Goal: Task Accomplishment & Management: Manage account settings

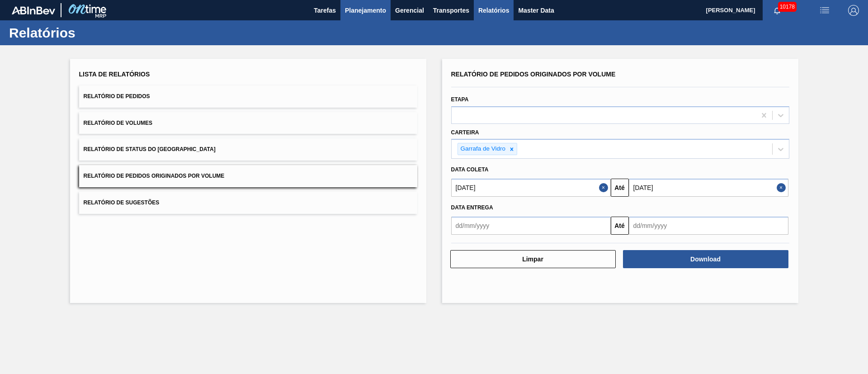
click at [362, 14] on span "Planejamento" at bounding box center [365, 10] width 41 height 11
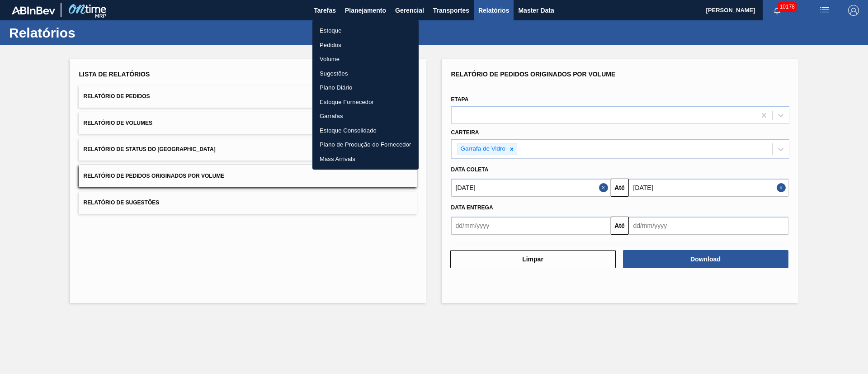
click at [342, 44] on li "Pedidos" at bounding box center [365, 45] width 106 height 14
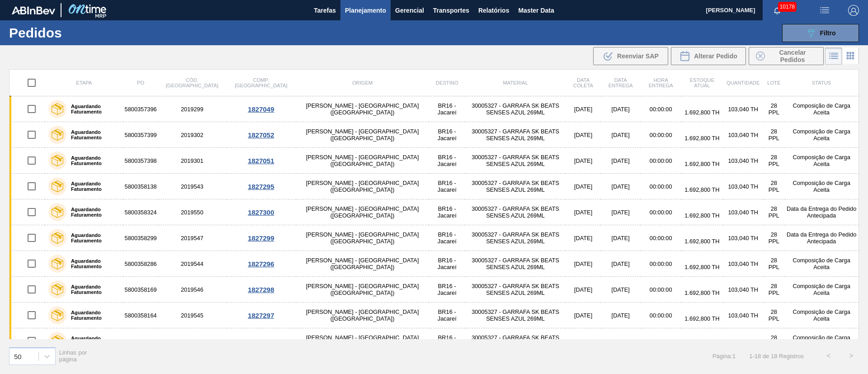
click at [355, 22] on div "089F7B8B-B2A5-4AFE-B5C0-19BA573D28AC Filtro Código Pedido Portal Códido PO SAP …" at bounding box center [503, 32] width 719 height 27
click at [356, 11] on span "Planejamento" at bounding box center [365, 10] width 41 height 11
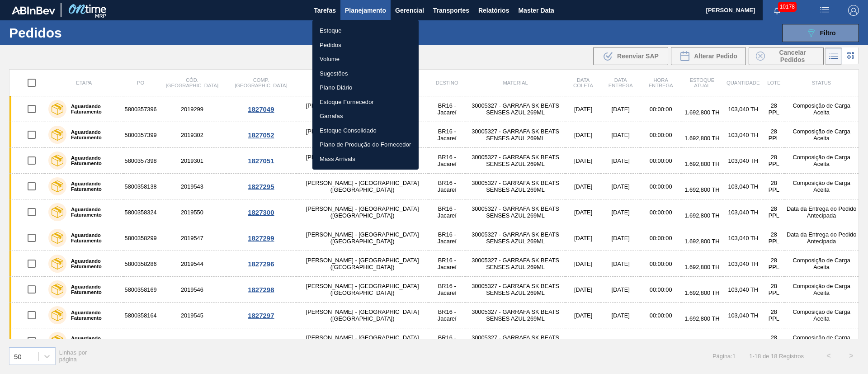
click at [333, 42] on li "Pedidos" at bounding box center [365, 45] width 106 height 14
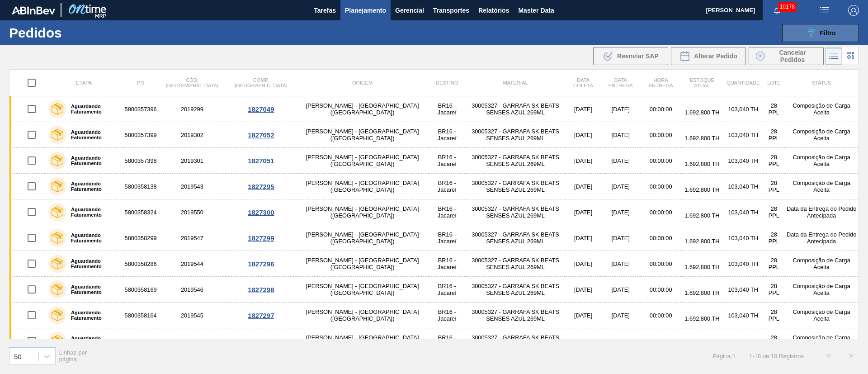
click at [839, 37] on button "089F7B8B-B2A5-4AFE-B5C0-19BA573D28AC Filtro" at bounding box center [820, 33] width 77 height 18
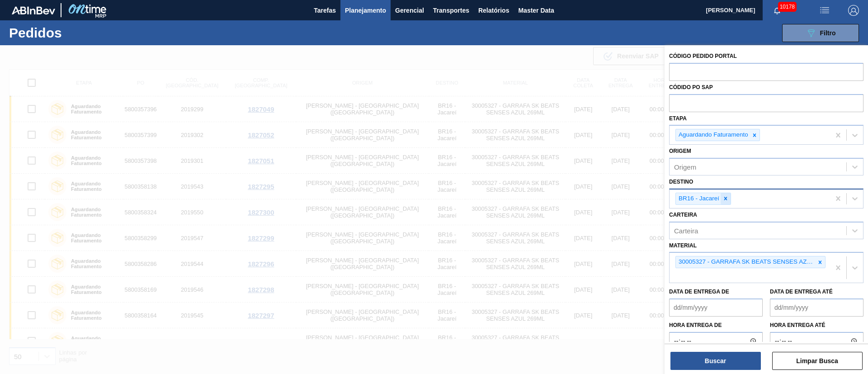
click at [725, 195] on icon at bounding box center [725, 198] width 6 height 6
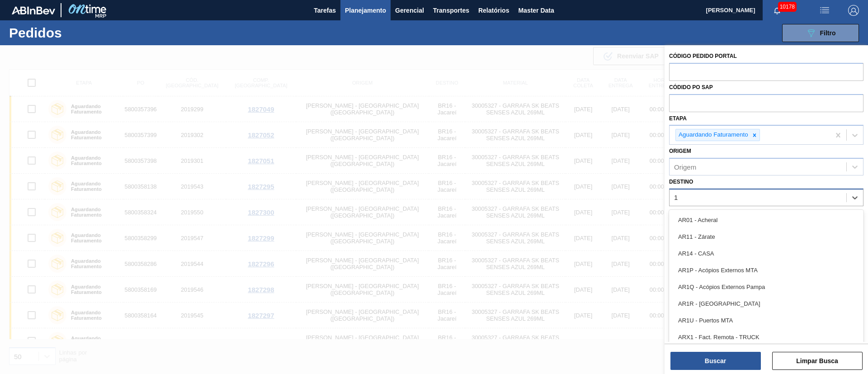
type input "18"
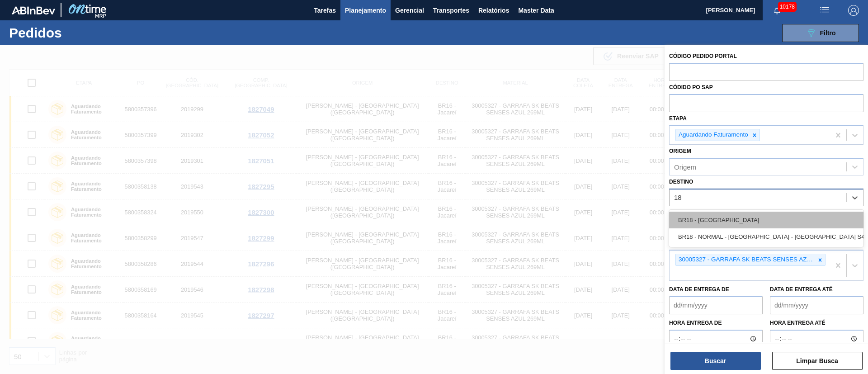
click at [712, 219] on div "BR18 - [GEOGRAPHIC_DATA]" at bounding box center [766, 220] width 194 height 17
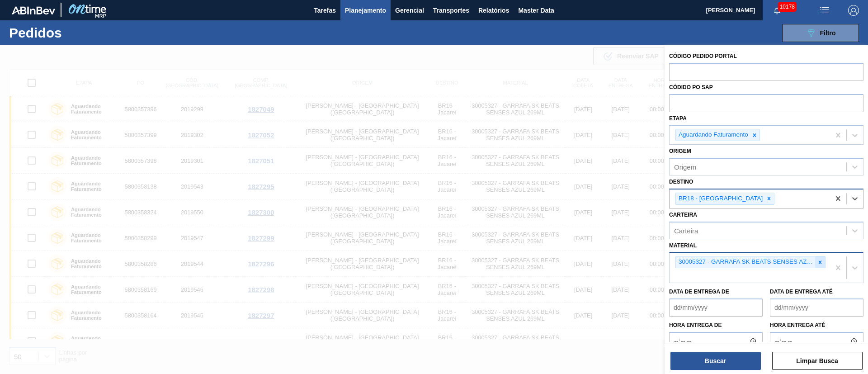
click at [815, 266] on div at bounding box center [820, 261] width 10 height 11
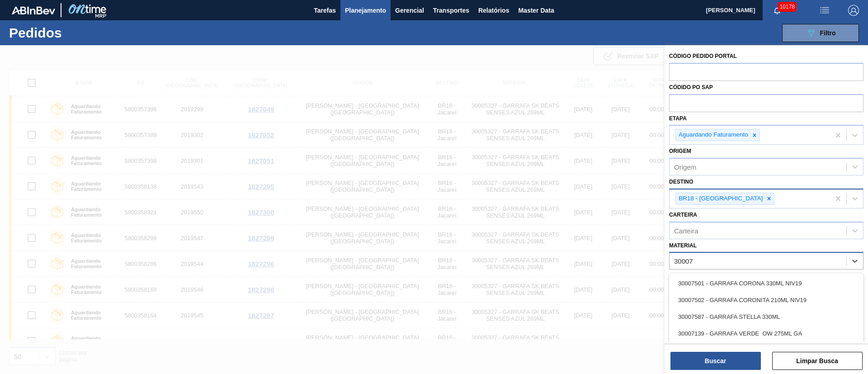
type input "300075"
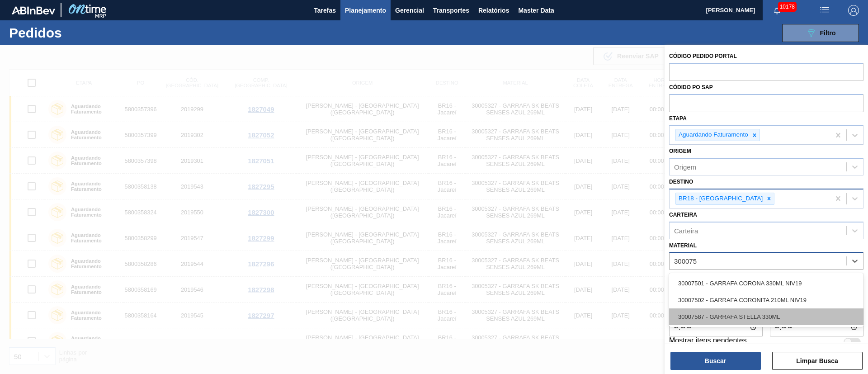
click at [776, 310] on div "30007587 - GARRAFA STELLA 330ML" at bounding box center [766, 316] width 194 height 17
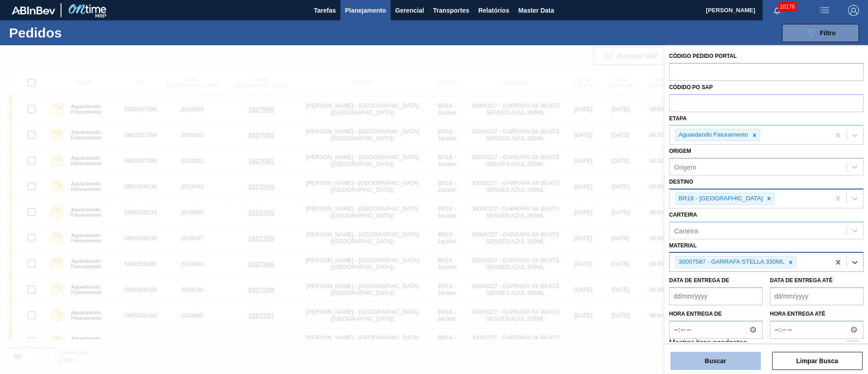
click at [731, 364] on button "Buscar" at bounding box center [715, 361] width 90 height 18
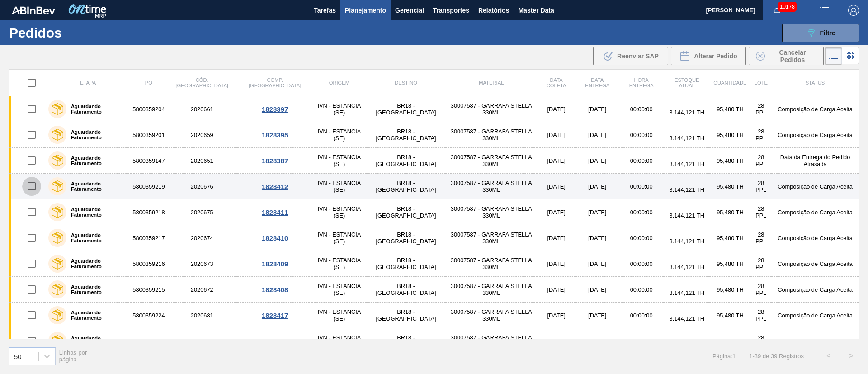
click at [31, 188] on input "checkbox" at bounding box center [31, 186] width 19 height 19
checkbox input "true"
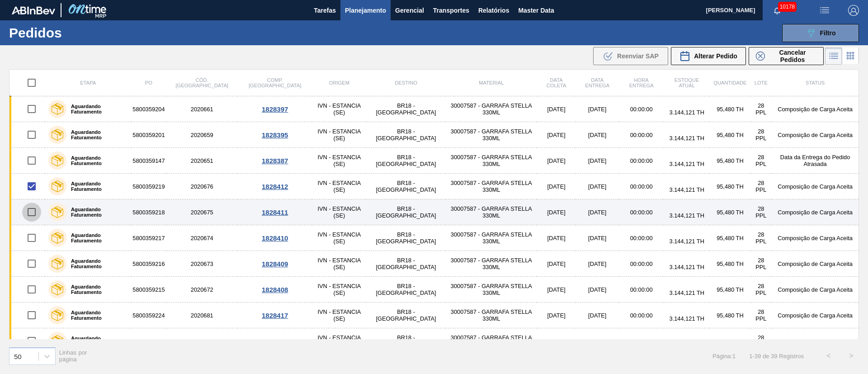
click at [32, 214] on input "checkbox" at bounding box center [31, 211] width 19 height 19
checkbox input "true"
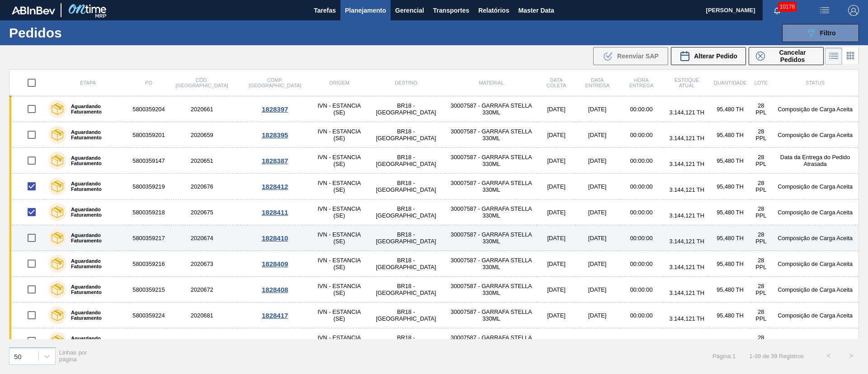
click at [33, 240] on input "checkbox" at bounding box center [31, 237] width 19 height 19
checkbox input "true"
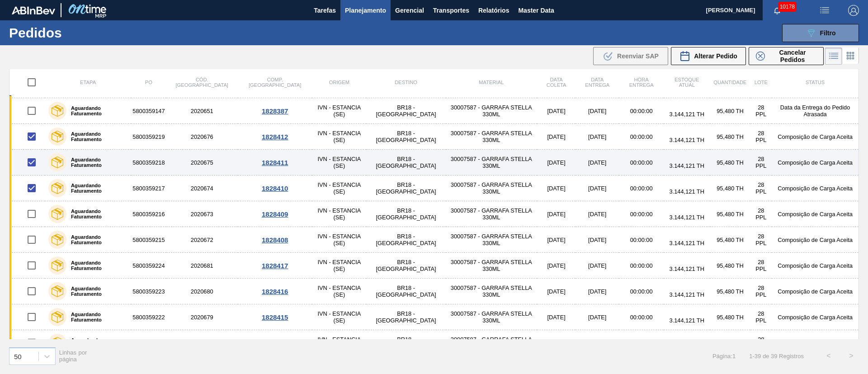
scroll to position [68, 0]
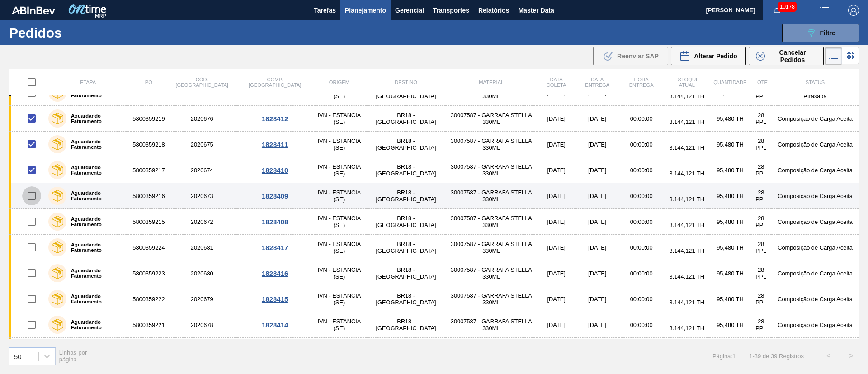
click at [34, 196] on input "checkbox" at bounding box center [31, 195] width 19 height 19
checkbox input "true"
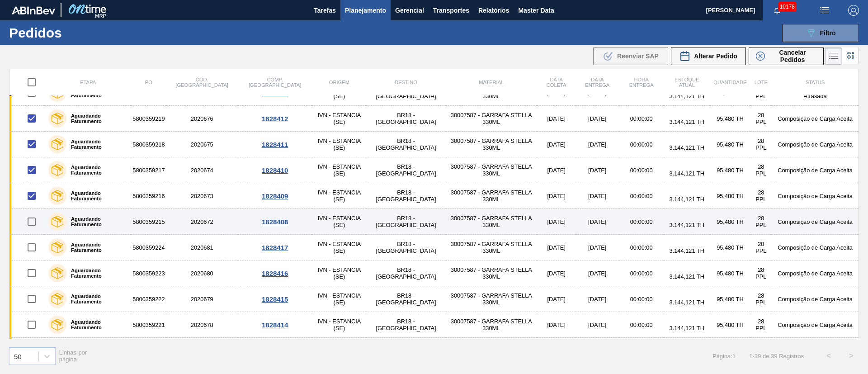
click at [31, 219] on input "checkbox" at bounding box center [31, 221] width 19 height 19
checkbox input "true"
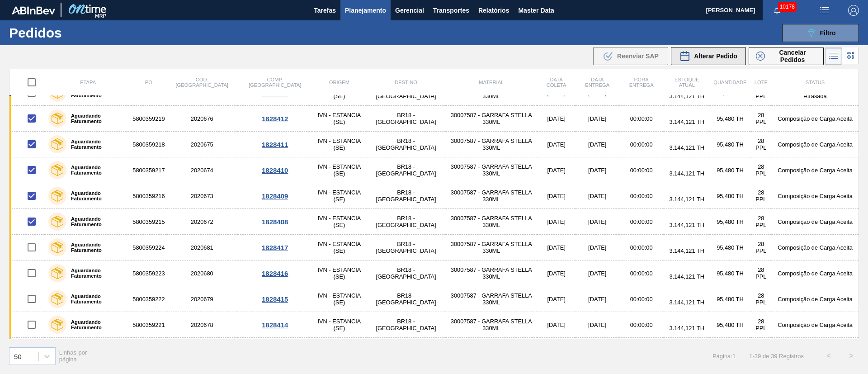
click at [718, 56] on span "Alterar Pedido" at bounding box center [715, 55] width 43 height 7
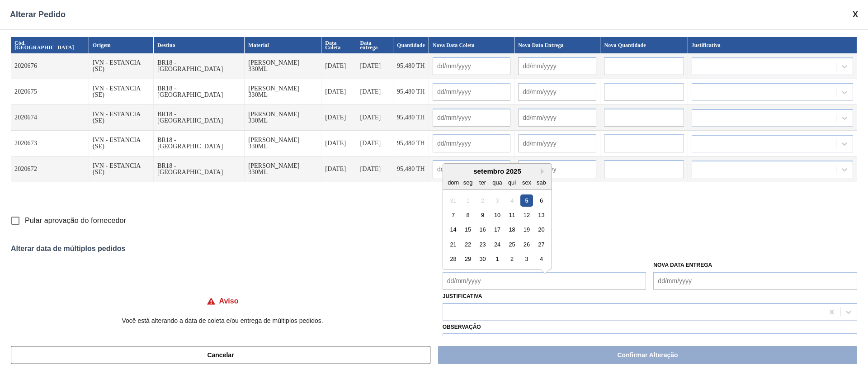
click at [474, 281] on Coleta "Nova Data Coleta" at bounding box center [544, 281] width 204 height 18
click at [498, 211] on div "10" at bounding box center [497, 210] width 12 height 12
type Coleta "[DATE]"
type input "[DATE]"
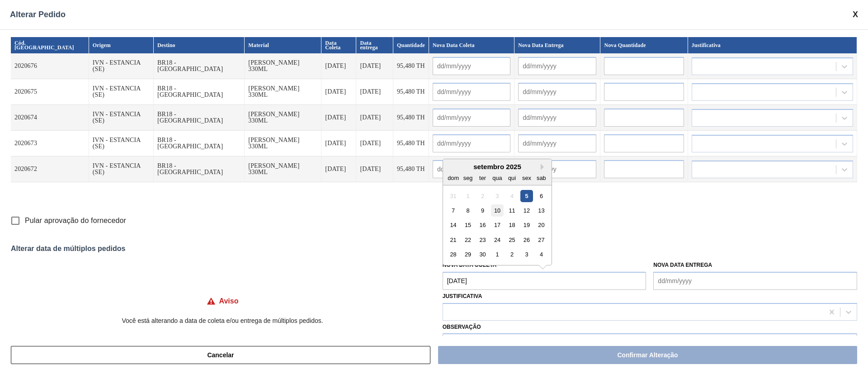
type input "[DATE]"
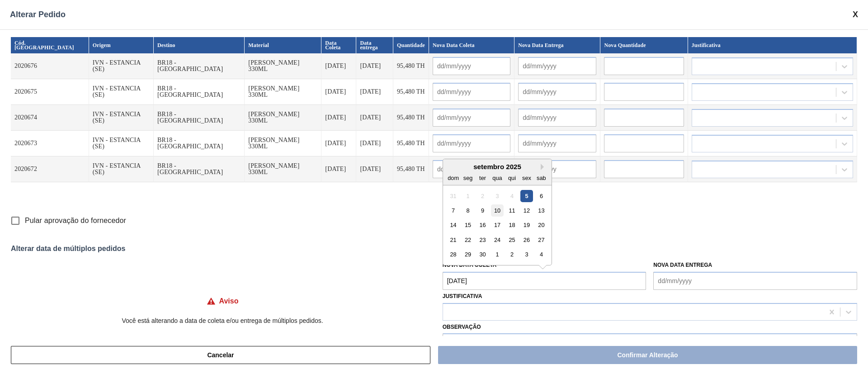
type input "[DATE]"
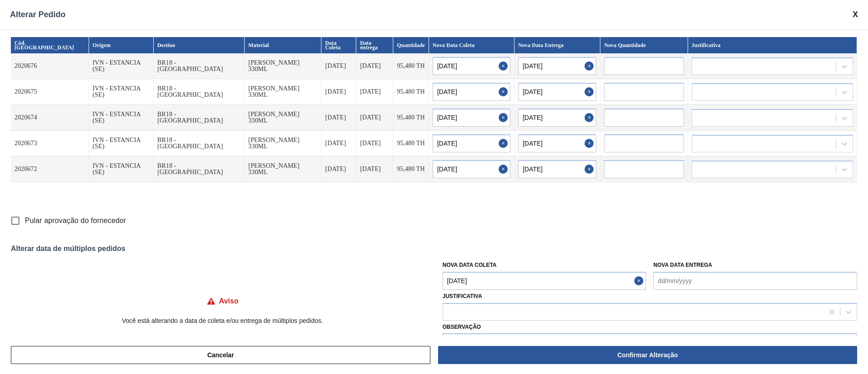
click at [481, 283] on Coleta "[DATE]" at bounding box center [544, 281] width 204 height 18
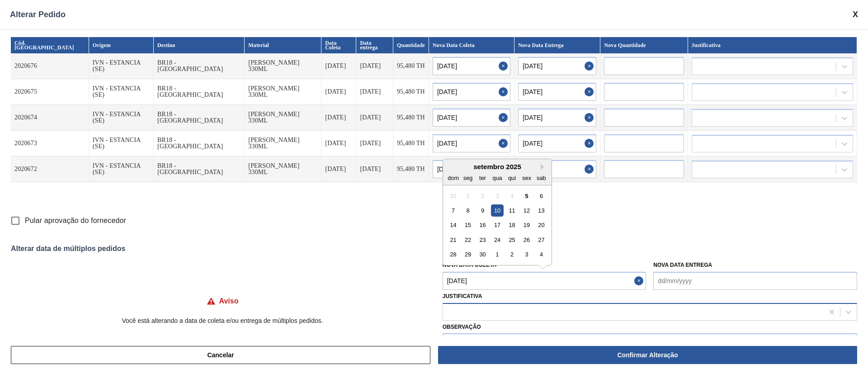
click at [473, 311] on div at bounding box center [633, 311] width 381 height 13
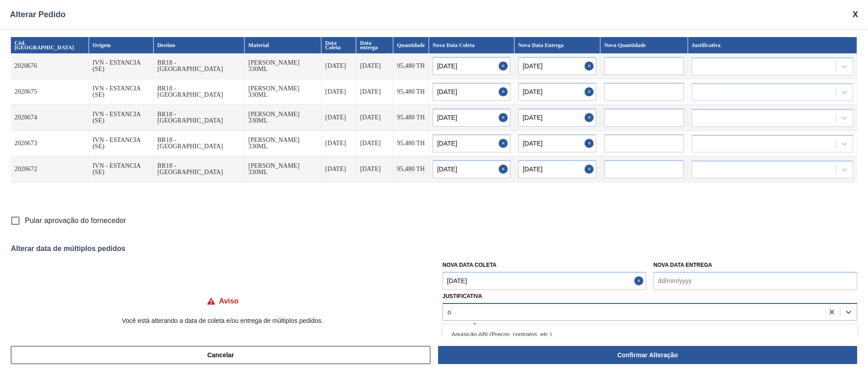
type input "ou"
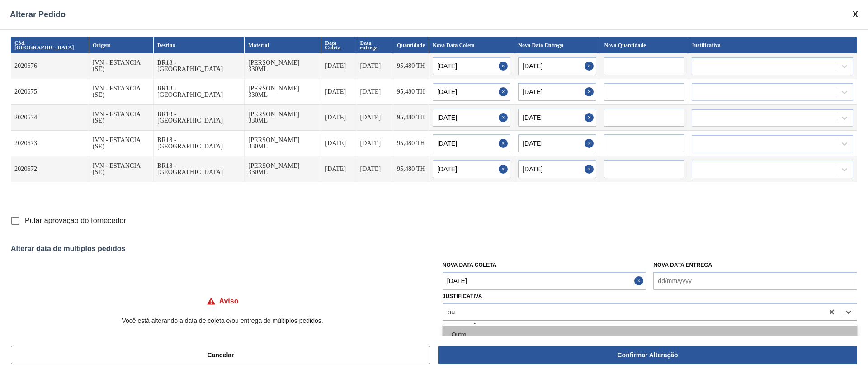
click at [465, 328] on div "Outro" at bounding box center [649, 334] width 414 height 17
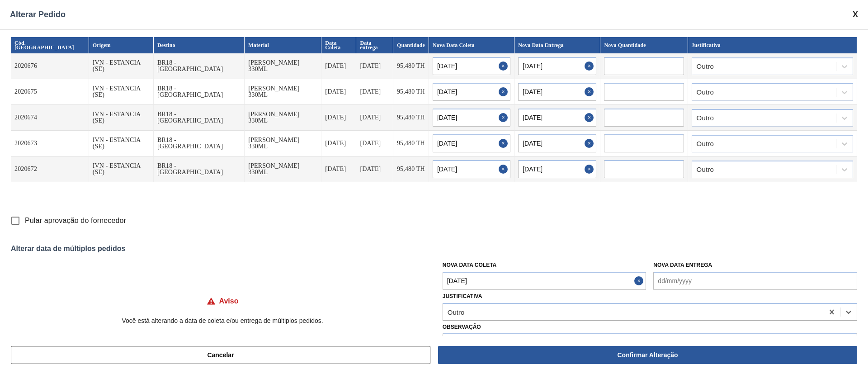
click at [17, 216] on input "Pular aprovação do fornecedor" at bounding box center [15, 220] width 19 height 19
checkbox input "true"
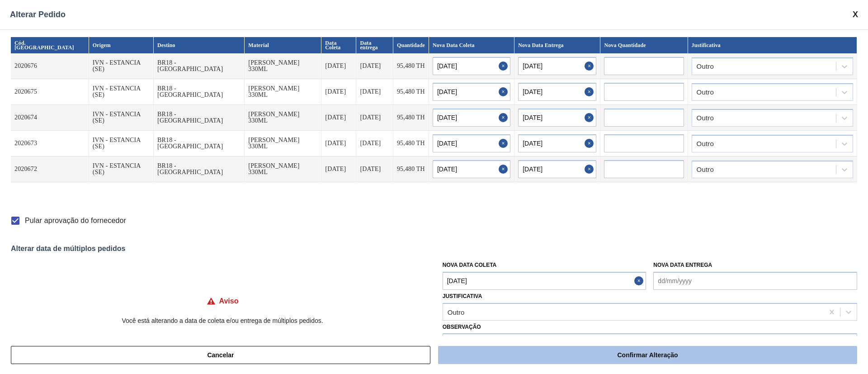
click at [535, 352] on button "Confirmar Alteração" at bounding box center [647, 355] width 419 height 18
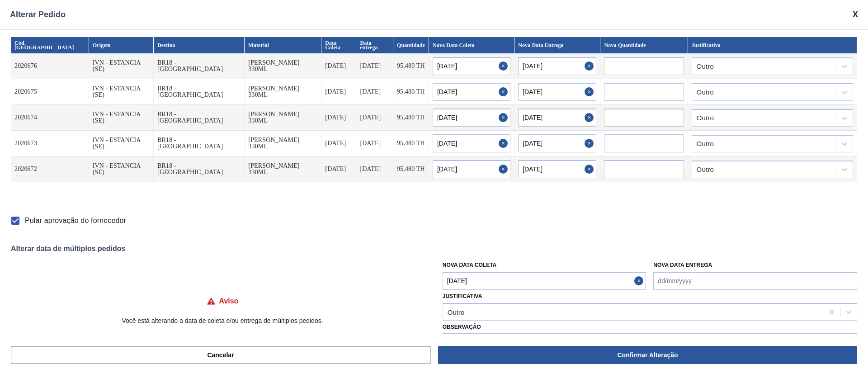
checkbox input "false"
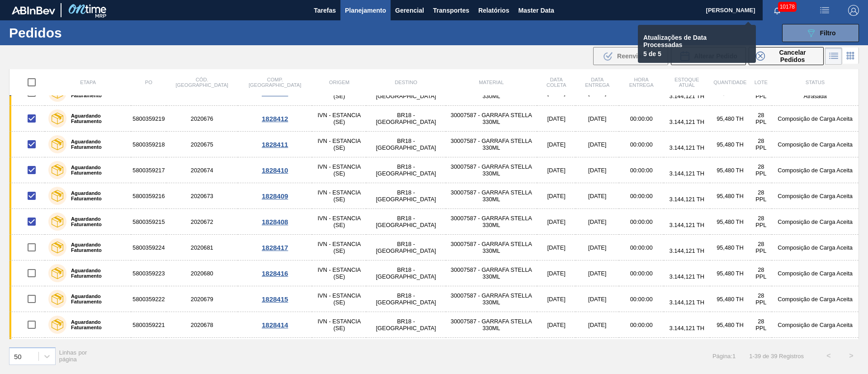
checkbox input "false"
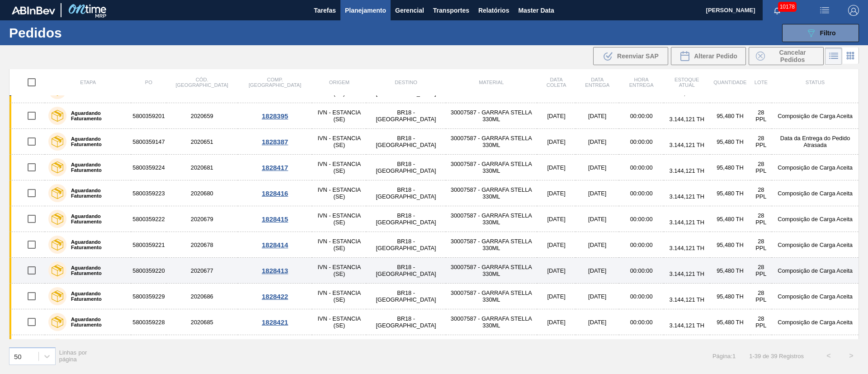
scroll to position [0, 0]
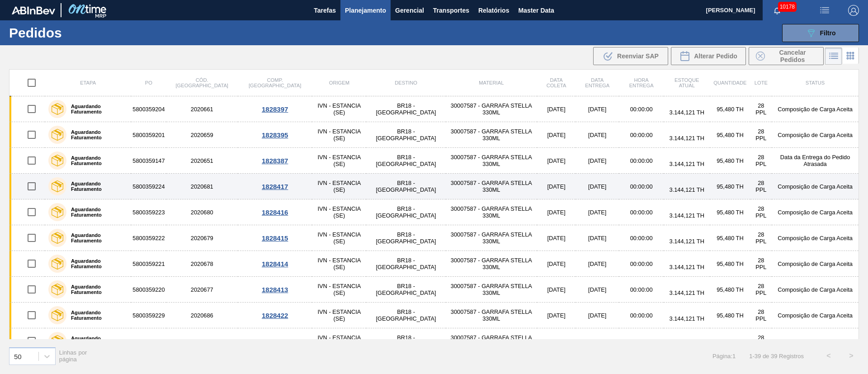
click at [31, 186] on input "checkbox" at bounding box center [31, 186] width 19 height 19
checkbox input "true"
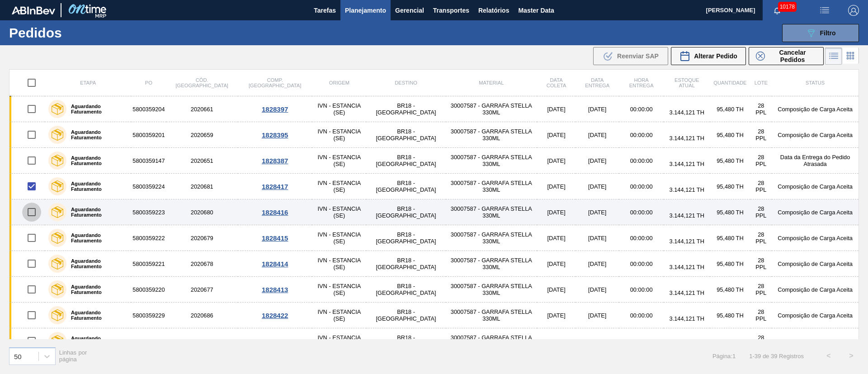
click at [29, 214] on input "checkbox" at bounding box center [31, 211] width 19 height 19
checkbox input "true"
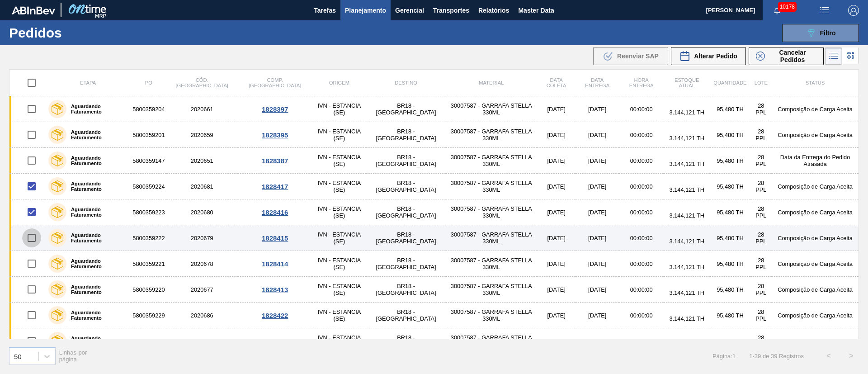
click at [33, 237] on input "checkbox" at bounding box center [31, 237] width 19 height 19
checkbox input "true"
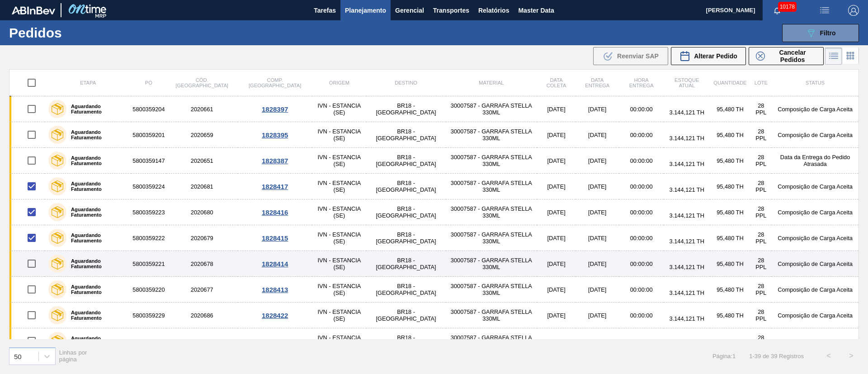
click at [30, 265] on input "checkbox" at bounding box center [31, 263] width 19 height 19
checkbox input "true"
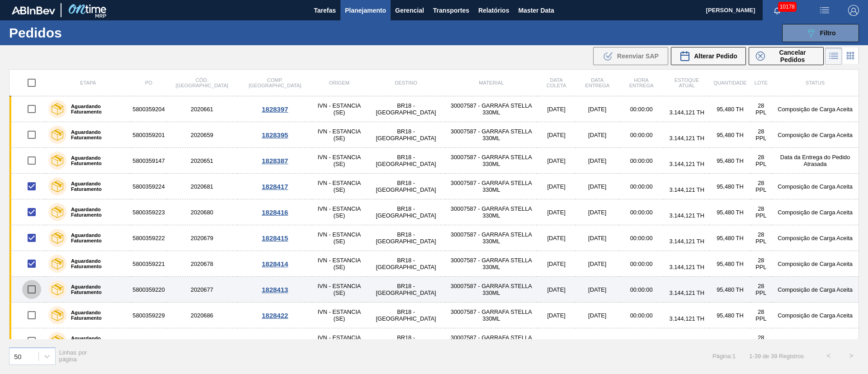
click at [28, 291] on input "checkbox" at bounding box center [31, 289] width 19 height 19
checkbox input "true"
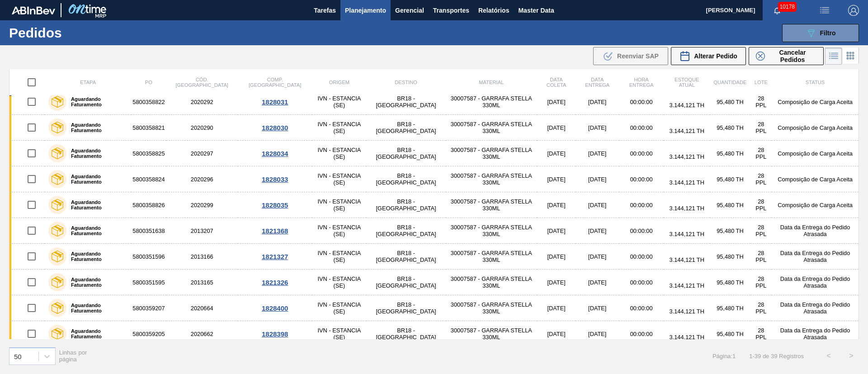
scroll to position [762, 0]
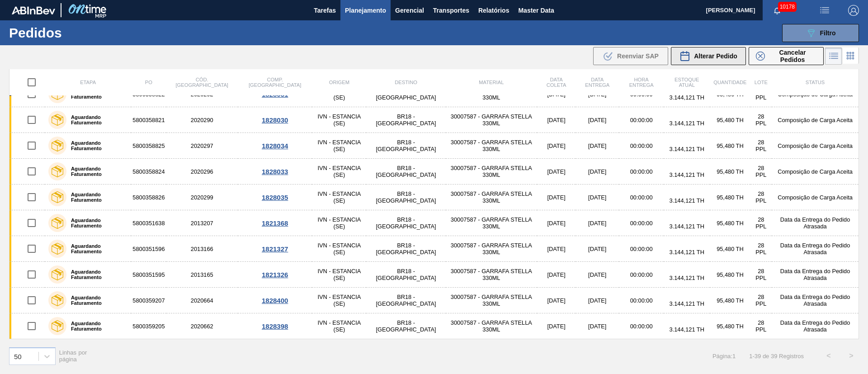
click at [718, 57] on span "Alterar Pedido" at bounding box center [715, 55] width 43 height 7
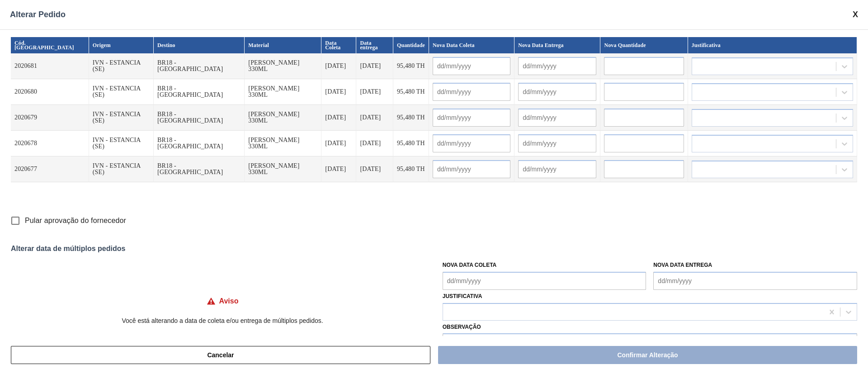
click at [19, 221] on input "Pular aprovação do fornecedor" at bounding box center [15, 220] width 19 height 19
checkbox input "true"
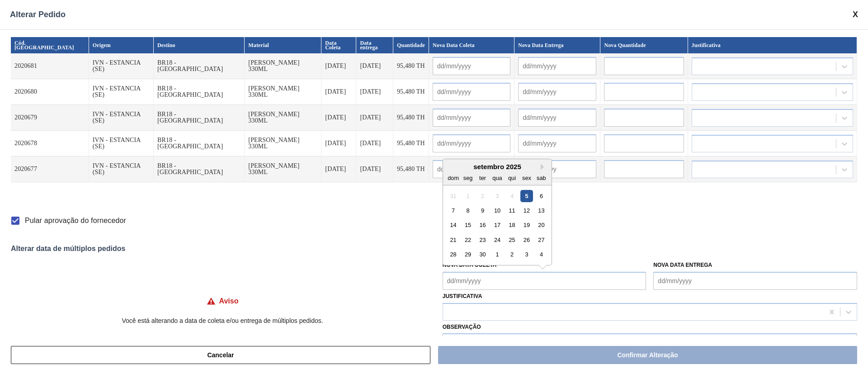
click at [488, 283] on Coleta "Nova Data Coleta" at bounding box center [544, 281] width 204 height 18
click at [484, 226] on div "16" at bounding box center [482, 225] width 12 height 12
type Coleta "[DATE]"
type input "[DATE]"
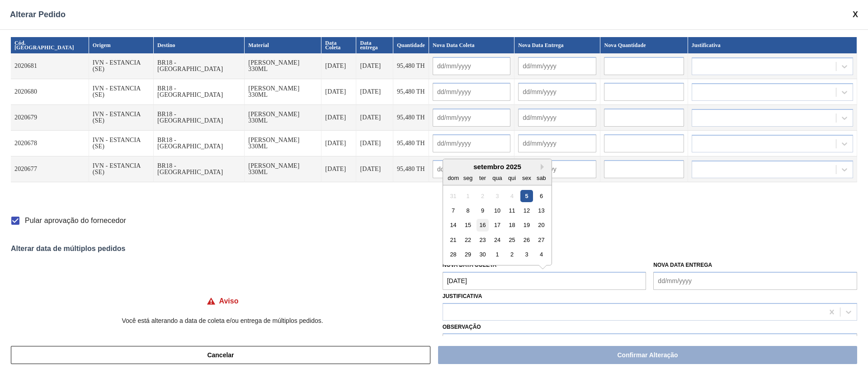
type input "[DATE]"
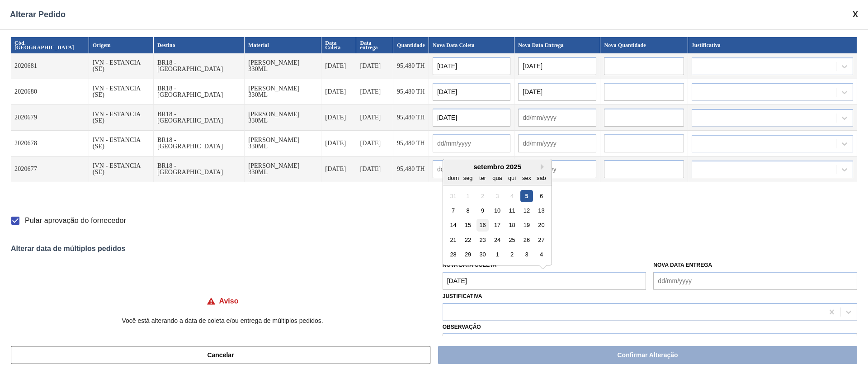
type input "[DATE]"
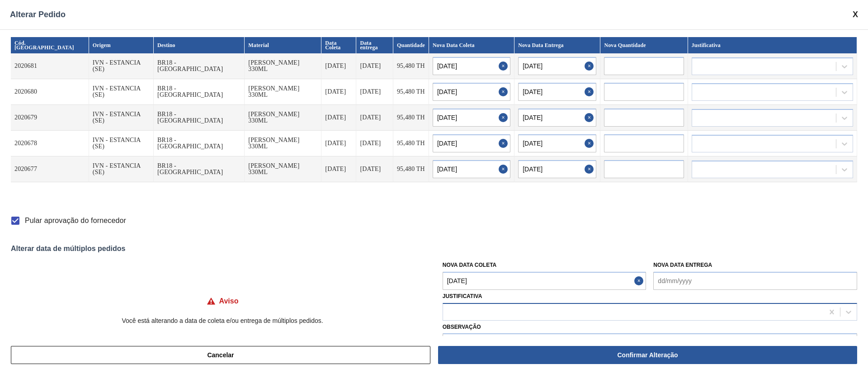
click at [477, 307] on div at bounding box center [633, 311] width 381 height 13
type input "ou"
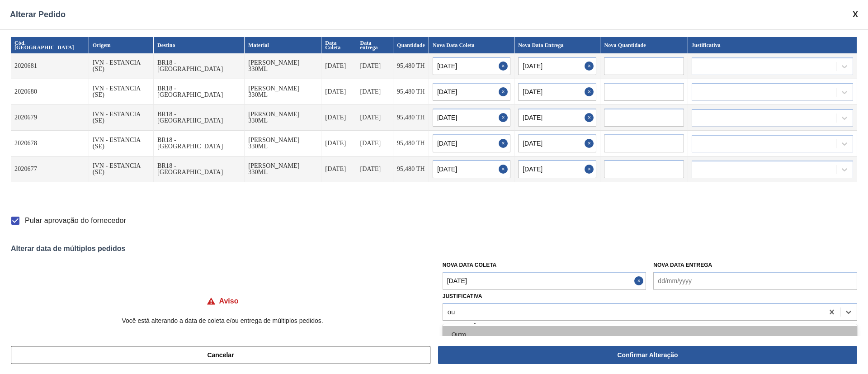
click at [481, 327] on div "Outro" at bounding box center [649, 334] width 414 height 17
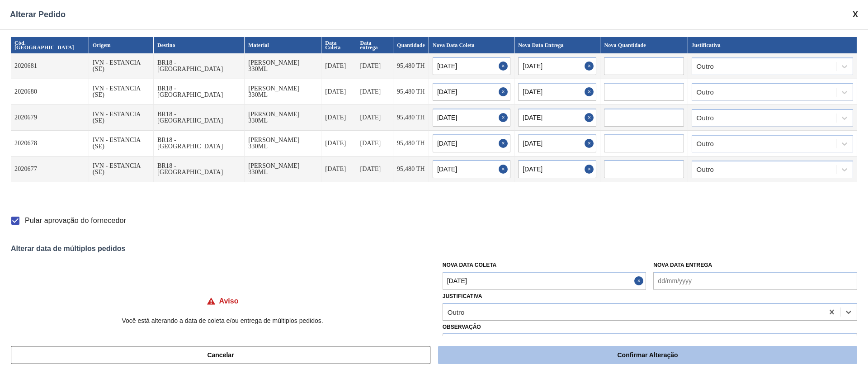
click at [531, 357] on button "Confirmar Alteração" at bounding box center [647, 355] width 419 height 18
checkbox input "false"
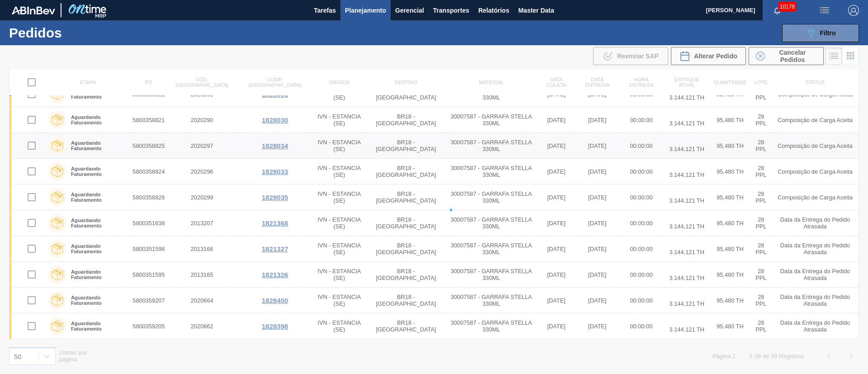
checkbox input "false"
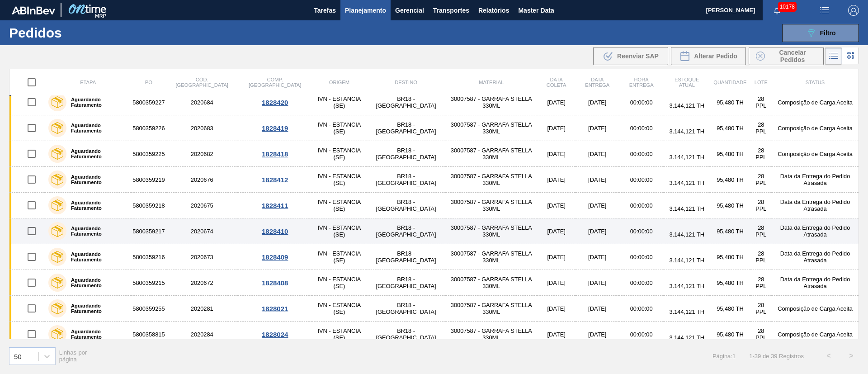
scroll to position [0, 0]
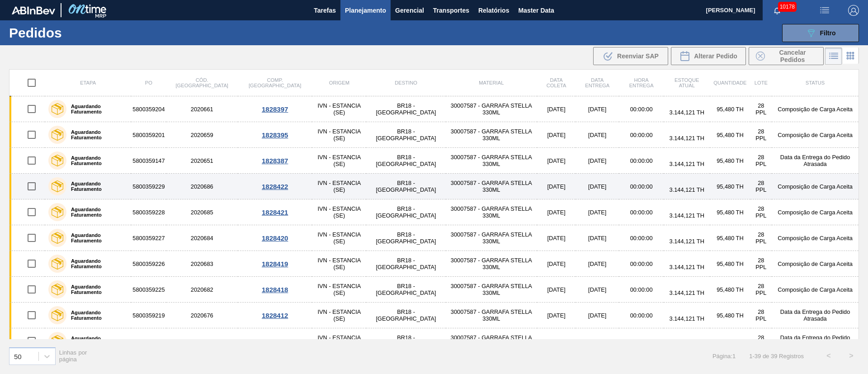
click at [33, 186] on input "checkbox" at bounding box center [31, 186] width 19 height 19
checkbox input "true"
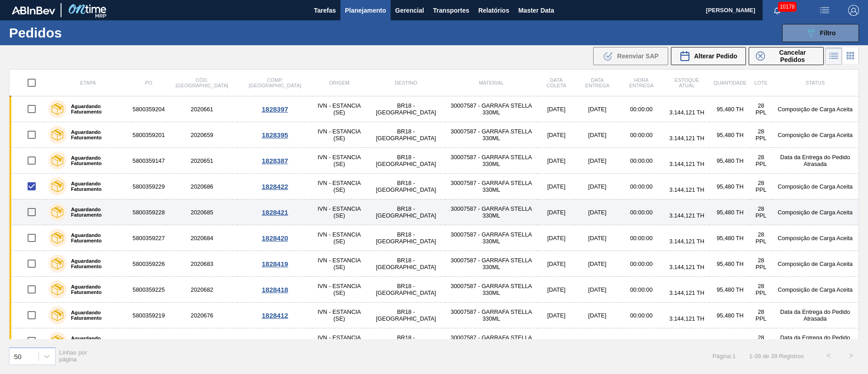
click at [31, 213] on input "checkbox" at bounding box center [31, 211] width 19 height 19
checkbox input "true"
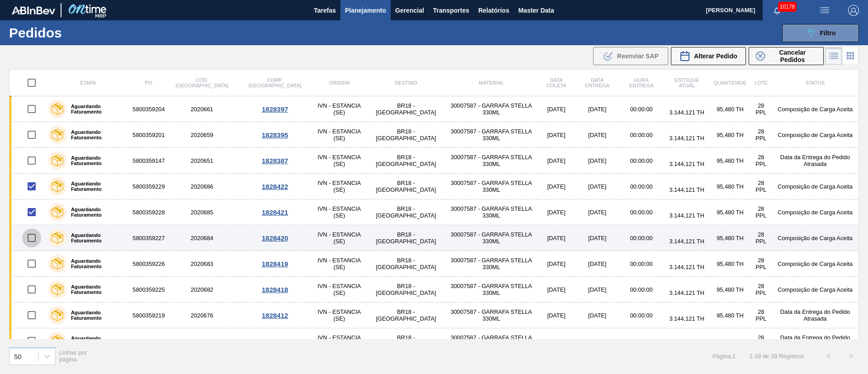
click at [29, 240] on input "checkbox" at bounding box center [31, 237] width 19 height 19
checkbox input "true"
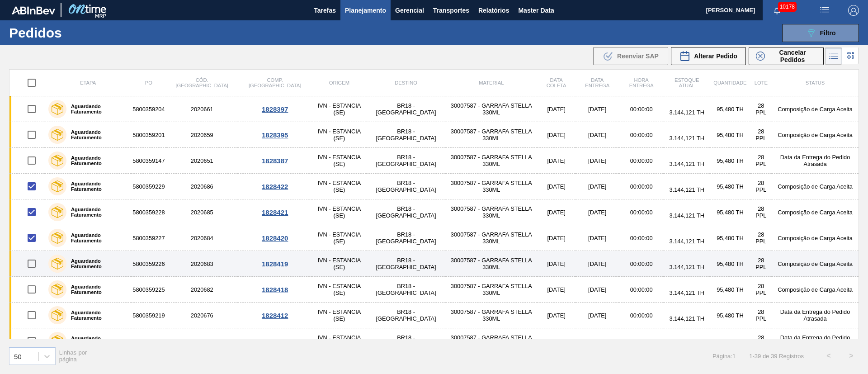
click at [31, 272] on input "checkbox" at bounding box center [31, 263] width 19 height 19
checkbox input "true"
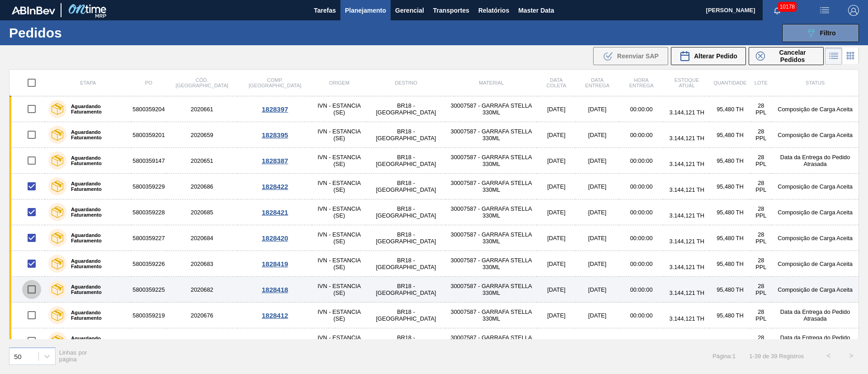
click at [32, 288] on input "checkbox" at bounding box center [31, 289] width 19 height 19
checkbox input "true"
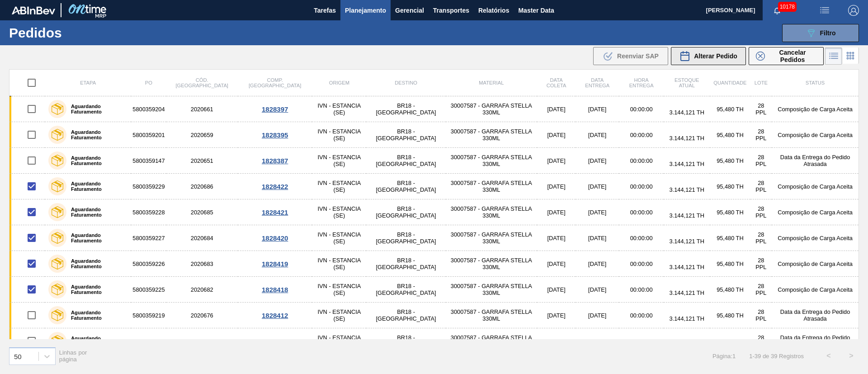
click at [709, 61] on button "Alterar Pedido" at bounding box center [708, 56] width 75 height 18
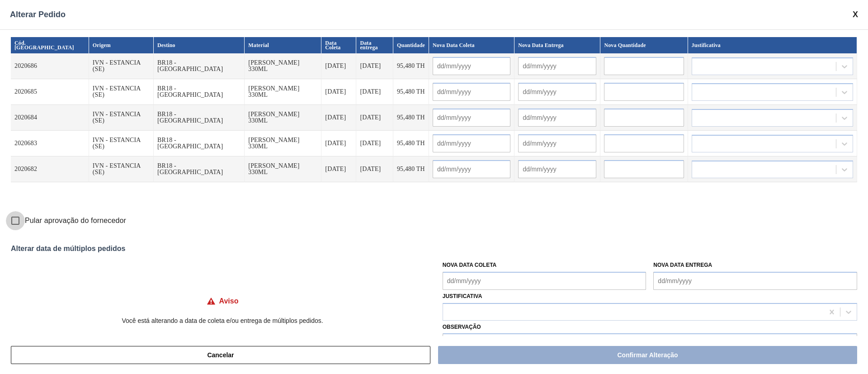
click at [18, 222] on input "Pular aprovação do fornecedor" at bounding box center [15, 220] width 19 height 19
checkbox input "true"
click at [484, 278] on Coleta "Nova Data Coleta" at bounding box center [544, 281] width 204 height 18
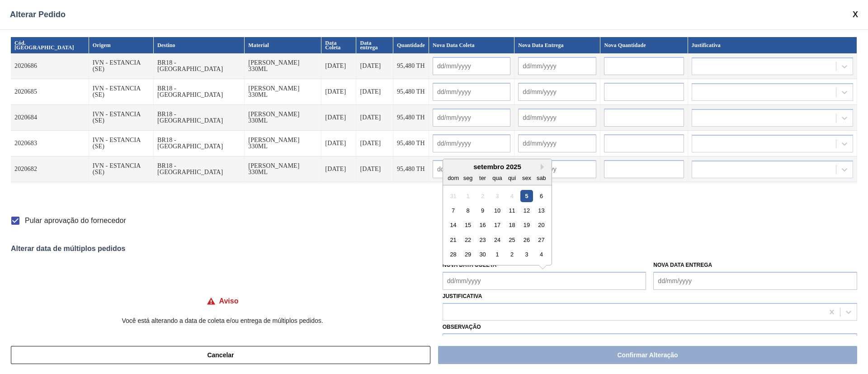
click at [497, 222] on div "17" at bounding box center [497, 225] width 12 height 12
type Coleta "[DATE]"
type input "[DATE]"
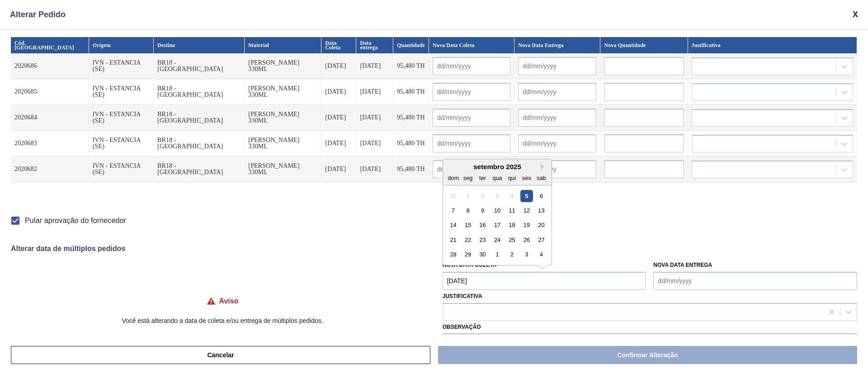
type input "[DATE]"
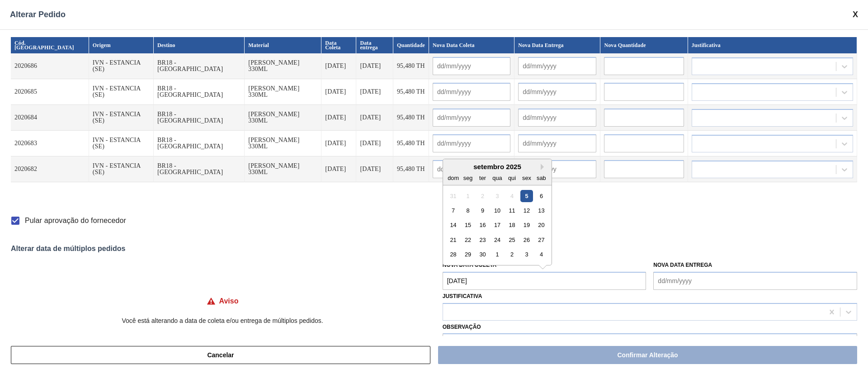
type input "[DATE]"
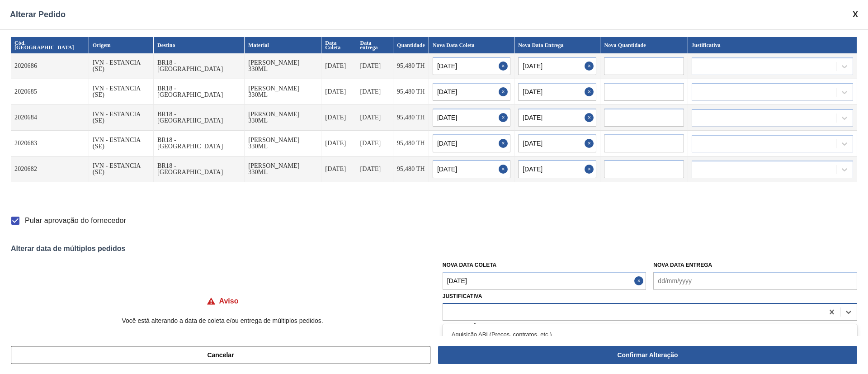
click at [464, 317] on div at bounding box center [633, 311] width 381 height 13
type input "ou"
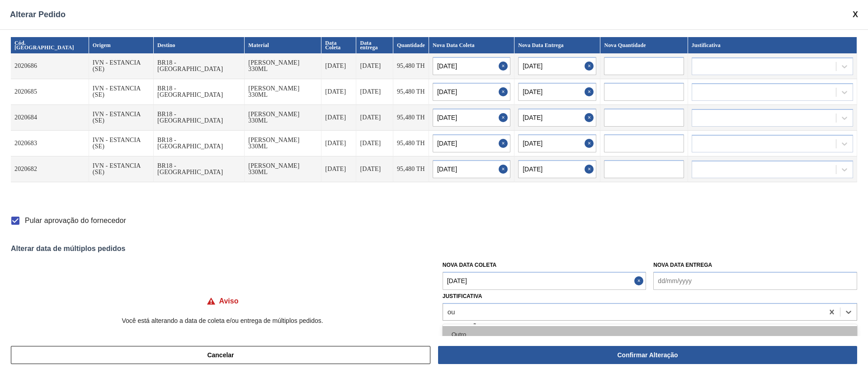
click at [461, 329] on div "Outro" at bounding box center [649, 334] width 414 height 17
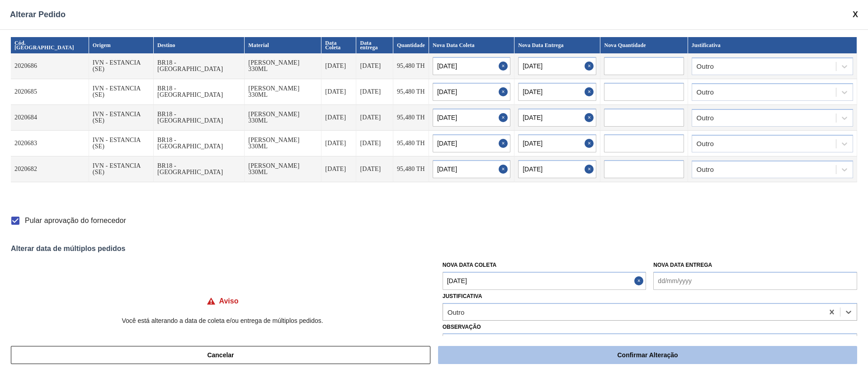
click at [581, 353] on button "Confirmar Alteração" at bounding box center [647, 355] width 419 height 18
checkbox input "false"
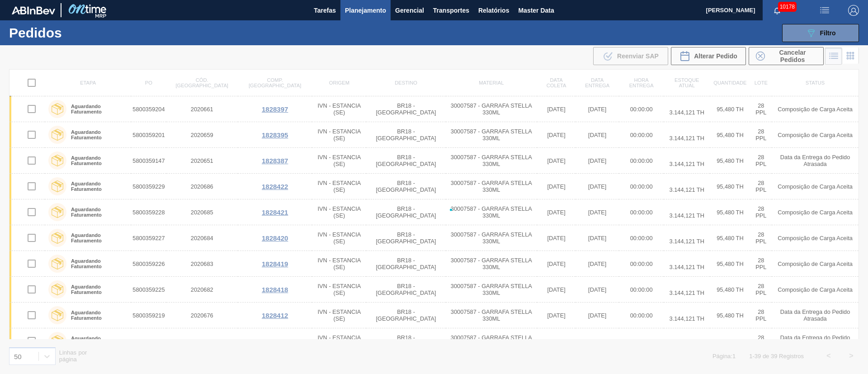
checkbox input "false"
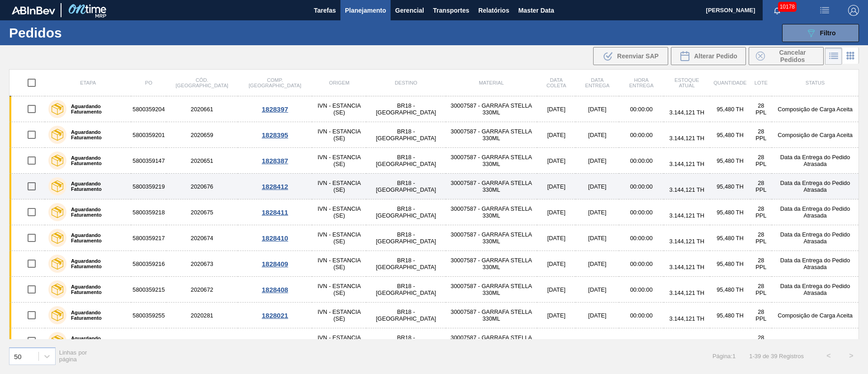
click at [36, 185] on input "checkbox" at bounding box center [31, 186] width 19 height 19
checkbox input "true"
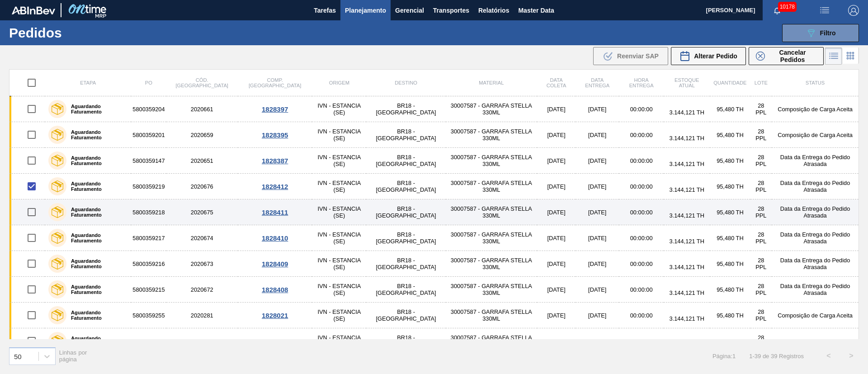
click at [33, 208] on input "checkbox" at bounding box center [31, 211] width 19 height 19
checkbox input "true"
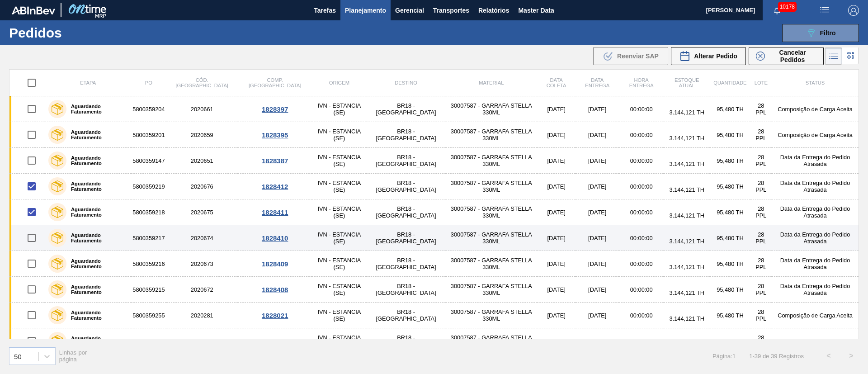
click at [34, 236] on input "checkbox" at bounding box center [31, 237] width 19 height 19
checkbox input "true"
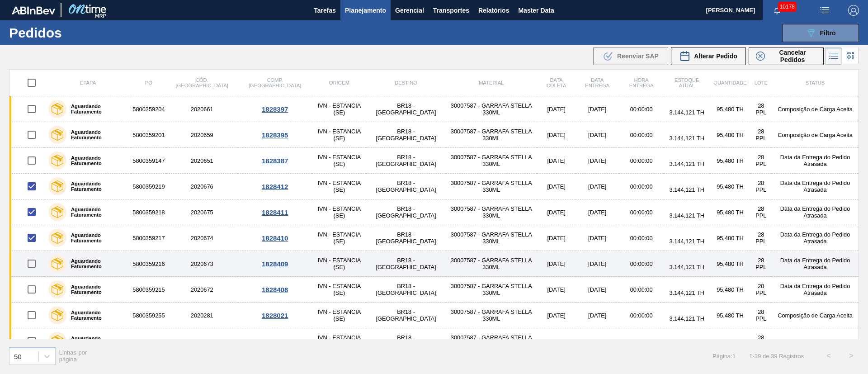
click at [29, 264] on input "checkbox" at bounding box center [31, 263] width 19 height 19
checkbox input "true"
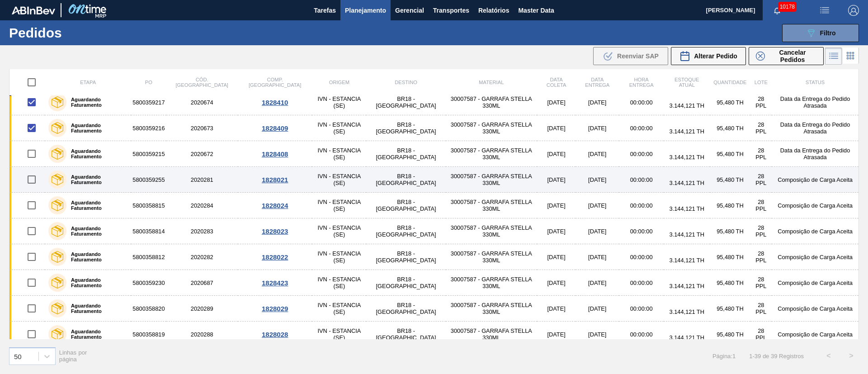
scroll to position [203, 0]
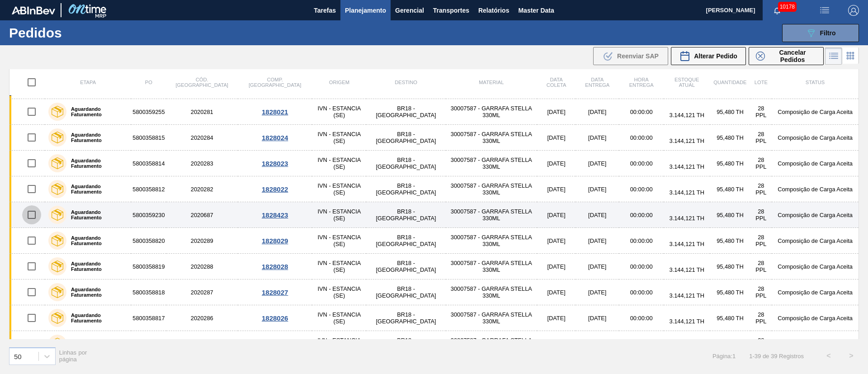
click at [36, 210] on input "checkbox" at bounding box center [31, 214] width 19 height 19
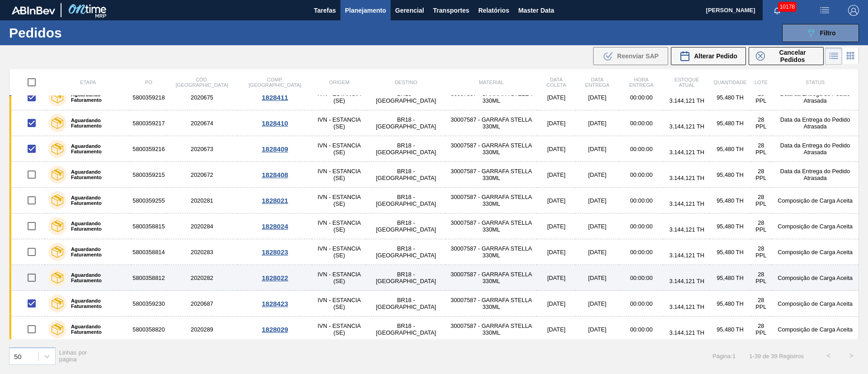
scroll to position [136, 0]
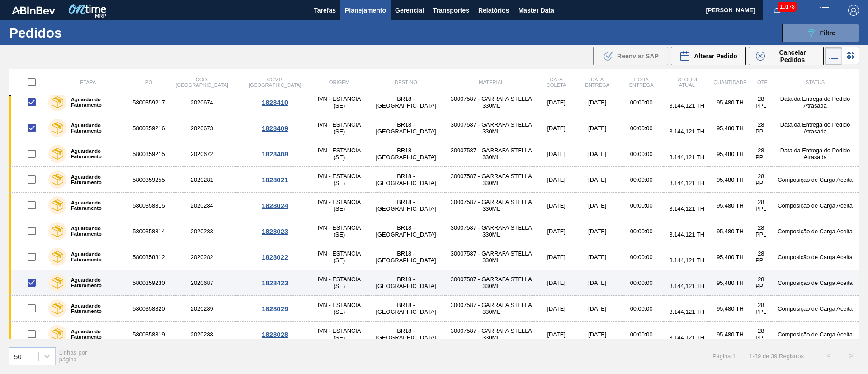
click at [32, 283] on input "checkbox" at bounding box center [31, 282] width 19 height 19
checkbox input "false"
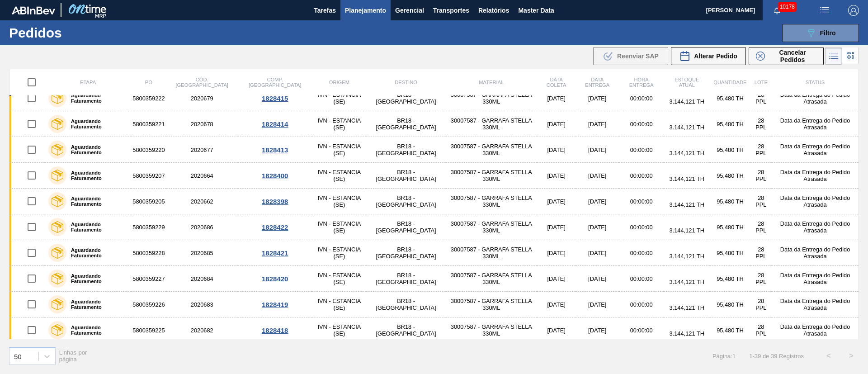
scroll to position [762, 0]
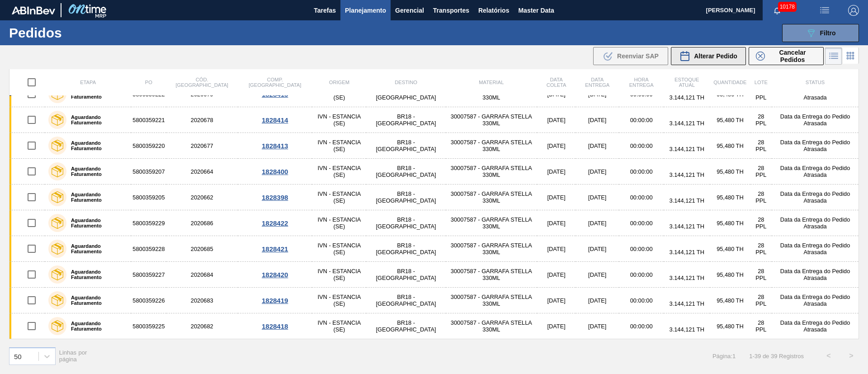
click at [714, 52] on span "Alterar Pedido" at bounding box center [715, 55] width 43 height 7
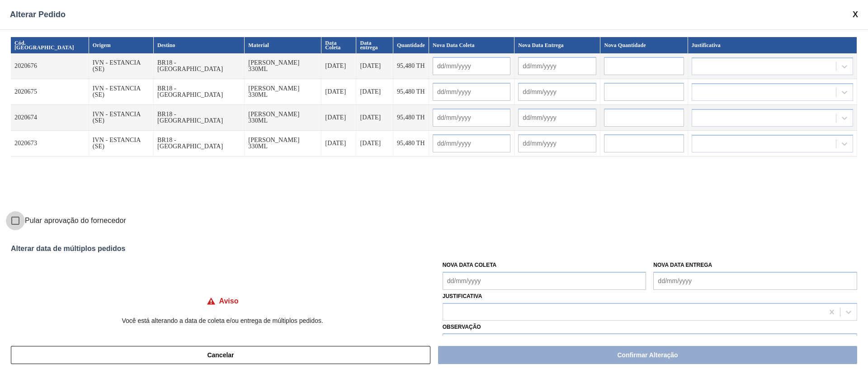
click at [15, 221] on input "Pular aprovação do fornecedor" at bounding box center [15, 220] width 19 height 19
checkbox input "true"
click at [489, 284] on Coleta "Nova Data Coleta" at bounding box center [544, 281] width 204 height 18
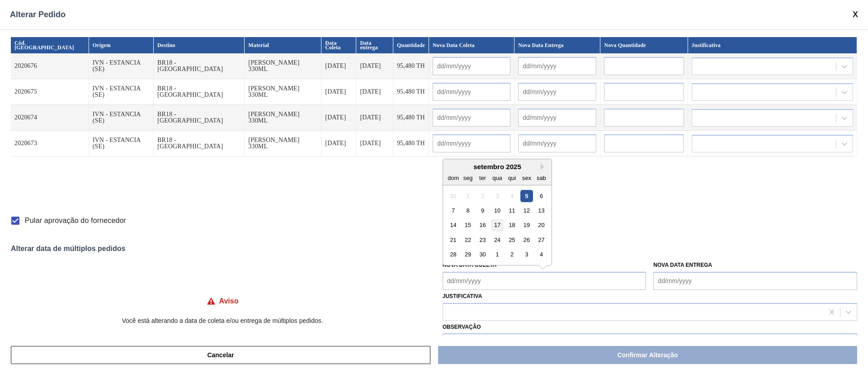
click at [494, 226] on div "17" at bounding box center [497, 225] width 12 height 12
type Coleta "[DATE]"
type input "[DATE]"
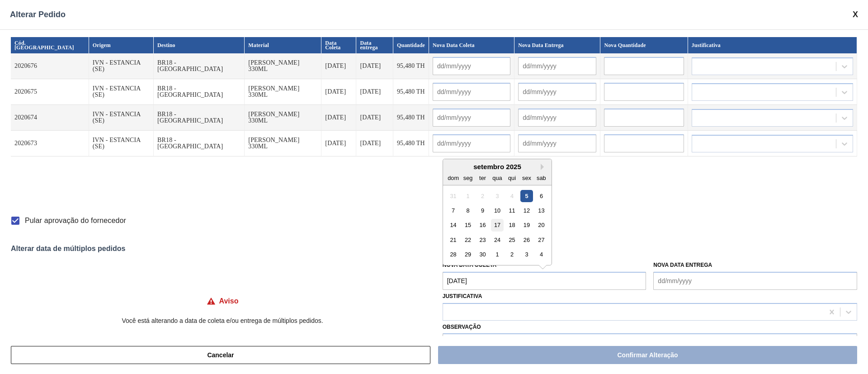
type input "[DATE]"
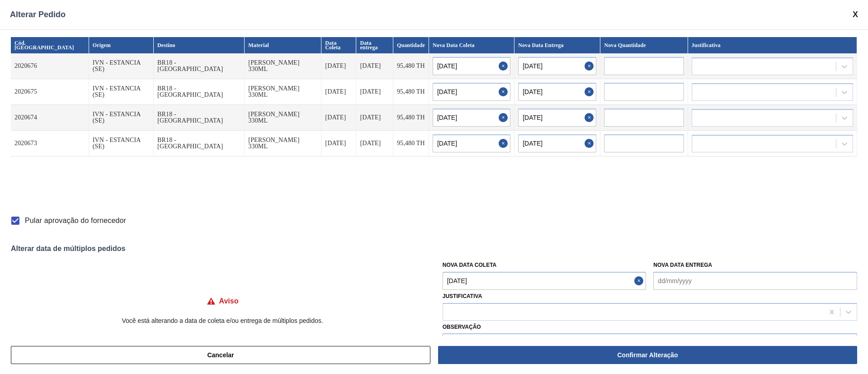
click at [505, 281] on Coleta "[DATE]" at bounding box center [544, 281] width 204 height 18
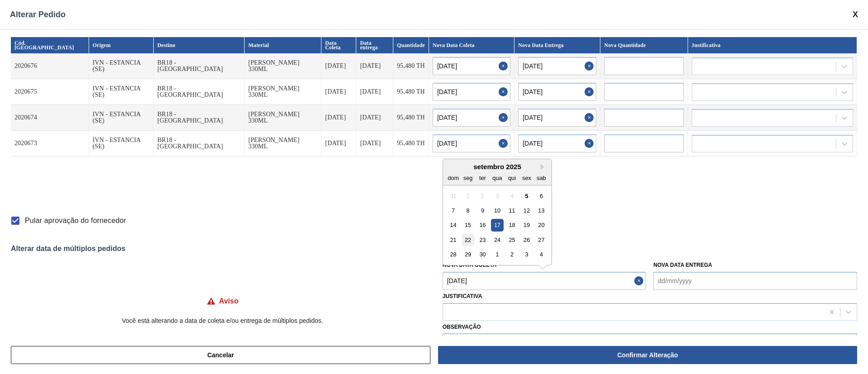
click at [467, 241] on div "22" at bounding box center [467, 240] width 12 height 12
type Coleta "[DATE]"
type input "[DATE]"
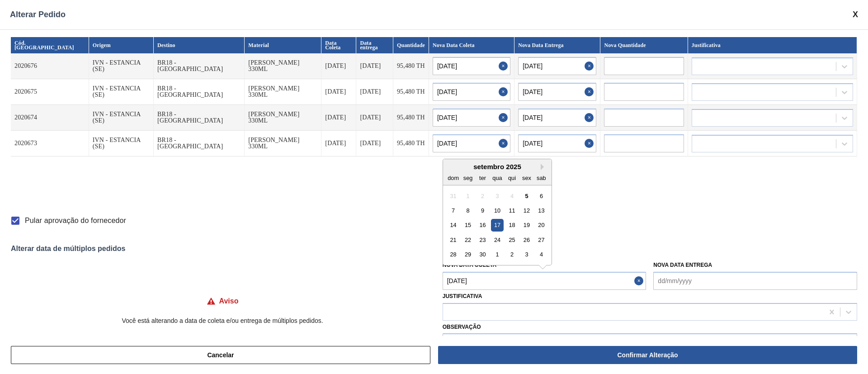
type input "[DATE]"
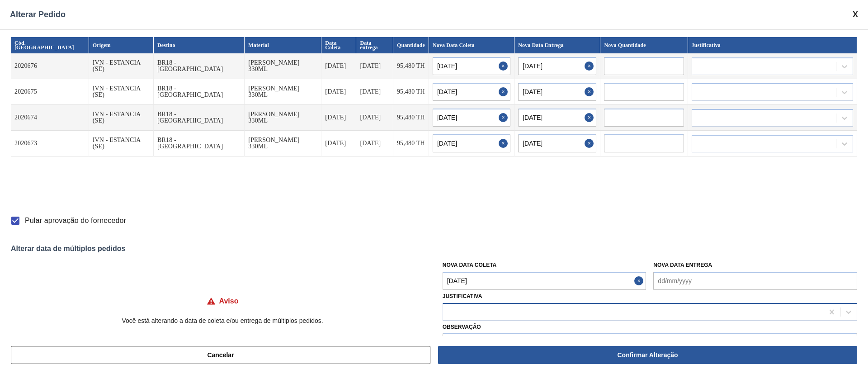
click at [455, 311] on div at bounding box center [633, 311] width 381 height 13
type input "ou"
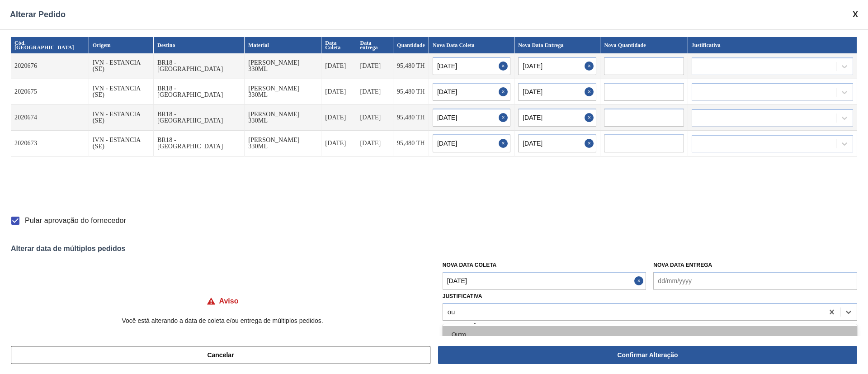
click at [459, 330] on div "Outro" at bounding box center [649, 334] width 414 height 17
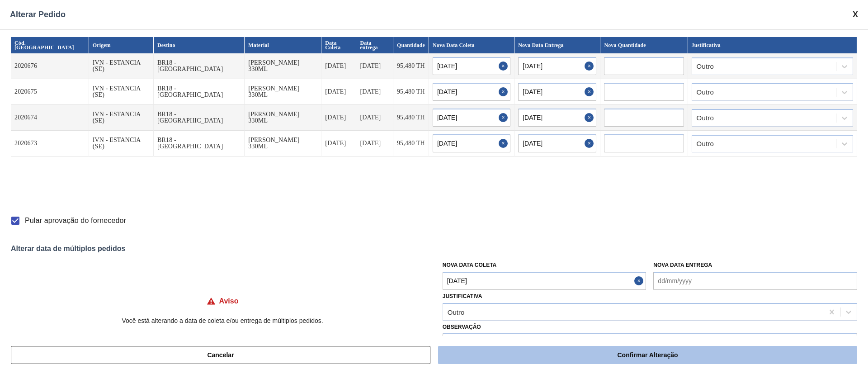
click at [531, 359] on button "Confirmar Alteração" at bounding box center [647, 355] width 419 height 18
checkbox input "false"
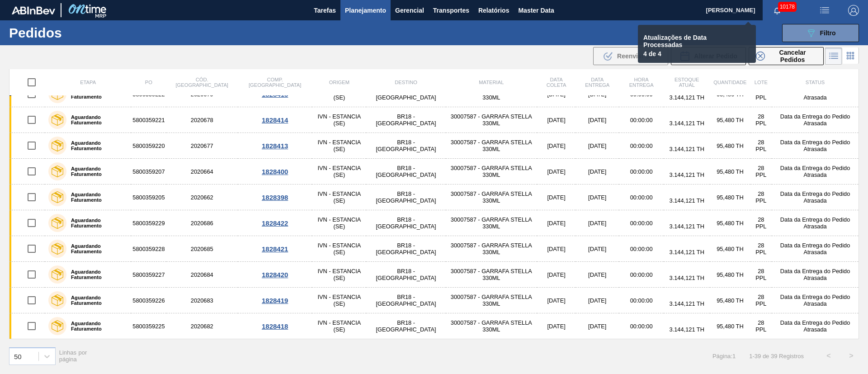
checkbox input "false"
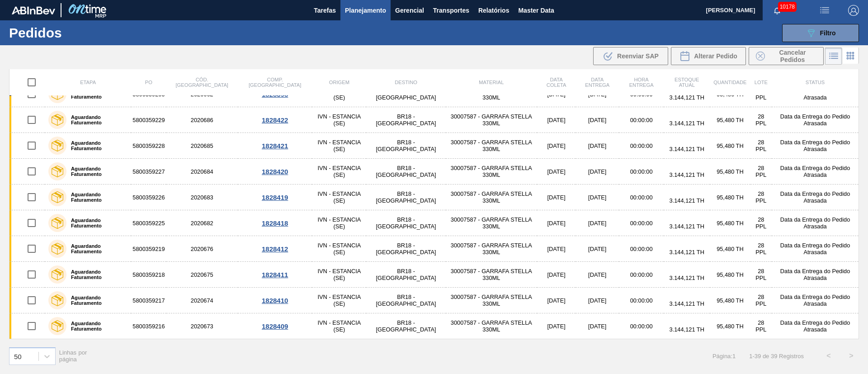
scroll to position [659, 0]
click at [829, 28] on div "089F7B8B-B2A5-4AFE-B5C0-19BA573D28AC Filtro" at bounding box center [820, 33] width 30 height 11
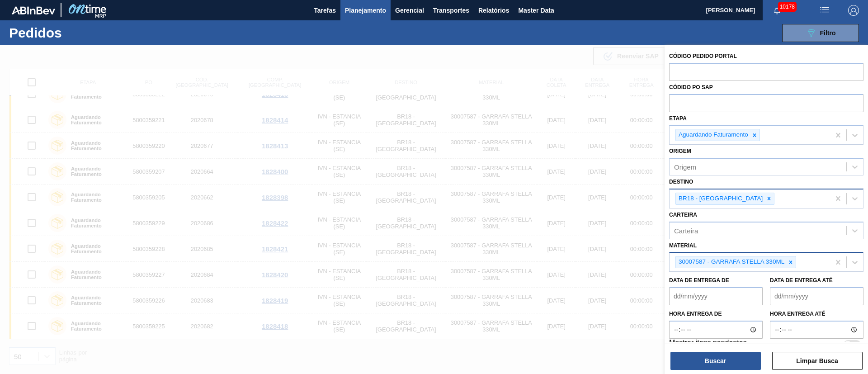
click at [789, 264] on icon at bounding box center [790, 262] width 6 height 6
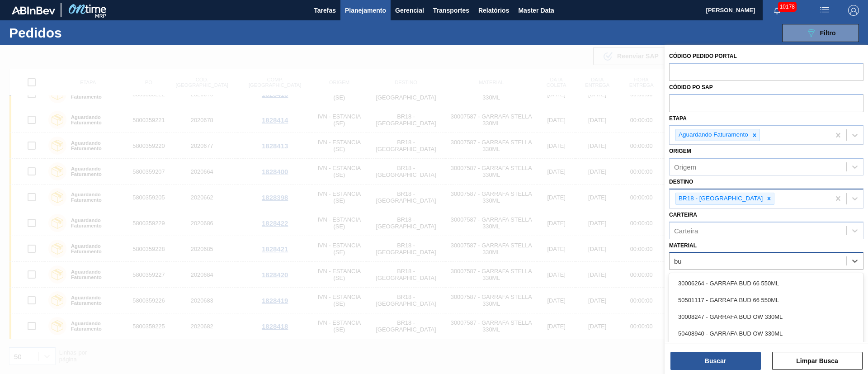
type input "b"
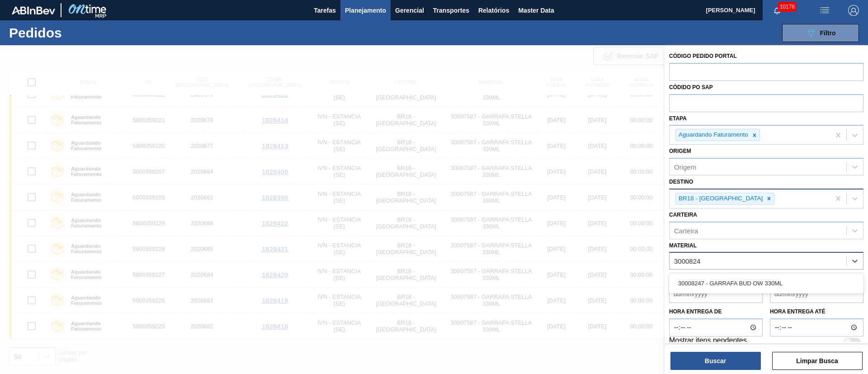
type input "30008247"
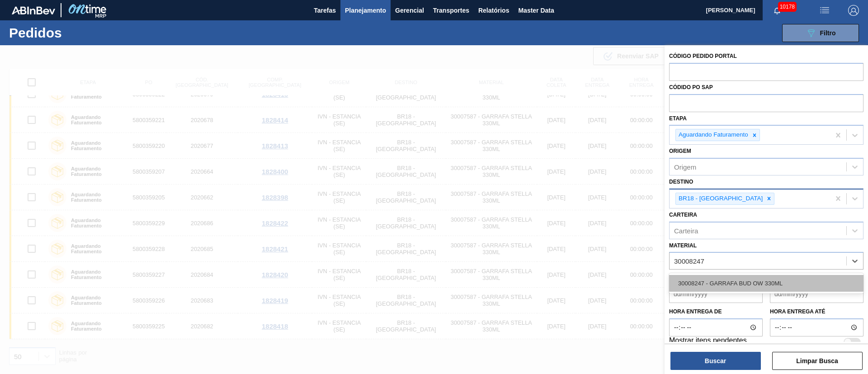
click at [773, 282] on div "30008247 - GARRAFA BUD OW 330ML" at bounding box center [766, 283] width 194 height 17
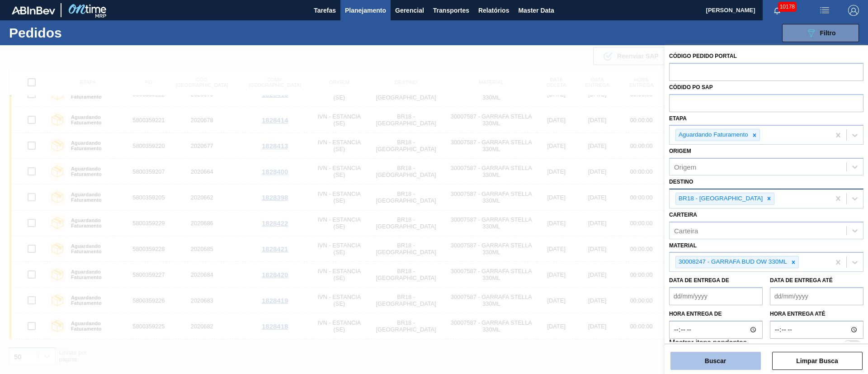
click at [709, 357] on button "Buscar" at bounding box center [715, 361] width 90 height 18
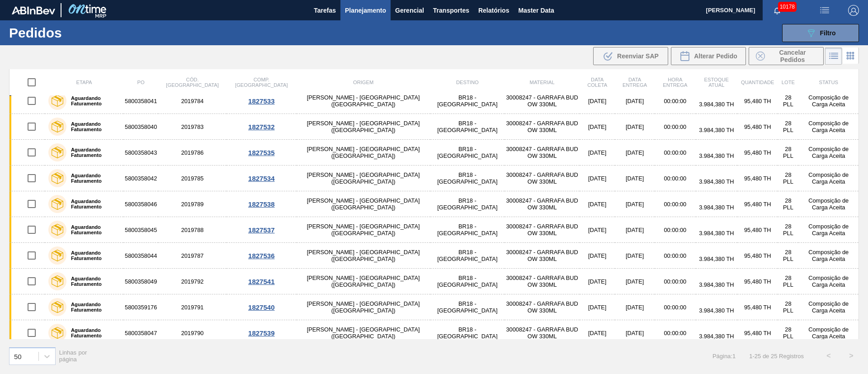
scroll to position [0, 0]
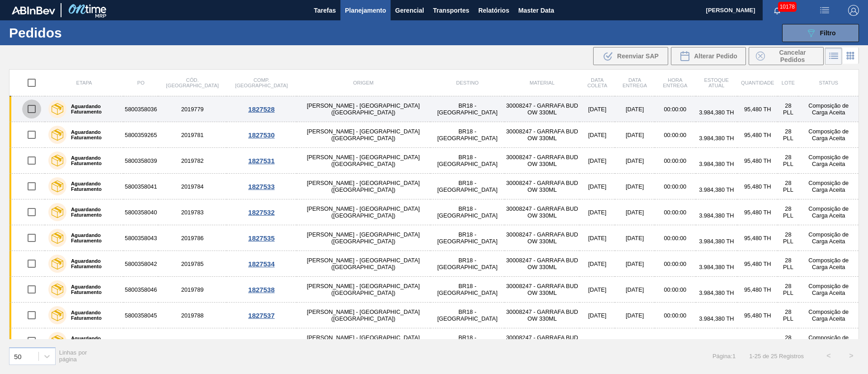
click at [30, 108] on input "checkbox" at bounding box center [31, 108] width 19 height 19
checkbox input "true"
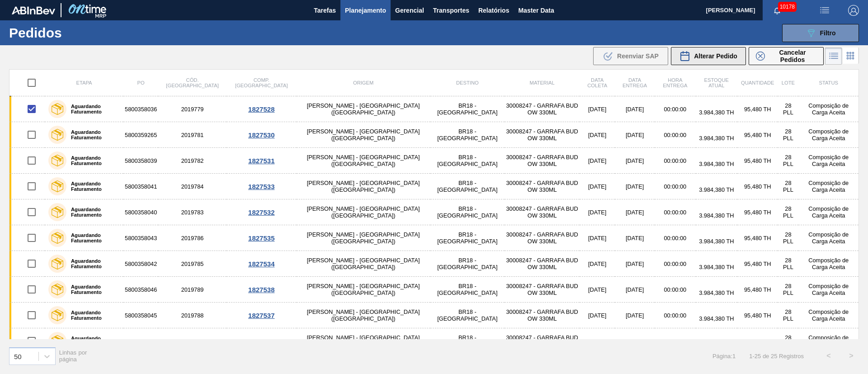
click at [719, 55] on span "Alterar Pedido" at bounding box center [715, 55] width 43 height 7
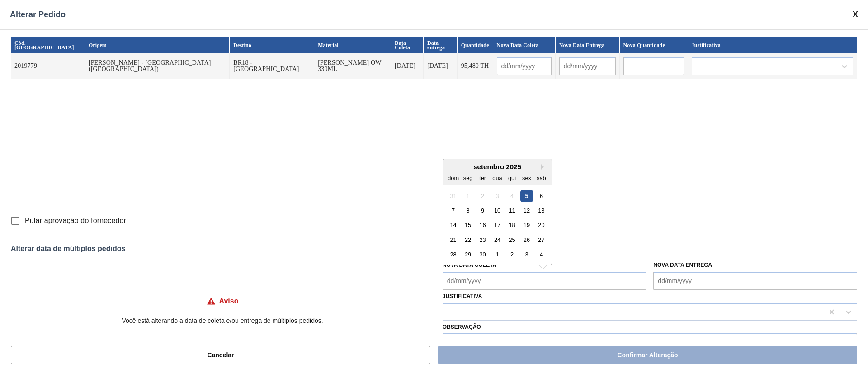
click at [494, 281] on Coleta "Nova Data Coleta" at bounding box center [544, 281] width 204 height 18
click at [465, 212] on div "8" at bounding box center [467, 210] width 12 height 12
type Coleta "[DATE]"
type input "[DATE]"
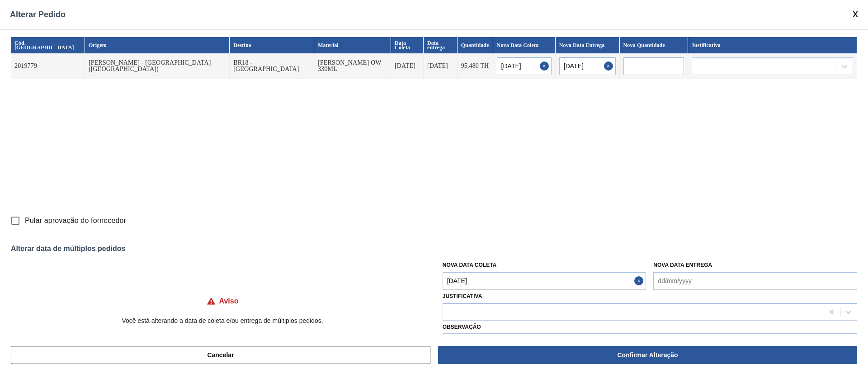
click at [492, 285] on Coleta "[DATE]" at bounding box center [544, 281] width 204 height 18
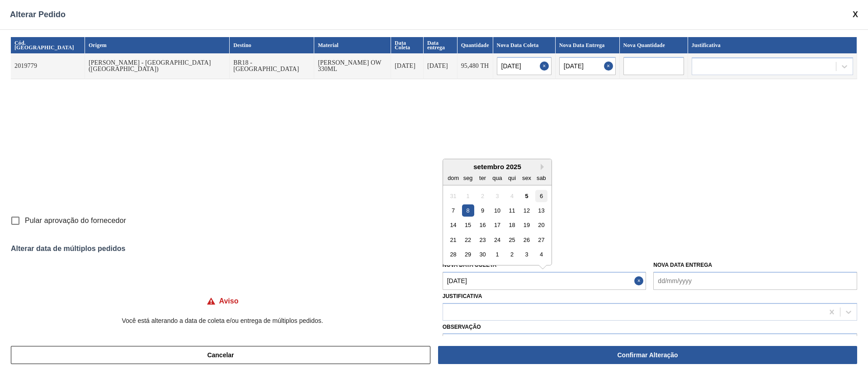
click at [541, 195] on div "6" at bounding box center [541, 195] width 12 height 12
type Coleta "[DATE]"
type input "[DATE]"
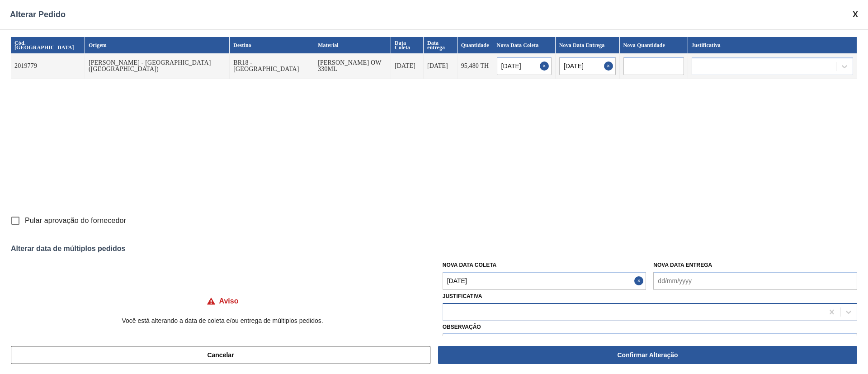
click at [501, 312] on div at bounding box center [633, 311] width 381 height 13
type input "ou"
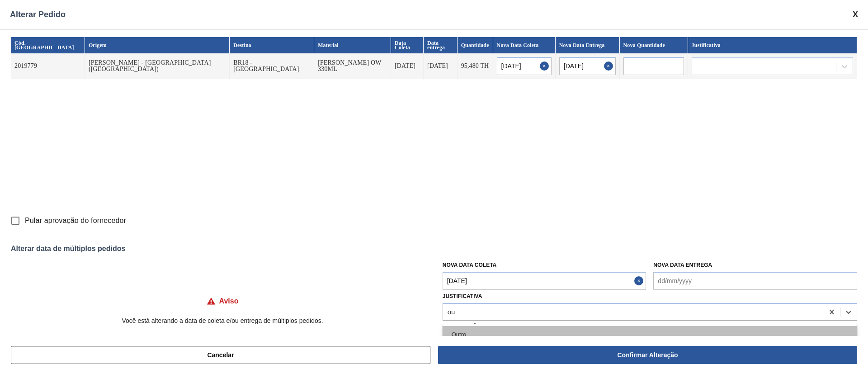
click at [475, 329] on div "Outro" at bounding box center [649, 334] width 414 height 17
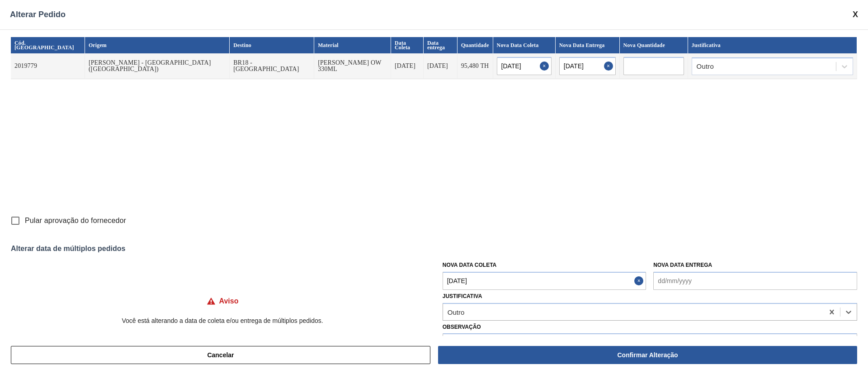
click at [12, 221] on input "Pular aprovação do fornecedor" at bounding box center [15, 220] width 19 height 19
checkbox input "true"
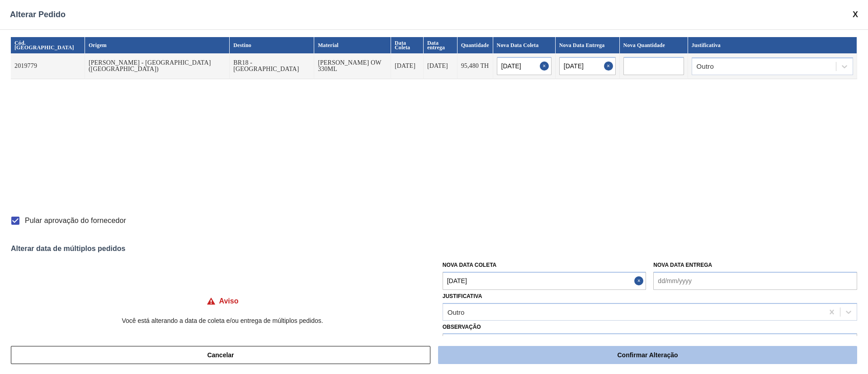
click at [527, 357] on button "Confirmar Alteração" at bounding box center [647, 355] width 419 height 18
checkbox input "false"
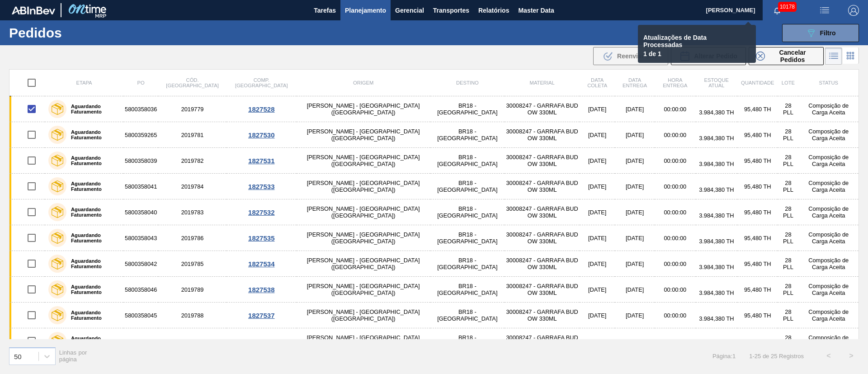
checkbox input "false"
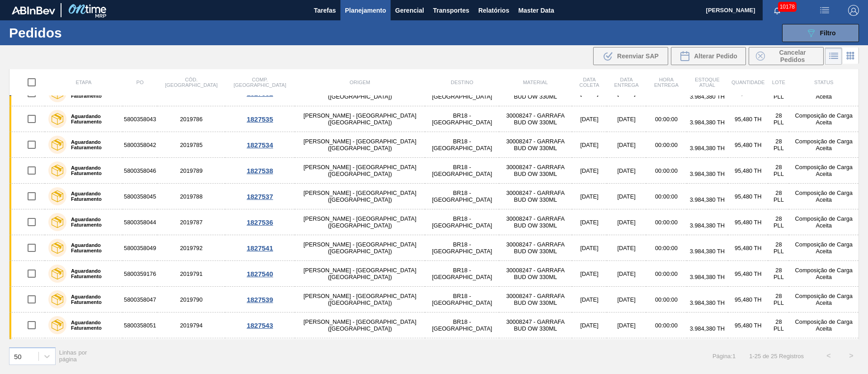
scroll to position [401, 0]
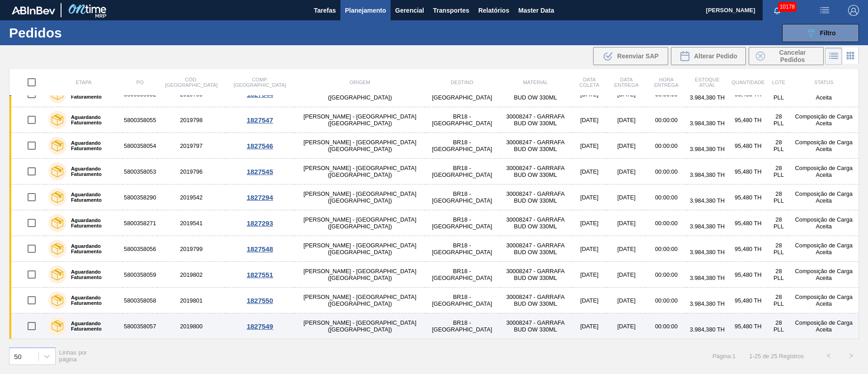
click at [39, 321] on input "checkbox" at bounding box center [31, 325] width 19 height 19
checkbox input "true"
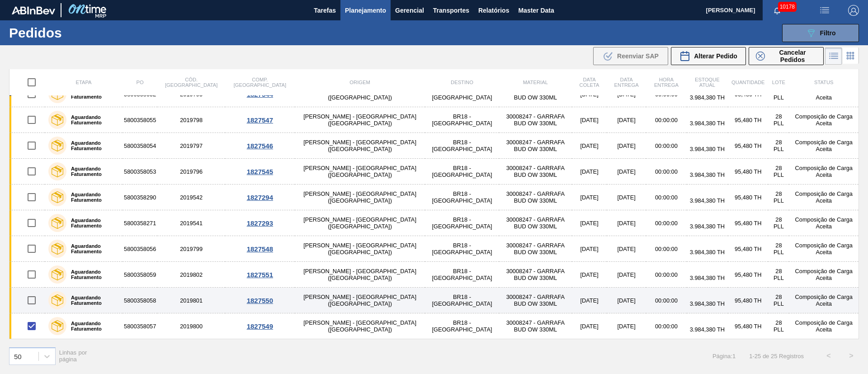
click at [35, 300] on input "checkbox" at bounding box center [31, 300] width 19 height 19
checkbox input "true"
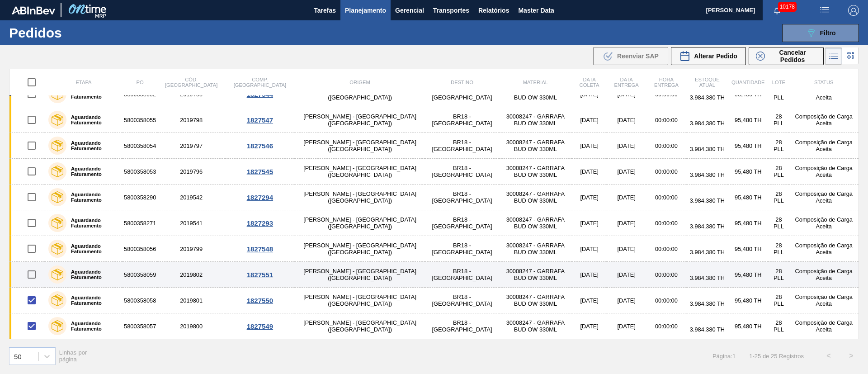
click at [34, 272] on input "checkbox" at bounding box center [31, 274] width 19 height 19
checkbox input "true"
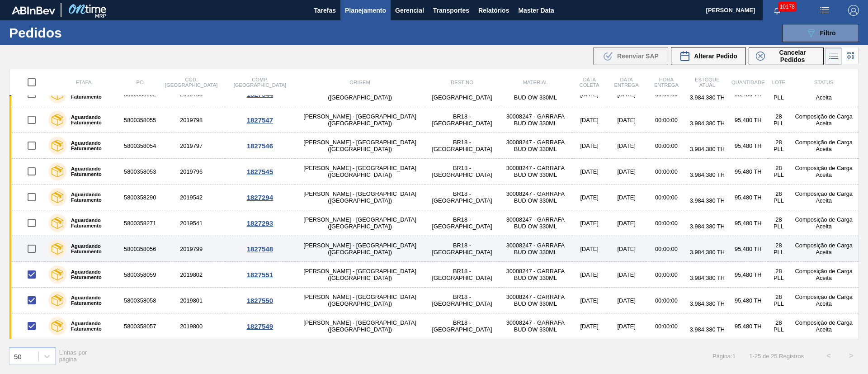
click at [33, 244] on input "checkbox" at bounding box center [31, 248] width 19 height 19
checkbox input "true"
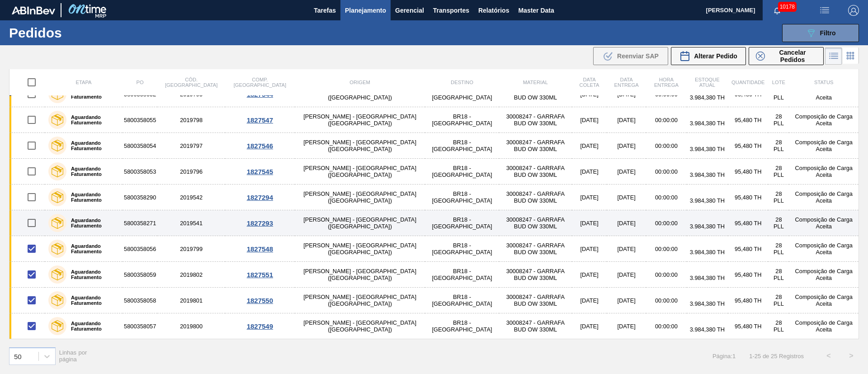
click at [33, 220] on input "checkbox" at bounding box center [31, 222] width 19 height 19
checkbox input "true"
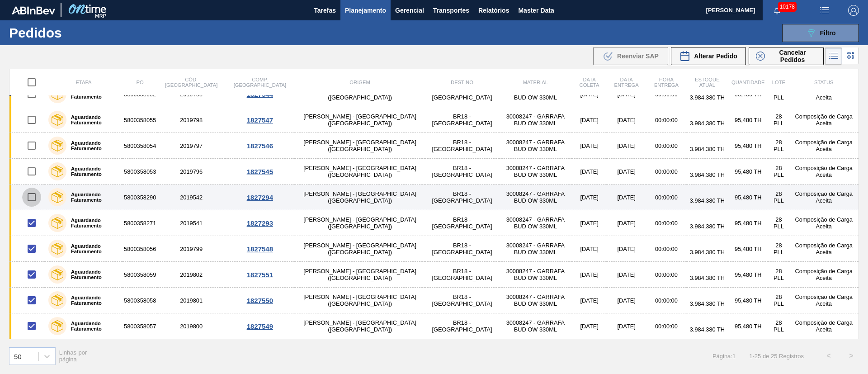
click at [33, 195] on input "checkbox" at bounding box center [31, 197] width 19 height 19
checkbox input "true"
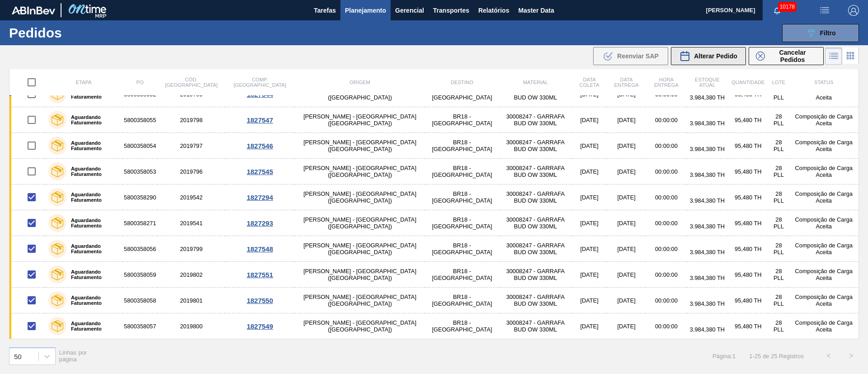
click at [710, 54] on span "Alterar Pedido" at bounding box center [715, 55] width 43 height 7
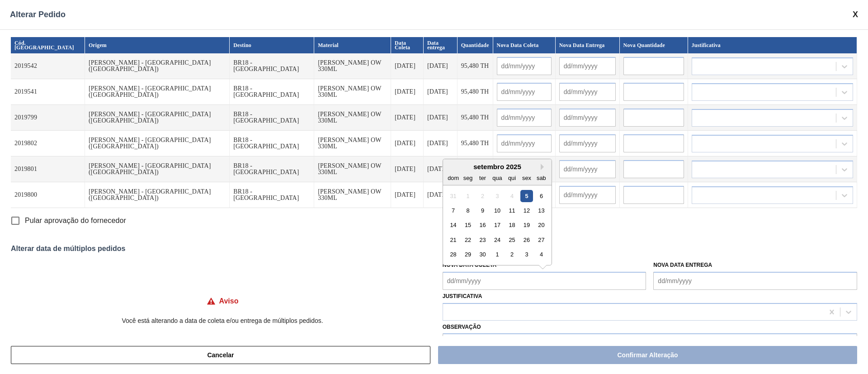
click at [474, 281] on Coleta "Nova Data Coleta" at bounding box center [544, 281] width 204 height 18
click at [479, 212] on div "9" at bounding box center [482, 210] width 12 height 12
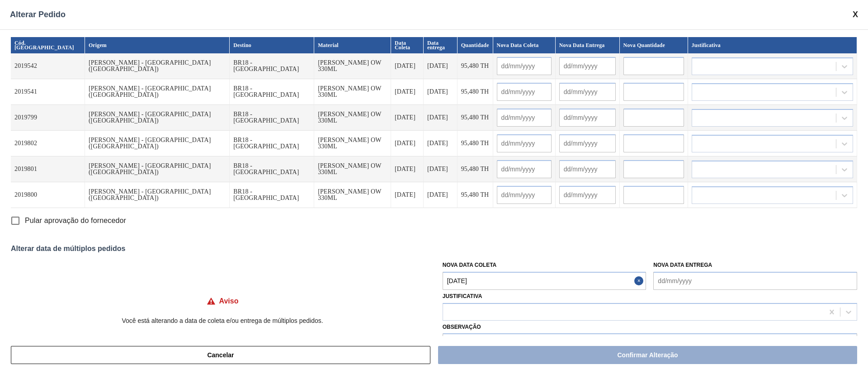
type Coleta "[DATE]"
type input "[DATE]"
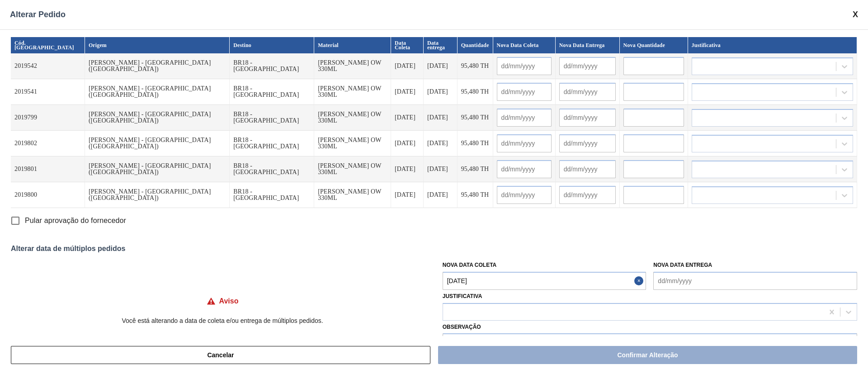
type input "[DATE]"
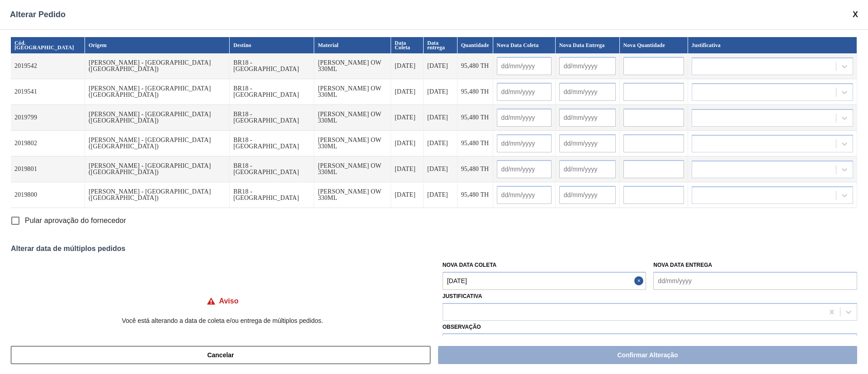
type input "[DATE]"
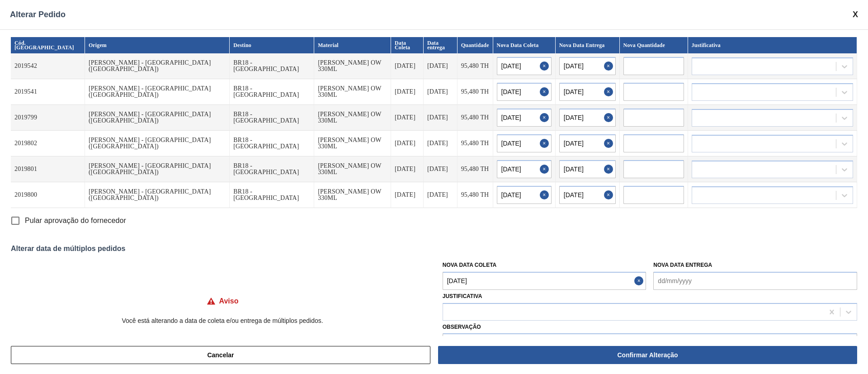
click at [470, 283] on Coleta "[DATE]" at bounding box center [544, 281] width 204 height 18
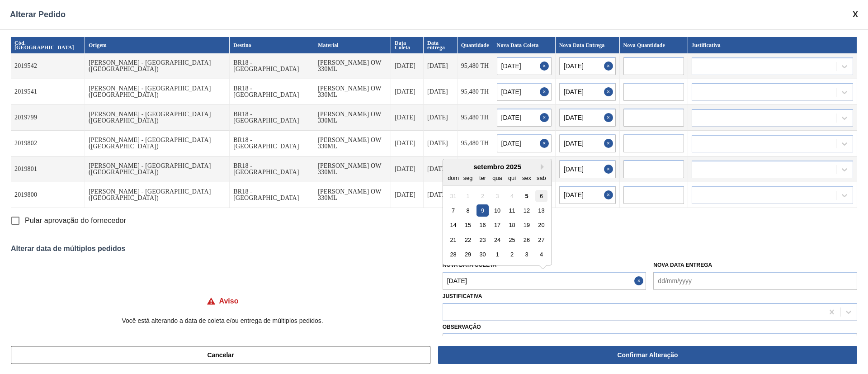
click at [539, 193] on div "6" at bounding box center [541, 195] width 12 height 12
type Coleta "[DATE]"
type input "[DATE]"
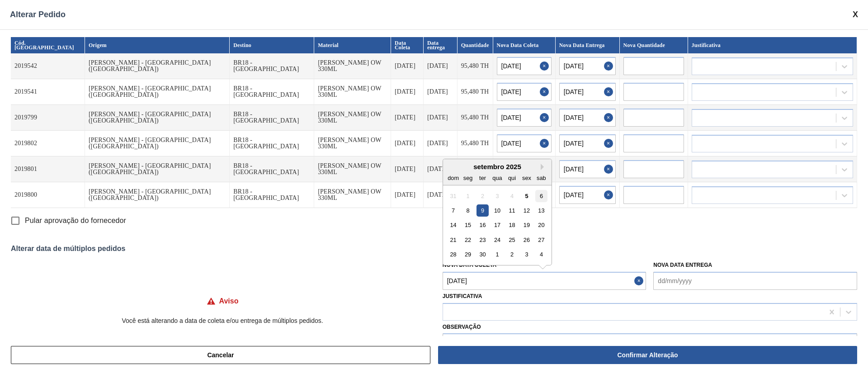
type input "[DATE]"
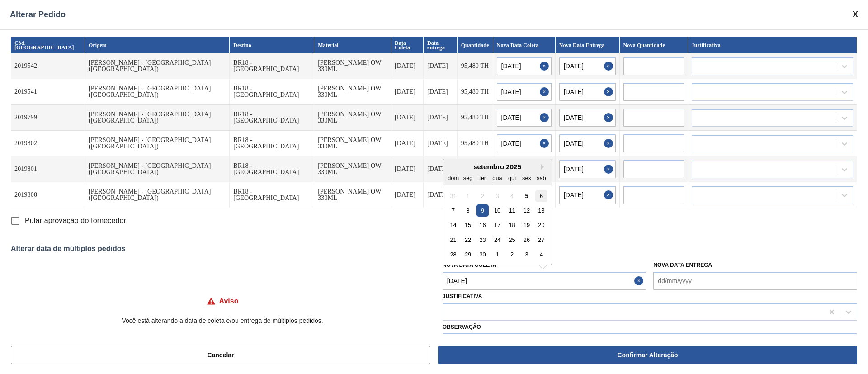
type input "[DATE]"
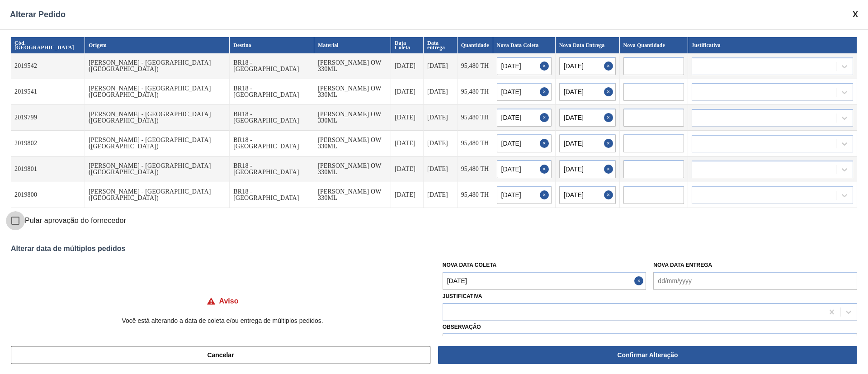
click at [15, 220] on input "Pular aprovação do fornecedor" at bounding box center [15, 220] width 19 height 19
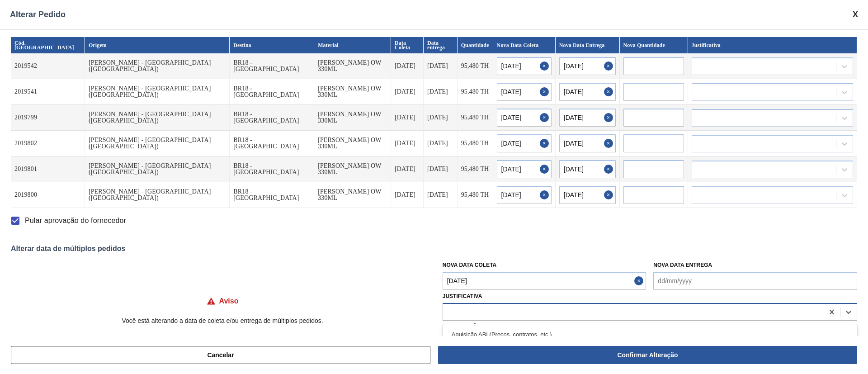
click at [479, 313] on div at bounding box center [633, 311] width 381 height 13
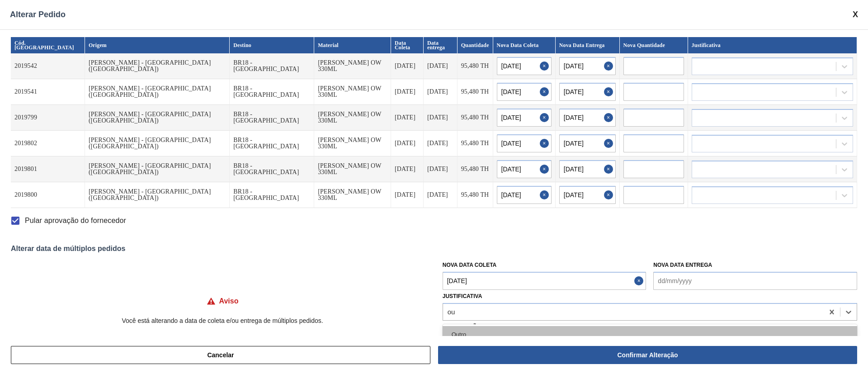
click at [472, 330] on div "Outro" at bounding box center [649, 334] width 414 height 17
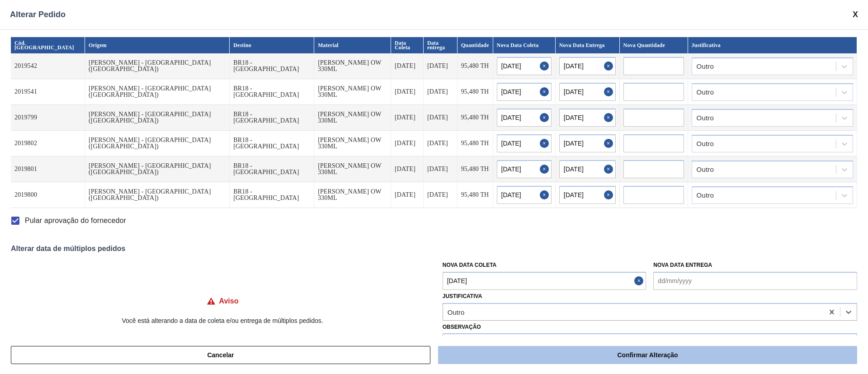
click at [556, 354] on button "Confirmar Alteração" at bounding box center [647, 355] width 419 height 18
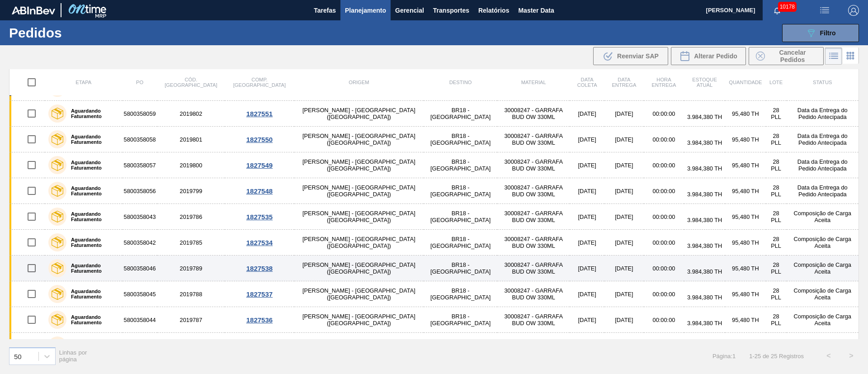
scroll to position [203, 0]
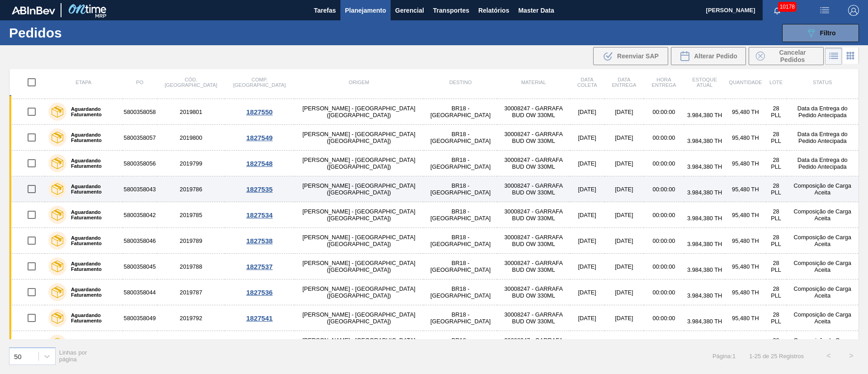
click at [33, 189] on input "checkbox" at bounding box center [31, 188] width 19 height 19
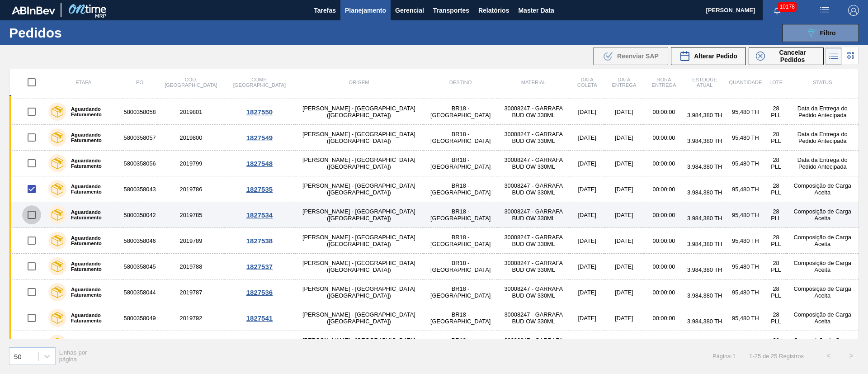
click at [34, 213] on input "checkbox" at bounding box center [31, 214] width 19 height 19
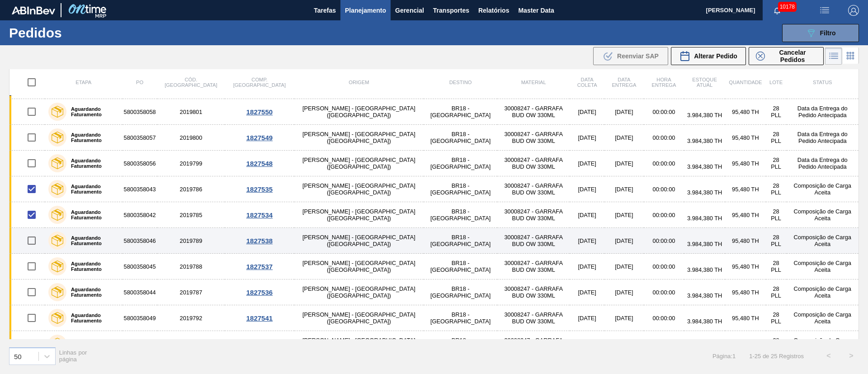
click at [33, 240] on input "checkbox" at bounding box center [31, 240] width 19 height 19
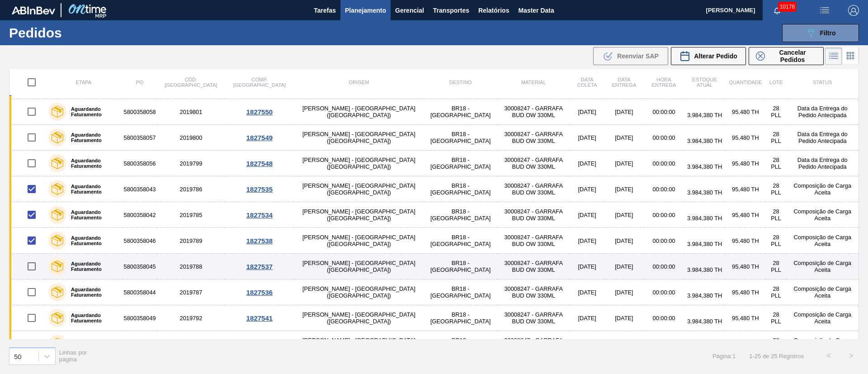
click at [32, 269] on input "checkbox" at bounding box center [31, 266] width 19 height 19
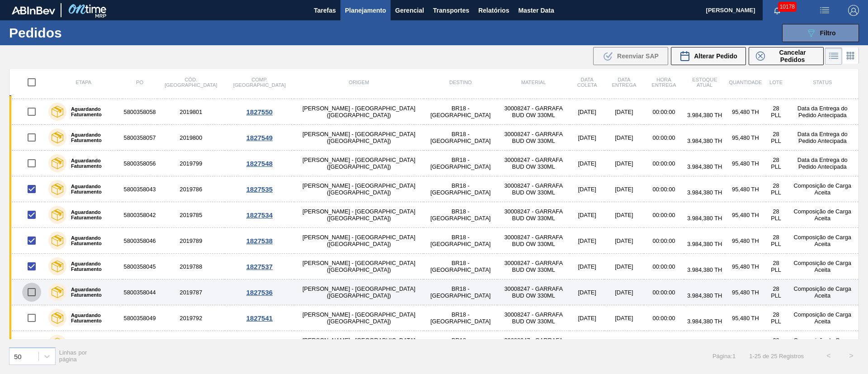
click at [31, 292] on input "checkbox" at bounding box center [31, 291] width 19 height 19
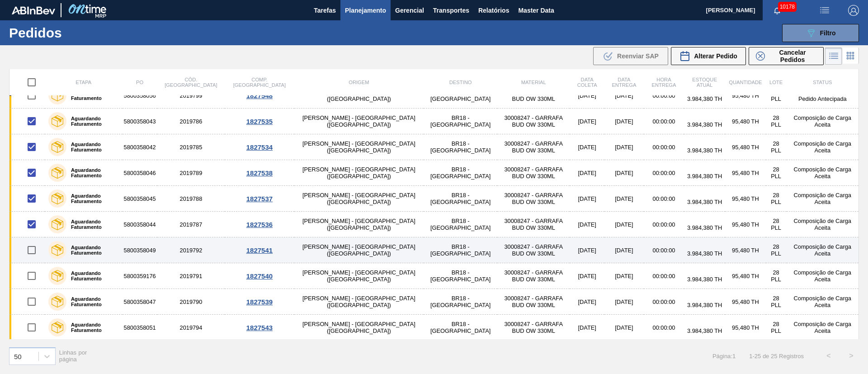
click at [33, 251] on input "checkbox" at bounding box center [31, 249] width 19 height 19
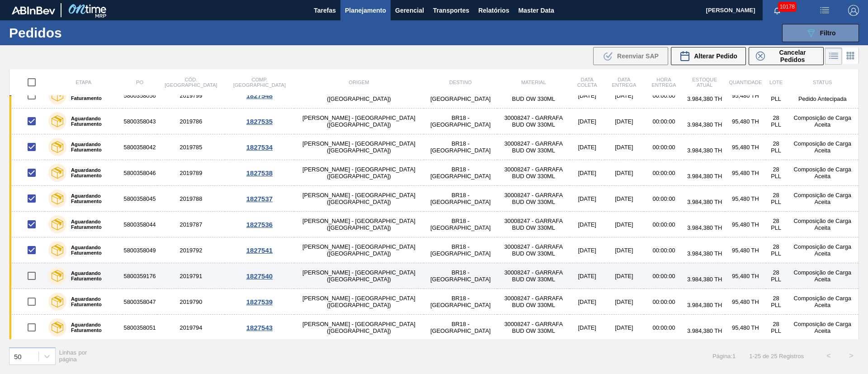
click at [33, 274] on input "checkbox" at bounding box center [31, 275] width 19 height 19
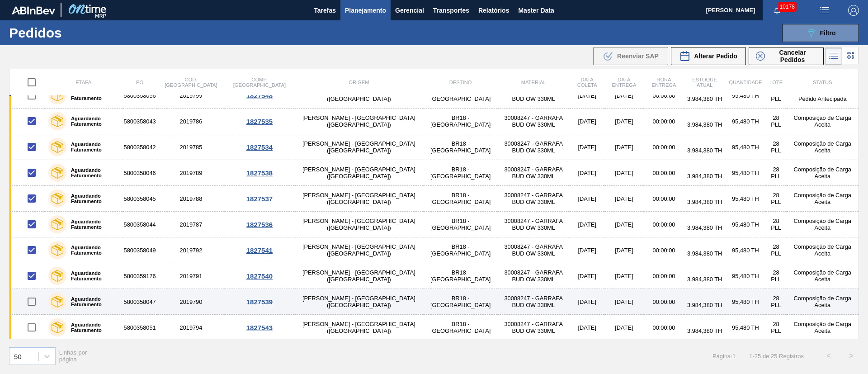
click at [32, 301] on input "checkbox" at bounding box center [31, 301] width 19 height 19
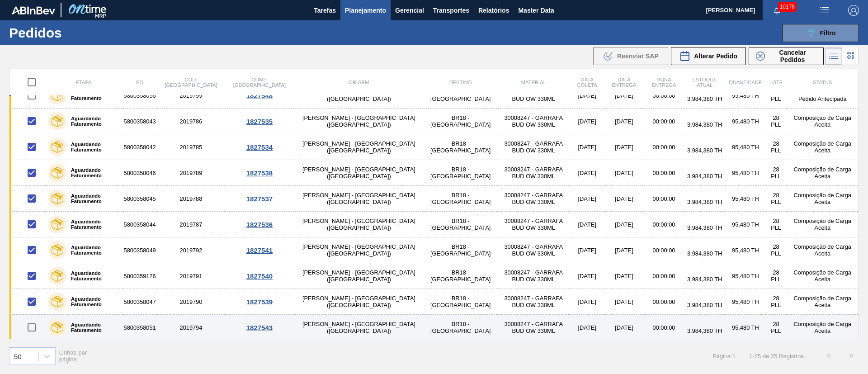
click at [32, 325] on input "checkbox" at bounding box center [31, 327] width 19 height 19
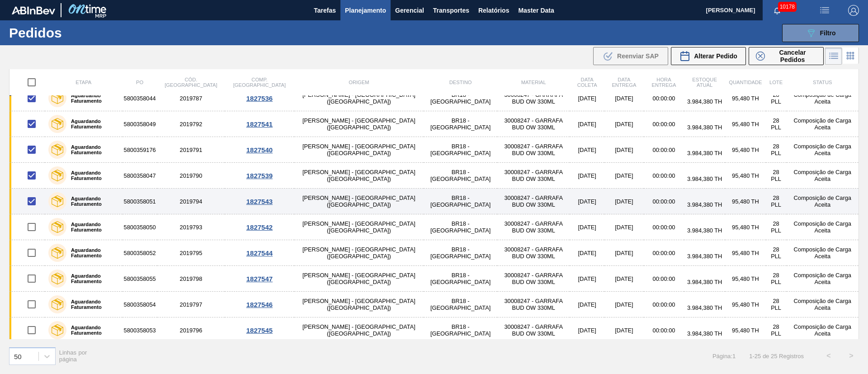
scroll to position [401, 0]
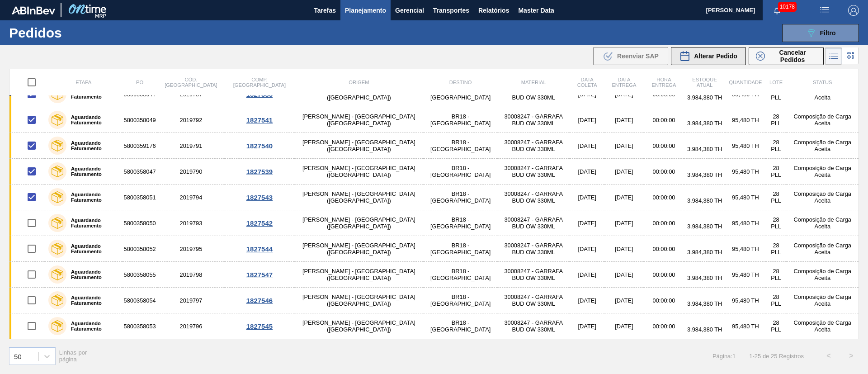
click at [720, 61] on div "Alterar Pedido" at bounding box center [708, 56] width 58 height 11
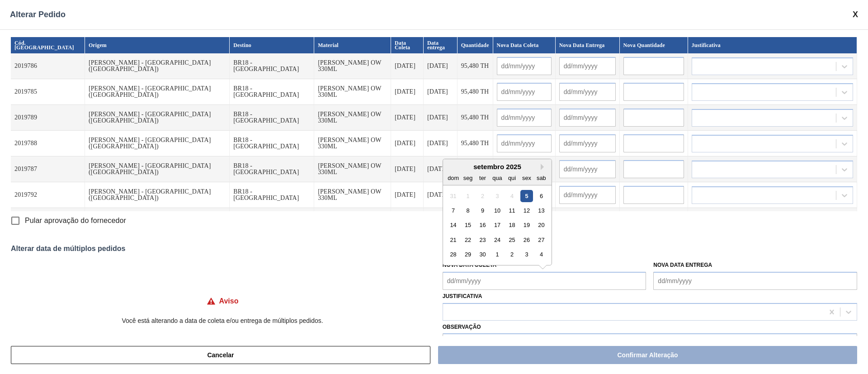
click at [456, 281] on Coleta "Nova Data Coleta" at bounding box center [544, 281] width 204 height 18
click at [470, 208] on div "8" at bounding box center [467, 210] width 12 height 12
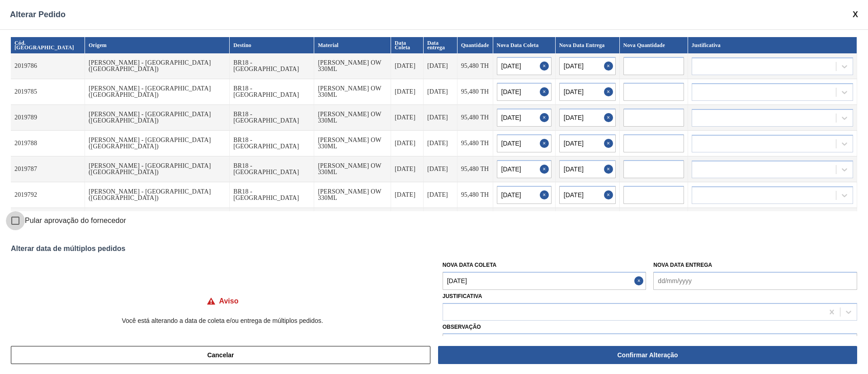
click at [14, 218] on input "Pular aprovação do fornecedor" at bounding box center [15, 220] width 19 height 19
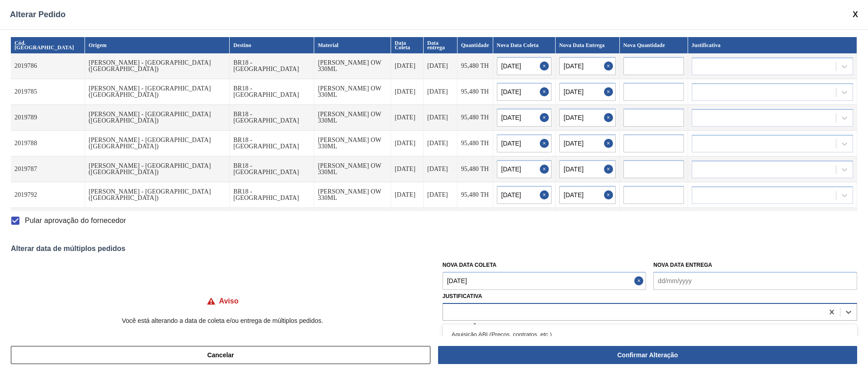
click at [460, 314] on div at bounding box center [633, 311] width 381 height 13
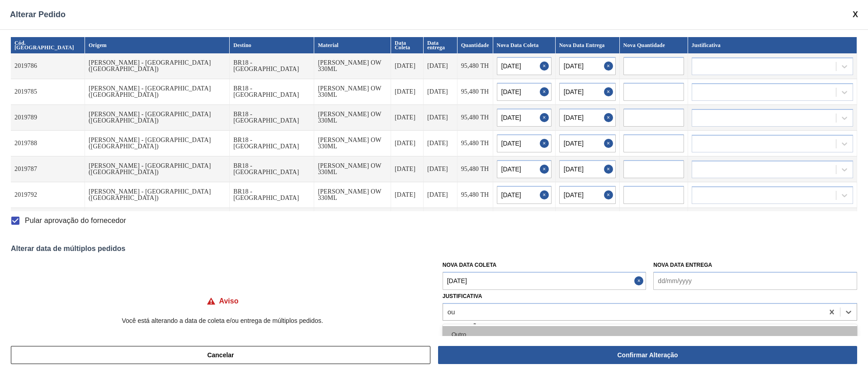
click at [479, 334] on div "Outro" at bounding box center [649, 334] width 414 height 17
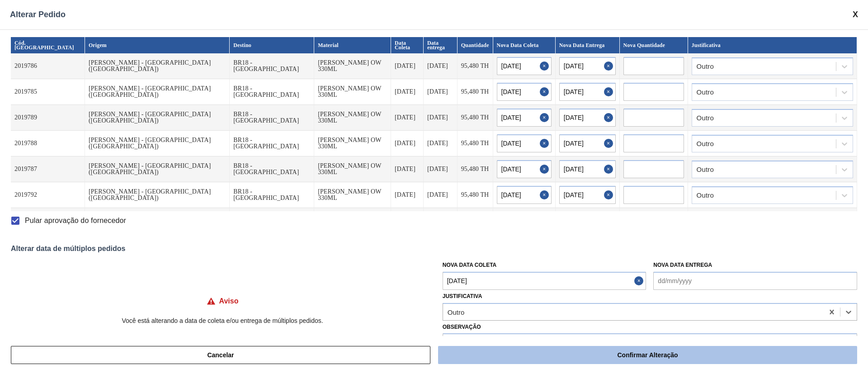
click at [523, 349] on button "Confirmar Alteração" at bounding box center [647, 355] width 419 height 18
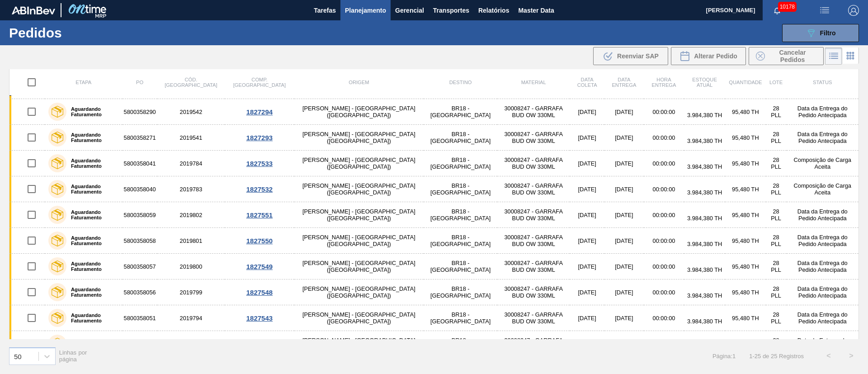
scroll to position [0, 0]
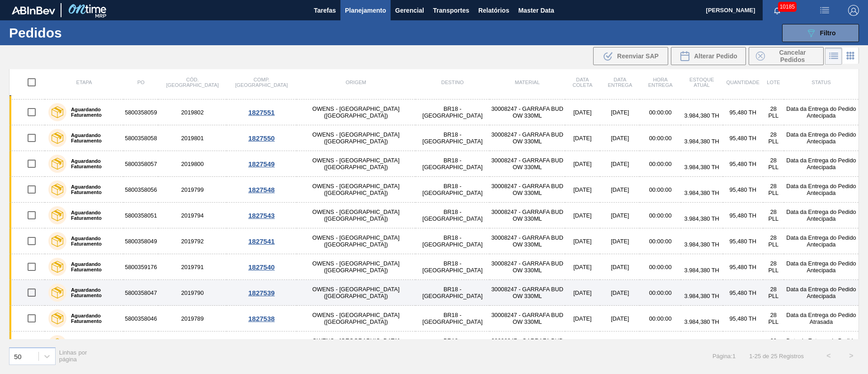
scroll to position [401, 0]
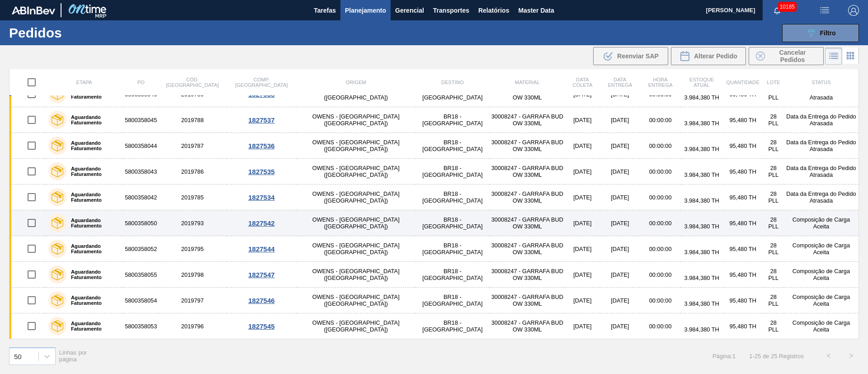
click at [33, 226] on input "checkbox" at bounding box center [31, 222] width 19 height 19
checkbox input "true"
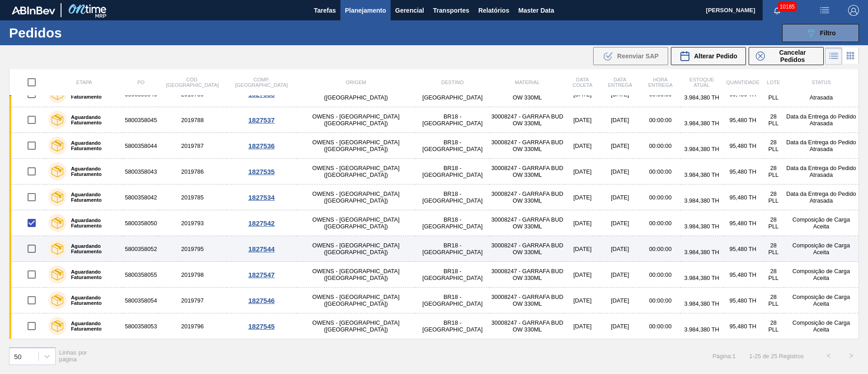
click at [28, 251] on input "checkbox" at bounding box center [31, 248] width 19 height 19
checkbox input "true"
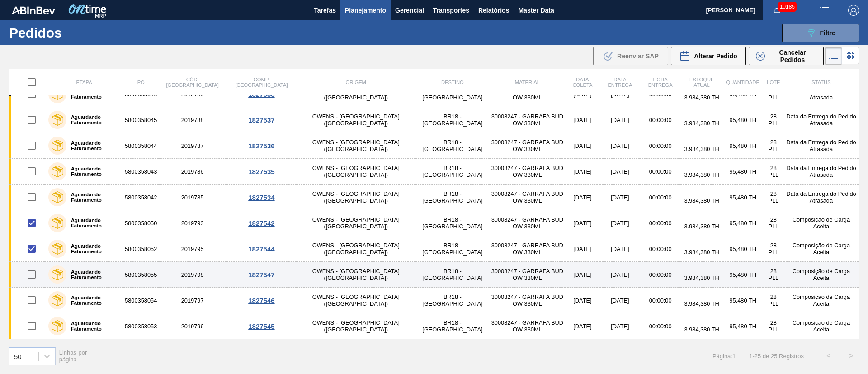
click at [32, 273] on input "checkbox" at bounding box center [31, 274] width 19 height 19
checkbox input "true"
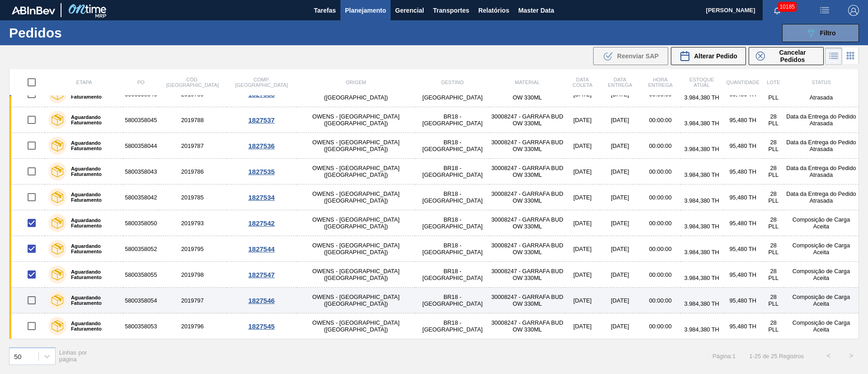
click at [32, 302] on input "checkbox" at bounding box center [31, 300] width 19 height 19
checkbox input "true"
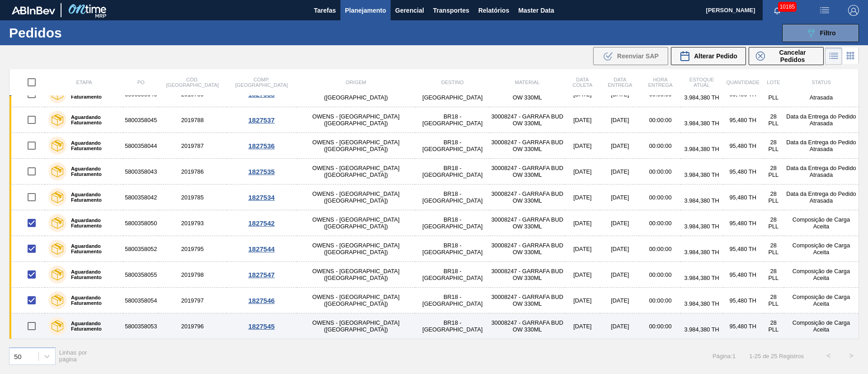
click at [31, 325] on input "checkbox" at bounding box center [31, 325] width 19 height 19
checkbox input "true"
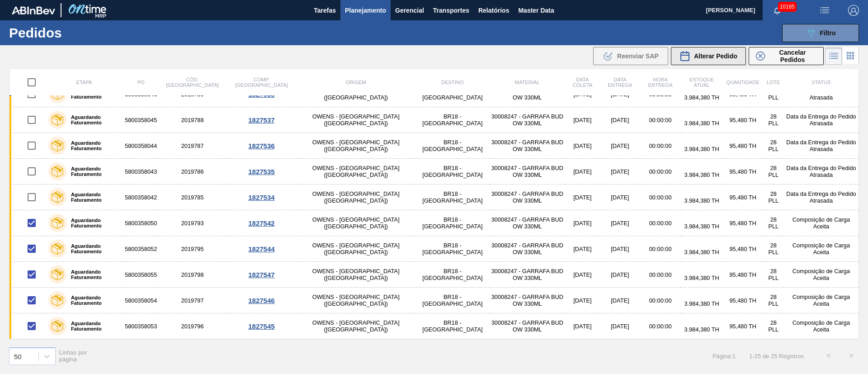
click at [710, 56] on span "Alterar Pedido" at bounding box center [715, 55] width 43 height 7
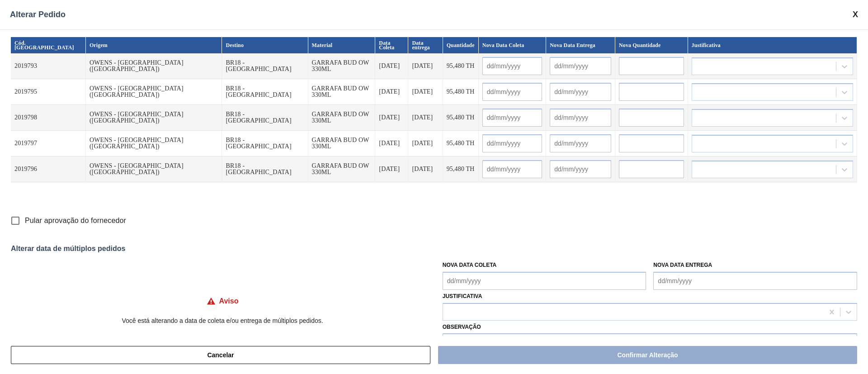
click at [461, 282] on Coleta "Nova Data Coleta" at bounding box center [544, 281] width 204 height 18
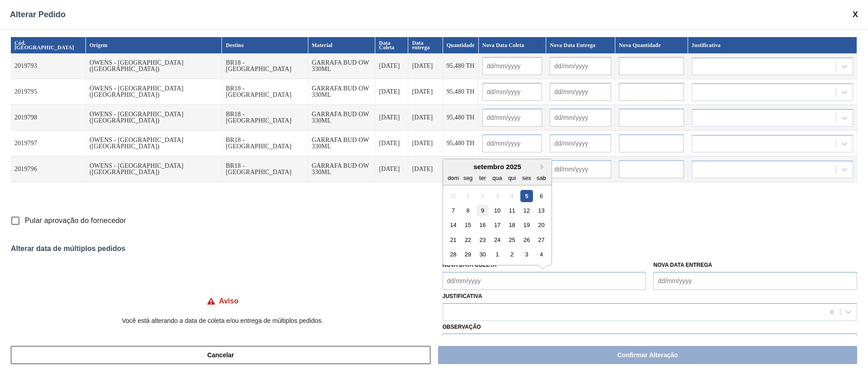
click at [481, 214] on div "9" at bounding box center [482, 210] width 12 height 12
type Coleta "[DATE]"
type input "[DATE]"
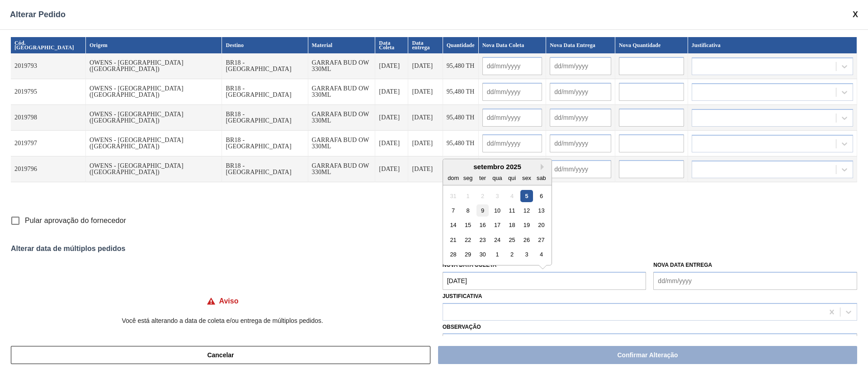
type input "[DATE]"
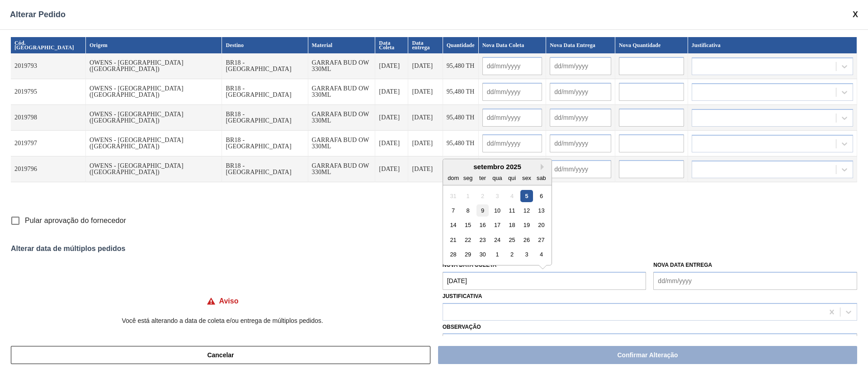
type input "[DATE]"
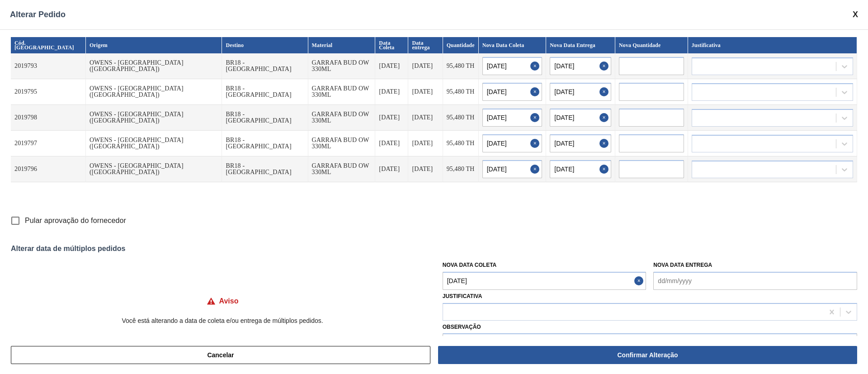
click at [13, 217] on input "Pular aprovação do fornecedor" at bounding box center [15, 220] width 19 height 19
checkbox input "true"
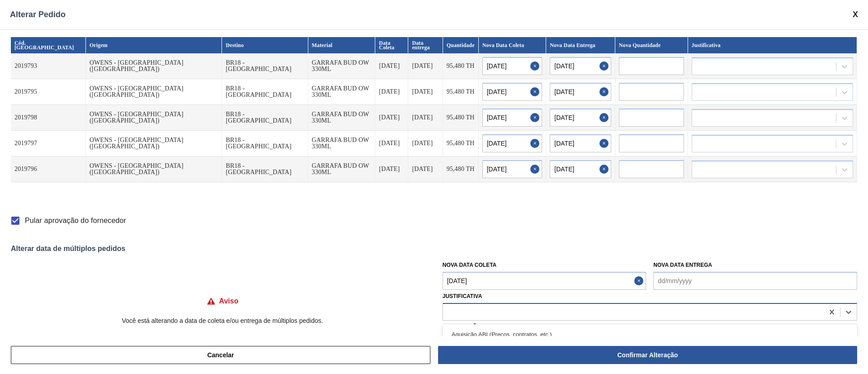
click at [471, 309] on div at bounding box center [633, 311] width 381 height 13
type input "ou"
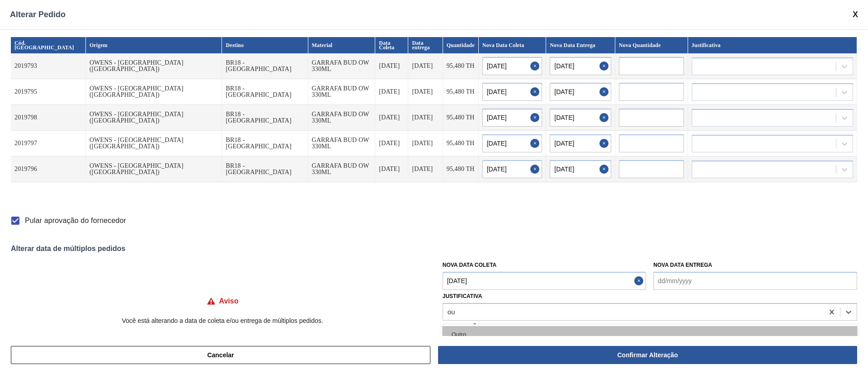
click at [470, 326] on div "Outro" at bounding box center [649, 334] width 414 height 17
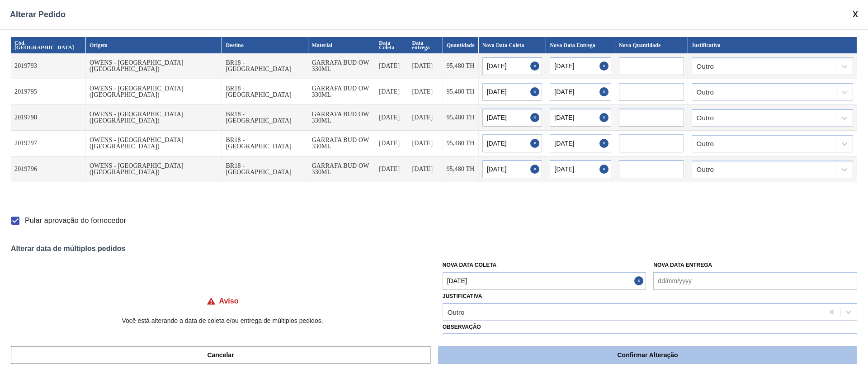
click at [639, 357] on button "Confirmar Alteração" at bounding box center [647, 355] width 419 height 18
checkbox input "false"
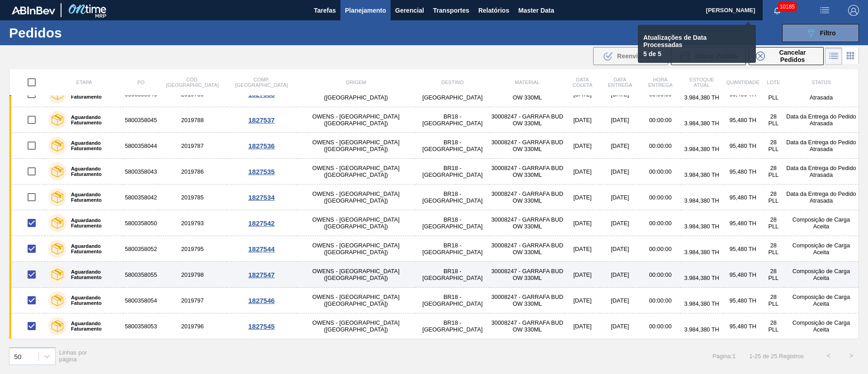
checkbox input "false"
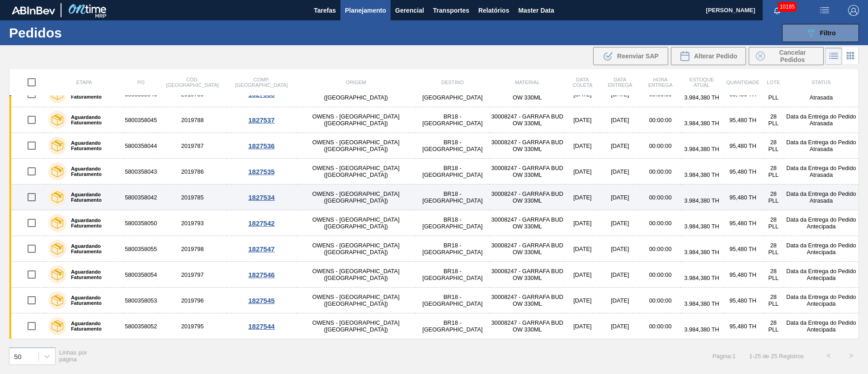
click at [415, 199] on td "BR18 - [GEOGRAPHIC_DATA]" at bounding box center [452, 197] width 75 height 26
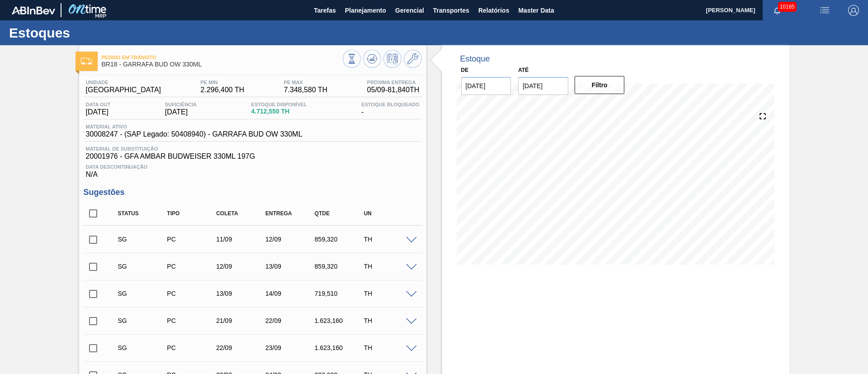
click at [94, 238] on input "checkbox" at bounding box center [93, 239] width 19 height 19
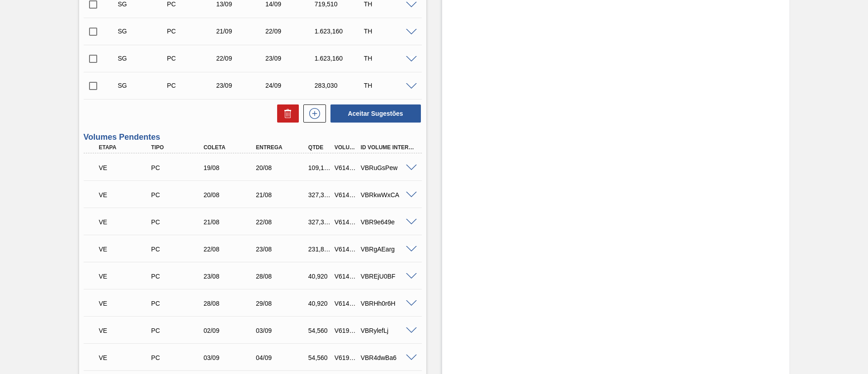
scroll to position [136, 0]
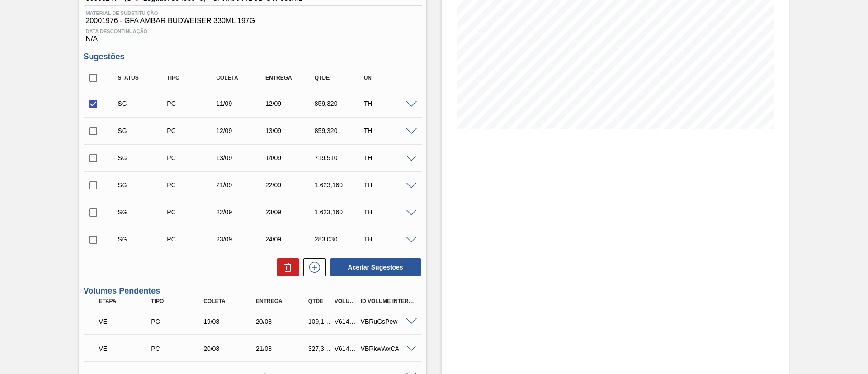
click at [410, 103] on span at bounding box center [411, 104] width 11 height 7
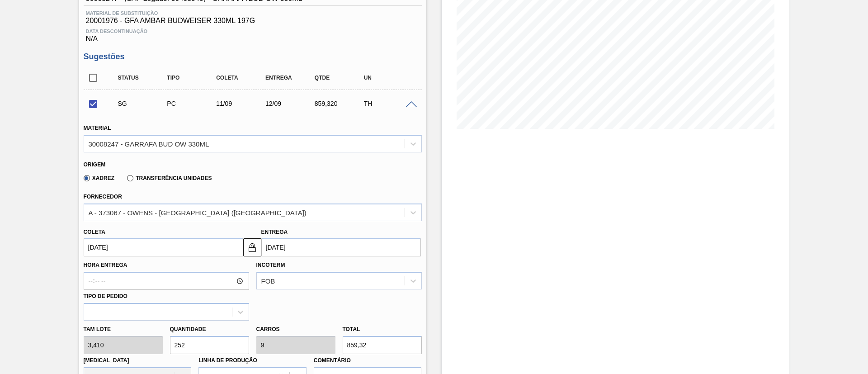
click at [136, 243] on input "[DATE]" at bounding box center [164, 247] width 160 height 18
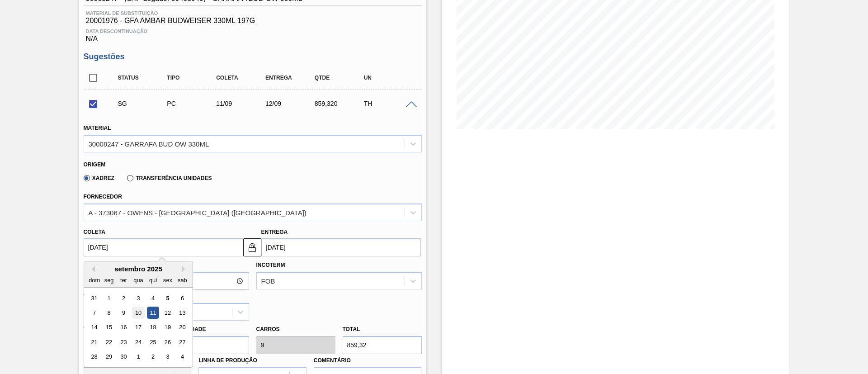
click at [138, 310] on div "10" at bounding box center [138, 312] width 12 height 12
checkbox input "false"
type input "[DATE]"
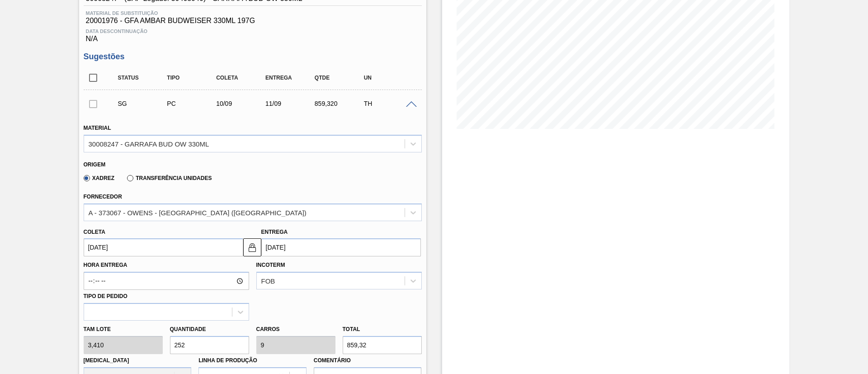
drag, startPoint x: 208, startPoint y: 345, endPoint x: 13, endPoint y: 338, distance: 195.4
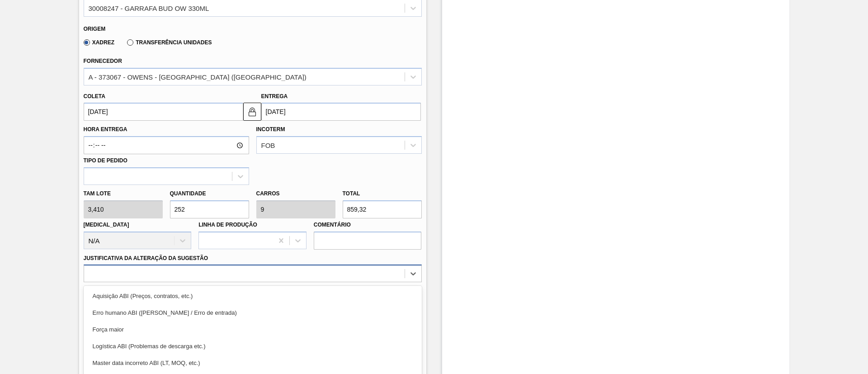
click at [137, 276] on div "option Força maior focused, 3 of 18. 18 results available. Use Up and Down to c…" at bounding box center [253, 273] width 338 height 18
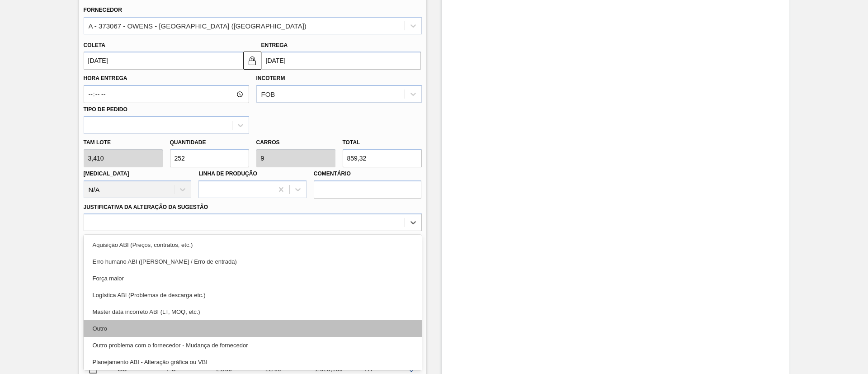
click at [119, 327] on div "Outro" at bounding box center [253, 328] width 338 height 17
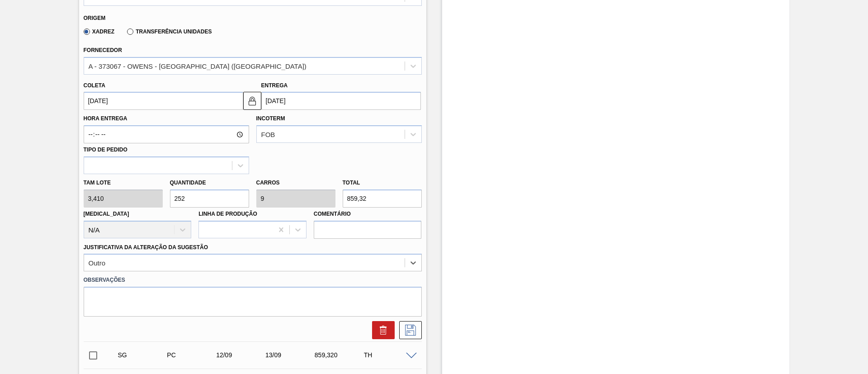
scroll to position [187, 0]
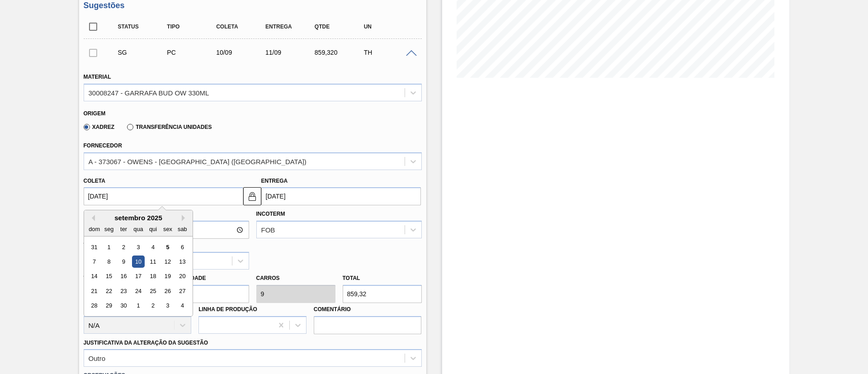
click at [141, 194] on input "[DATE]" at bounding box center [164, 196] width 160 height 18
click at [120, 263] on div "9" at bounding box center [123, 261] width 12 height 12
type input "[DATE]"
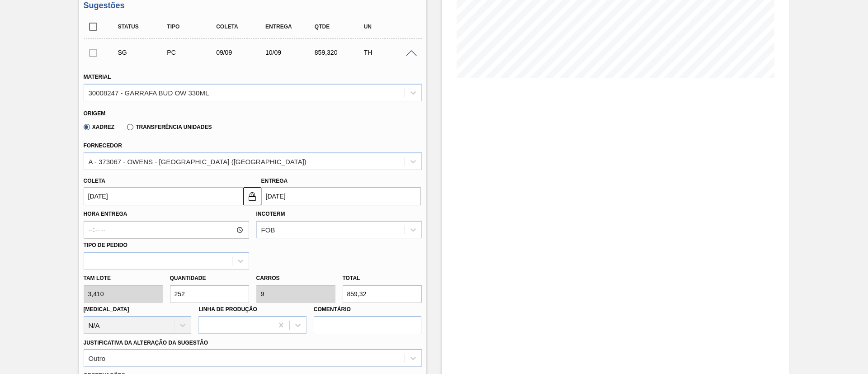
click at [103, 291] on div "Tam lote 3,410 Quantidade 252 Carros 9 Total 859,32 [MEDICAL_DATA] N/A Linha de…" at bounding box center [252, 301] width 345 height 65
type input "1"
type input "0,036"
type input "3,41"
type input "11"
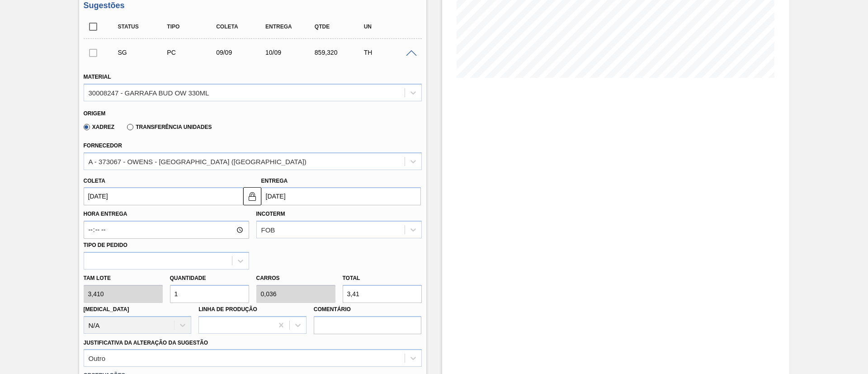
type input "0,393"
type input "37,51"
type input "1"
type input "0,036"
type input "3,41"
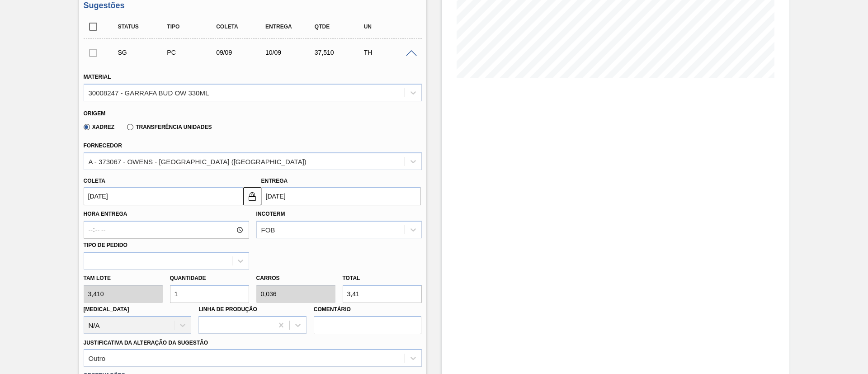
type input "0"
type input "8"
type input "0,286"
type input "27,28"
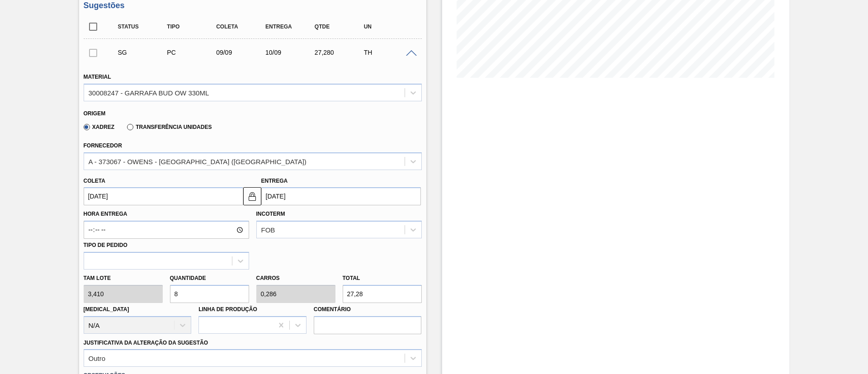
type input "84"
type input "3"
type input "286,44"
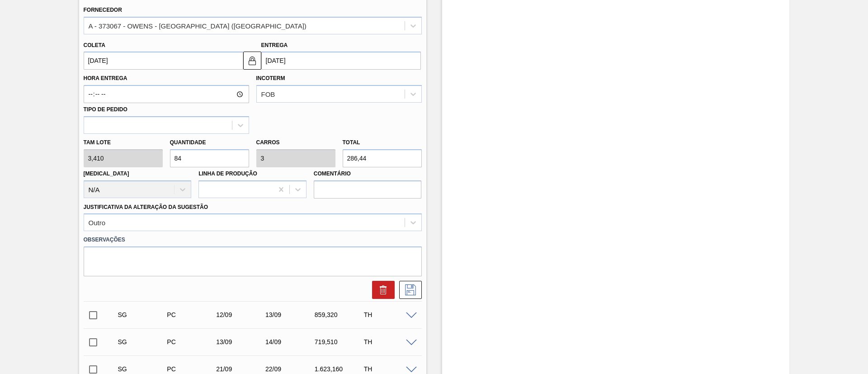
type input "84"
click at [160, 265] on textarea at bounding box center [253, 261] width 338 height 30
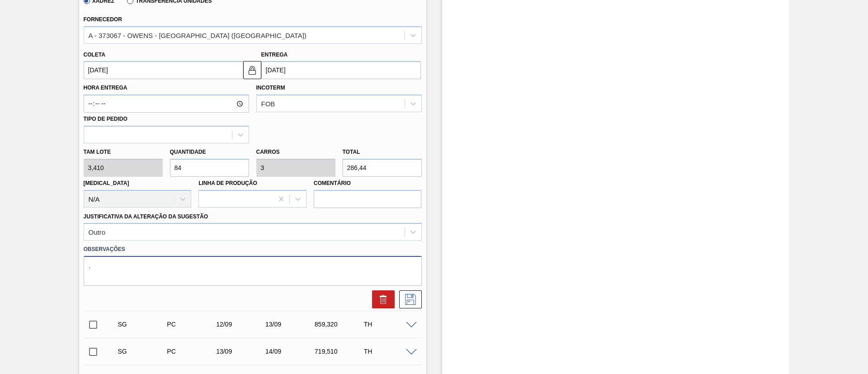
scroll to position [390, 0]
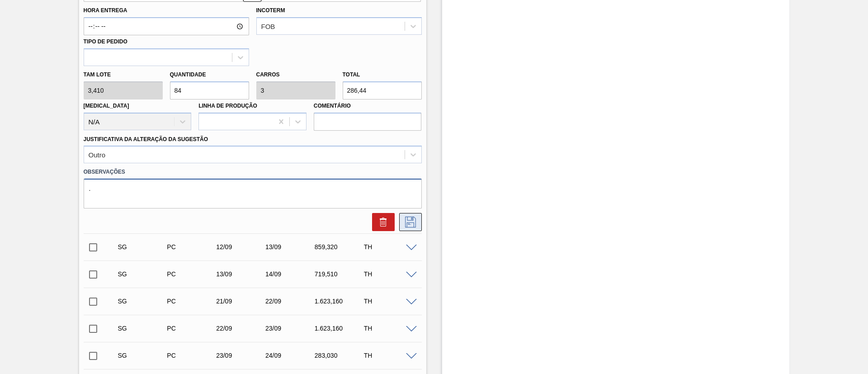
type textarea "."
click at [407, 220] on icon at bounding box center [410, 221] width 14 height 11
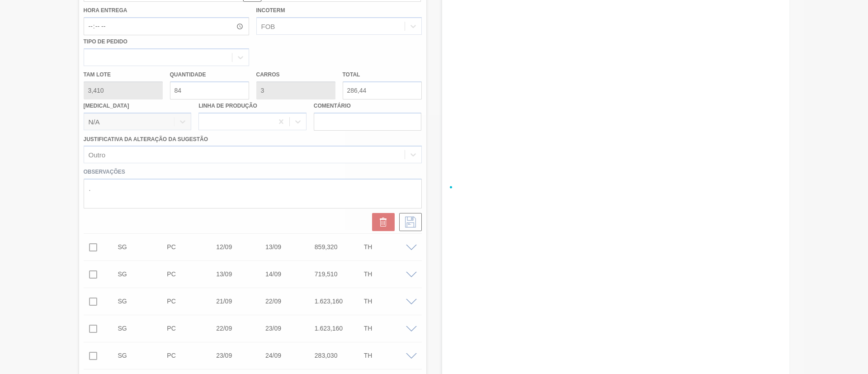
checkbox input "true"
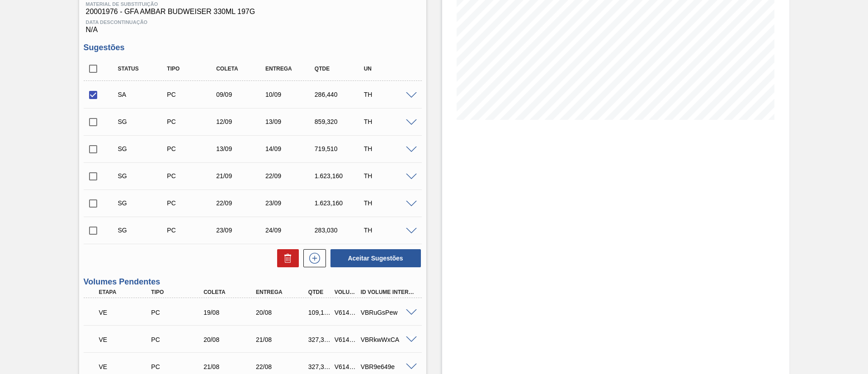
scroll to position [0, 0]
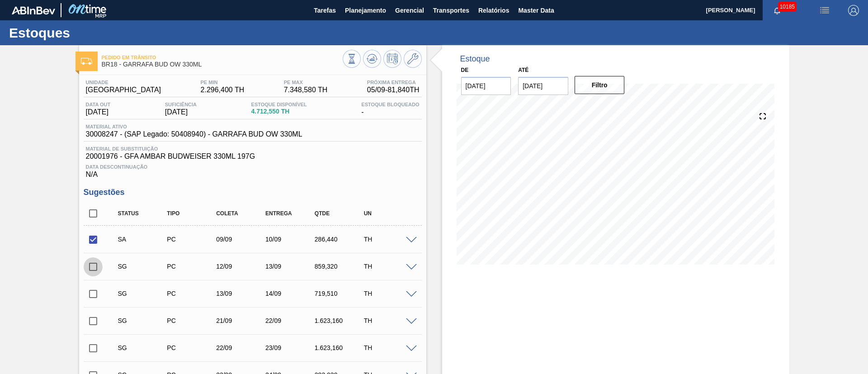
click at [92, 263] on input "checkbox" at bounding box center [93, 266] width 19 height 19
click at [411, 266] on span at bounding box center [411, 267] width 11 height 7
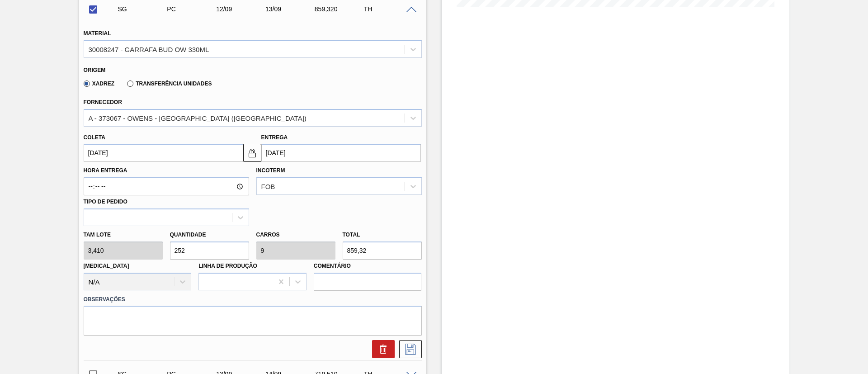
scroll to position [271, 0]
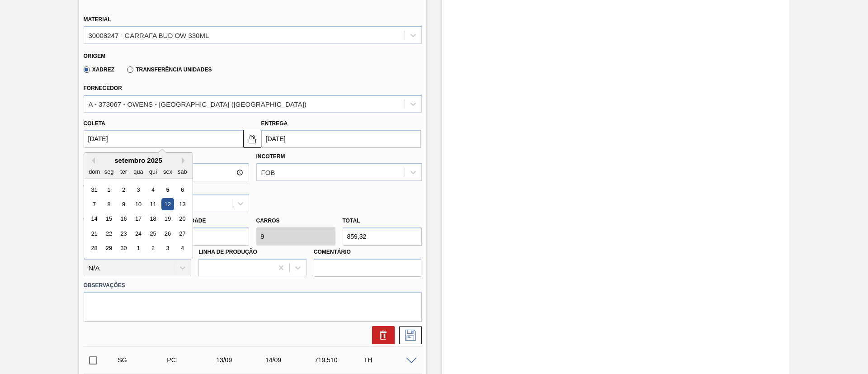
click at [118, 131] on input "[DATE]" at bounding box center [164, 139] width 160 height 18
click at [132, 205] on div "10" at bounding box center [138, 204] width 12 height 12
checkbox input "false"
type input "[DATE]"
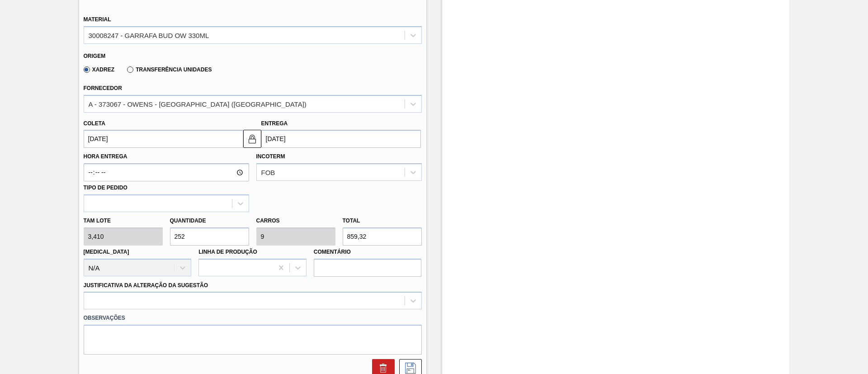
click at [97, 234] on div "Tam lote 3,410 Quantidade 252 Carros 9 Total 859,32 [MEDICAL_DATA] N/A Linha de…" at bounding box center [252, 244] width 345 height 65
type input "2"
type input "0,071"
type input "6,82"
type input "24"
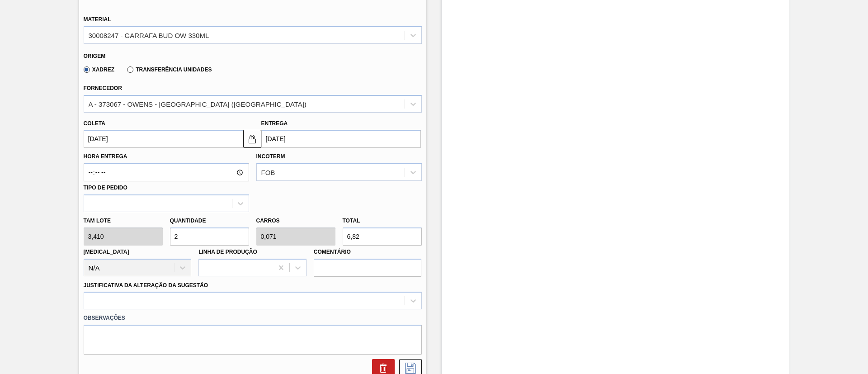
type input "0,857"
type input "81,84"
type input "240"
type input "8,571"
type input "818,4"
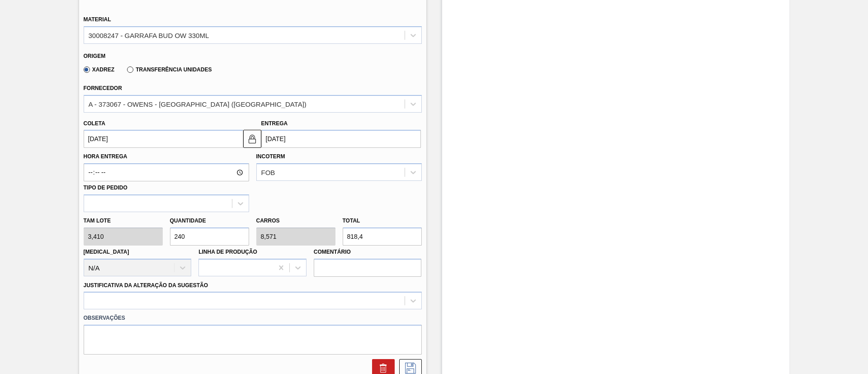
type input "24"
type input "0,857"
type input "81,84"
type input "2"
type input "0,071"
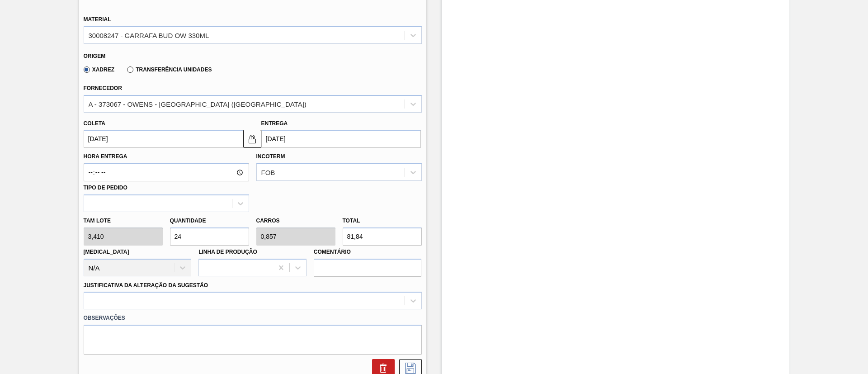
type input "6,82"
type input "0"
type input "2"
type input "0,071"
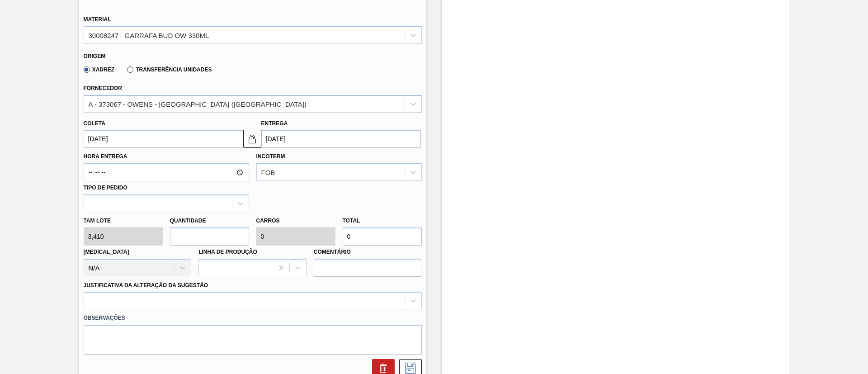
type input "6,82"
type input "28"
type input "1"
type input "95,48"
type input "288"
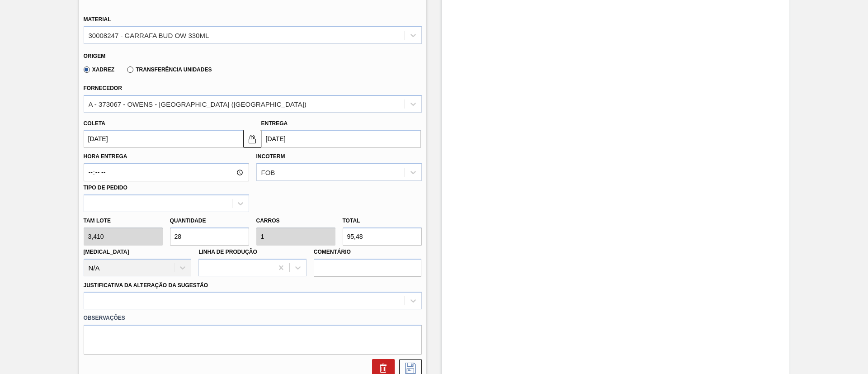
type input "10,286"
type input "982,08"
type input "28"
type input "1"
type input "95,48"
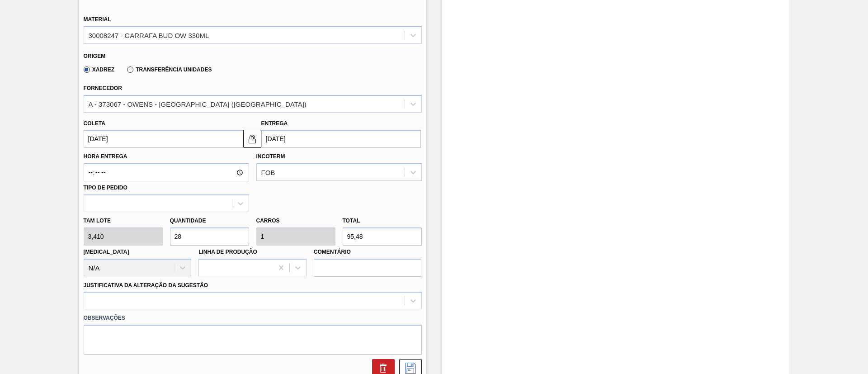
type input "284"
type input "10,143"
type input "968,44"
type input "28"
type input "1"
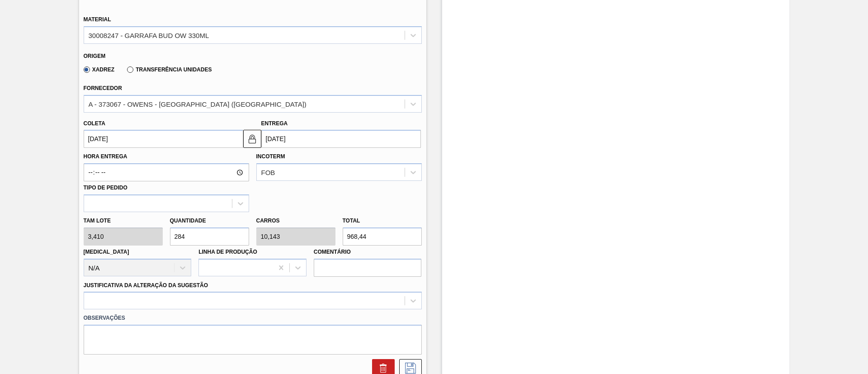
type input "95,48"
type input "282"
type input "10,071"
type input "961,62"
type input "28"
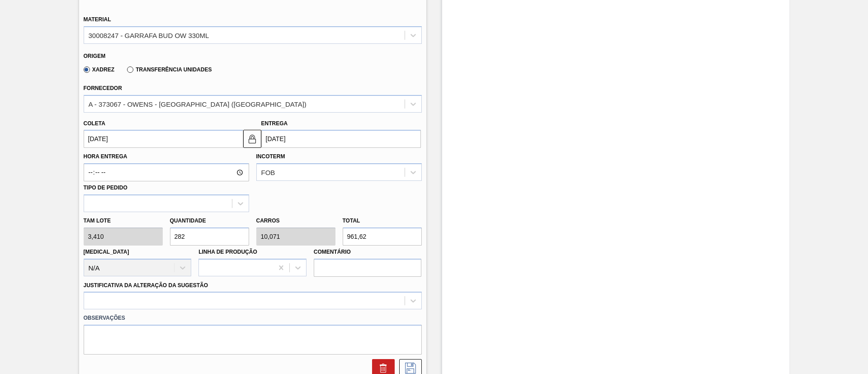
type input "1"
type input "95,48"
type input "280"
type input "10"
type input "954,8"
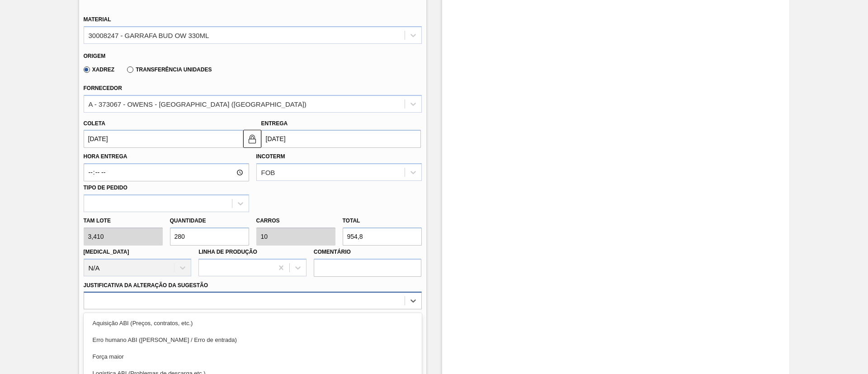
scroll to position [349, 0]
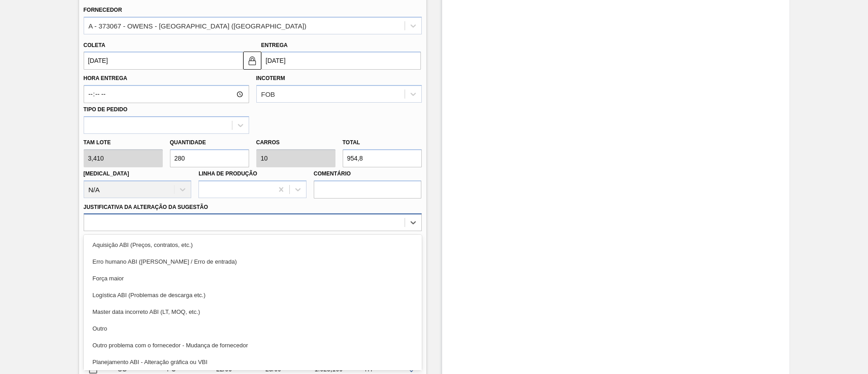
click at [185, 231] on div "option Logística ABI (Problemas de descarga etc.) focused, 4 of 18. 18 results …" at bounding box center [253, 222] width 338 height 18
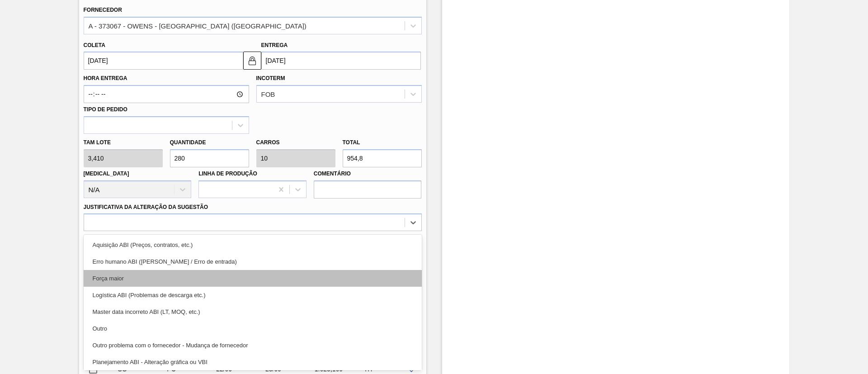
click at [118, 283] on div "Força maior" at bounding box center [253, 278] width 338 height 17
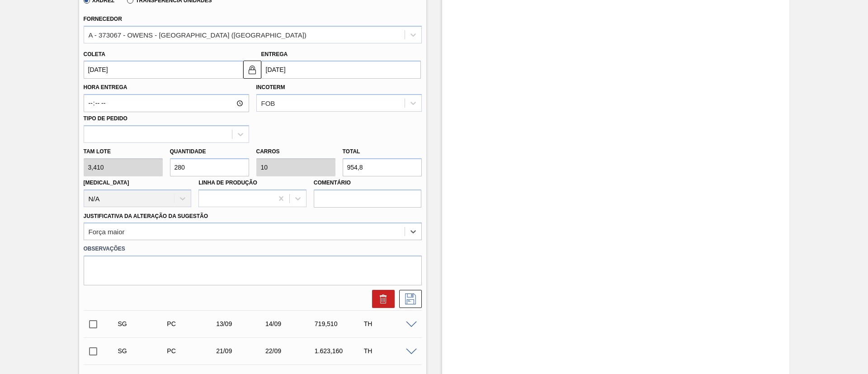
scroll to position [417, 0]
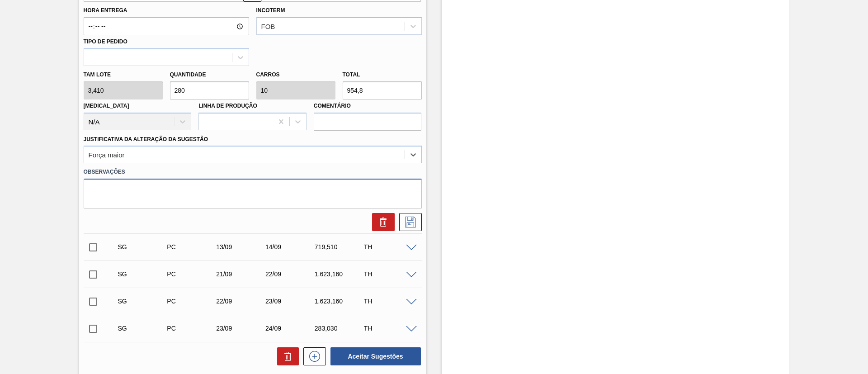
click at [168, 190] on textarea at bounding box center [253, 194] width 338 height 30
drag, startPoint x: 198, startPoint y: 95, endPoint x: 77, endPoint y: 56, distance: 126.6
click at [84, 60] on div "Material 30008247 - GARRAFA BUD OW 330ML Origem Xadrez Transferência Unidades F…" at bounding box center [253, 45] width 338 height 371
type input "2"
type input "0,071"
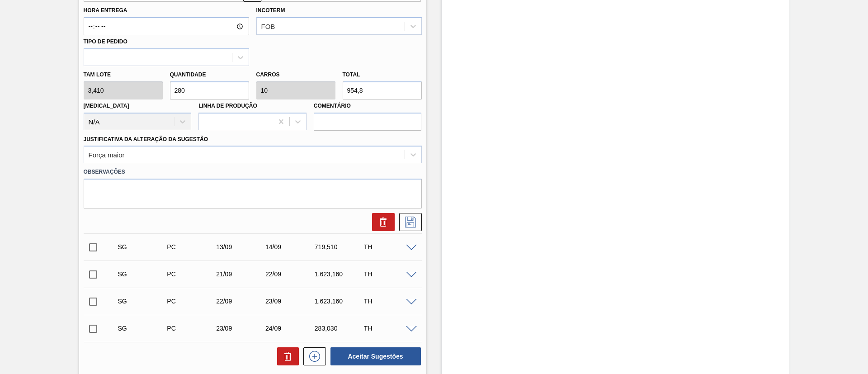
type input "6,82"
type input "25"
type input "0,893"
type input "85,25"
type input "252"
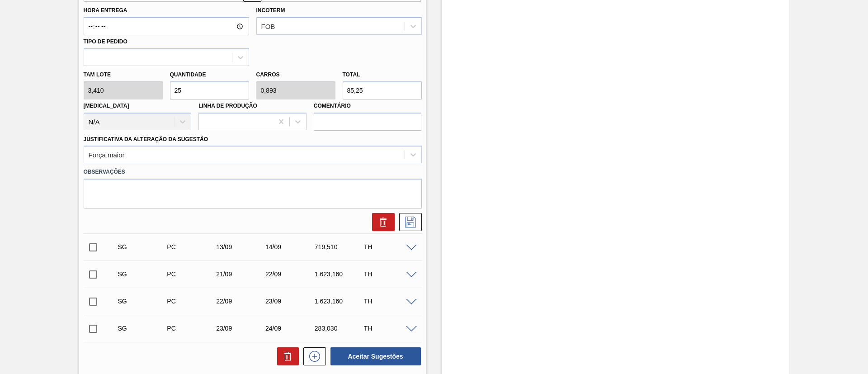
type input "9"
type input "859,32"
type input "252"
click at [170, 197] on textarea at bounding box center [253, 194] width 338 height 30
type textarea "."
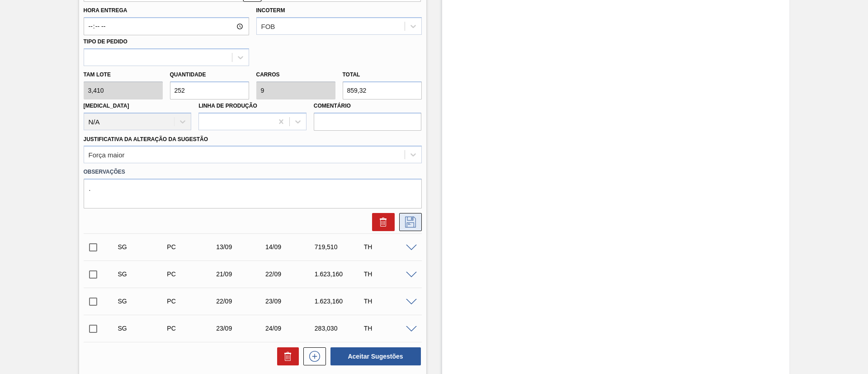
click at [405, 219] on icon at bounding box center [410, 221] width 14 height 11
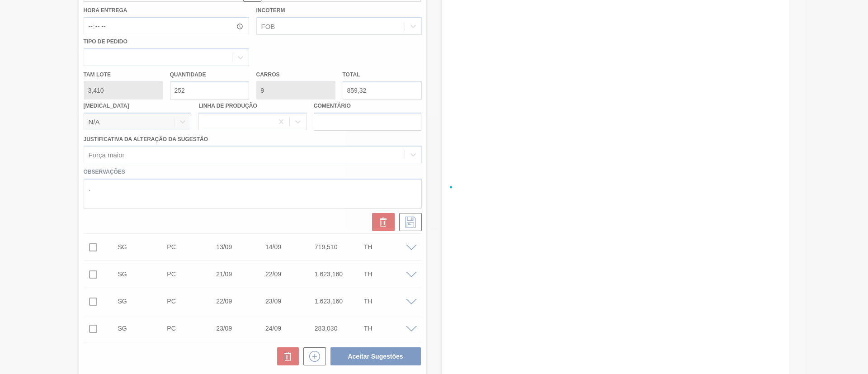
checkbox input "true"
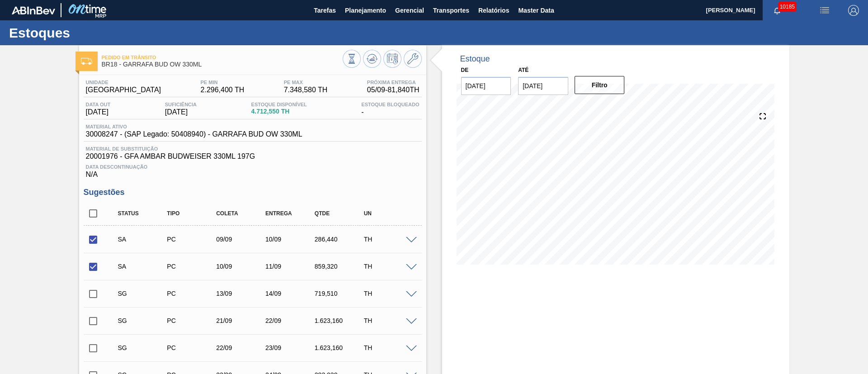
scroll to position [136, 0]
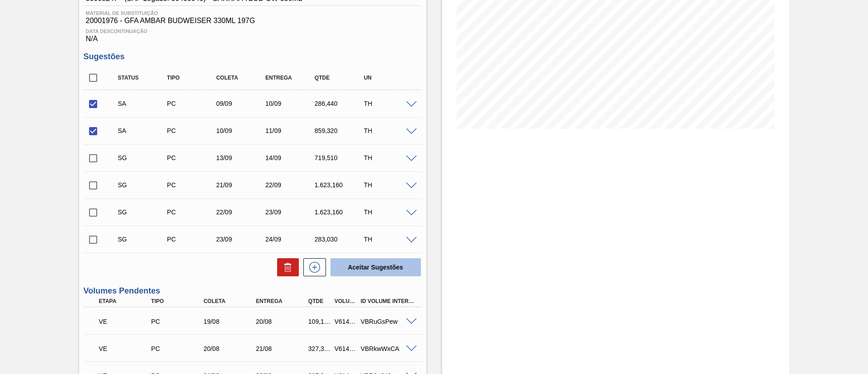
click at [381, 270] on button "Aceitar Sugestões" at bounding box center [375, 267] width 90 height 18
checkbox input "false"
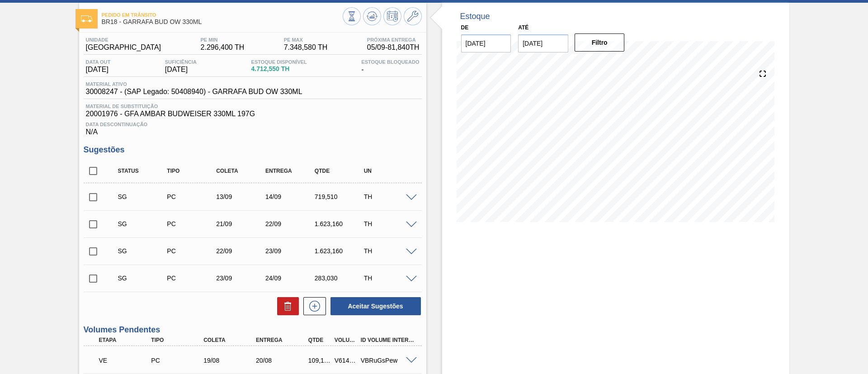
scroll to position [0, 0]
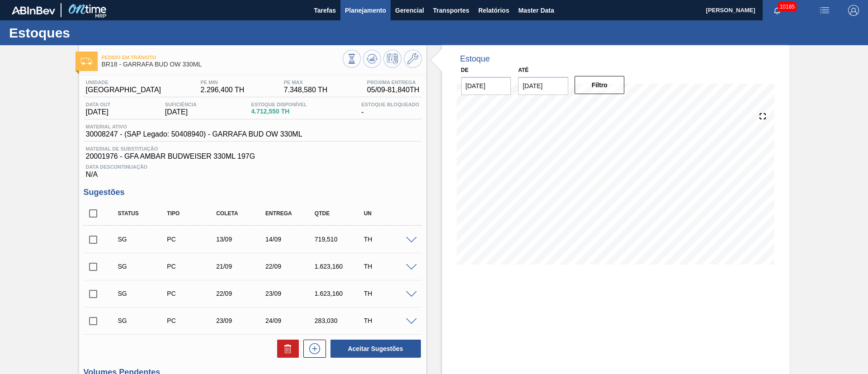
click at [371, 12] on span "Planejamento" at bounding box center [365, 10] width 41 height 11
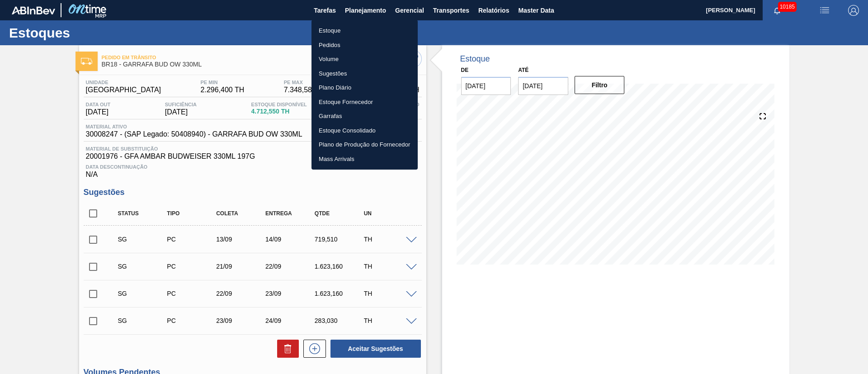
click at [443, 18] on div at bounding box center [434, 187] width 868 height 374
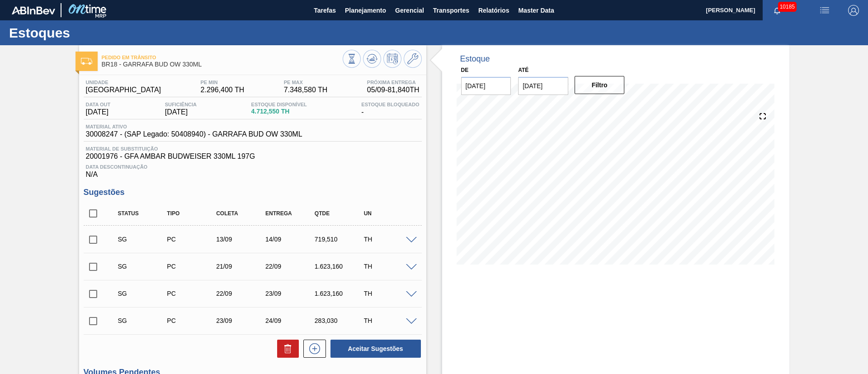
click at [444, 0] on body "Tarefas Planejamento Gerencial Transportes Relatórios Master Data [PERSON_NAME]…" at bounding box center [434, 0] width 868 height 0
click at [444, 10] on span "Transportes" at bounding box center [451, 10] width 36 height 11
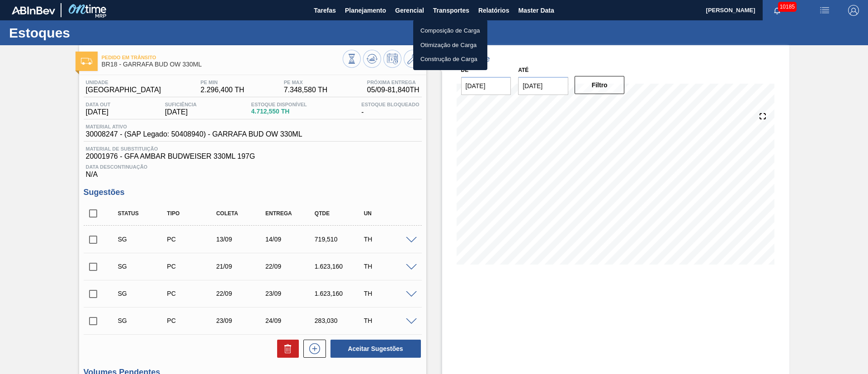
click at [429, 44] on li "Otimização de Carga" at bounding box center [450, 45] width 74 height 14
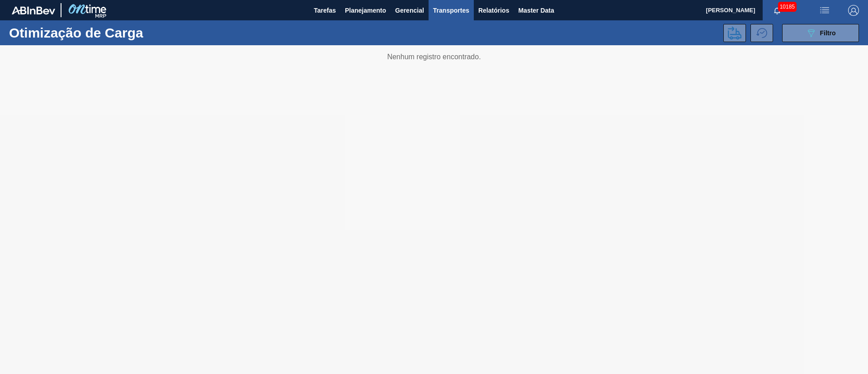
click at [829, 34] on span "Filtro" at bounding box center [828, 32] width 16 height 7
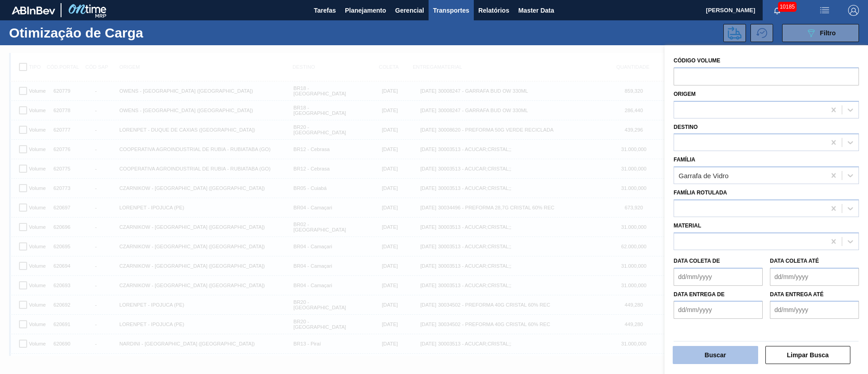
click at [711, 358] on button "Buscar" at bounding box center [714, 355] width 85 height 18
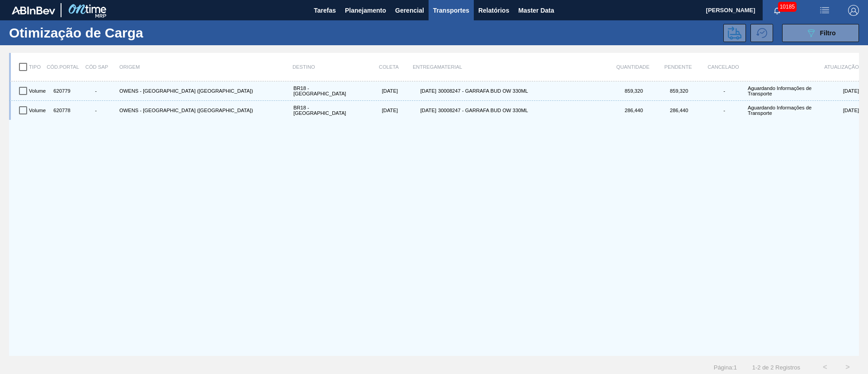
click at [21, 68] on input "checkbox" at bounding box center [23, 66] width 19 height 19
checkbox input "true"
click at [735, 30] on icon at bounding box center [735, 32] width 14 height 13
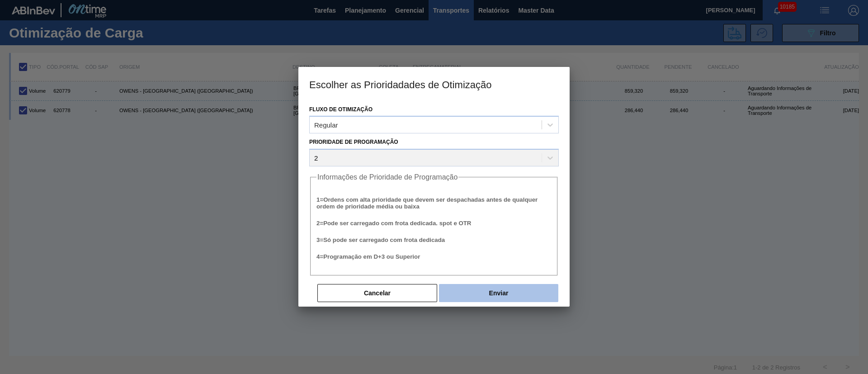
click at [525, 293] on button "Enviar" at bounding box center [498, 293] width 119 height 18
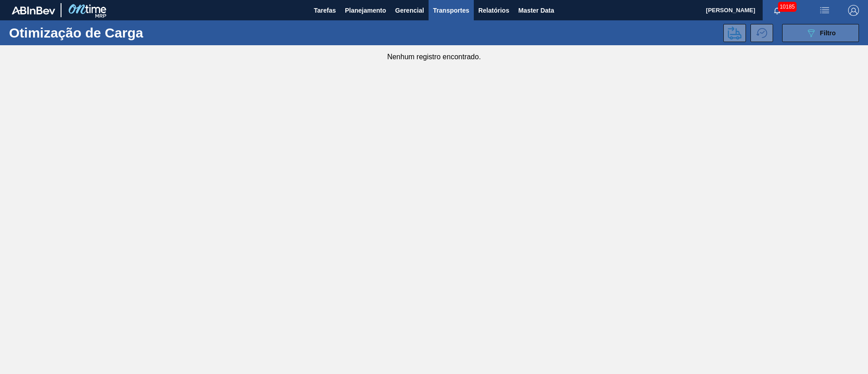
click at [839, 39] on button "089F7B8B-B2A5-4AFE-B5C0-19BA573D28AC Filtro" at bounding box center [820, 33] width 77 height 18
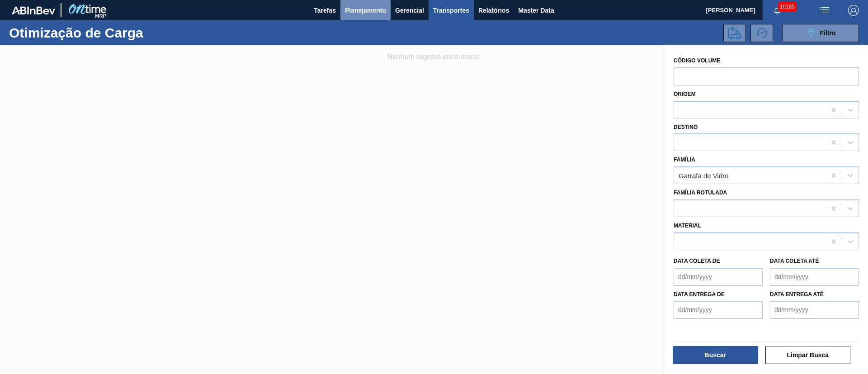
click at [366, 16] on button "Planejamento" at bounding box center [365, 10] width 50 height 20
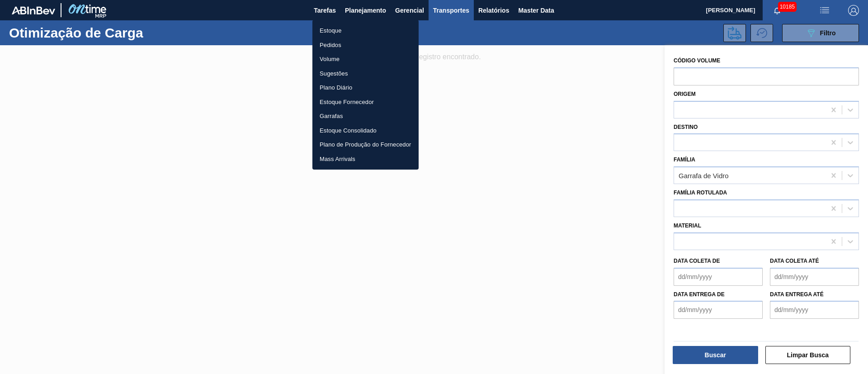
click at [335, 43] on li "Pedidos" at bounding box center [365, 45] width 106 height 14
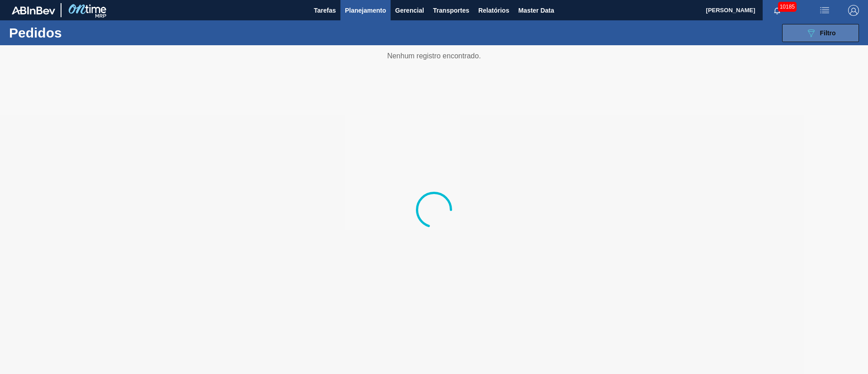
click at [818, 33] on div "089F7B8B-B2A5-4AFE-B5C0-19BA573D28AC Filtro" at bounding box center [820, 33] width 30 height 11
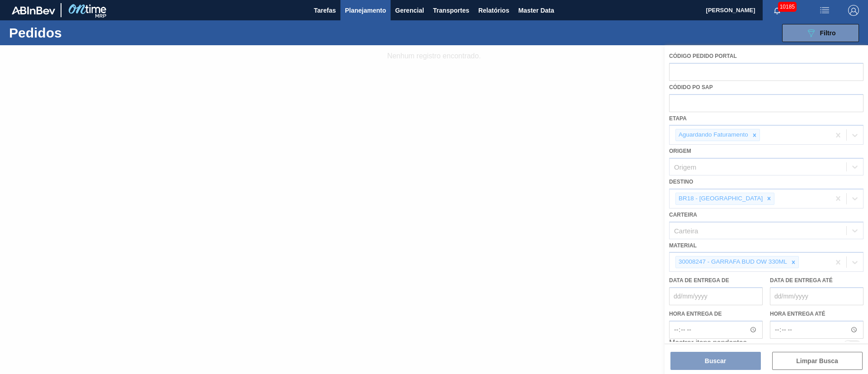
click at [740, 200] on div at bounding box center [434, 209] width 868 height 329
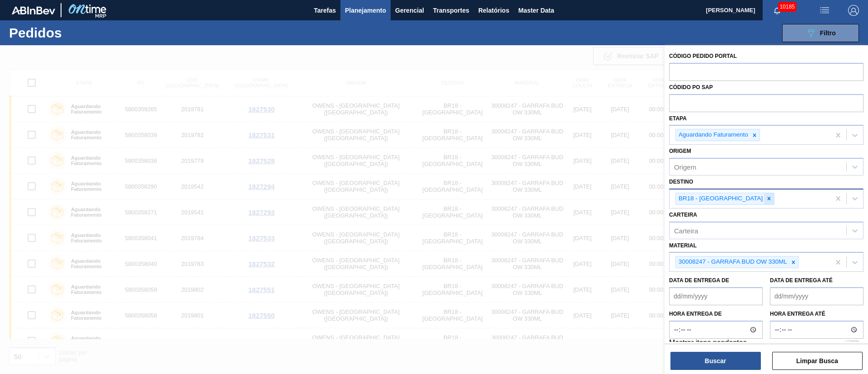
click at [764, 193] on div at bounding box center [769, 198] width 10 height 11
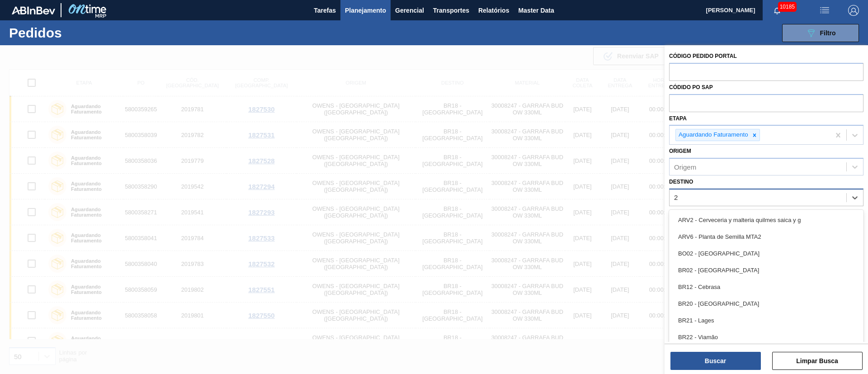
type input "26"
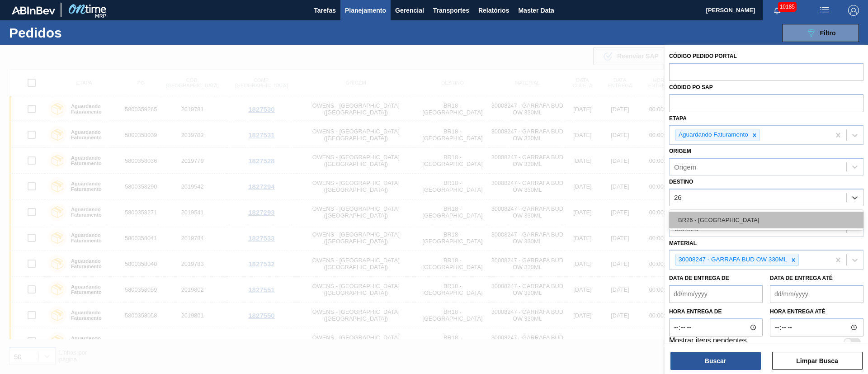
click at [710, 225] on div "BR26 - [GEOGRAPHIC_DATA]" at bounding box center [766, 220] width 194 height 17
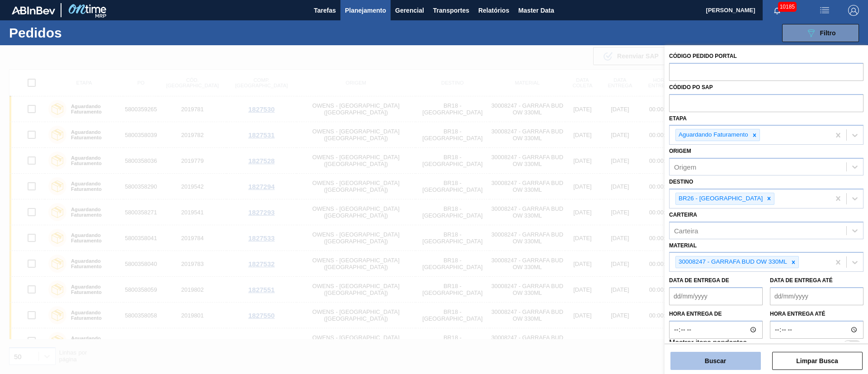
click at [715, 358] on button "Buscar" at bounding box center [715, 361] width 90 height 18
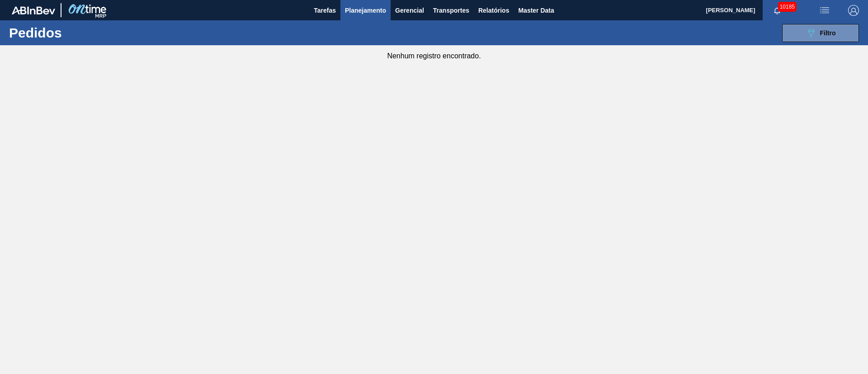
click at [815, 43] on div "089F7B8B-B2A5-4AFE-B5C0-19BA573D28AC Filtro Código Pedido Portal Códido PO SAP …" at bounding box center [503, 32] width 719 height 27
click at [815, 28] on icon "089F7B8B-B2A5-4AFE-B5C0-19BA573D28AC" at bounding box center [810, 33] width 11 height 11
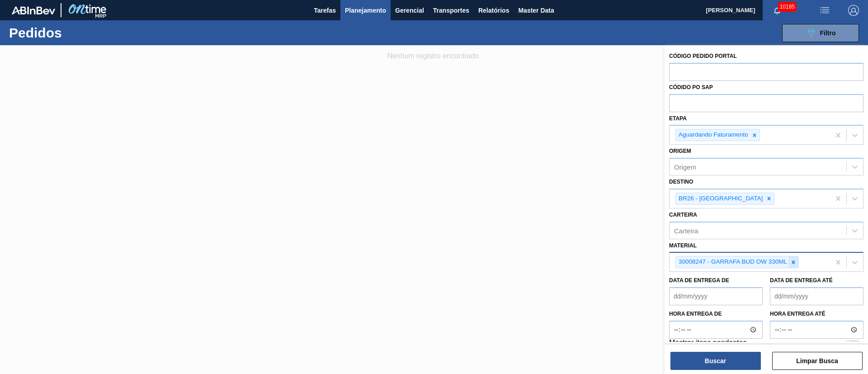
click at [790, 260] on div at bounding box center [793, 261] width 10 height 11
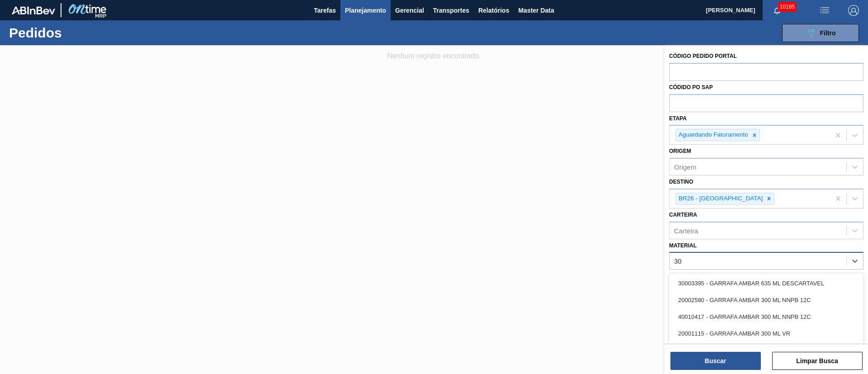
type input "3"
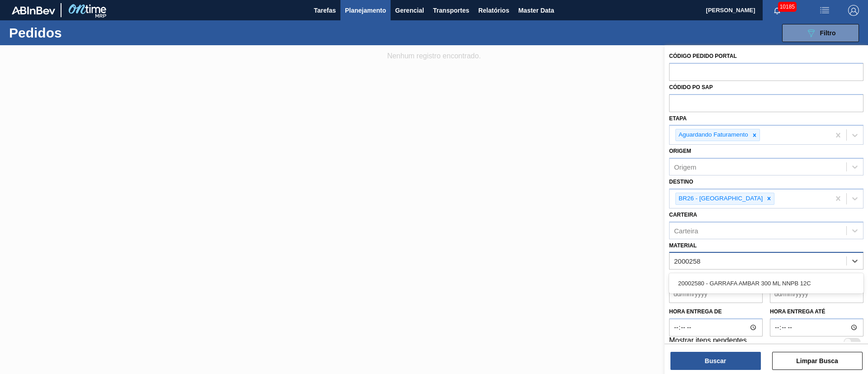
type input "20002580"
click at [774, 280] on div "20002580 - GARRAFA AMBAR 300 ML NNPB 12C" at bounding box center [766, 283] width 194 height 17
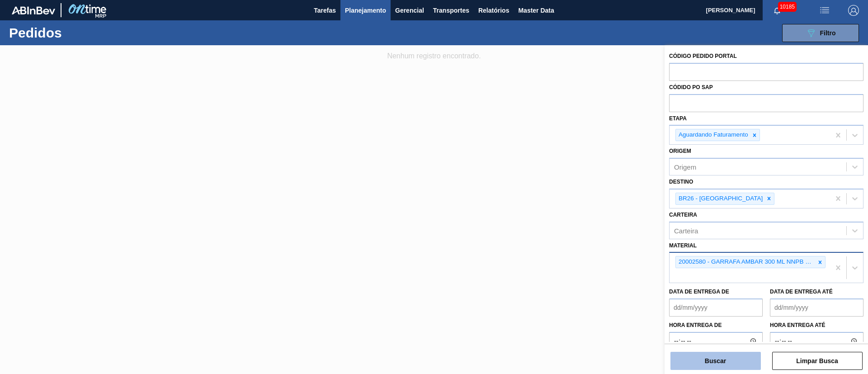
click at [739, 367] on button "Buscar" at bounding box center [715, 361] width 90 height 18
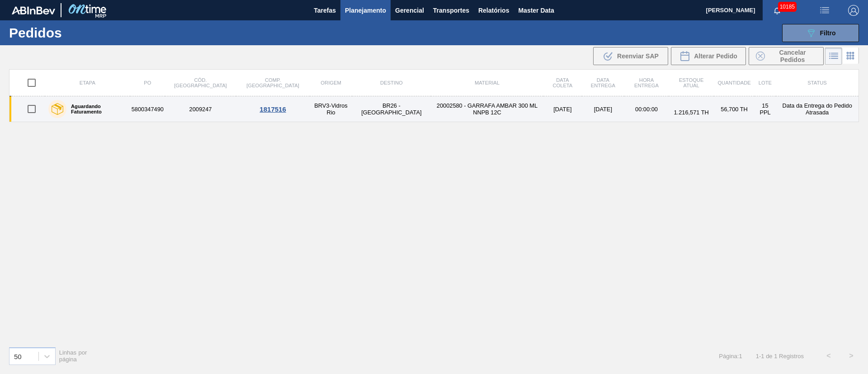
click at [28, 109] on input "checkbox" at bounding box center [31, 108] width 19 height 19
checkbox input "true"
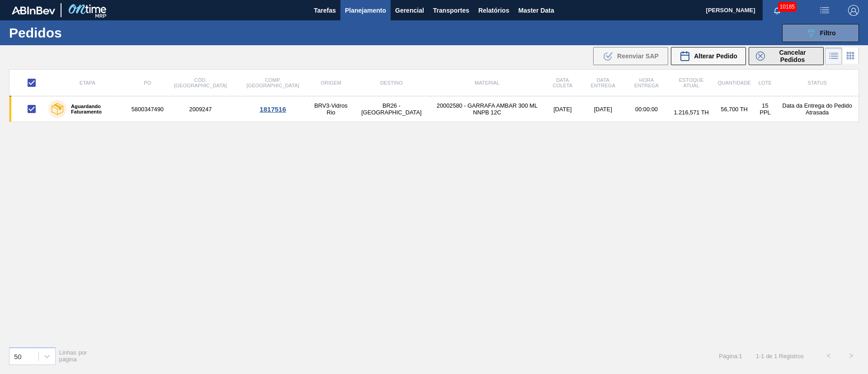
click at [793, 55] on span "Cancelar Pedidos" at bounding box center [792, 56] width 48 height 14
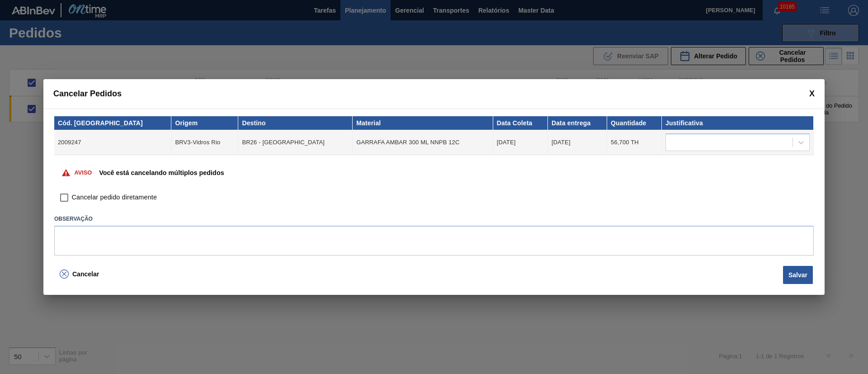
click at [62, 196] on input "Cancelar pedido diretamente" at bounding box center [63, 197] width 15 height 15
checkbox input "true"
click at [795, 269] on button "Salvar" at bounding box center [798, 275] width 30 height 18
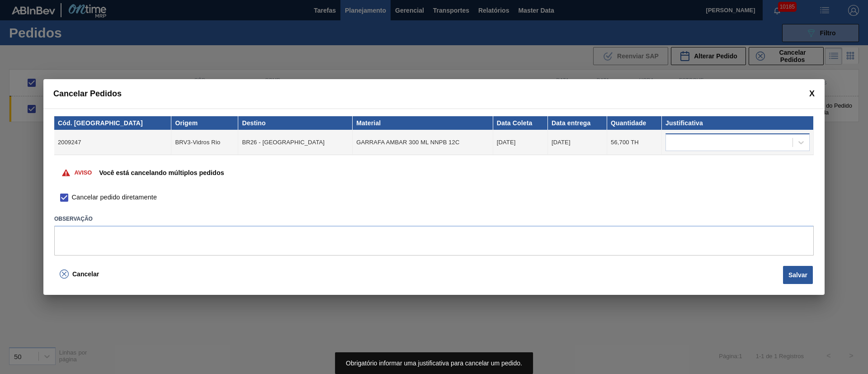
click at [692, 143] on div at bounding box center [729, 142] width 127 height 13
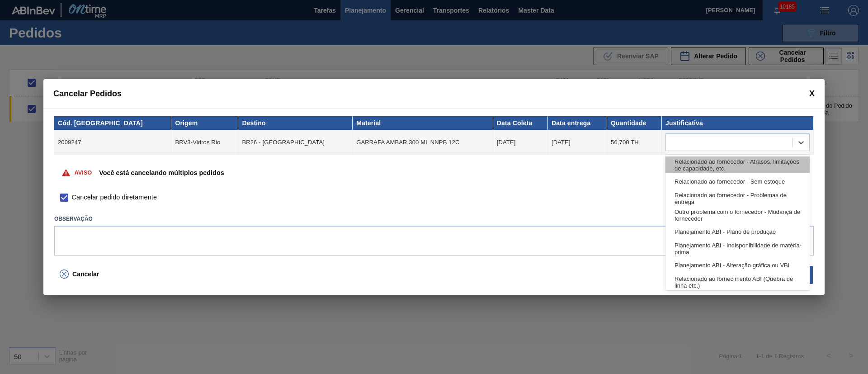
click at [677, 171] on div "Relacionado ao fornecedor - Atrasos, limitações de capacidade, etc." at bounding box center [737, 164] width 144 height 17
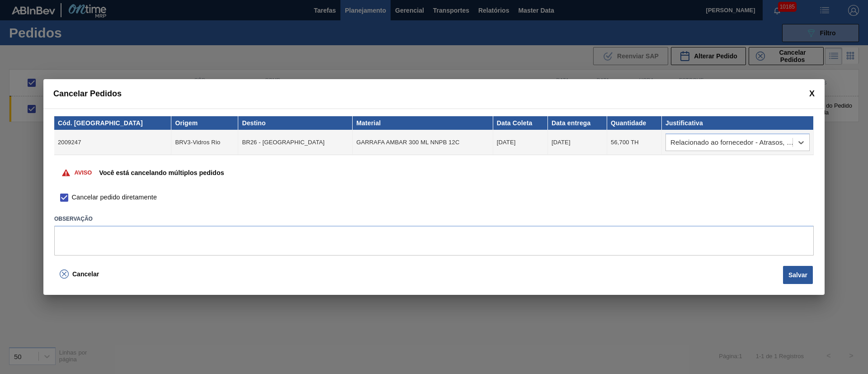
click at [795, 275] on button "Salvar" at bounding box center [798, 275] width 30 height 18
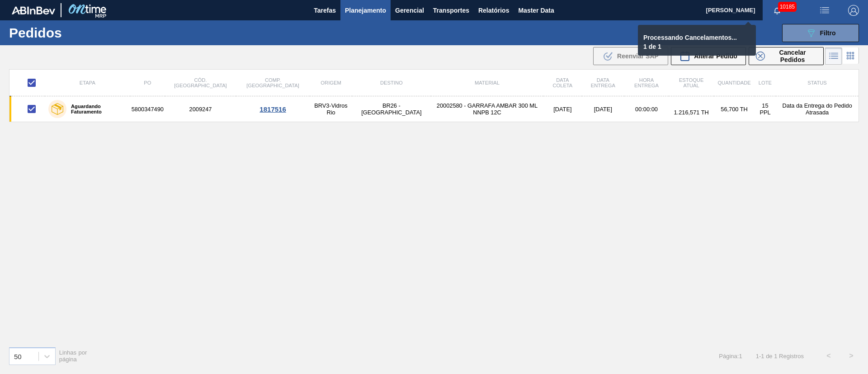
checkbox input "false"
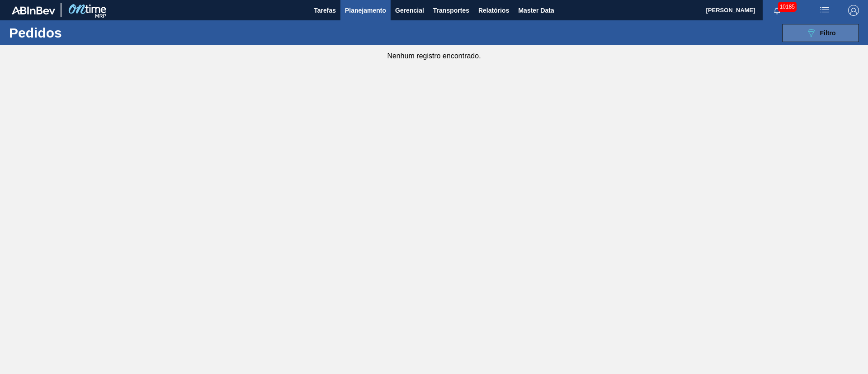
click at [816, 36] on icon "089F7B8B-B2A5-4AFE-B5C0-19BA573D28AC" at bounding box center [810, 33] width 11 height 11
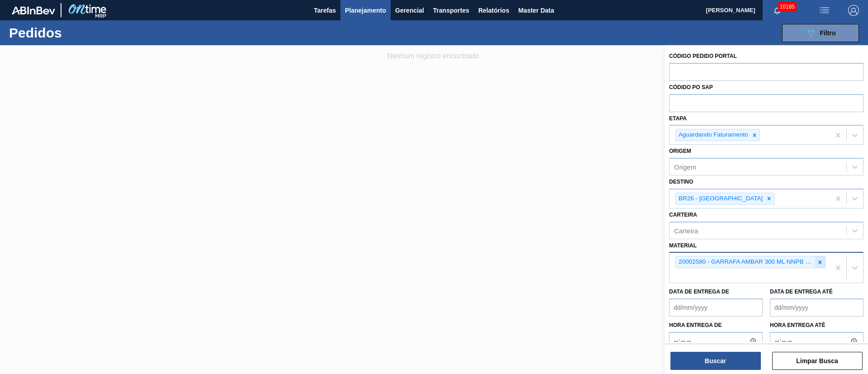
click at [821, 266] on div at bounding box center [820, 261] width 10 height 11
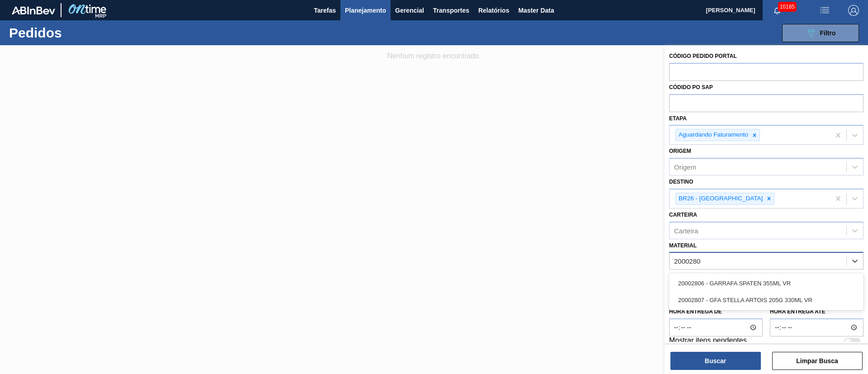
type input "20002807"
click at [797, 275] on div "20002807 - GFA STELLA ARTOIS 205G 330ML VR" at bounding box center [766, 283] width 194 height 17
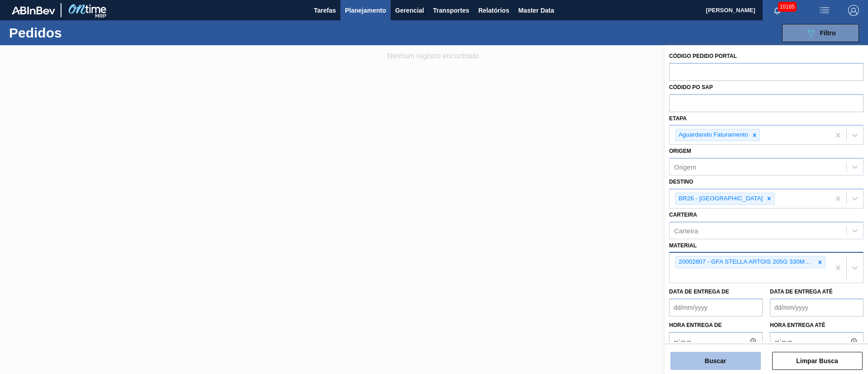
click at [716, 360] on button "Buscar" at bounding box center [715, 361] width 90 height 18
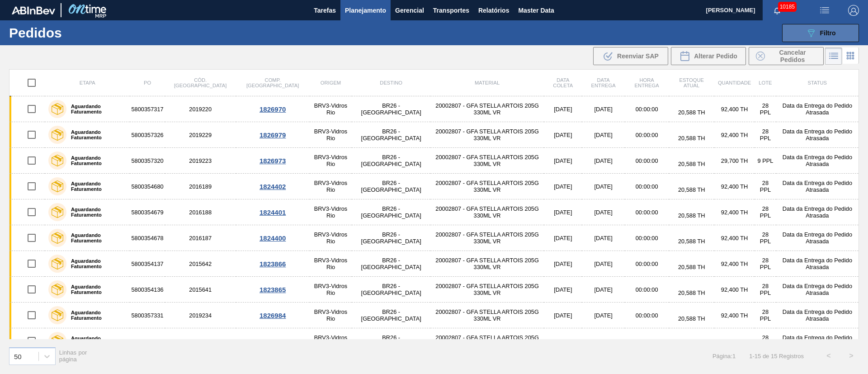
click at [819, 37] on div "089F7B8B-B2A5-4AFE-B5C0-19BA573D28AC Filtro" at bounding box center [820, 33] width 30 height 11
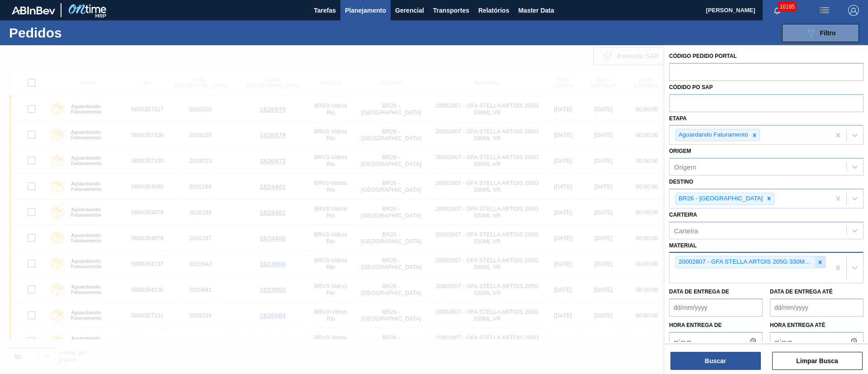
click at [819, 262] on icon at bounding box center [819, 261] width 3 height 3
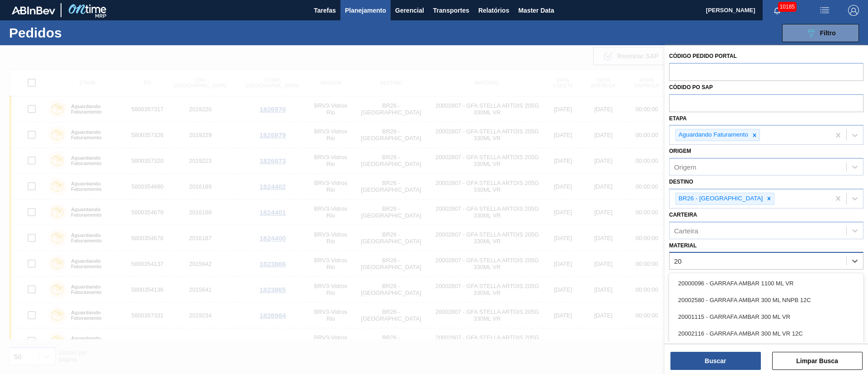
type input "2"
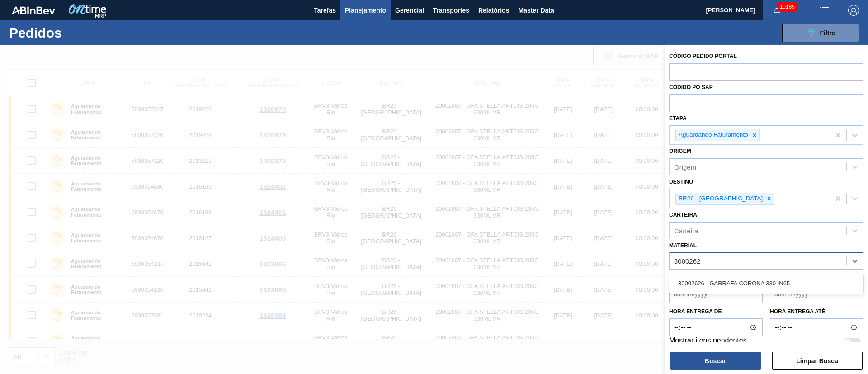
type input "30002626"
click at [732, 288] on div "30002626 - GARRAFA CORONA 330 IN65" at bounding box center [766, 283] width 194 height 17
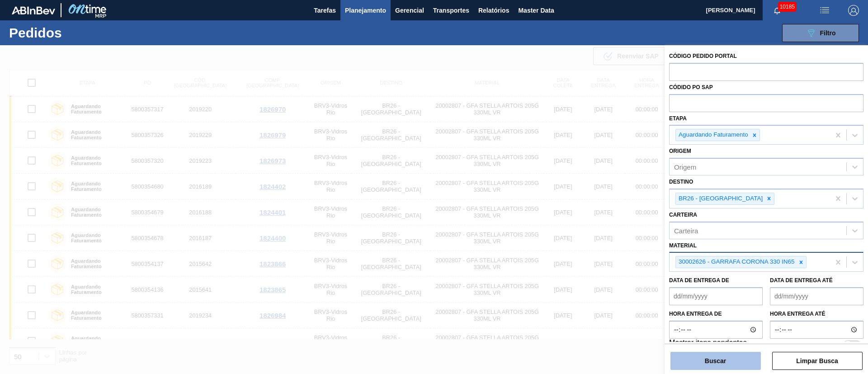
click at [722, 361] on button "Buscar" at bounding box center [715, 361] width 90 height 18
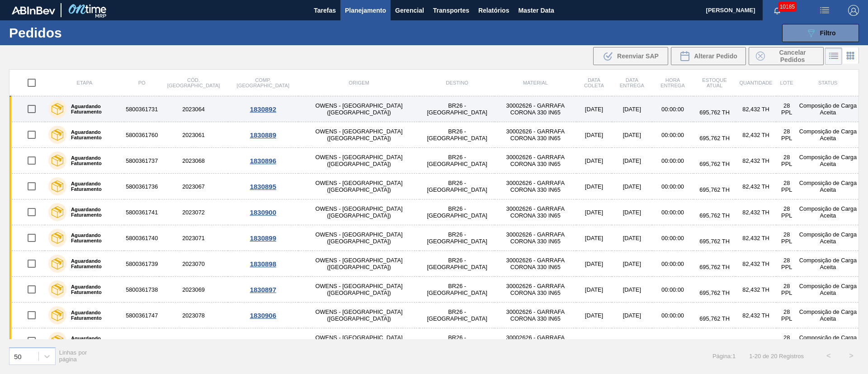
click at [33, 112] on input "checkbox" at bounding box center [31, 108] width 19 height 19
checkbox input "true"
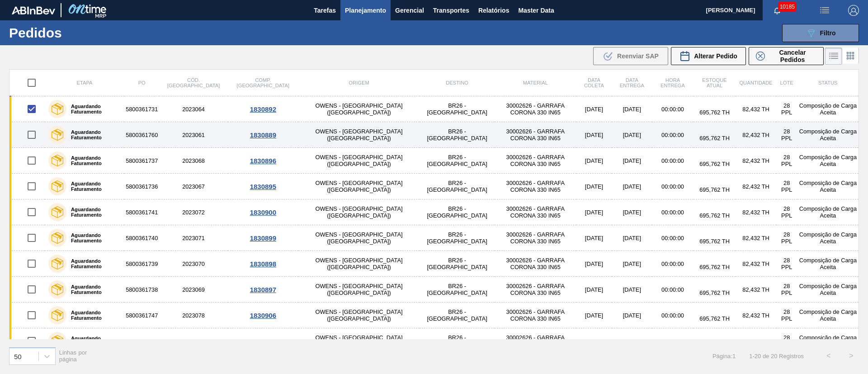
click at [31, 141] on input "checkbox" at bounding box center [31, 134] width 19 height 19
checkbox input "true"
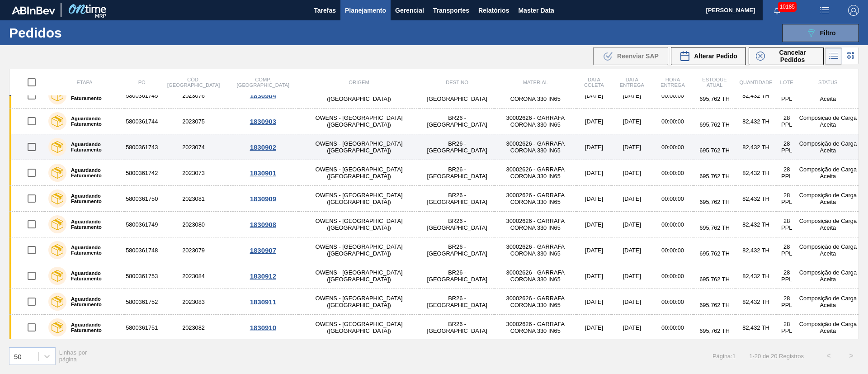
scroll to position [273, 0]
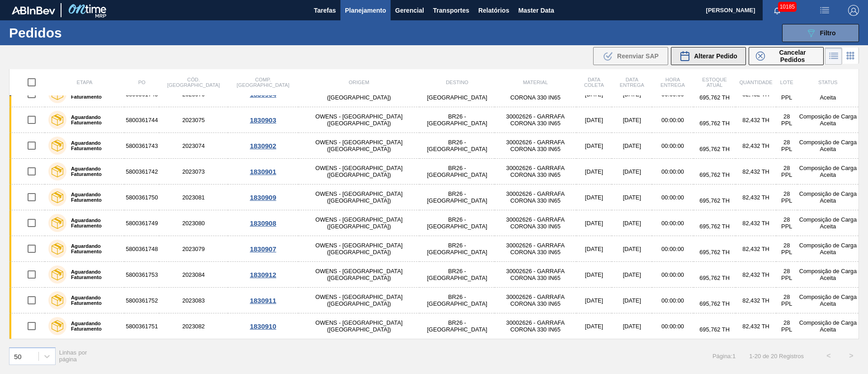
click at [700, 57] on span "Alterar Pedido" at bounding box center [715, 55] width 43 height 7
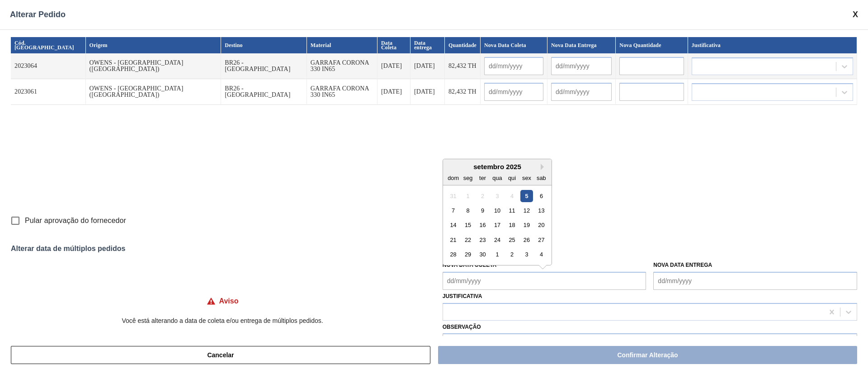
click at [477, 289] on Coleta "Nova Data Coleta" at bounding box center [544, 281] width 204 height 18
click at [466, 209] on div "8" at bounding box center [467, 210] width 12 height 12
type Coleta "[DATE]"
type input "[DATE]"
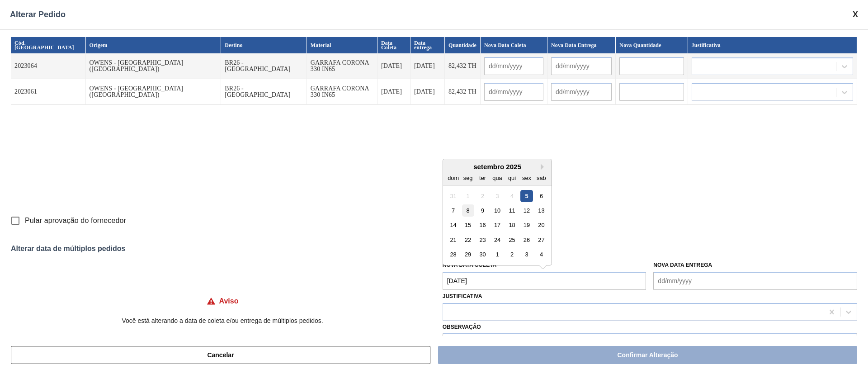
type input "[DATE]"
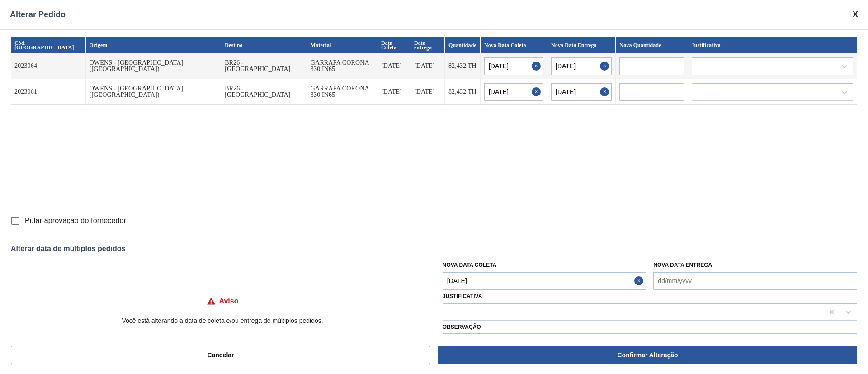
click at [472, 279] on Coleta "[DATE]" at bounding box center [544, 281] width 204 height 18
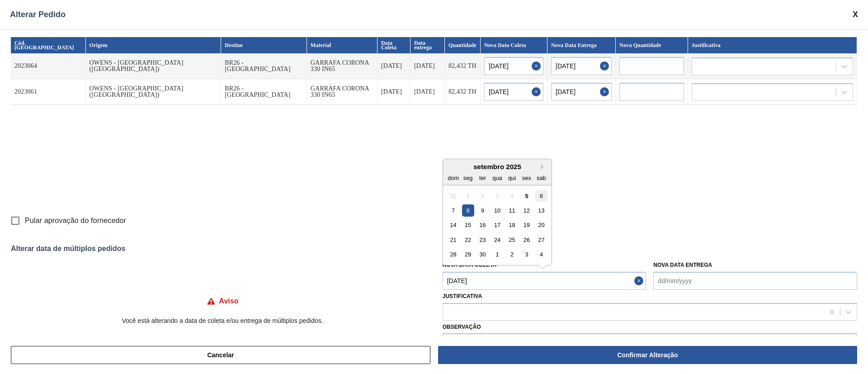
click at [538, 197] on div "6" at bounding box center [541, 195] width 12 height 12
type Coleta "[DATE]"
type input "[DATE]"
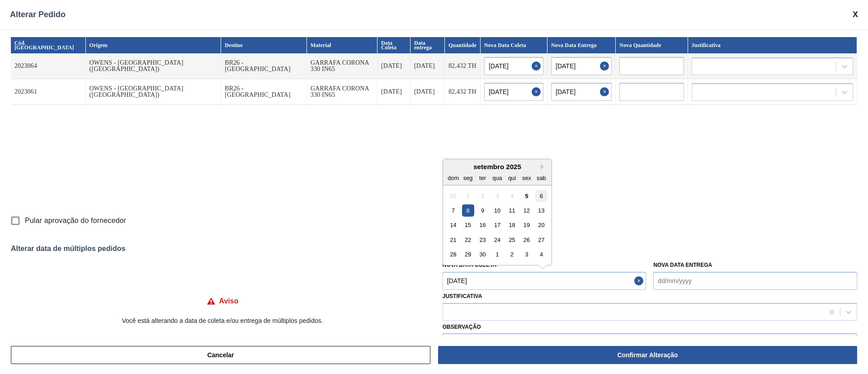
type input "[DATE]"
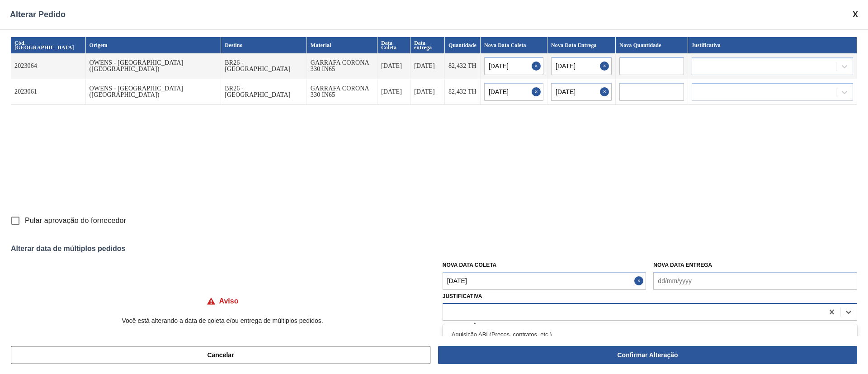
click at [485, 311] on div at bounding box center [633, 311] width 381 height 13
type input "ou"
click at [468, 332] on div "Outro" at bounding box center [649, 334] width 414 height 17
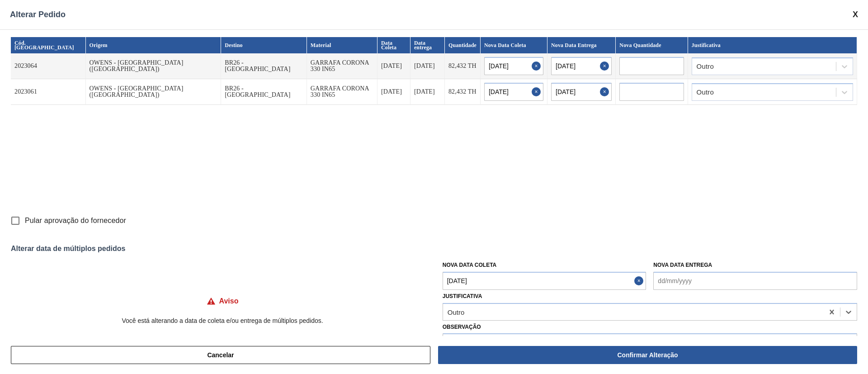
click at [12, 218] on input "Pular aprovação do fornecedor" at bounding box center [15, 220] width 19 height 19
checkbox input "true"
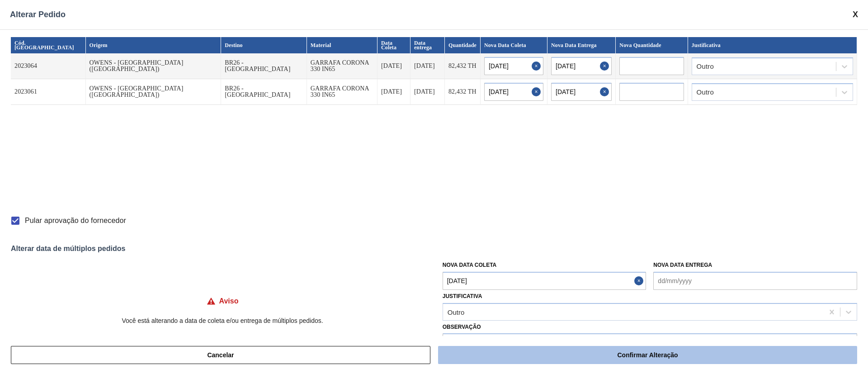
click at [561, 352] on button "Confirmar Alteração" at bounding box center [647, 355] width 419 height 18
checkbox input "false"
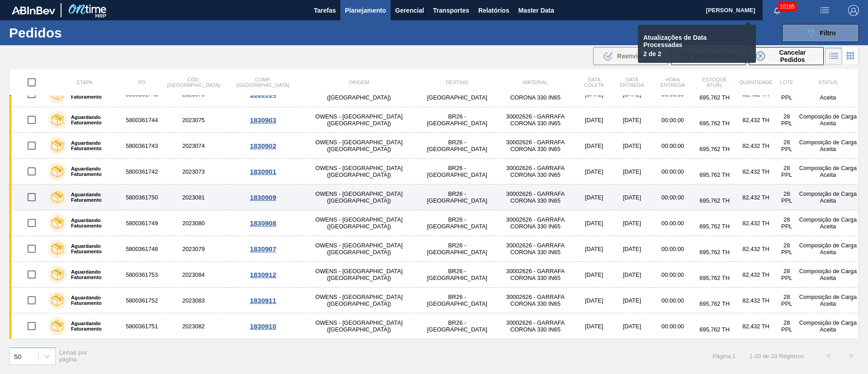
checkbox input "false"
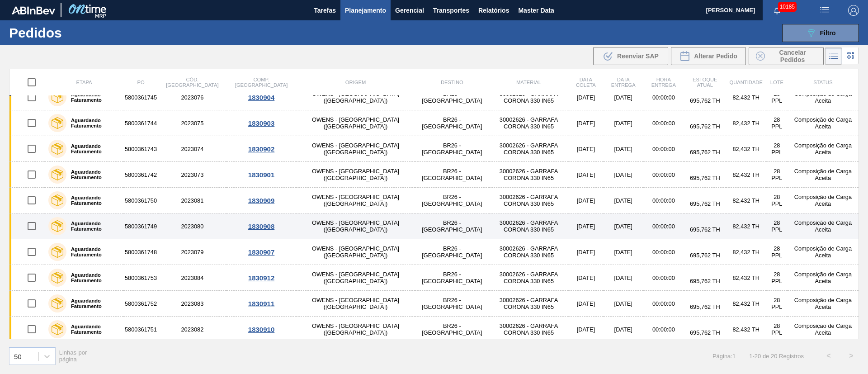
scroll to position [271, 0]
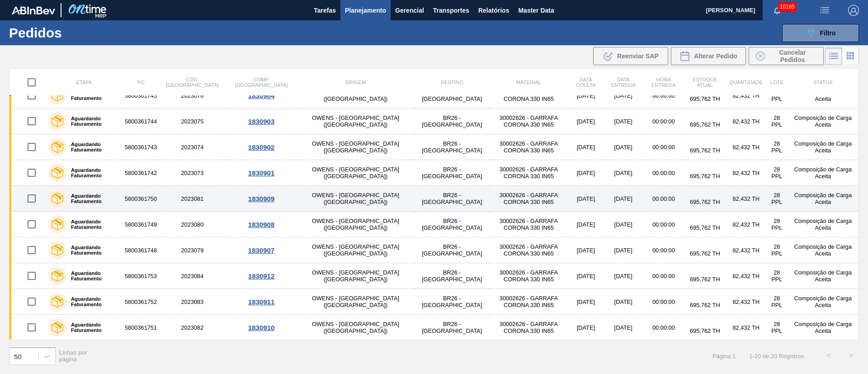
click at [34, 200] on input "checkbox" at bounding box center [31, 198] width 19 height 19
checkbox input "true"
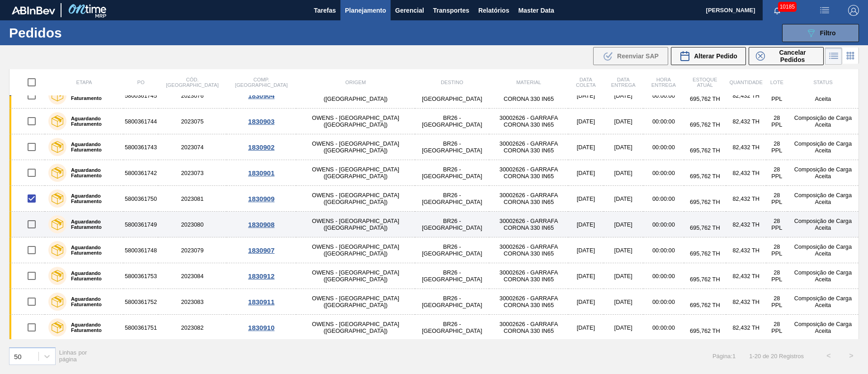
click at [31, 224] on input "checkbox" at bounding box center [31, 224] width 19 height 19
checkbox input "true"
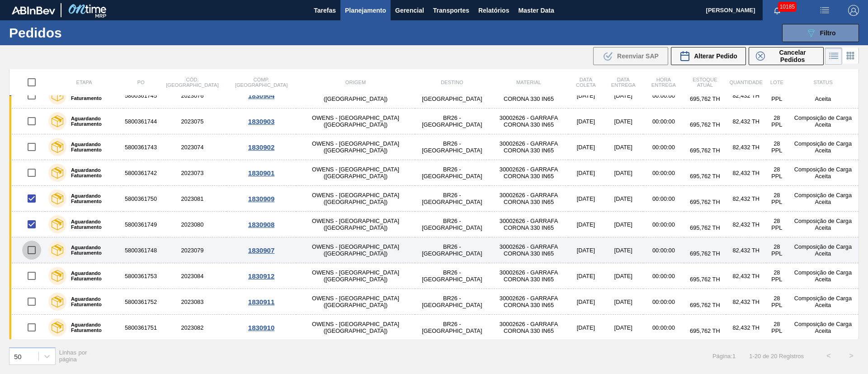
click at [29, 252] on input "checkbox" at bounding box center [31, 249] width 19 height 19
checkbox input "true"
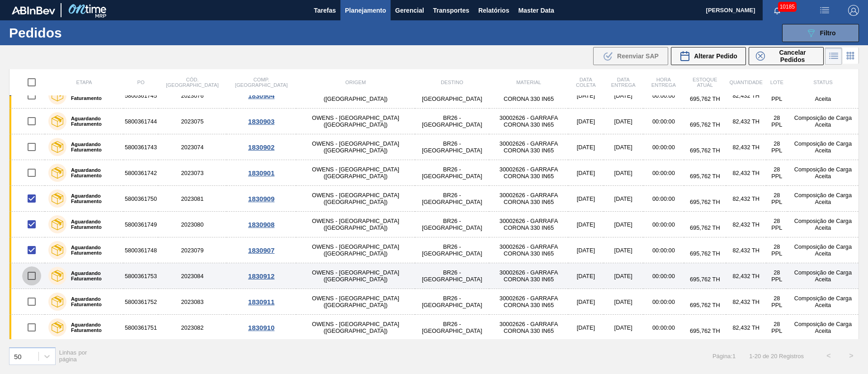
click at [31, 277] on input "checkbox" at bounding box center [31, 275] width 19 height 19
checkbox input "true"
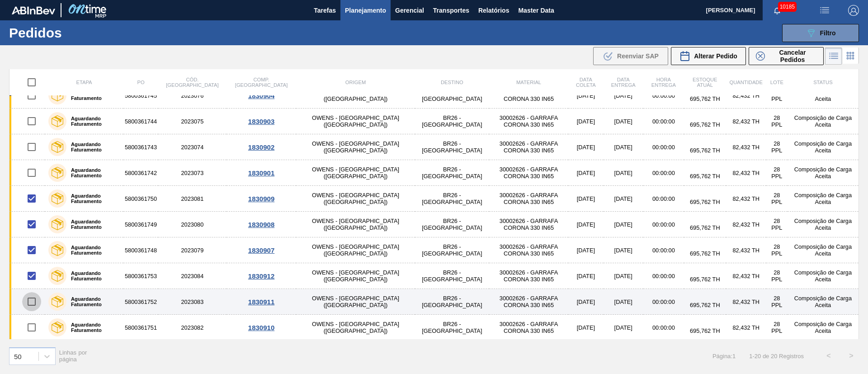
click at [30, 306] on input "checkbox" at bounding box center [31, 301] width 19 height 19
checkbox input "true"
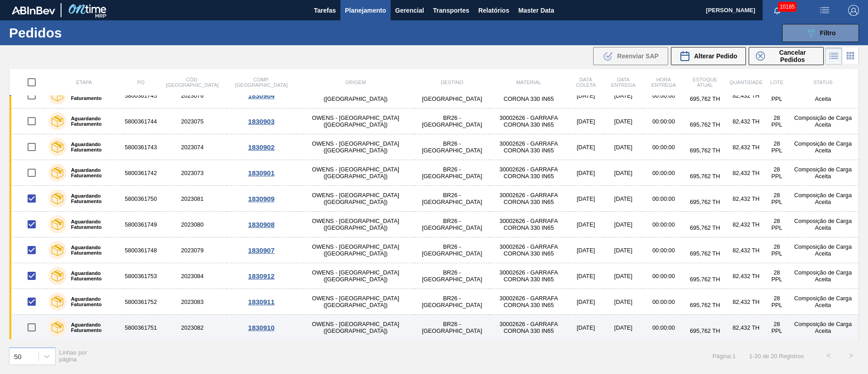
click at [30, 323] on input "checkbox" at bounding box center [31, 327] width 19 height 19
checkbox input "true"
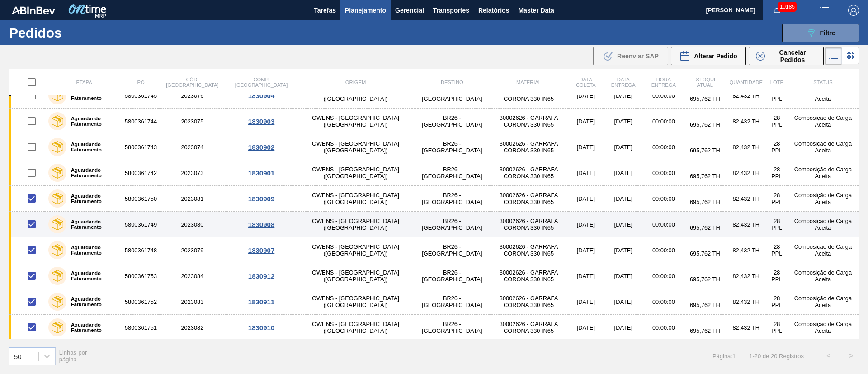
scroll to position [273, 0]
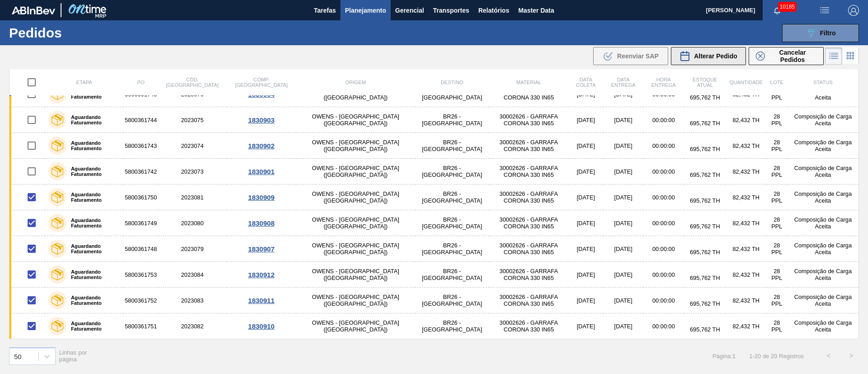
click at [698, 62] on button "Alterar Pedido" at bounding box center [708, 56] width 75 height 18
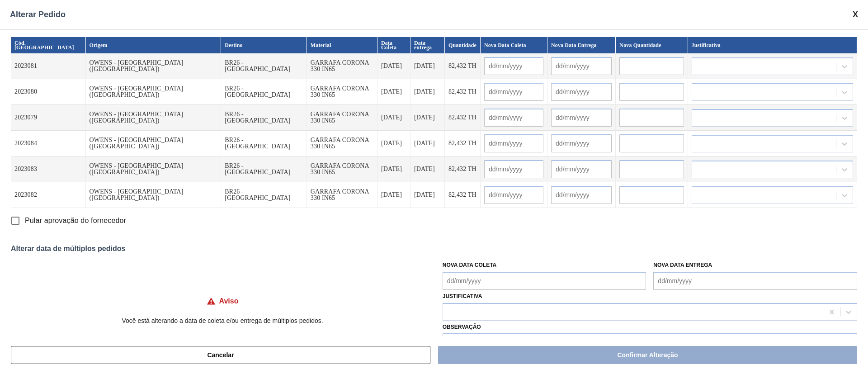
click at [466, 279] on Coleta "Nova Data Coleta" at bounding box center [544, 281] width 204 height 18
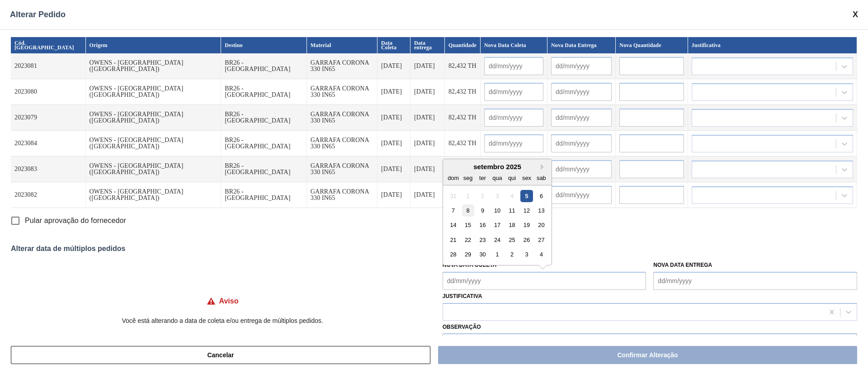
click at [467, 209] on div "8" at bounding box center [467, 210] width 12 height 12
type Coleta "[DATE]"
type input "[DATE]"
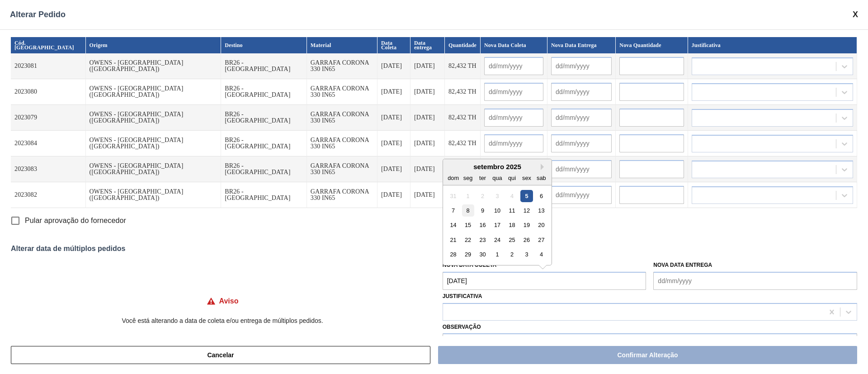
type input "[DATE]"
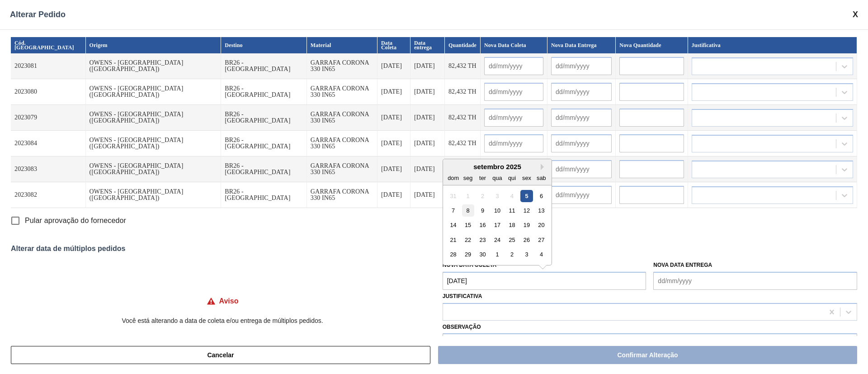
type input "[DATE]"
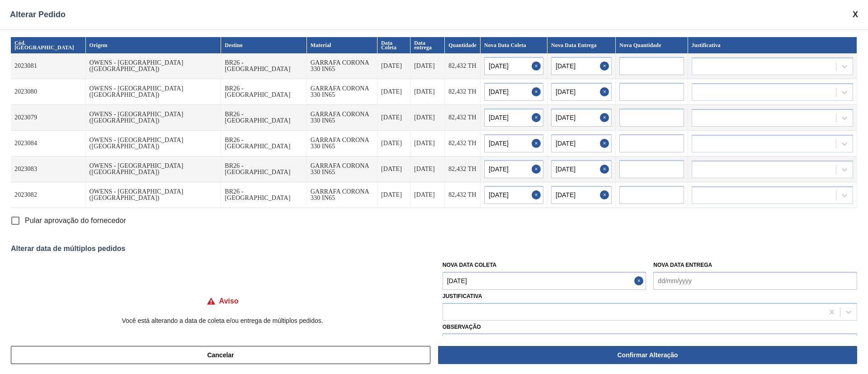
click at [16, 219] on input "Pular aprovação do fornecedor" at bounding box center [15, 220] width 19 height 19
checkbox input "true"
click at [551, 310] on div at bounding box center [633, 311] width 381 height 13
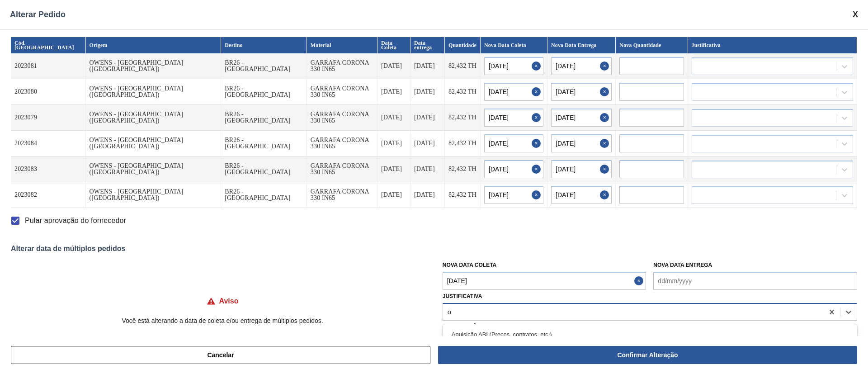
type input "ou"
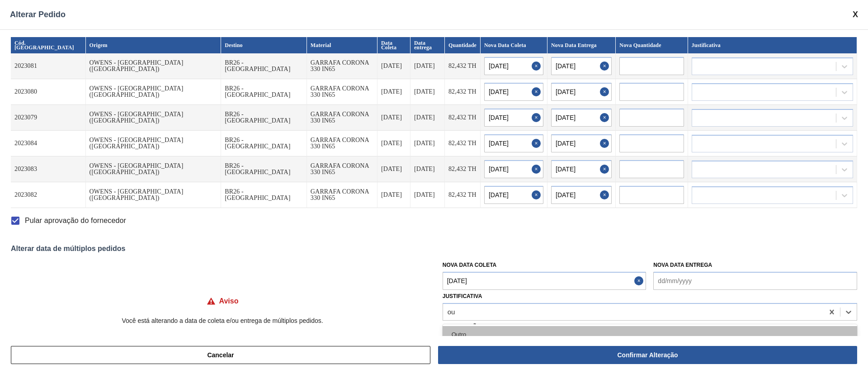
click at [508, 331] on div "Outro" at bounding box center [649, 334] width 414 height 17
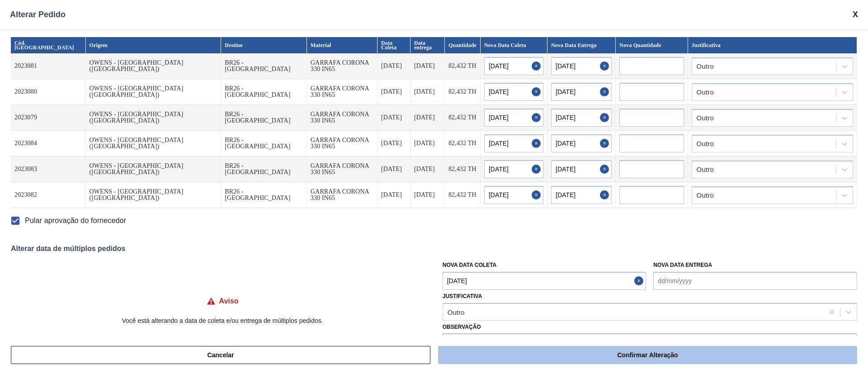
click at [583, 356] on button "Confirmar Alteração" at bounding box center [647, 355] width 419 height 18
checkbox input "false"
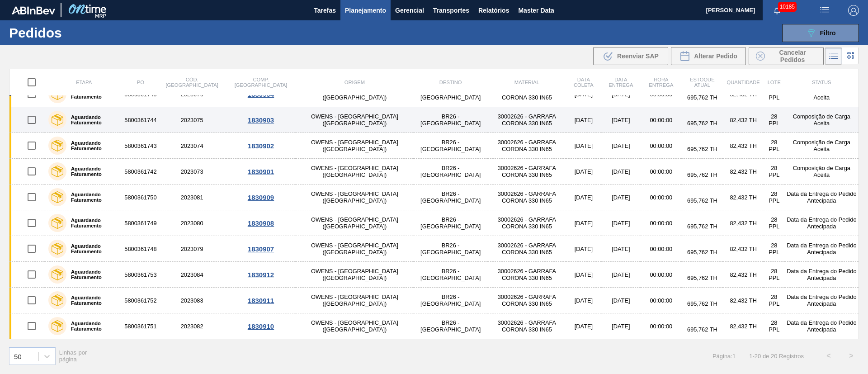
click at [343, 118] on td "OWENS - [GEOGRAPHIC_DATA] ([GEOGRAPHIC_DATA])" at bounding box center [355, 120] width 118 height 26
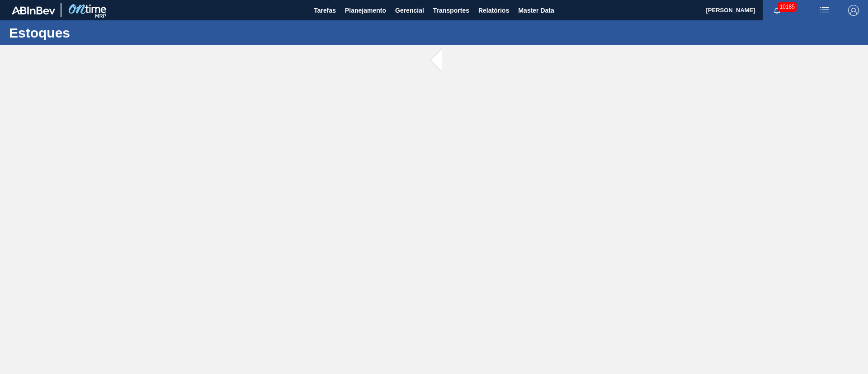
click at [343, 118] on main "Tarefas Planejamento Gerencial Transportes Relatórios Master Data [PERSON_NAME]…" at bounding box center [434, 187] width 868 height 374
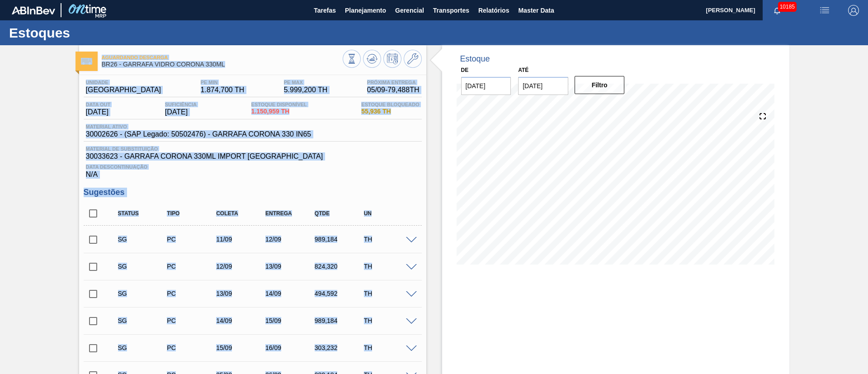
click at [92, 242] on input "checkbox" at bounding box center [93, 239] width 19 height 19
click at [411, 239] on span at bounding box center [411, 240] width 11 height 7
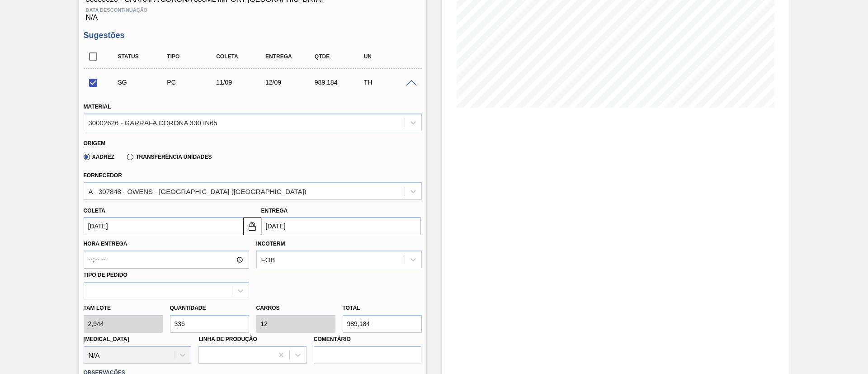
scroll to position [203, 0]
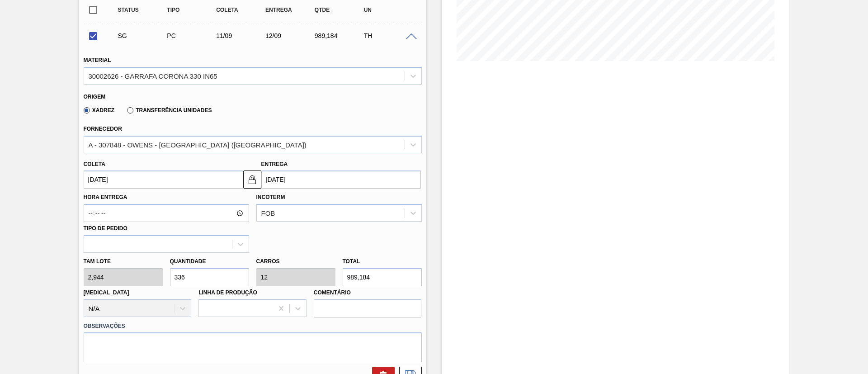
click at [145, 177] on input "[DATE]" at bounding box center [164, 179] width 160 height 18
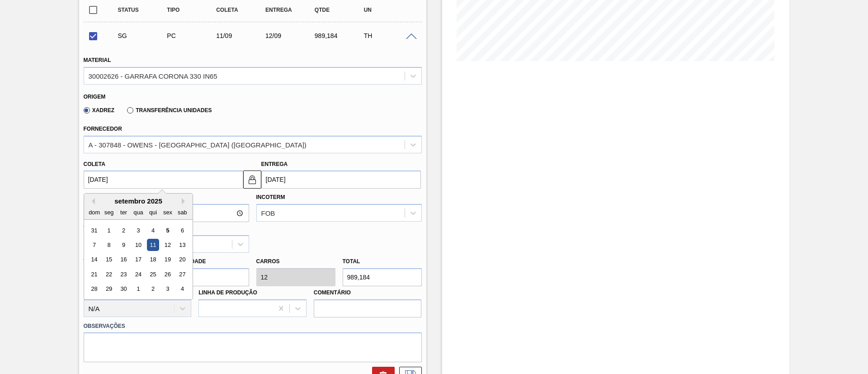
click at [157, 245] on div "11" at bounding box center [152, 245] width 12 height 12
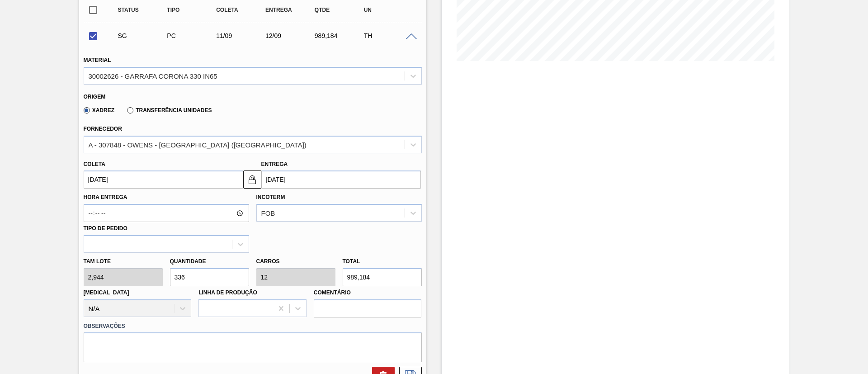
click at [113, 275] on div "Tam lote 2,944 Quantidade 336 Carros 12 Total 989,184 [MEDICAL_DATA] N/A Linha …" at bounding box center [252, 285] width 345 height 65
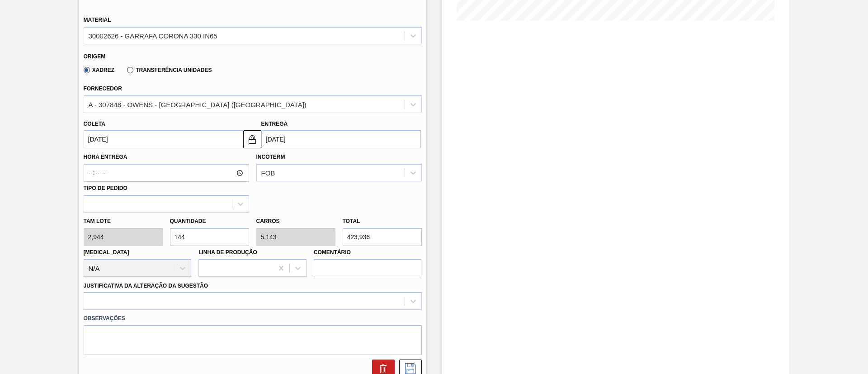
scroll to position [339, 0]
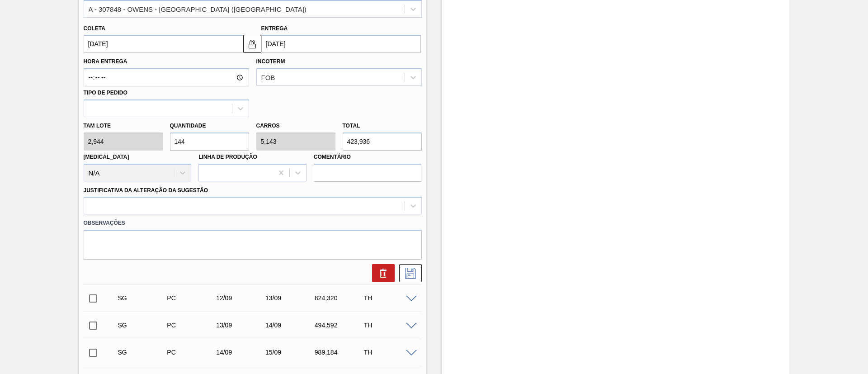
drag, startPoint x: 207, startPoint y: 139, endPoint x: 67, endPoint y: 137, distance: 140.1
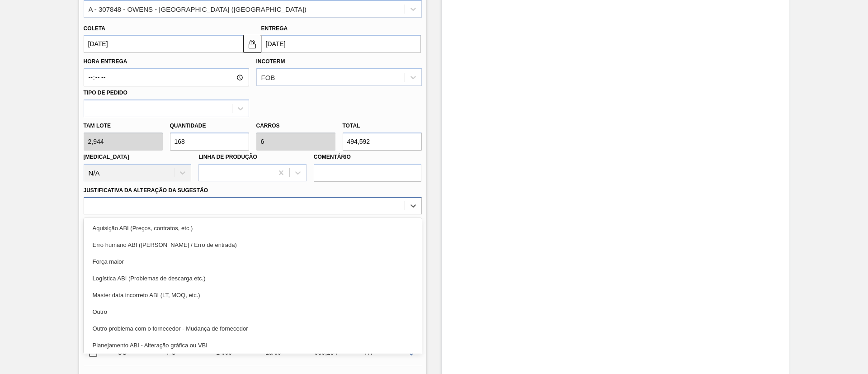
click at [150, 202] on div at bounding box center [244, 205] width 320 height 13
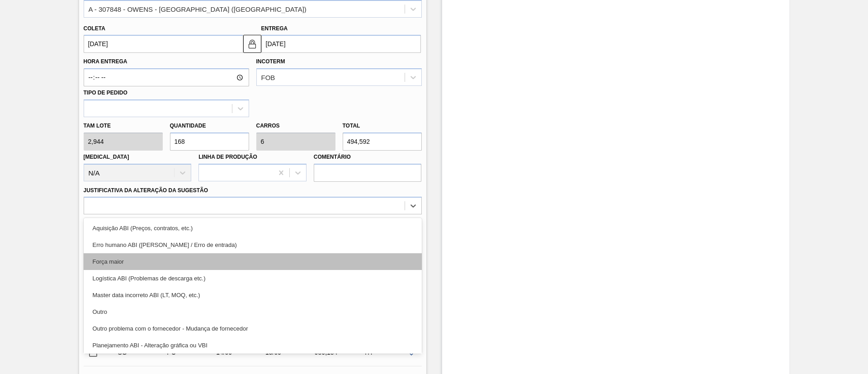
click at [132, 263] on div "Força maior" at bounding box center [253, 261] width 338 height 17
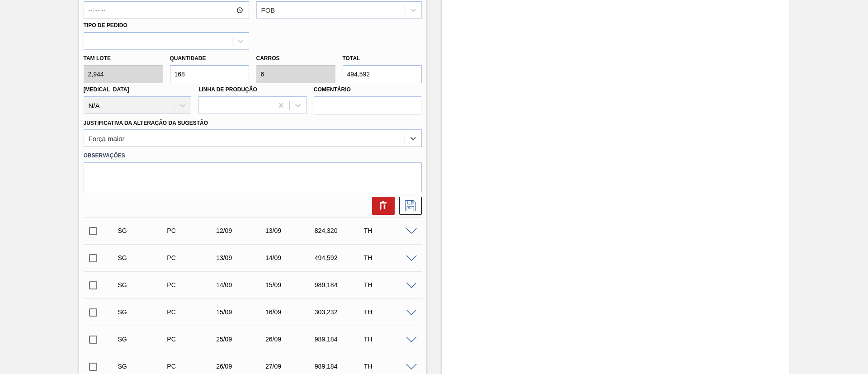
scroll to position [407, 0]
click at [415, 208] on icon at bounding box center [410, 205] width 14 height 11
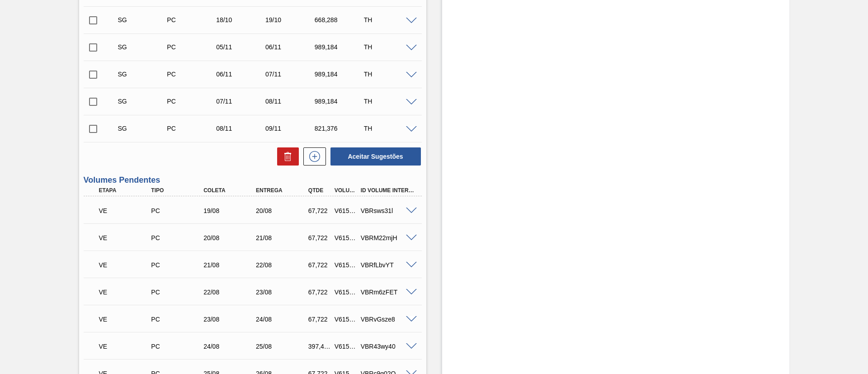
scroll to position [610, 0]
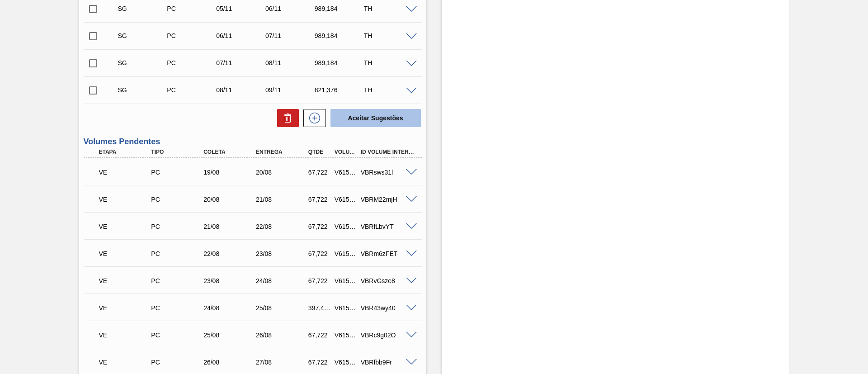
click at [390, 118] on button "Aceitar Sugestões" at bounding box center [375, 118] width 90 height 18
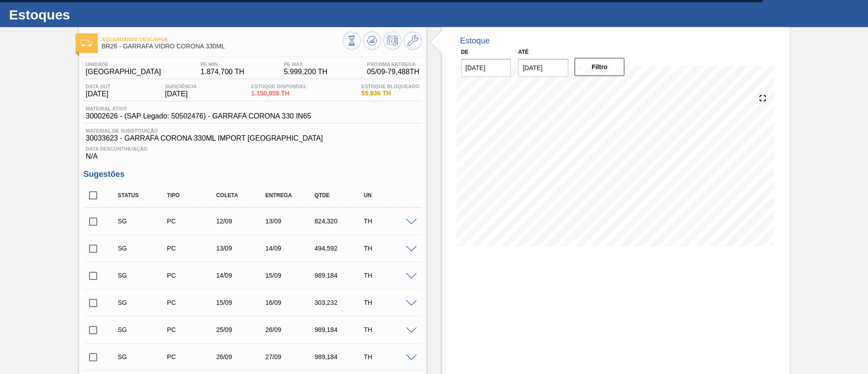
scroll to position [0, 0]
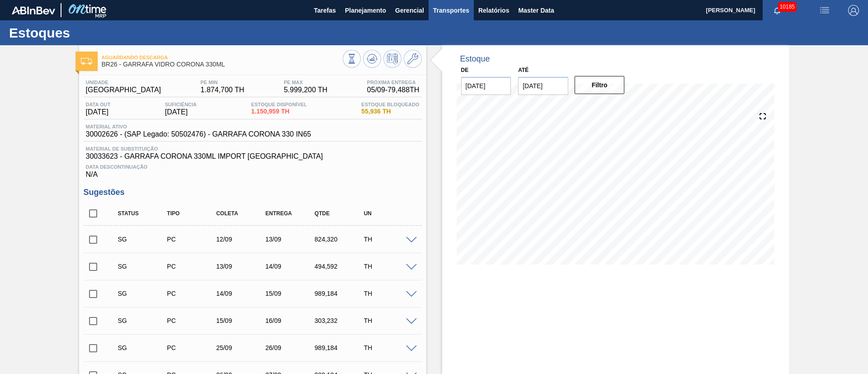
click at [459, 12] on span "Transportes" at bounding box center [451, 10] width 36 height 11
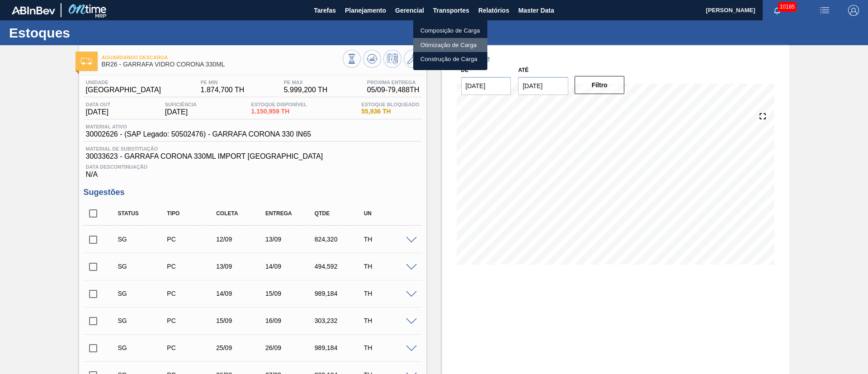
click at [454, 44] on li "Otimização de Carga" at bounding box center [450, 45] width 74 height 14
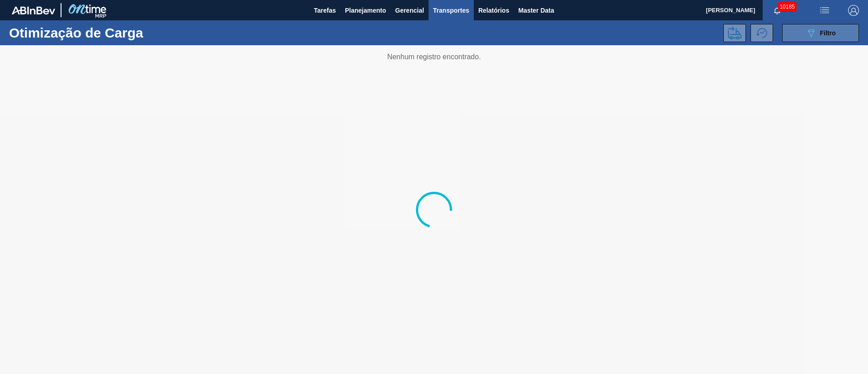
click at [834, 35] on span "Filtro" at bounding box center [828, 32] width 16 height 7
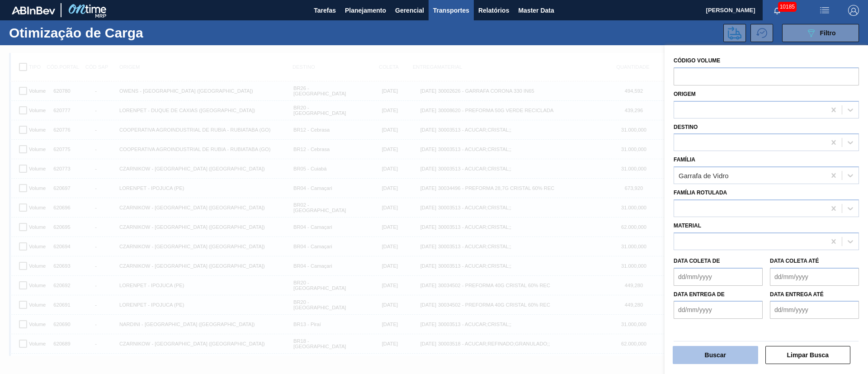
click at [722, 358] on button "Buscar" at bounding box center [714, 355] width 85 height 18
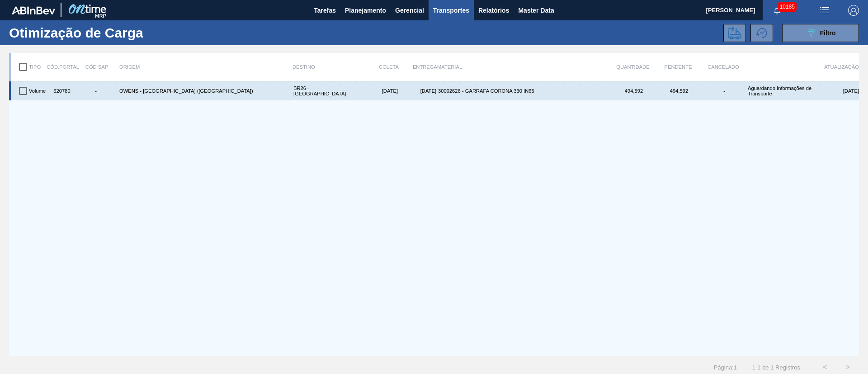
click at [24, 90] on input "checkbox" at bounding box center [23, 90] width 19 height 19
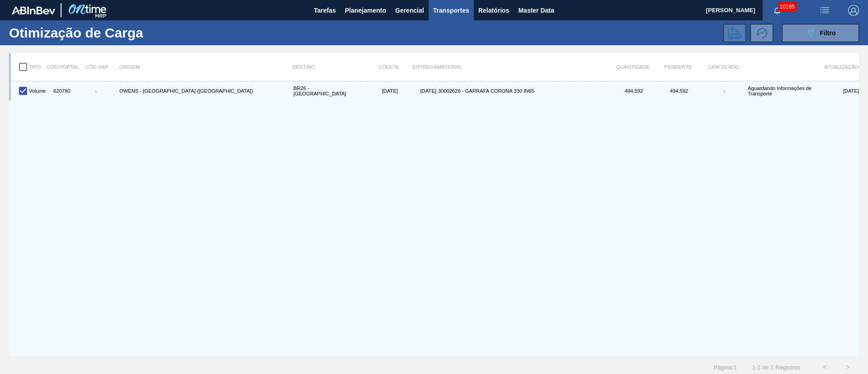
click at [729, 27] on icon at bounding box center [735, 33] width 14 height 14
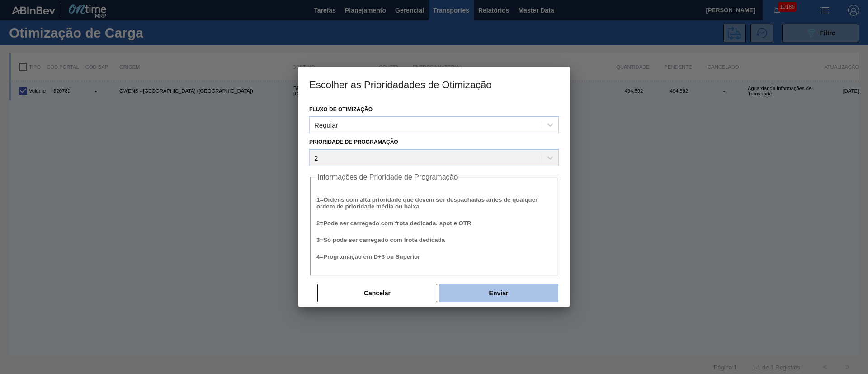
click at [506, 295] on button "Enviar" at bounding box center [498, 293] width 119 height 18
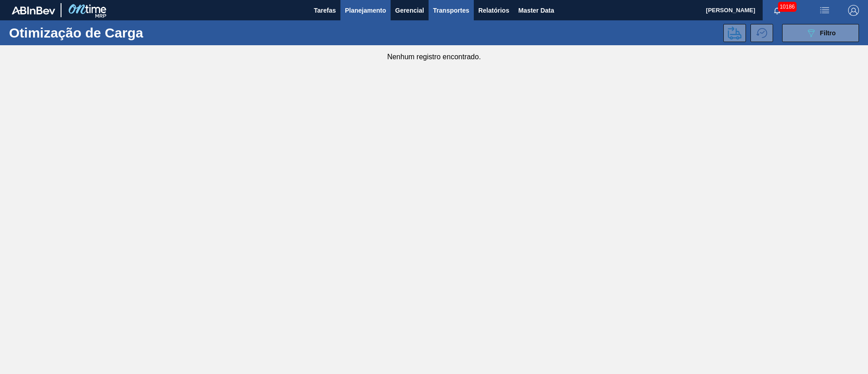
click at [368, 12] on span "Planejamento" at bounding box center [365, 10] width 41 height 11
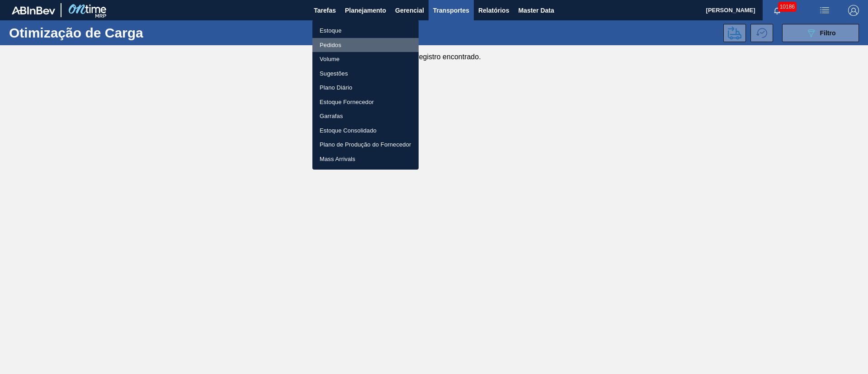
click at [326, 48] on li "Pedidos" at bounding box center [365, 45] width 106 height 14
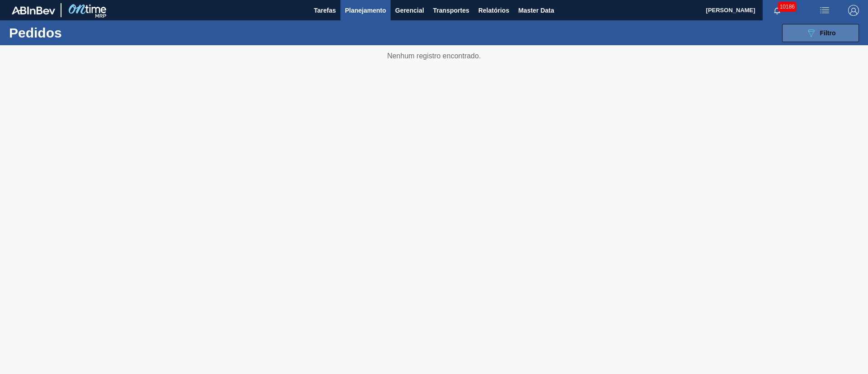
click at [832, 36] on span "Filtro" at bounding box center [828, 32] width 16 height 7
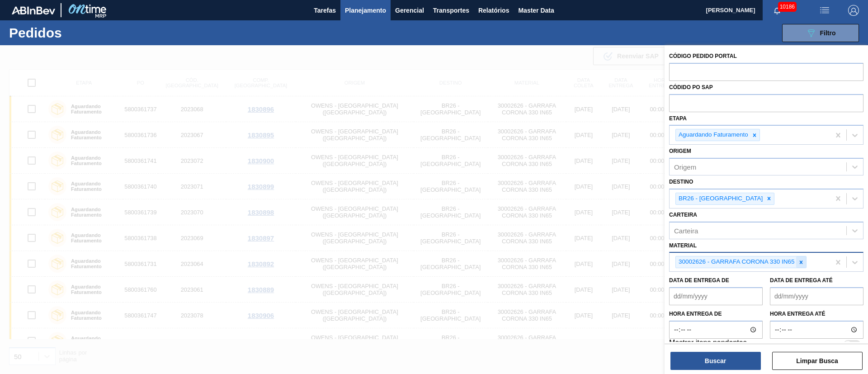
click at [801, 259] on icon at bounding box center [801, 262] width 6 height 6
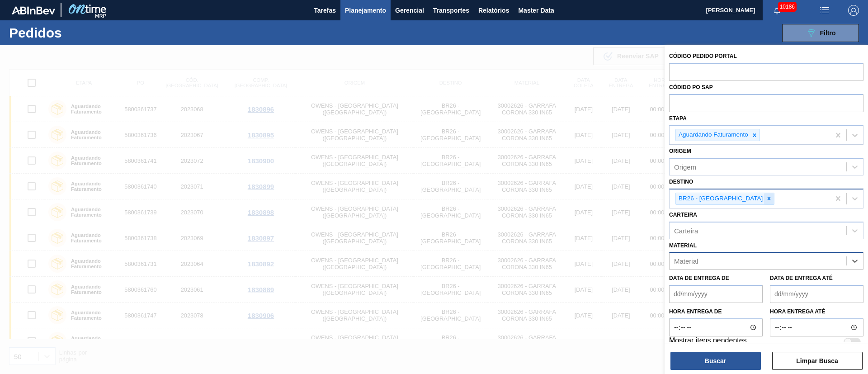
click at [766, 199] on icon at bounding box center [769, 198] width 6 height 6
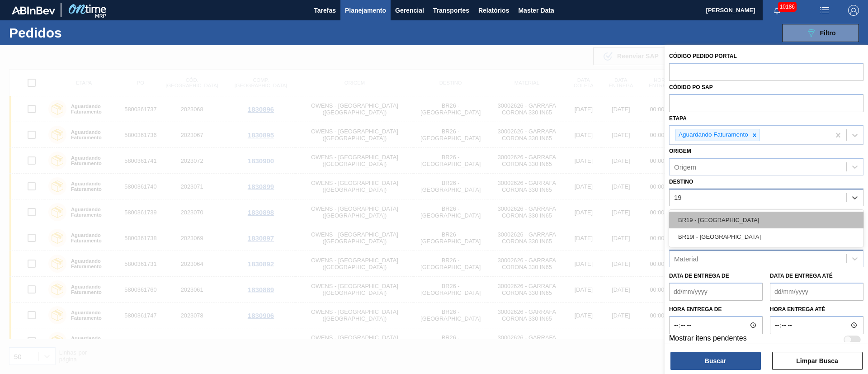
click at [717, 216] on div "BR19 - [GEOGRAPHIC_DATA]" at bounding box center [766, 220] width 194 height 17
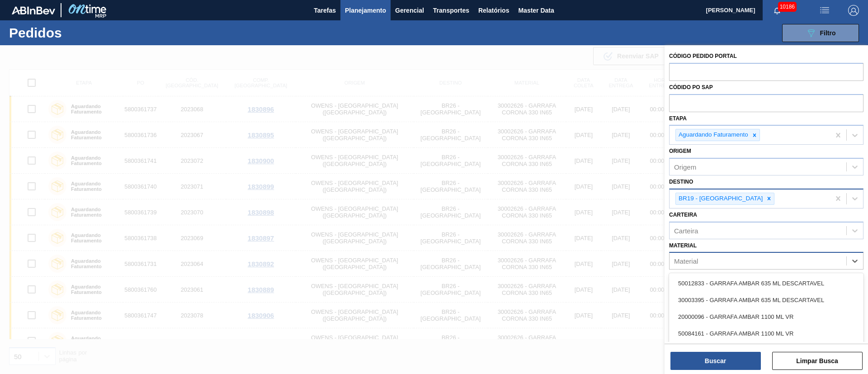
click at [704, 268] on div "Material" at bounding box center [766, 261] width 194 height 18
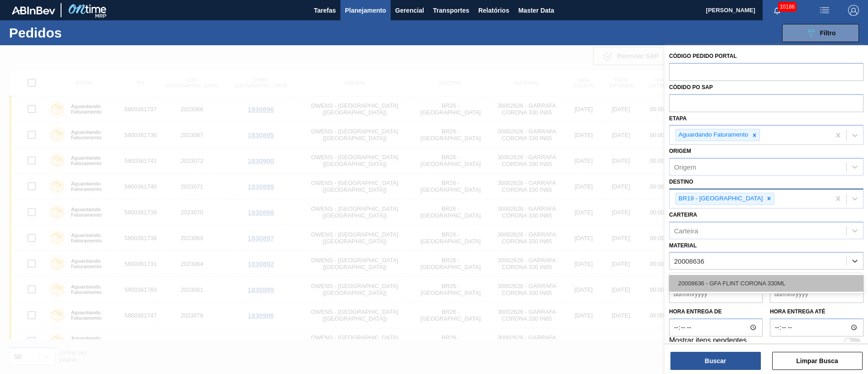
click at [700, 282] on div "20008636 - GFA FLINT CORONA 330ML" at bounding box center [766, 283] width 194 height 17
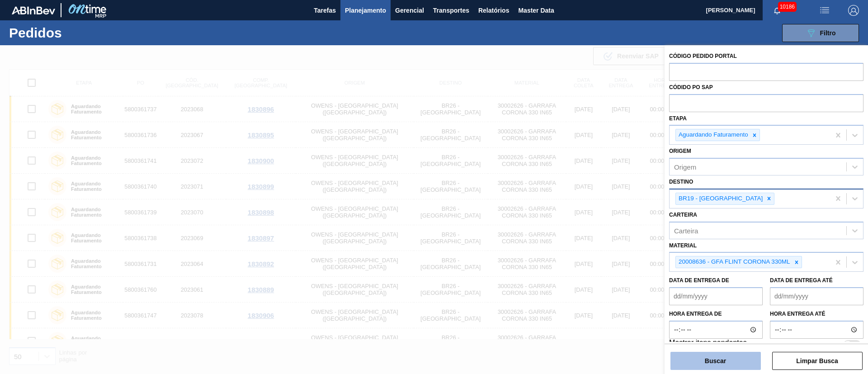
click at [715, 368] on button "Buscar" at bounding box center [715, 361] width 90 height 18
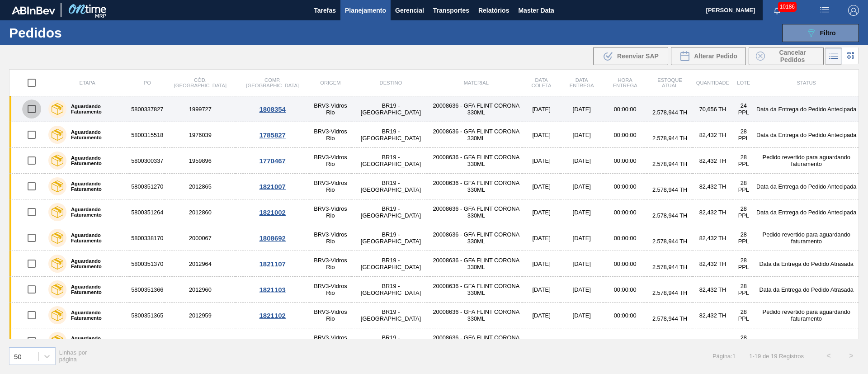
click at [28, 107] on input "checkbox" at bounding box center [31, 108] width 19 height 19
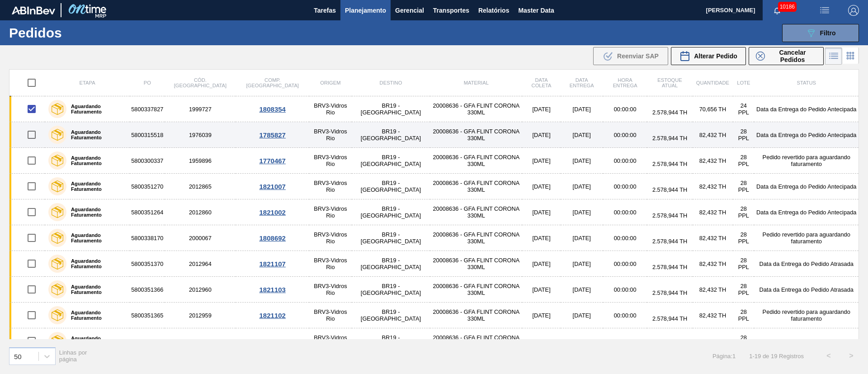
click at [33, 133] on input "checkbox" at bounding box center [31, 134] width 19 height 19
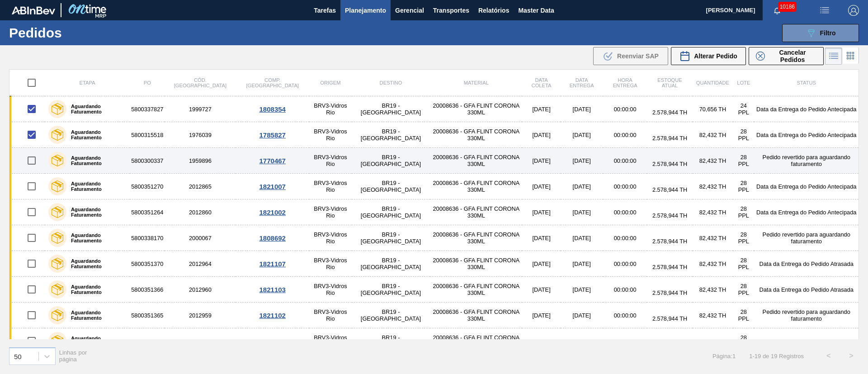
click at [34, 159] on input "checkbox" at bounding box center [31, 160] width 19 height 19
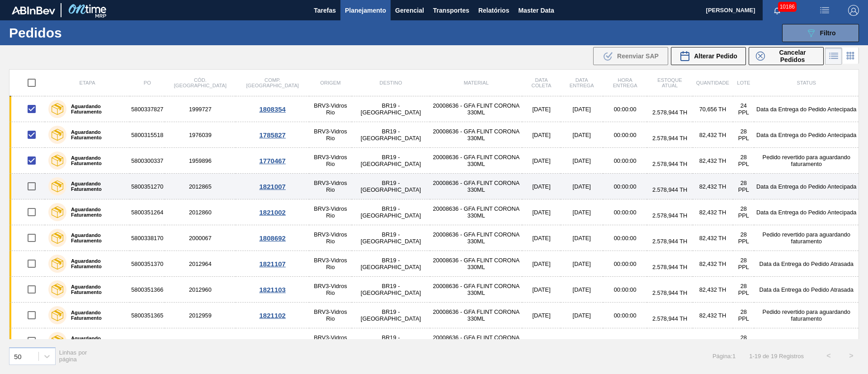
click at [37, 188] on input "checkbox" at bounding box center [31, 186] width 19 height 19
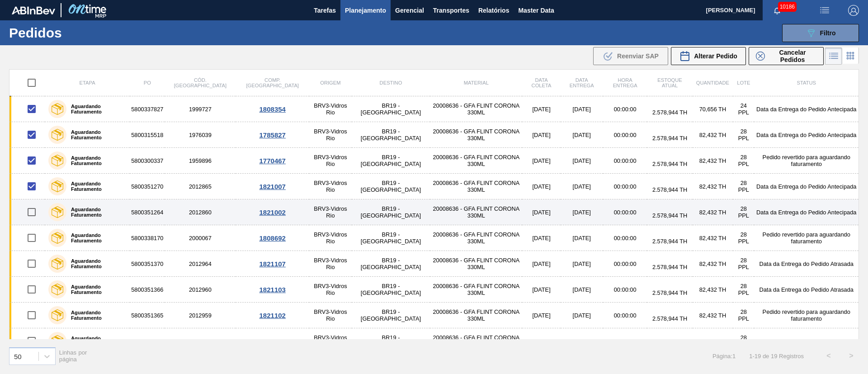
click at [35, 209] on input "checkbox" at bounding box center [31, 211] width 19 height 19
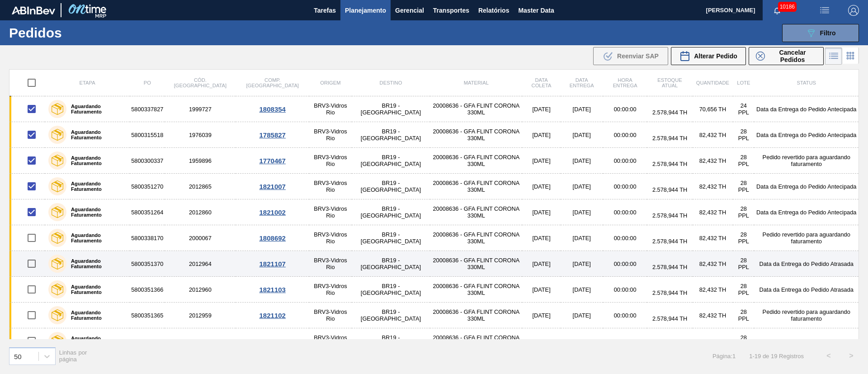
drag, startPoint x: 33, startPoint y: 240, endPoint x: 30, endPoint y: 255, distance: 16.0
click at [33, 240] on input "checkbox" at bounding box center [31, 237] width 19 height 19
click at [32, 265] on input "checkbox" at bounding box center [31, 263] width 19 height 19
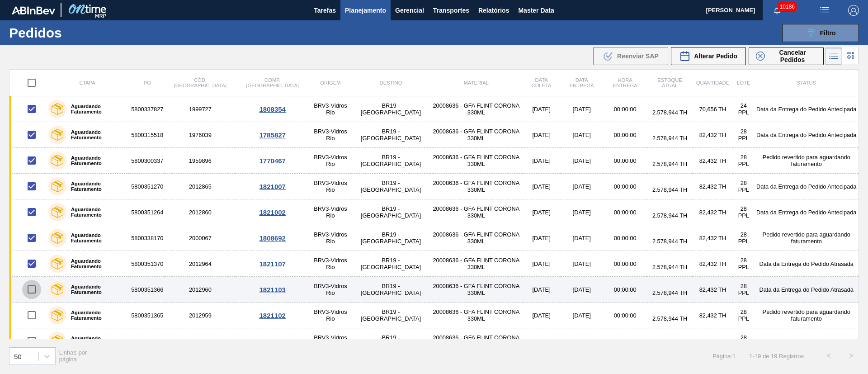
click at [33, 296] on input "checkbox" at bounding box center [31, 289] width 19 height 19
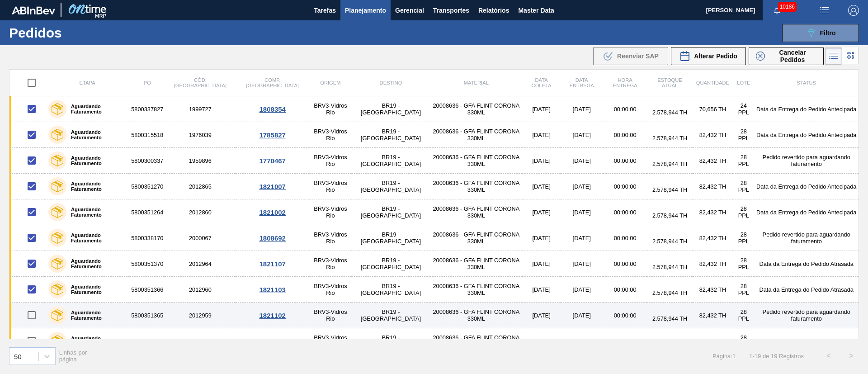
click at [33, 318] on input "checkbox" at bounding box center [31, 315] width 19 height 19
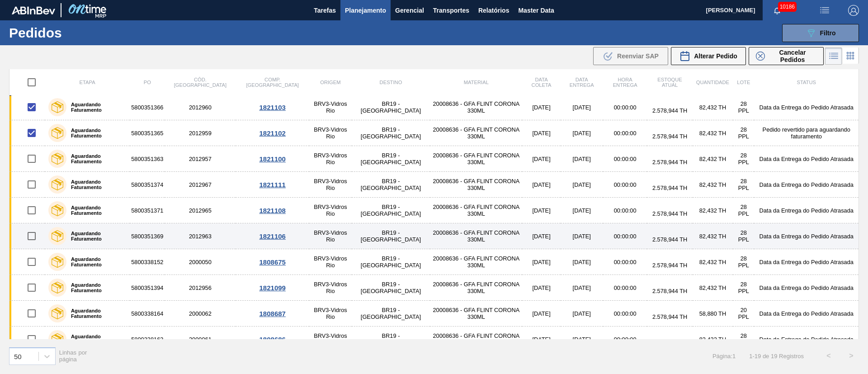
scroll to position [203, 0]
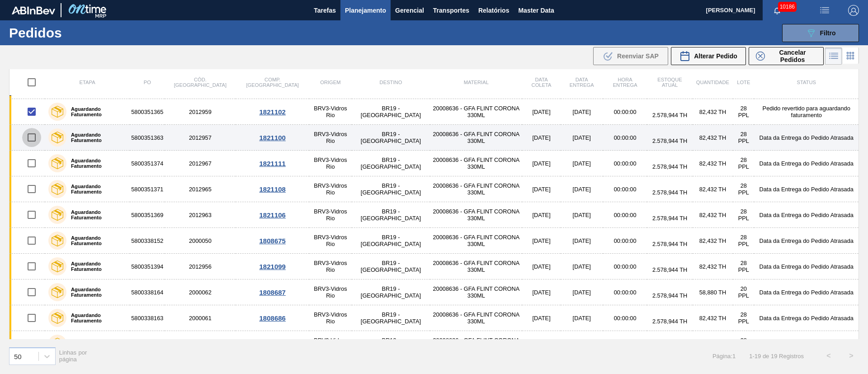
click at [31, 140] on input "checkbox" at bounding box center [31, 137] width 19 height 19
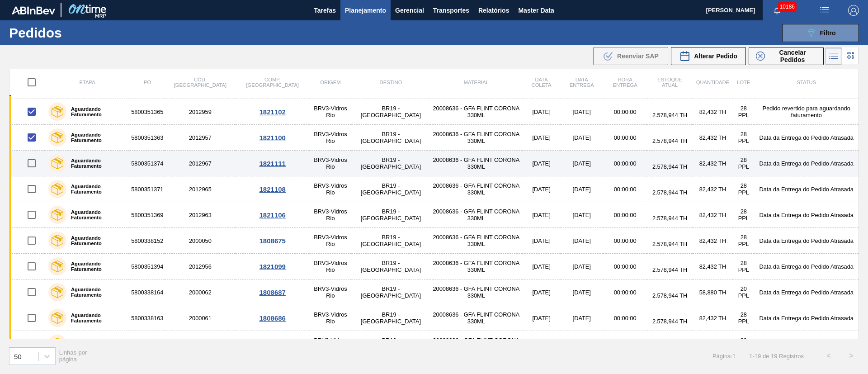
click at [30, 166] on input "checkbox" at bounding box center [31, 163] width 19 height 19
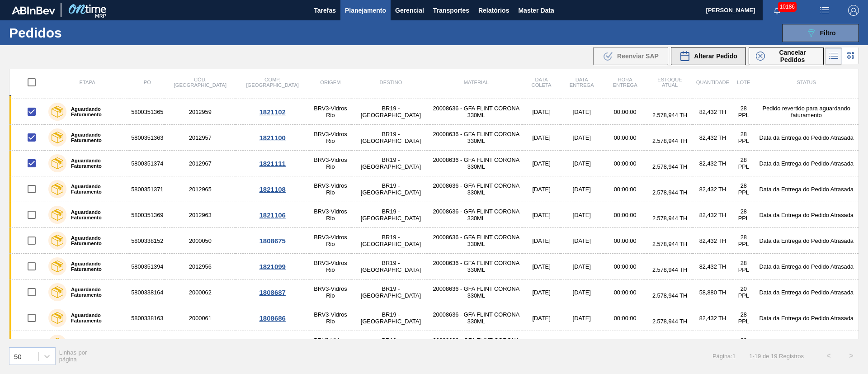
click at [721, 57] on span "Alterar Pedido" at bounding box center [715, 55] width 43 height 7
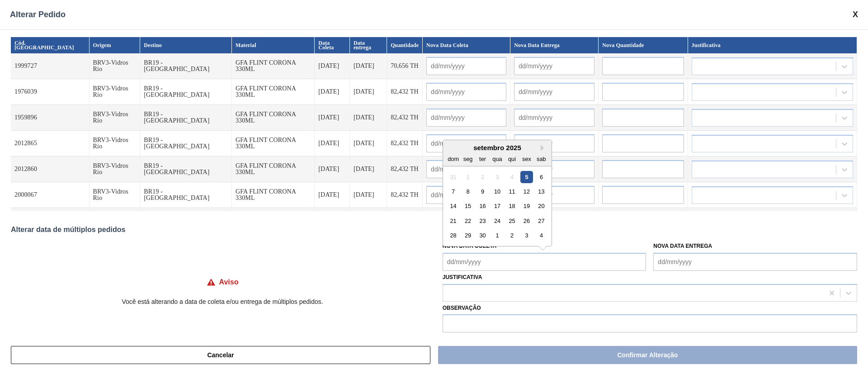
click at [461, 259] on Coleta "Nova Data Coleta" at bounding box center [544, 262] width 204 height 18
drag, startPoint x: 493, startPoint y: 220, endPoint x: 477, endPoint y: 225, distance: 16.6
click at [493, 220] on div "24" at bounding box center [497, 221] width 12 height 12
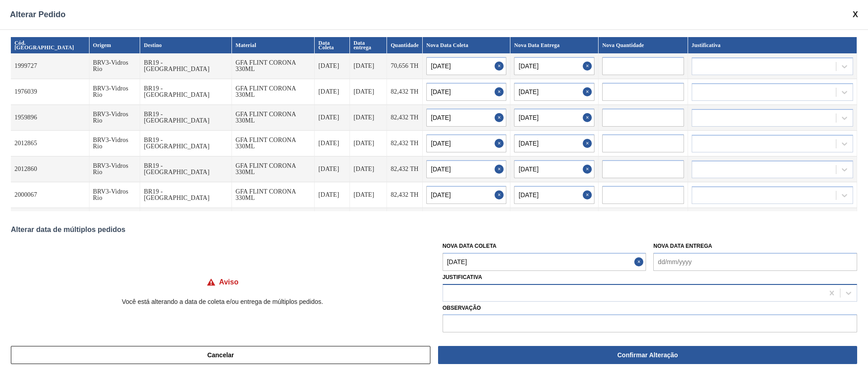
click at [472, 292] on div at bounding box center [633, 292] width 381 height 13
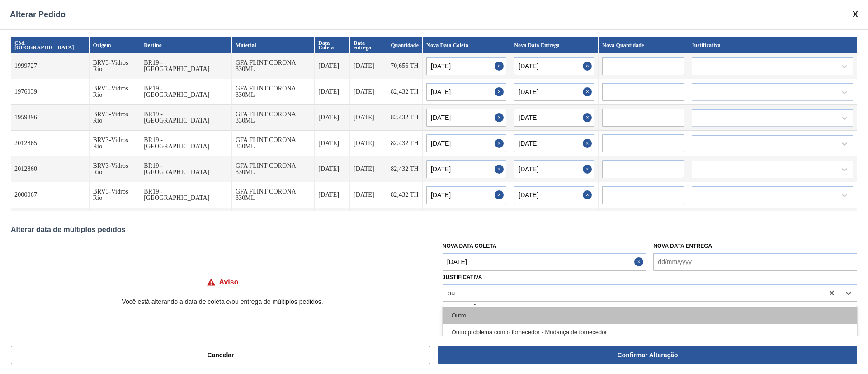
click at [464, 315] on div "Outro" at bounding box center [649, 315] width 414 height 17
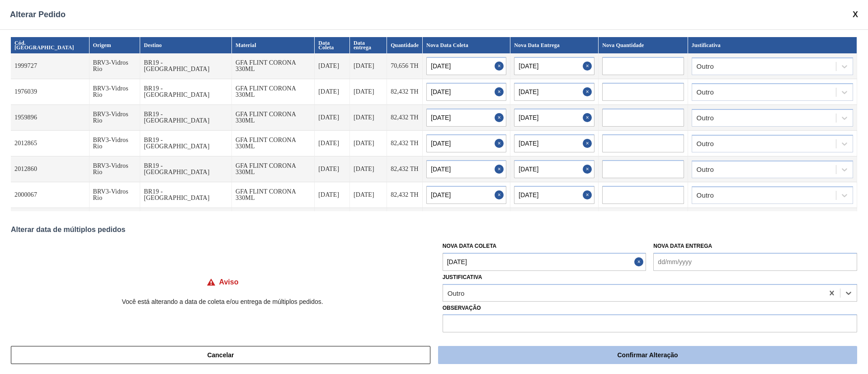
click at [515, 348] on button "Confirmar Alteração" at bounding box center [647, 355] width 419 height 18
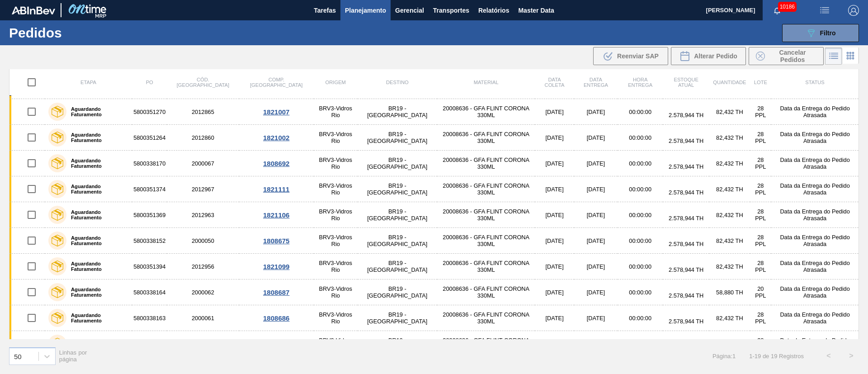
scroll to position [0, 0]
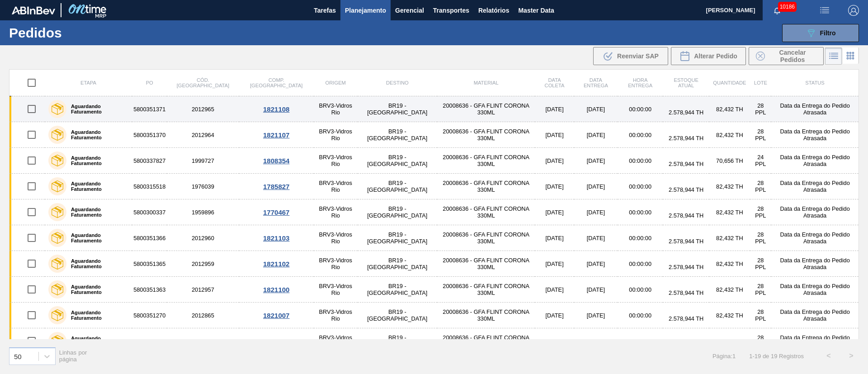
click at [35, 108] on input "checkbox" at bounding box center [31, 108] width 19 height 19
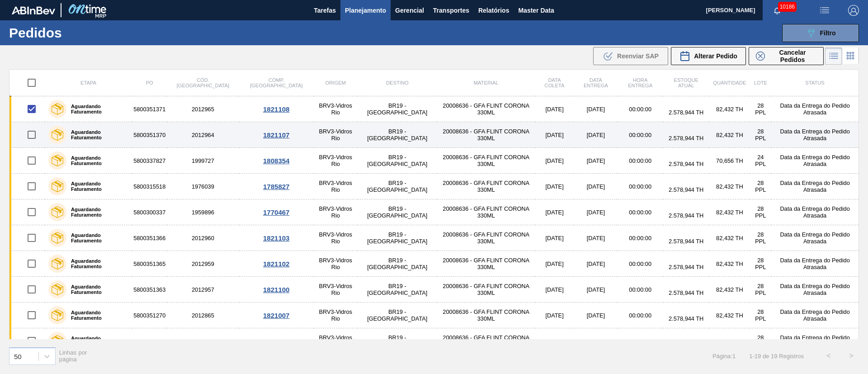
click at [31, 137] on input "checkbox" at bounding box center [31, 134] width 19 height 19
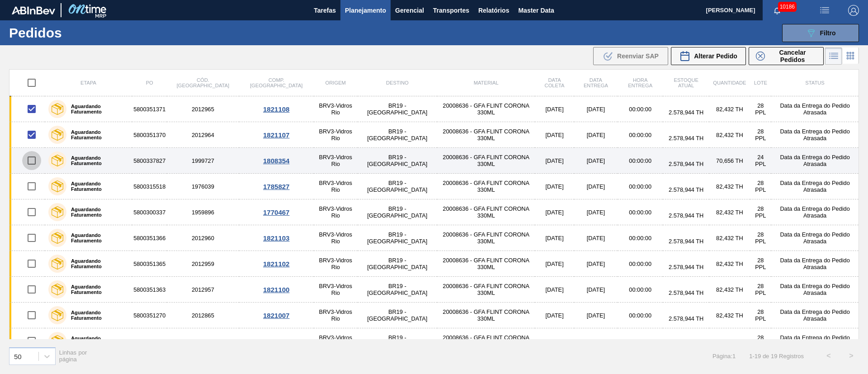
click at [34, 164] on input "checkbox" at bounding box center [31, 160] width 19 height 19
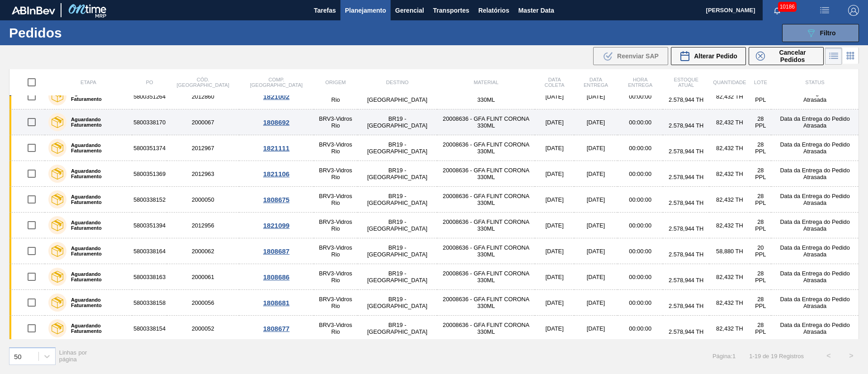
scroll to position [247, 0]
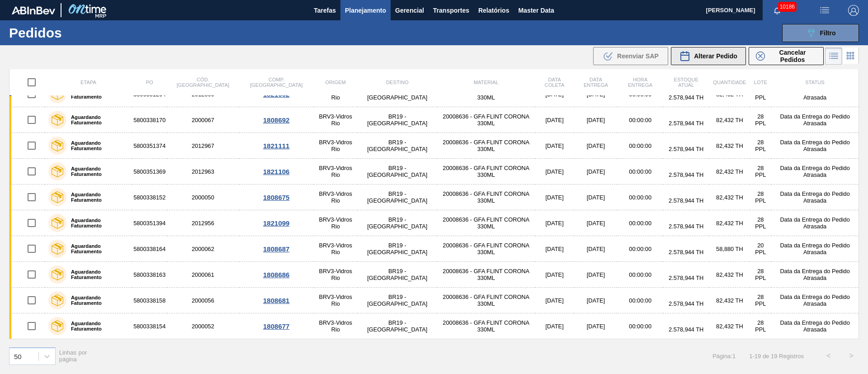
click at [715, 55] on span "Alterar Pedido" at bounding box center [715, 55] width 43 height 7
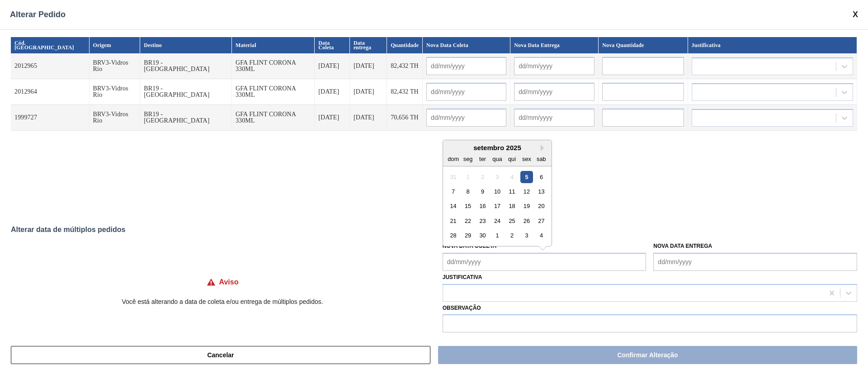
click at [488, 260] on Coleta "Nova Data Coleta" at bounding box center [544, 262] width 204 height 18
click at [470, 190] on div "8" at bounding box center [467, 191] width 12 height 12
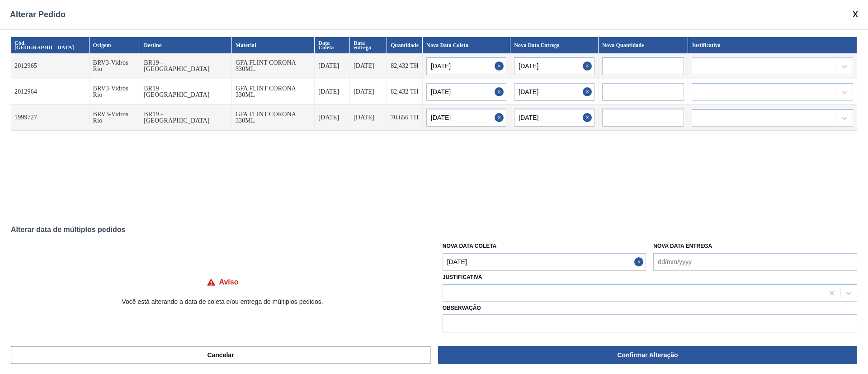
click at [488, 259] on Coleta "[DATE]" at bounding box center [544, 262] width 204 height 18
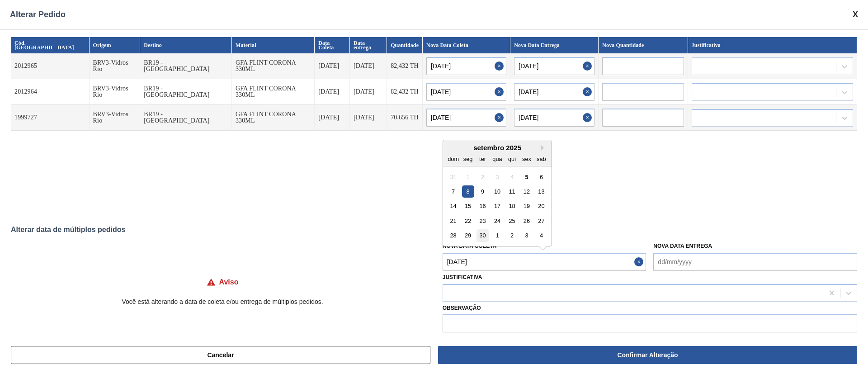
click at [482, 236] on div "30" at bounding box center [482, 235] width 12 height 12
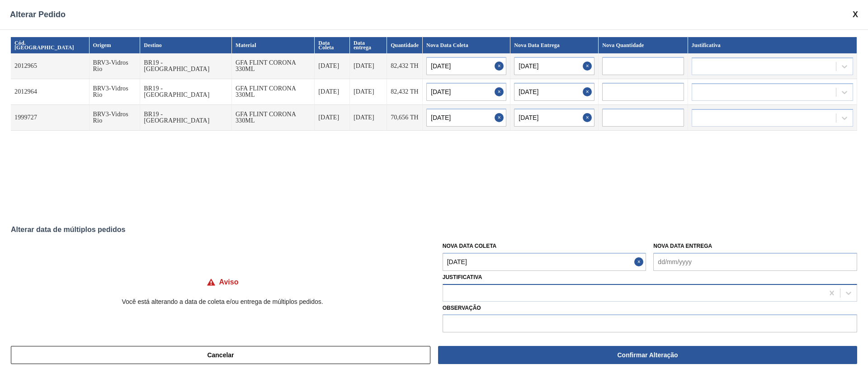
click at [470, 291] on div at bounding box center [633, 292] width 381 height 13
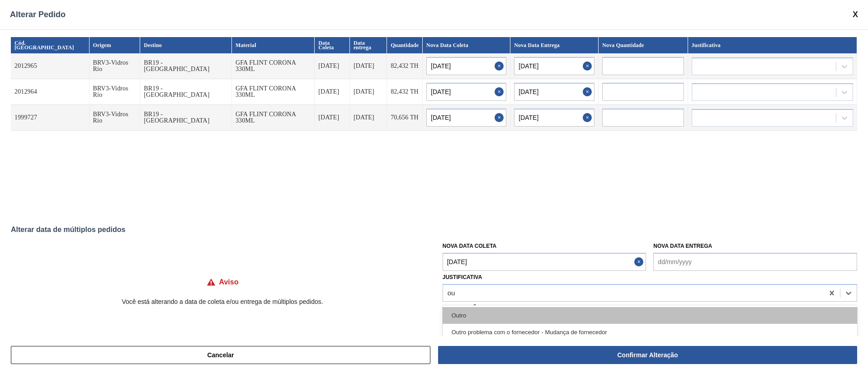
click at [473, 312] on div "Outro" at bounding box center [649, 315] width 414 height 17
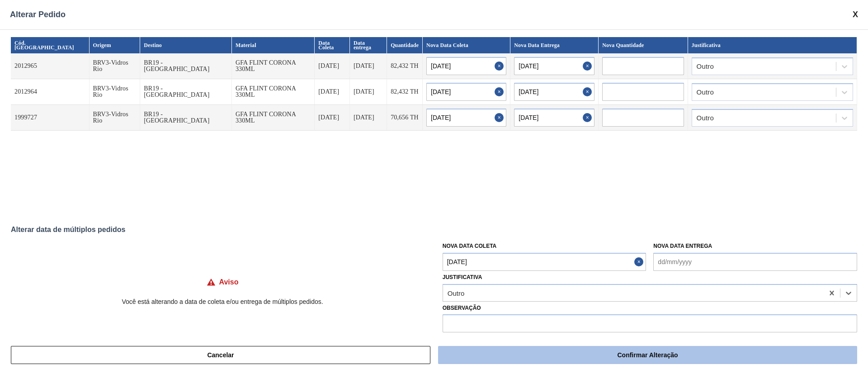
click at [544, 354] on button "Confirmar Alteração" at bounding box center [647, 355] width 419 height 18
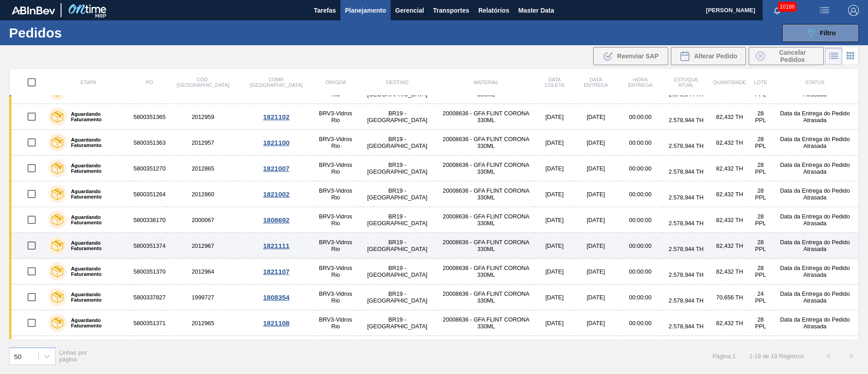
scroll to position [0, 0]
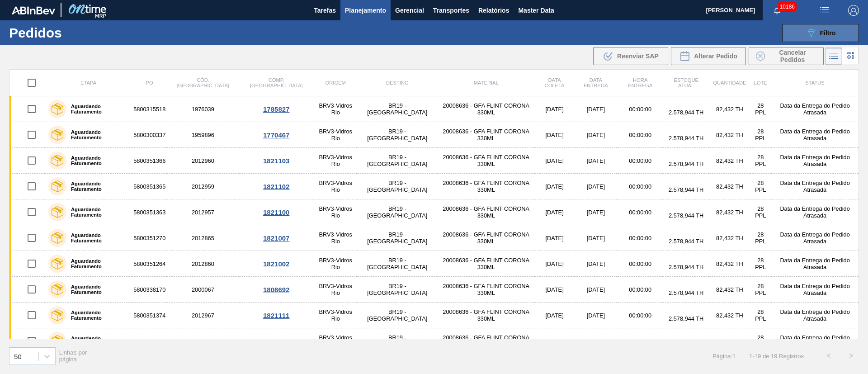
click at [830, 31] on span "Filtro" at bounding box center [828, 32] width 16 height 7
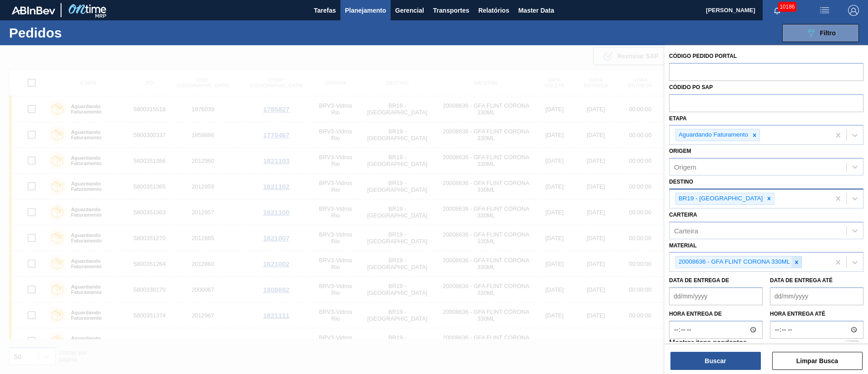
click at [796, 262] on icon at bounding box center [795, 261] width 3 height 3
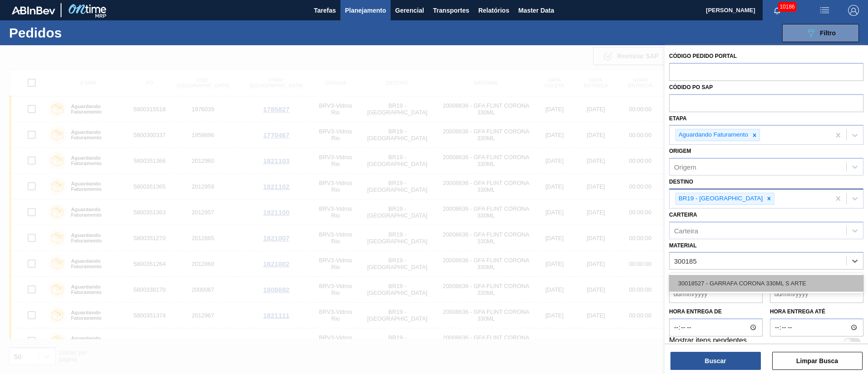
click at [734, 288] on div "30018527 - GARRAFA CORONA 330ML S ARTE" at bounding box center [766, 283] width 194 height 17
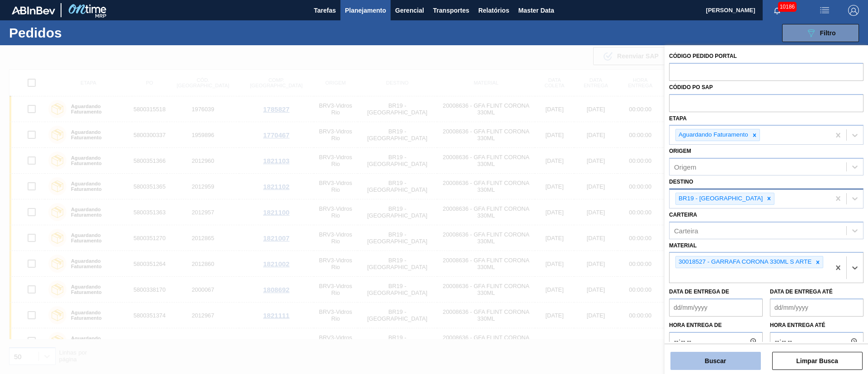
click at [725, 360] on button "Buscar" at bounding box center [715, 361] width 90 height 18
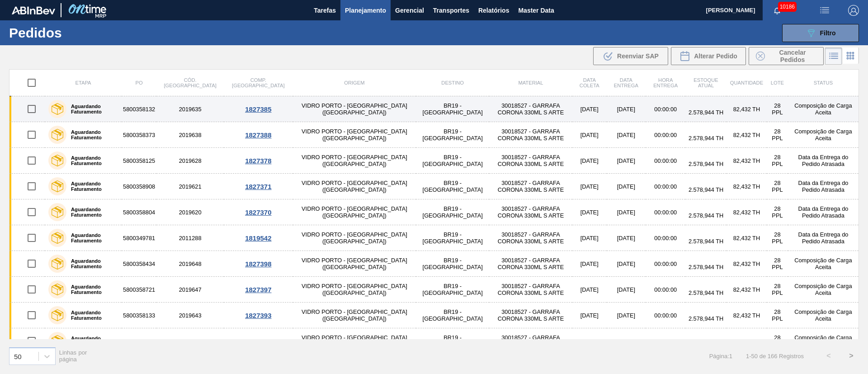
click at [33, 111] on input "checkbox" at bounding box center [31, 108] width 19 height 19
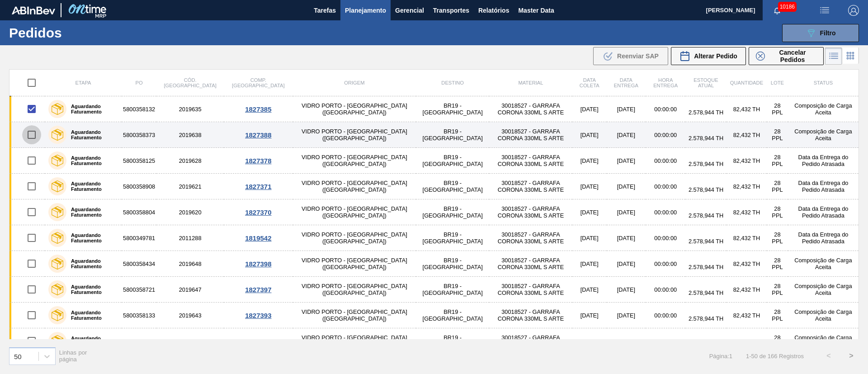
click at [33, 140] on input "checkbox" at bounding box center [31, 134] width 19 height 19
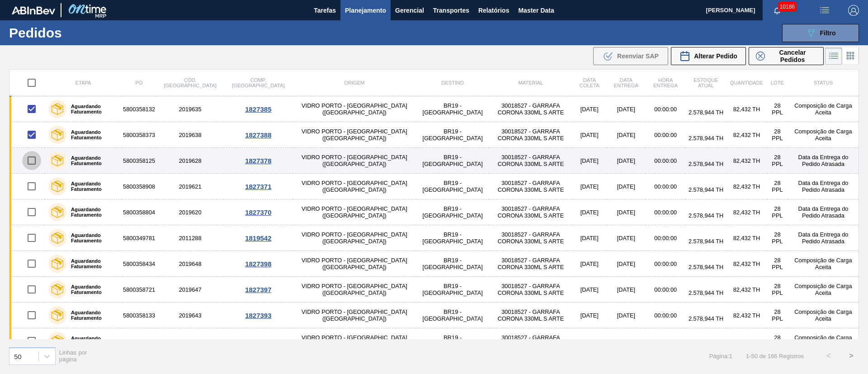
click at [35, 162] on input "checkbox" at bounding box center [31, 160] width 19 height 19
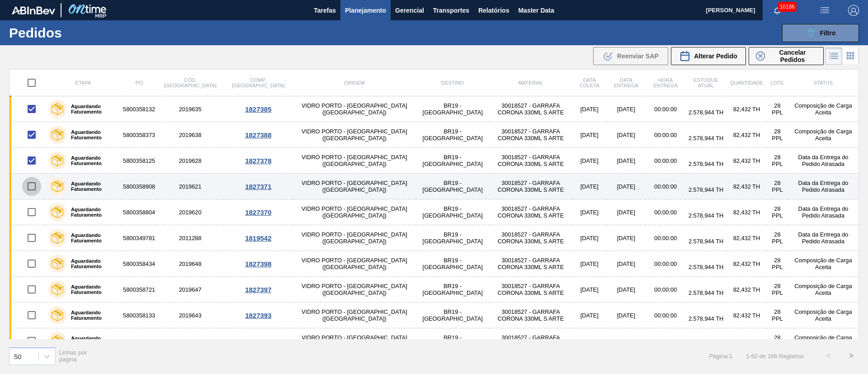
click at [34, 186] on input "checkbox" at bounding box center [31, 186] width 19 height 19
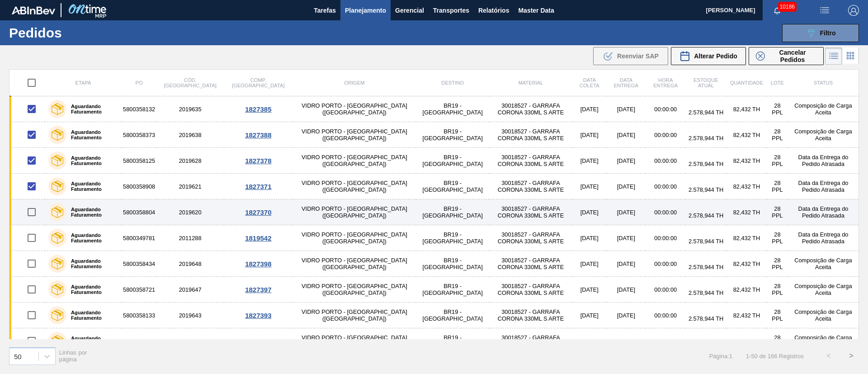
click at [33, 208] on input "checkbox" at bounding box center [31, 211] width 19 height 19
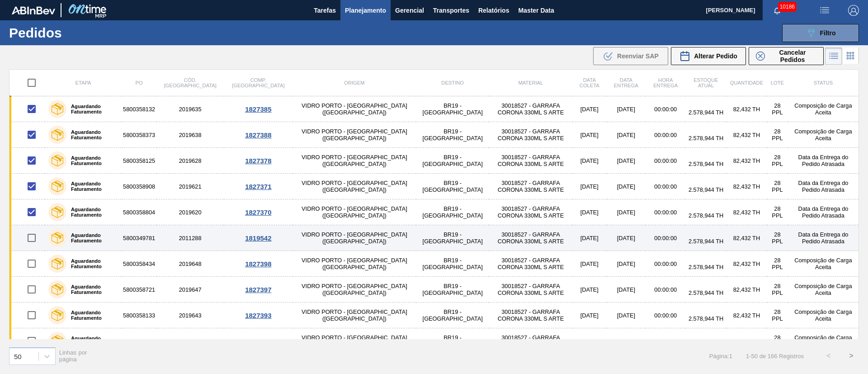
click at [29, 239] on input "checkbox" at bounding box center [31, 237] width 19 height 19
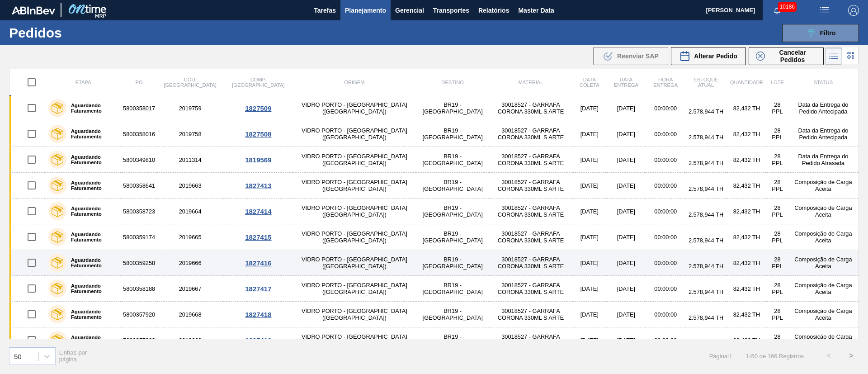
scroll to position [1045, 0]
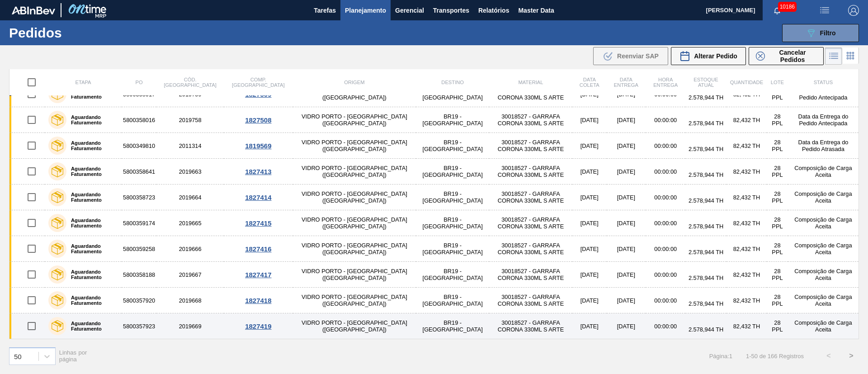
click at [35, 326] on input "checkbox" at bounding box center [31, 325] width 19 height 19
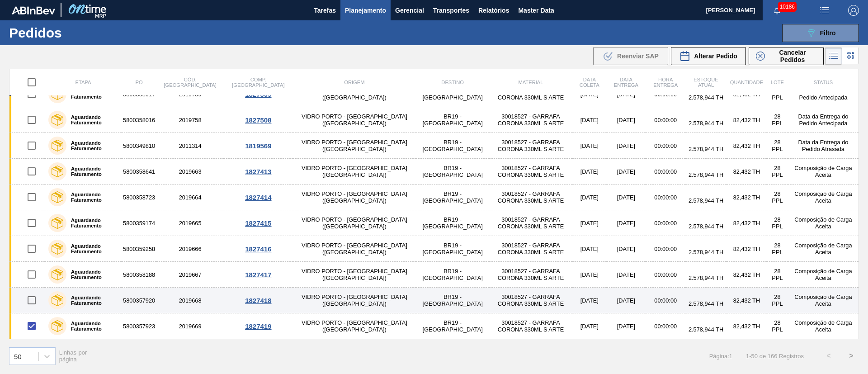
click at [33, 301] on input "checkbox" at bounding box center [31, 300] width 19 height 19
click at [32, 304] on input "checkbox" at bounding box center [31, 300] width 19 height 19
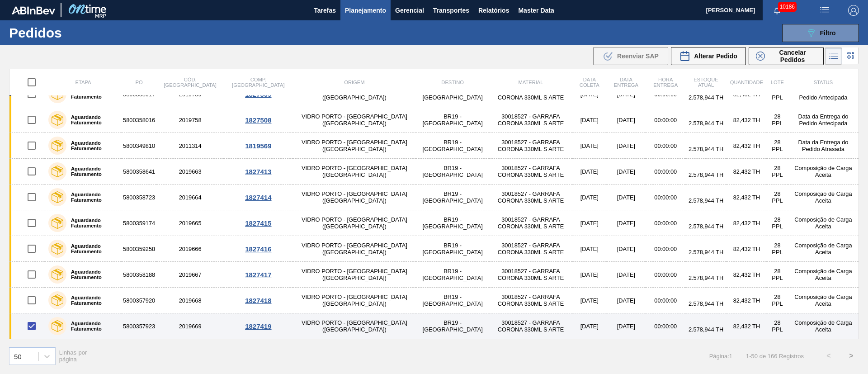
click at [35, 330] on input "checkbox" at bounding box center [31, 325] width 19 height 19
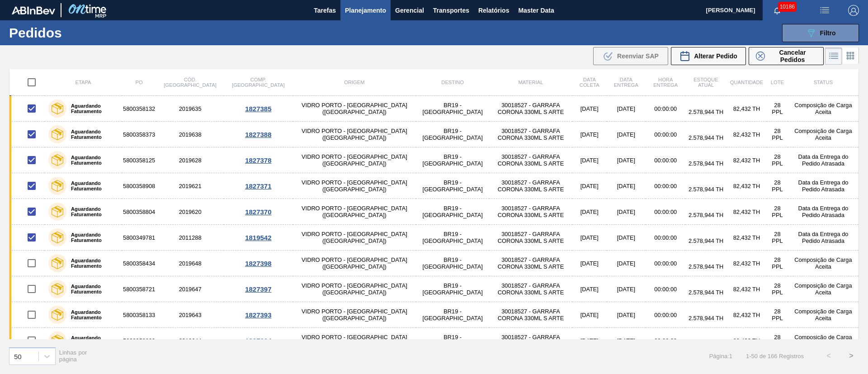
scroll to position [0, 0]
click at [713, 56] on span "Alterar Pedido" at bounding box center [715, 55] width 43 height 7
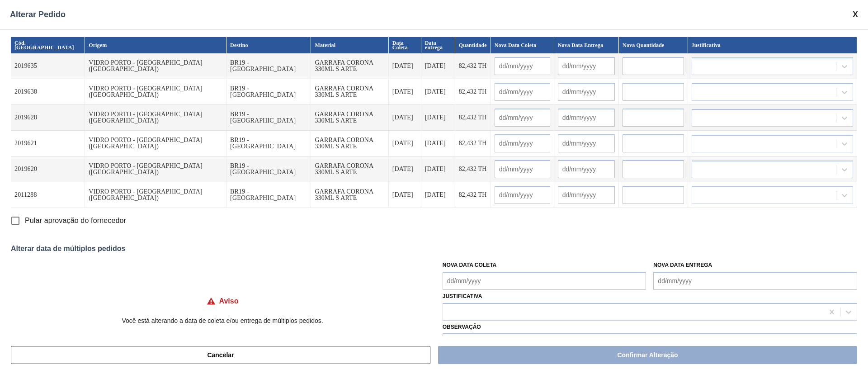
click at [483, 282] on Coleta "Nova Data Coleta" at bounding box center [544, 281] width 204 height 18
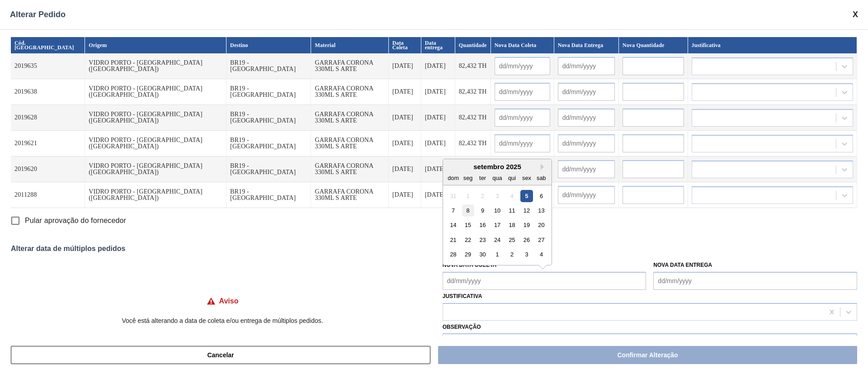
click at [465, 214] on div "8" at bounding box center [467, 210] width 12 height 12
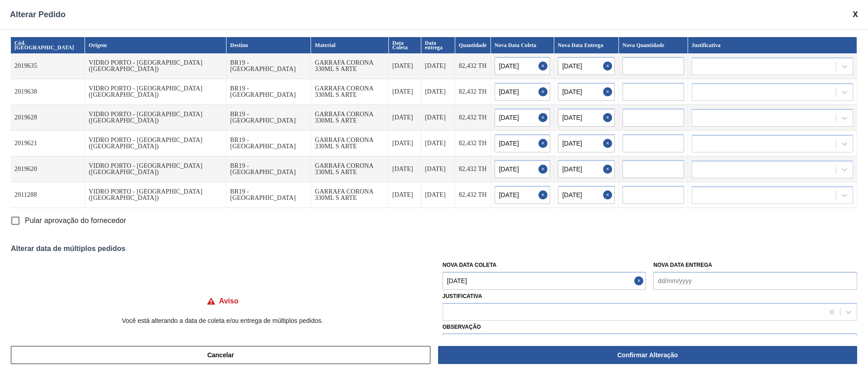
click at [473, 282] on Coleta "[DATE]" at bounding box center [544, 281] width 204 height 18
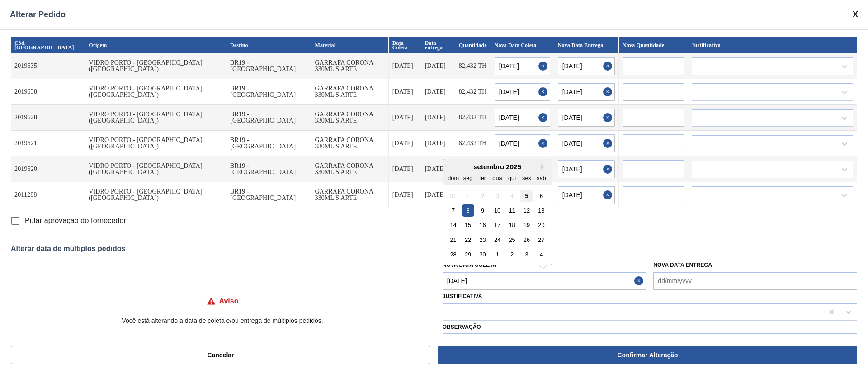
click at [525, 197] on div "5" at bounding box center [526, 195] width 12 height 12
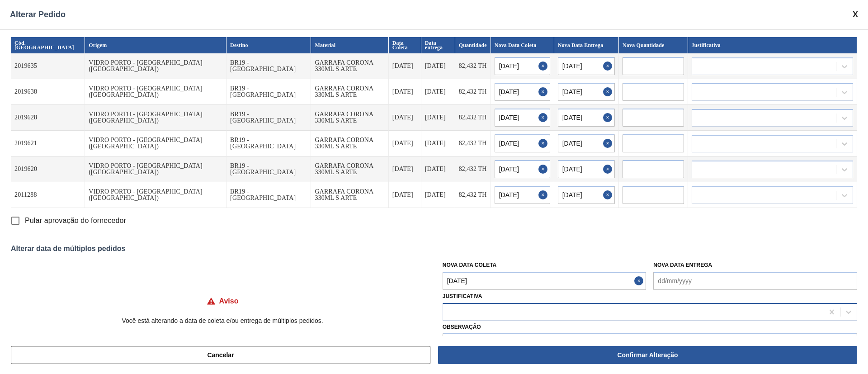
click at [477, 310] on div at bounding box center [633, 311] width 381 height 13
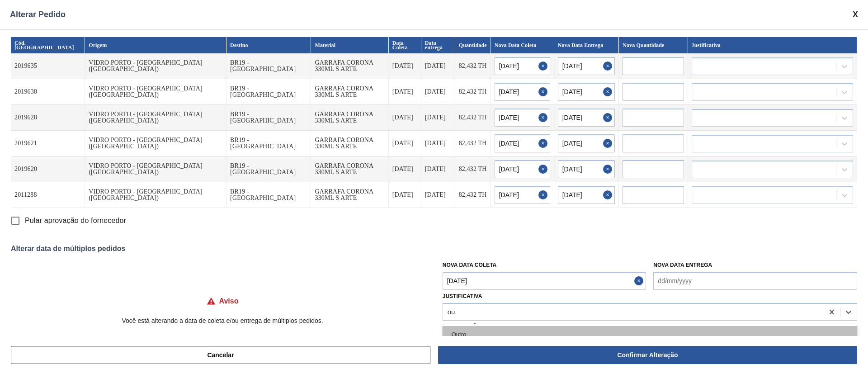
click at [477, 328] on div "Outro" at bounding box center [649, 334] width 414 height 17
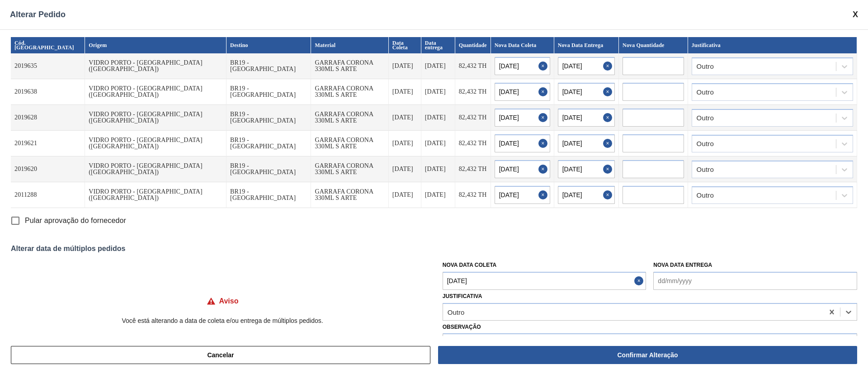
click at [15, 221] on input "Pular aprovação do fornecedor" at bounding box center [15, 220] width 19 height 19
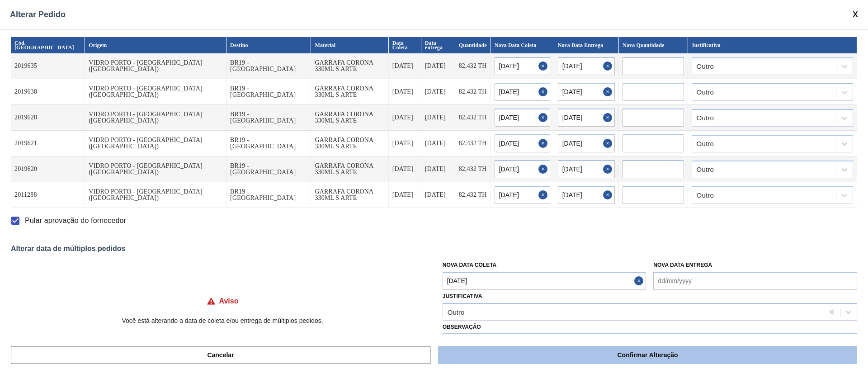
click at [504, 362] on button "Confirmar Alteração" at bounding box center [647, 355] width 419 height 18
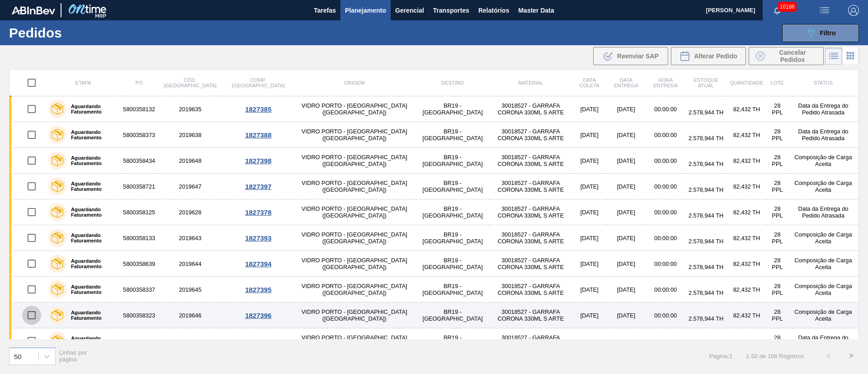
click at [33, 315] on input "checkbox" at bounding box center [31, 315] width 19 height 19
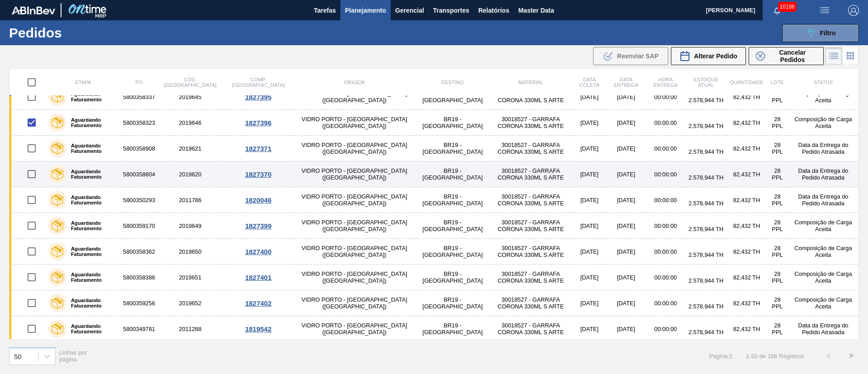
scroll to position [203, 0]
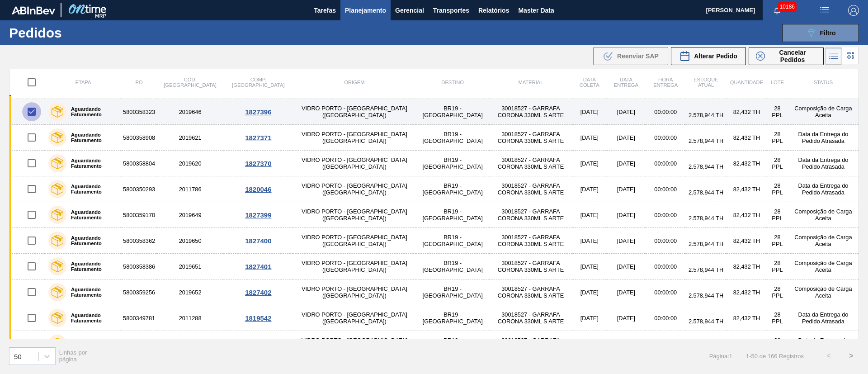
click at [33, 111] on input "checkbox" at bounding box center [31, 111] width 19 height 19
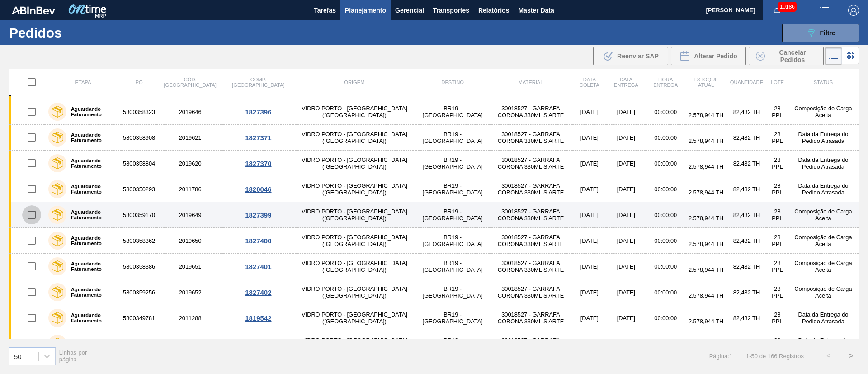
click at [35, 212] on input "checkbox" at bounding box center [31, 214] width 19 height 19
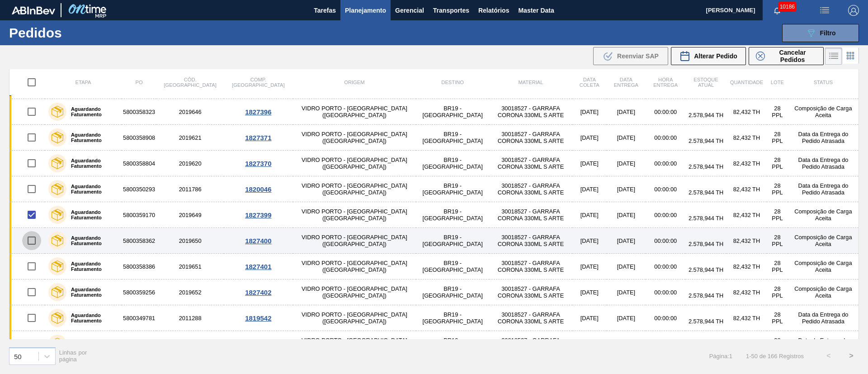
click at [34, 242] on input "checkbox" at bounding box center [31, 240] width 19 height 19
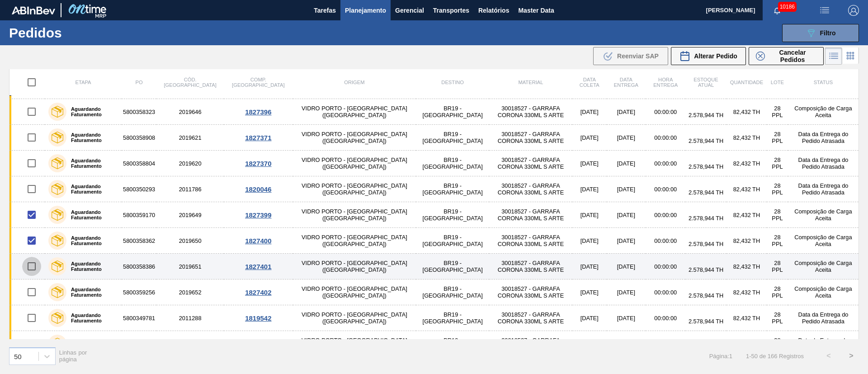
click at [29, 266] on input "checkbox" at bounding box center [31, 266] width 19 height 19
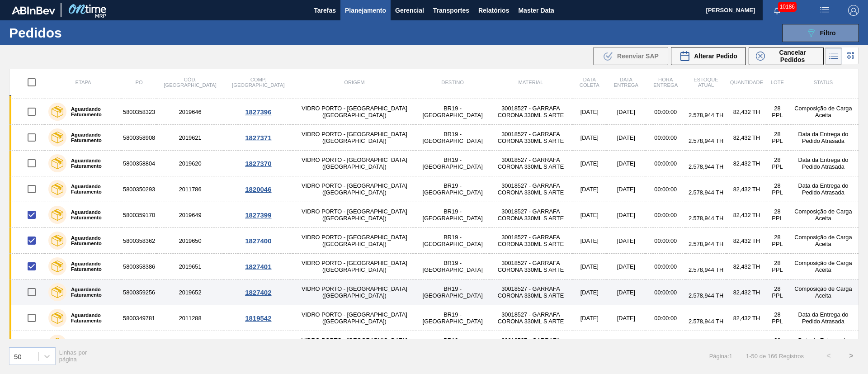
click at [33, 291] on input "checkbox" at bounding box center [31, 291] width 19 height 19
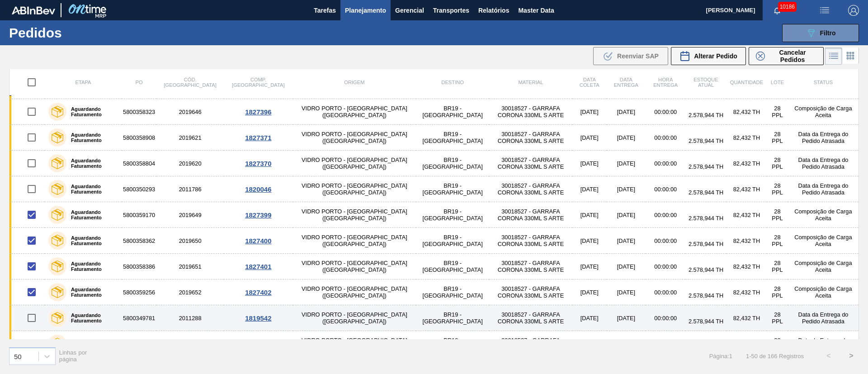
click at [29, 319] on input "checkbox" at bounding box center [31, 317] width 19 height 19
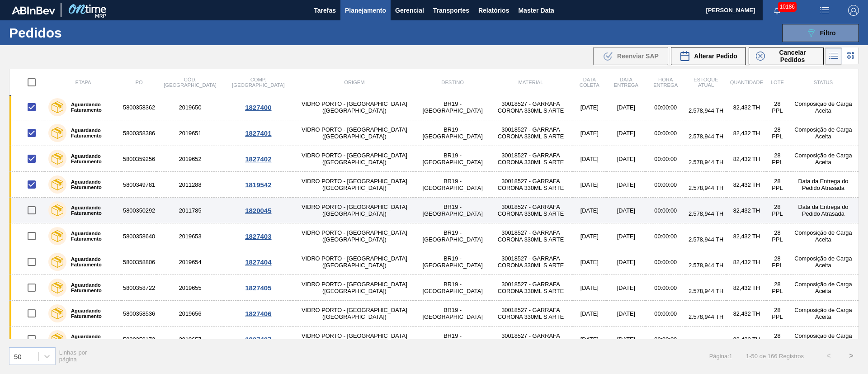
scroll to position [339, 0]
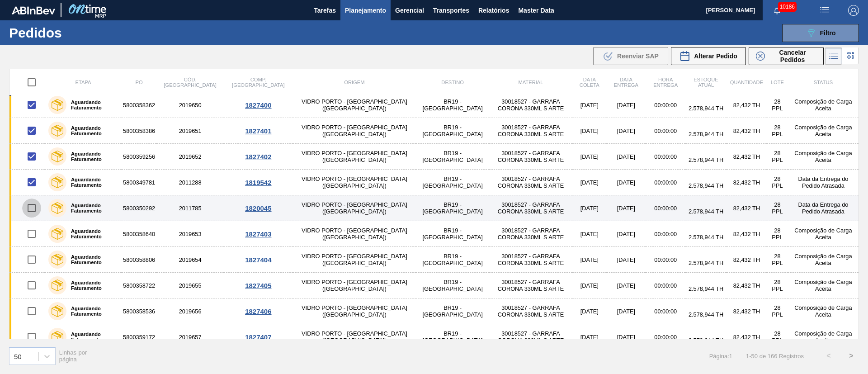
click at [31, 210] on input "checkbox" at bounding box center [31, 207] width 19 height 19
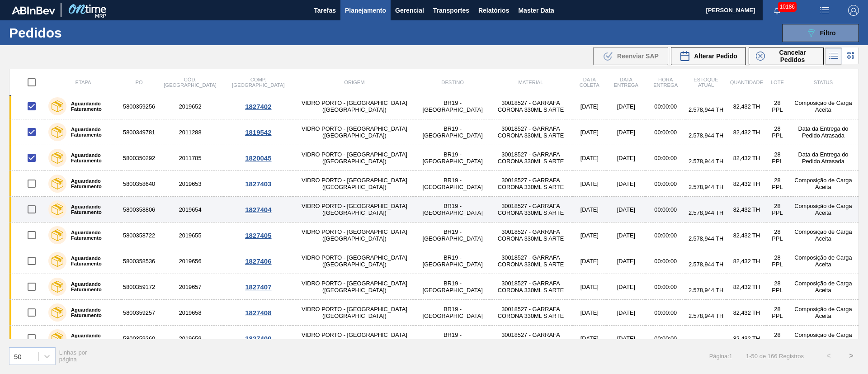
scroll to position [407, 0]
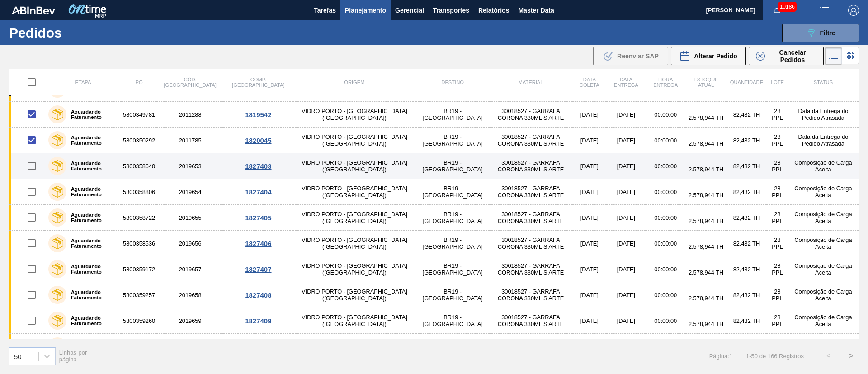
click at [33, 167] on input "checkbox" at bounding box center [31, 165] width 19 height 19
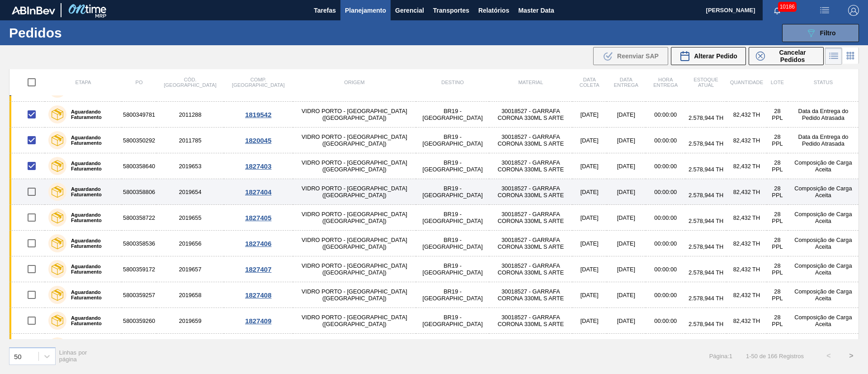
click at [34, 193] on input "checkbox" at bounding box center [31, 191] width 19 height 19
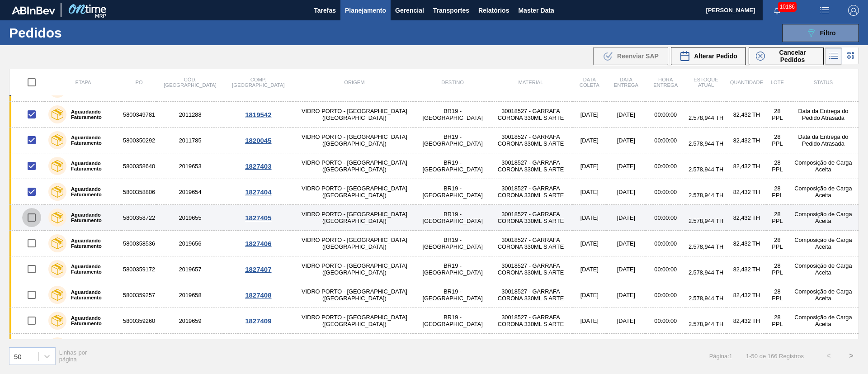
click at [31, 215] on input "checkbox" at bounding box center [31, 217] width 19 height 19
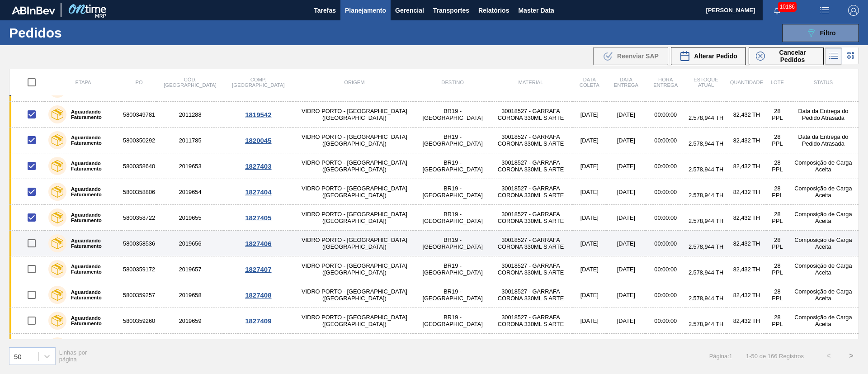
click at [32, 241] on input "checkbox" at bounding box center [31, 243] width 19 height 19
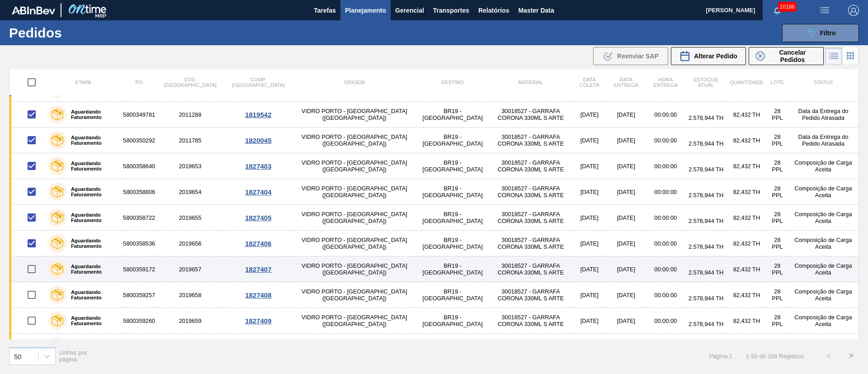
click at [34, 271] on input "checkbox" at bounding box center [31, 268] width 19 height 19
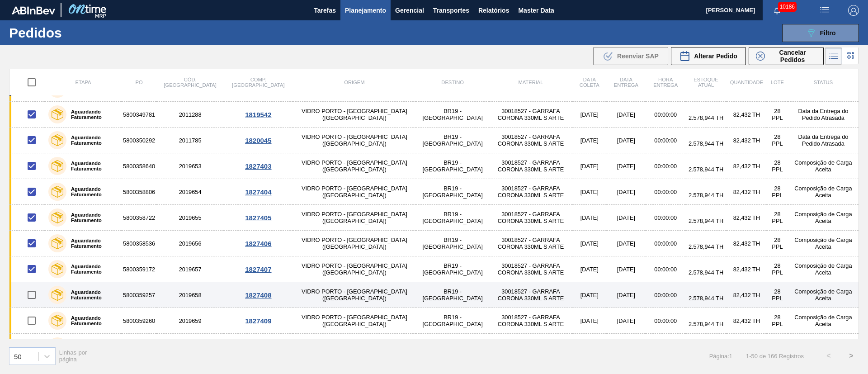
click at [30, 296] on input "checkbox" at bounding box center [31, 294] width 19 height 19
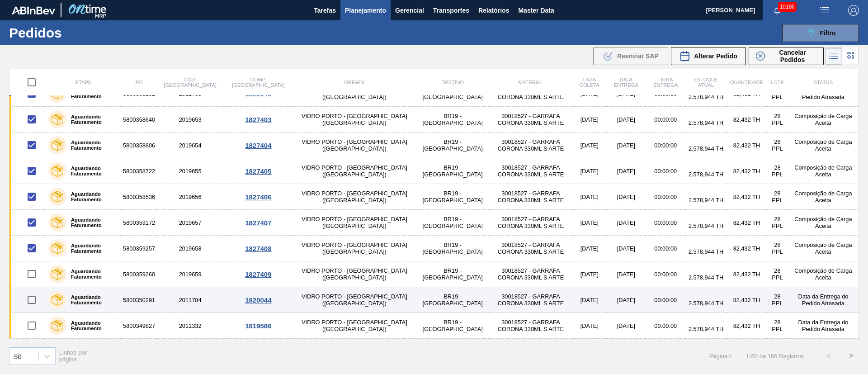
scroll to position [475, 0]
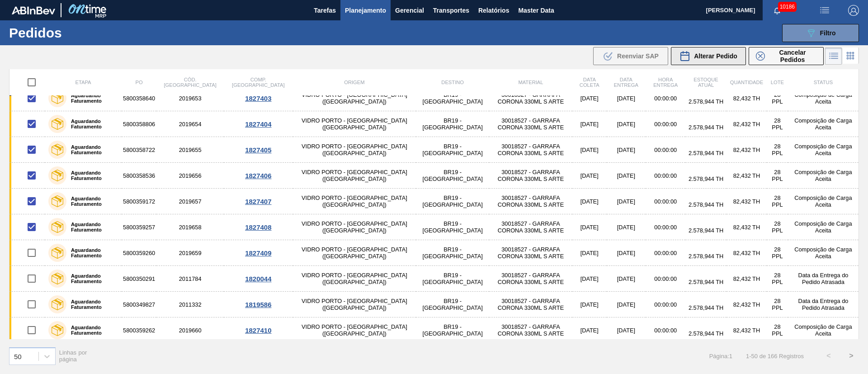
click at [708, 57] on span "Alterar Pedido" at bounding box center [715, 55] width 43 height 7
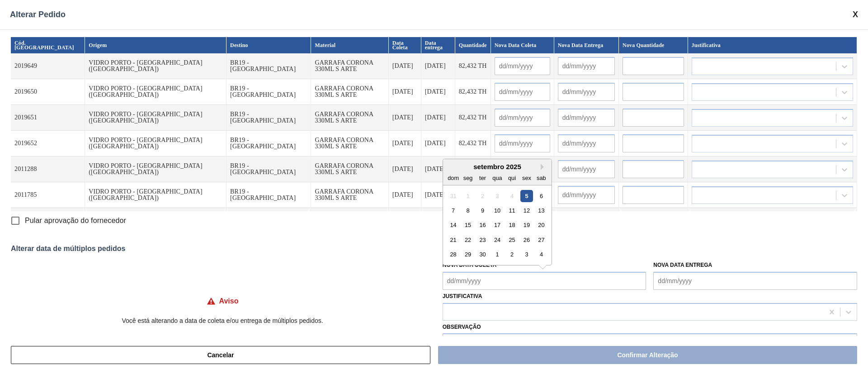
click at [469, 282] on Coleta "Nova Data Coleta" at bounding box center [544, 281] width 204 height 18
click at [496, 210] on div "10" at bounding box center [497, 210] width 12 height 12
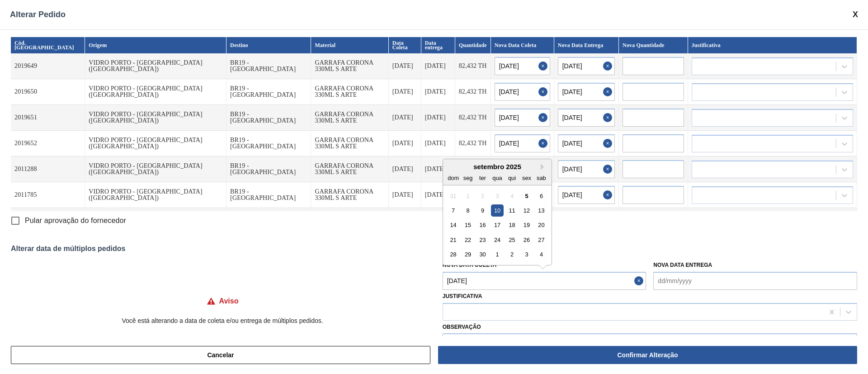
click at [473, 283] on Coleta "[DATE]" at bounding box center [544, 281] width 204 height 18
click at [542, 197] on div "6" at bounding box center [541, 195] width 12 height 12
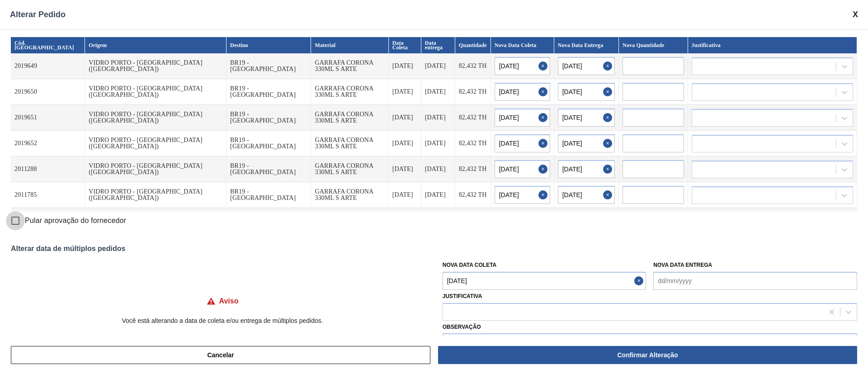
click at [18, 222] on input "Pular aprovação do fornecedor" at bounding box center [15, 220] width 19 height 19
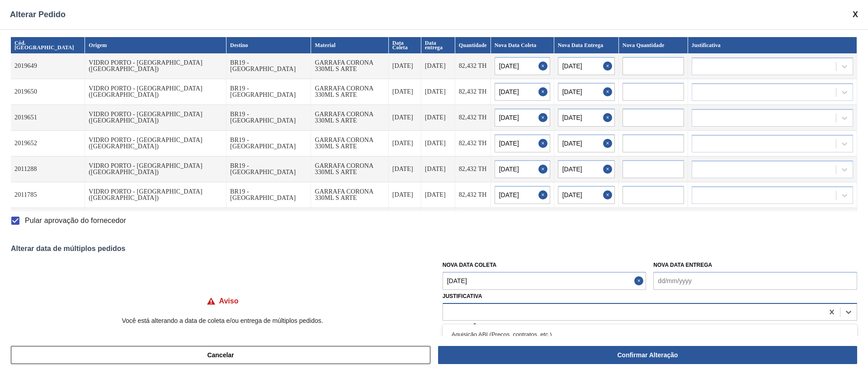
click at [538, 306] on div at bounding box center [633, 311] width 381 height 13
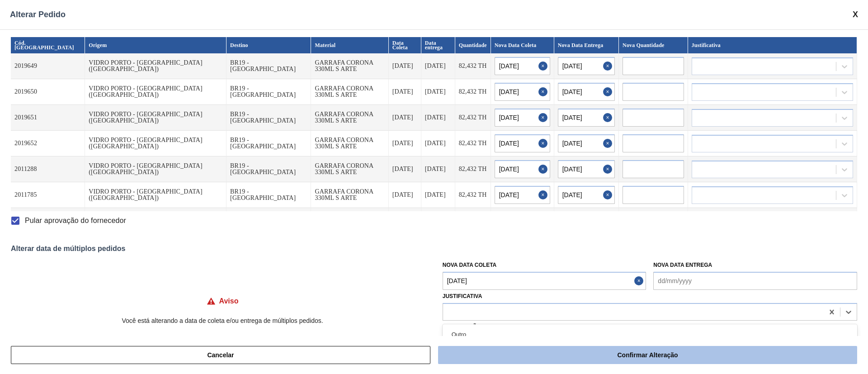
click at [519, 353] on button "Confirmar Alteração" at bounding box center [647, 355] width 419 height 18
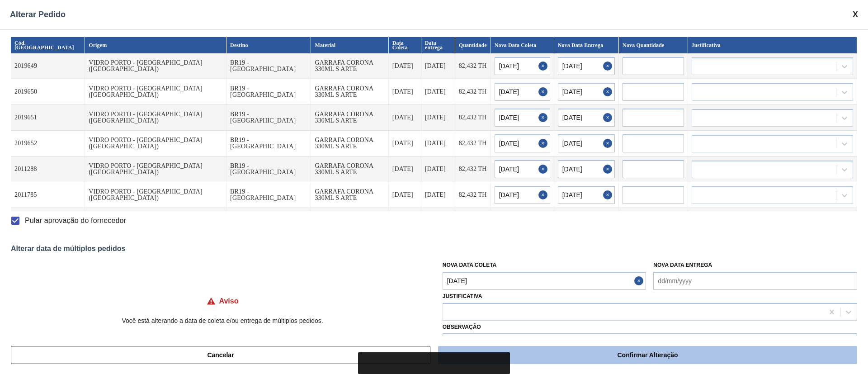
click at [658, 356] on button "Confirmar Alteração" at bounding box center [647, 355] width 419 height 18
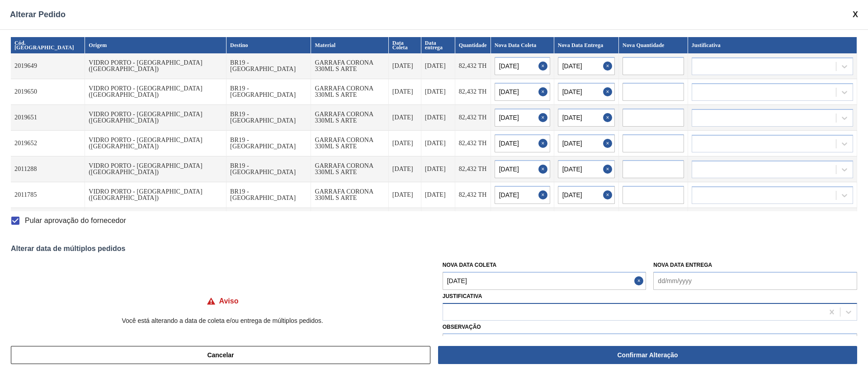
click at [489, 311] on div at bounding box center [633, 311] width 381 height 13
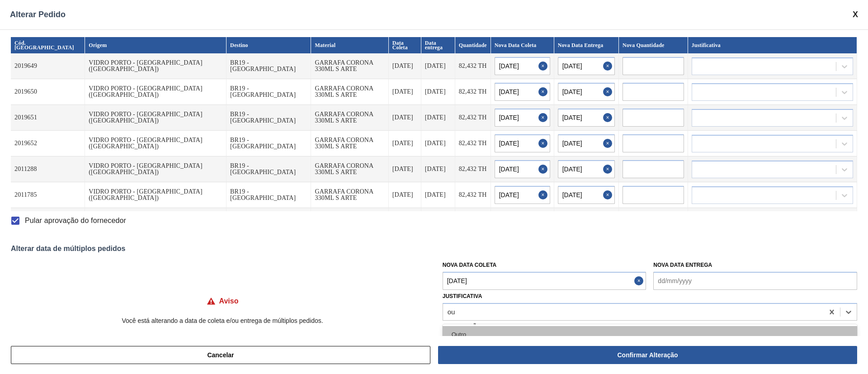
click at [467, 335] on div "Outro" at bounding box center [649, 334] width 414 height 17
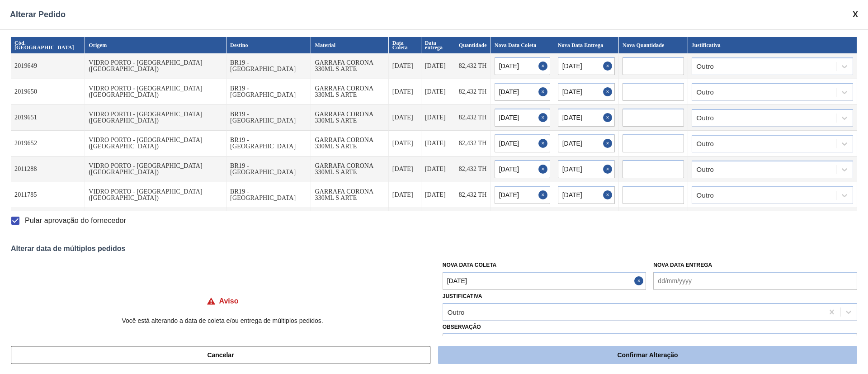
click at [574, 359] on button "Confirmar Alteração" at bounding box center [647, 355] width 419 height 18
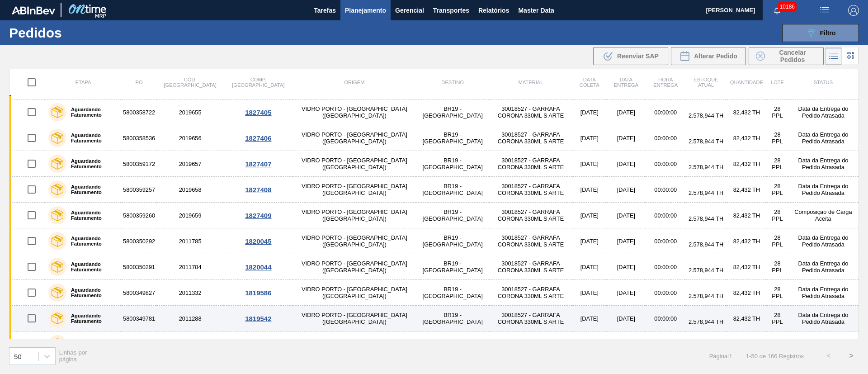
scroll to position [491, 0]
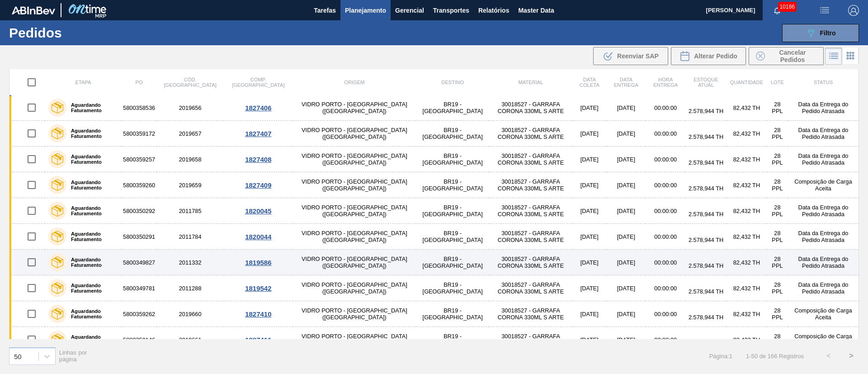
click at [35, 265] on input "checkbox" at bounding box center [31, 262] width 19 height 19
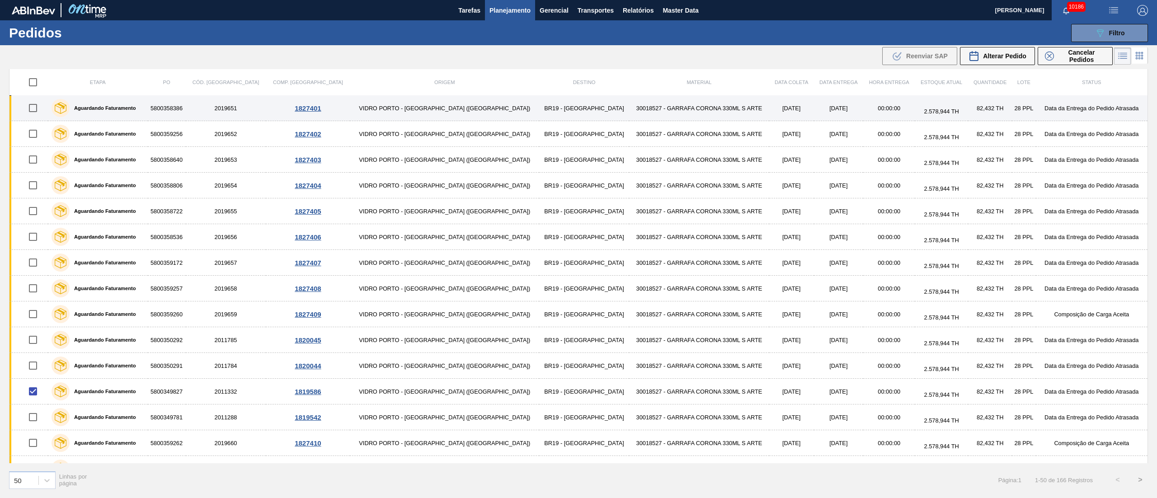
scroll to position [271, 0]
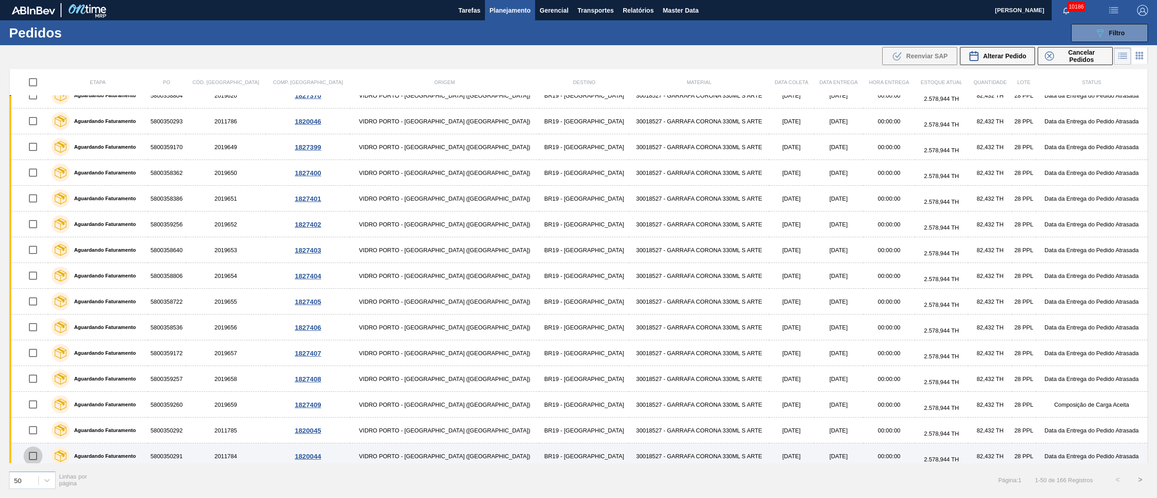
click at [35, 373] on input "checkbox" at bounding box center [33, 456] width 19 height 19
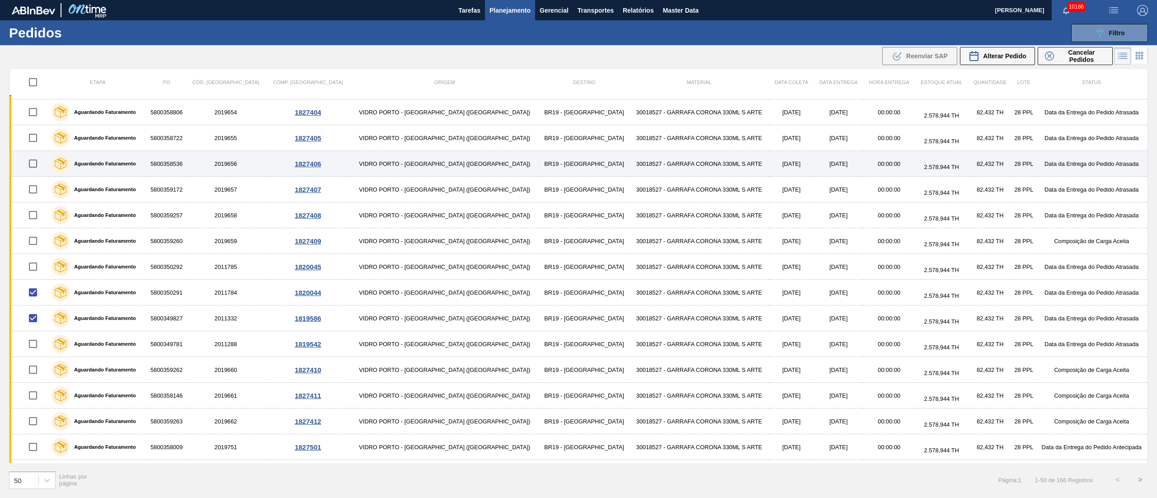
scroll to position [452, 0]
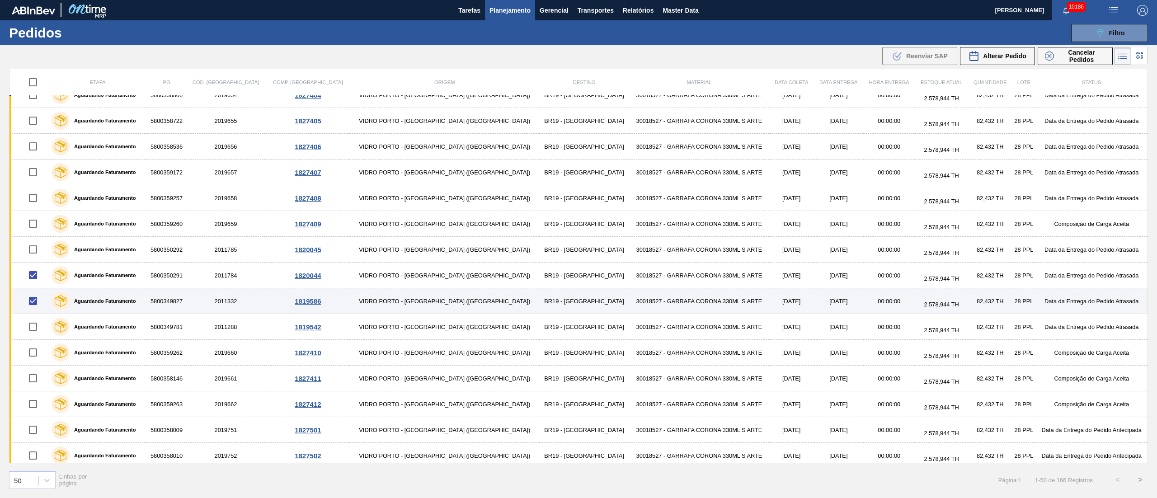
click at [37, 307] on input "checkbox" at bounding box center [33, 300] width 19 height 19
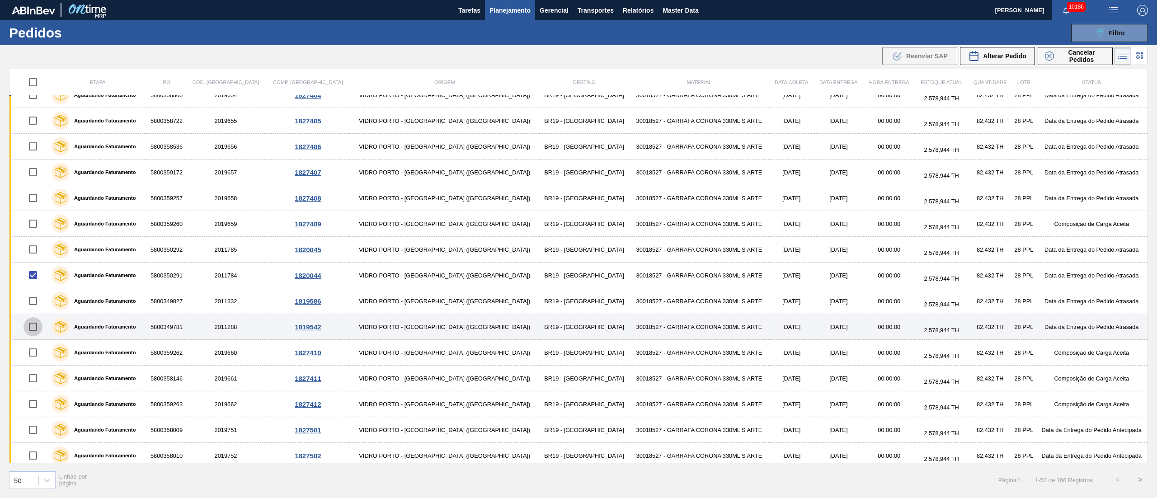
click at [34, 332] on input "checkbox" at bounding box center [33, 326] width 19 height 19
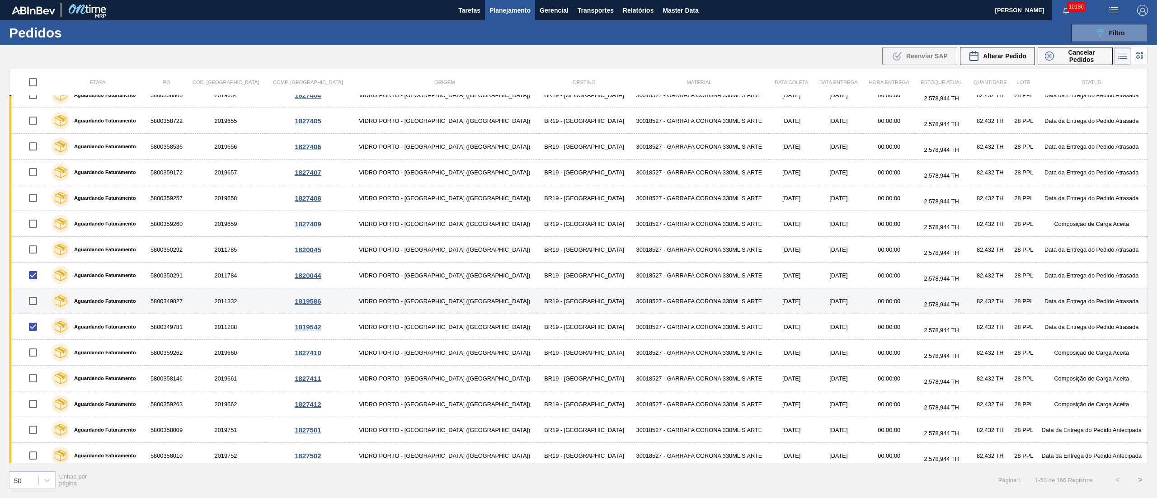
click at [39, 306] on input "checkbox" at bounding box center [33, 300] width 19 height 19
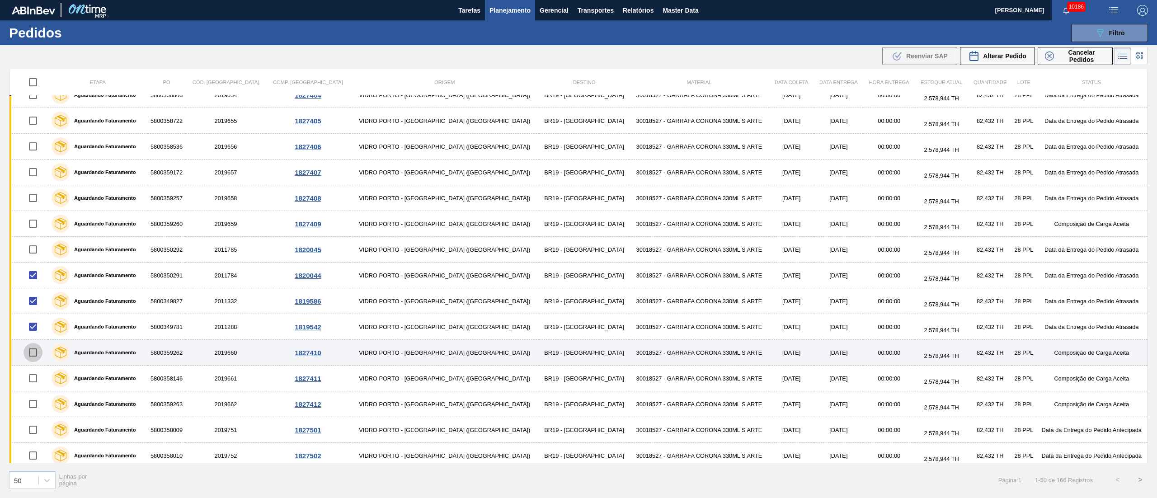
click at [38, 356] on input "checkbox" at bounding box center [33, 352] width 19 height 19
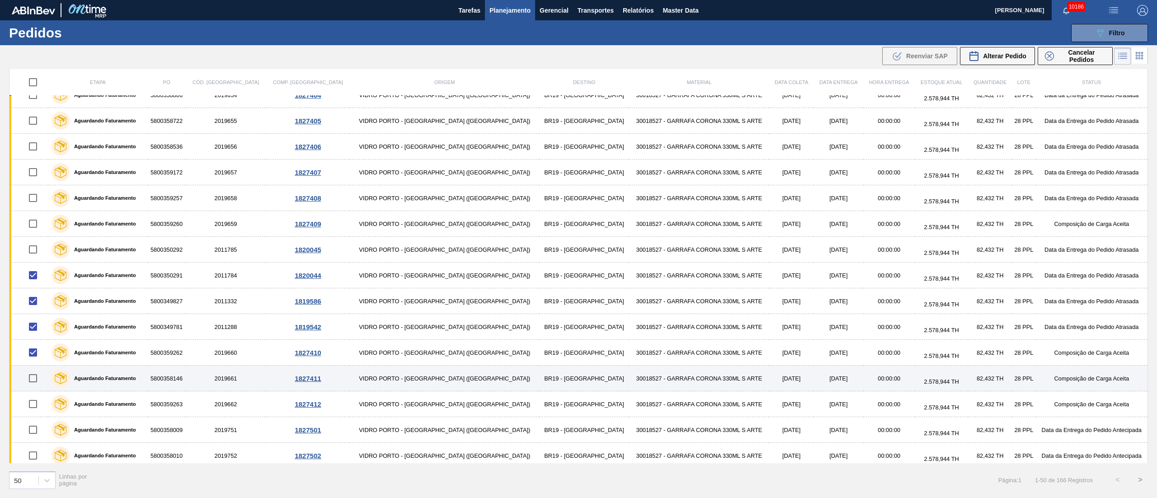
click at [35, 373] on input "checkbox" at bounding box center [33, 378] width 19 height 19
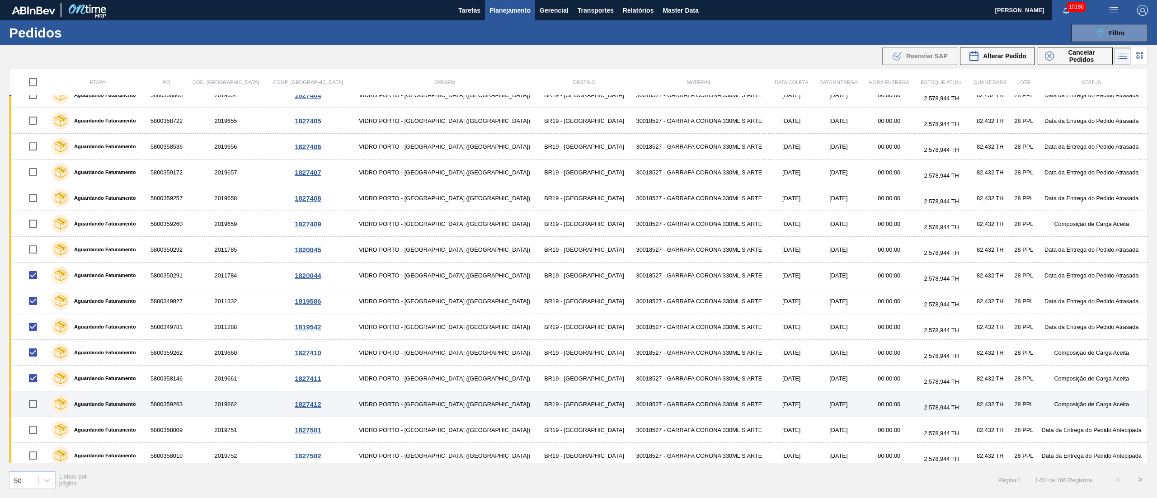
click at [33, 373] on input "checkbox" at bounding box center [33, 404] width 19 height 19
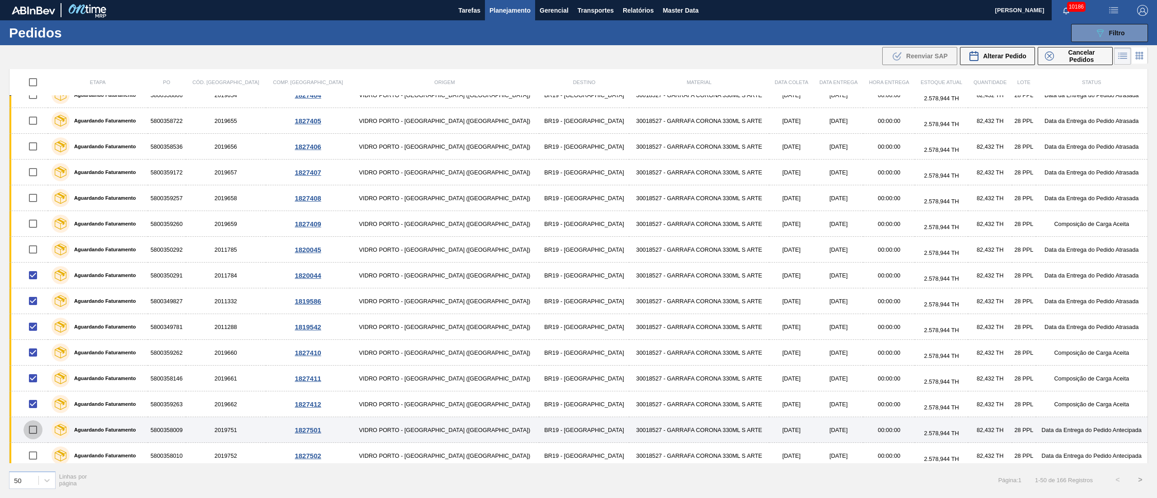
click at [35, 373] on input "checkbox" at bounding box center [33, 429] width 19 height 19
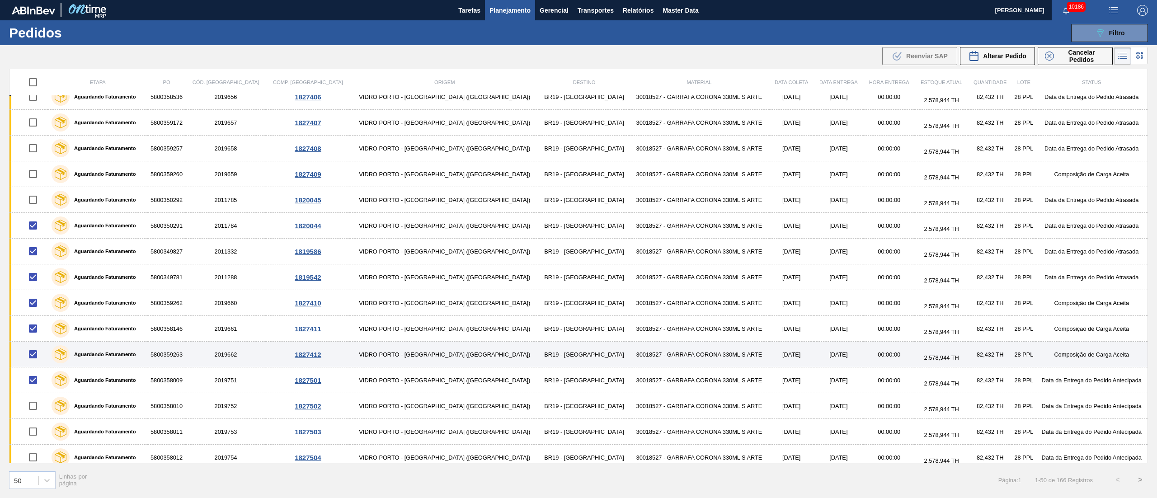
scroll to position [542, 0]
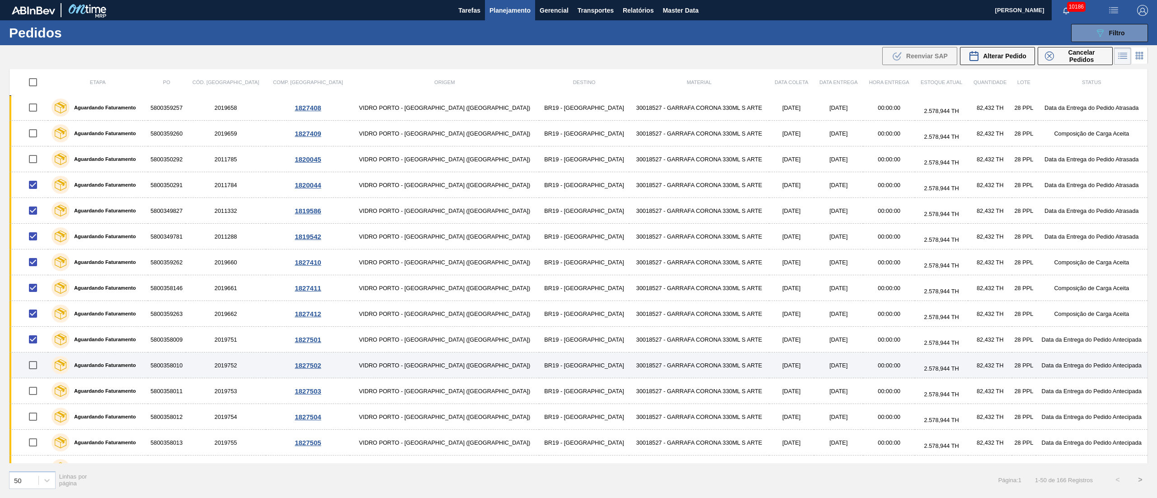
click at [38, 373] on input "checkbox" at bounding box center [33, 365] width 19 height 19
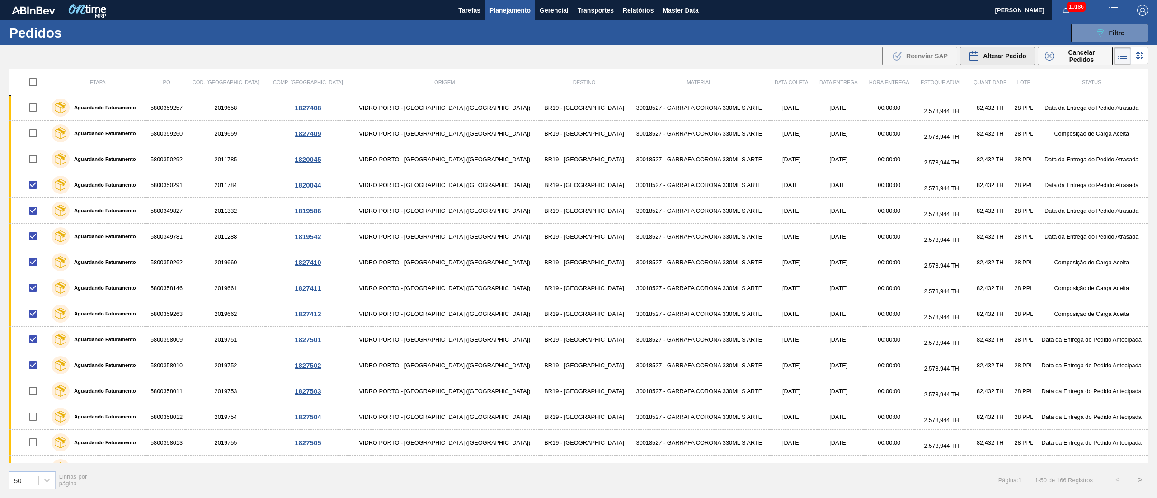
click at [867, 52] on span "Alterar Pedido" at bounding box center [1004, 55] width 43 height 7
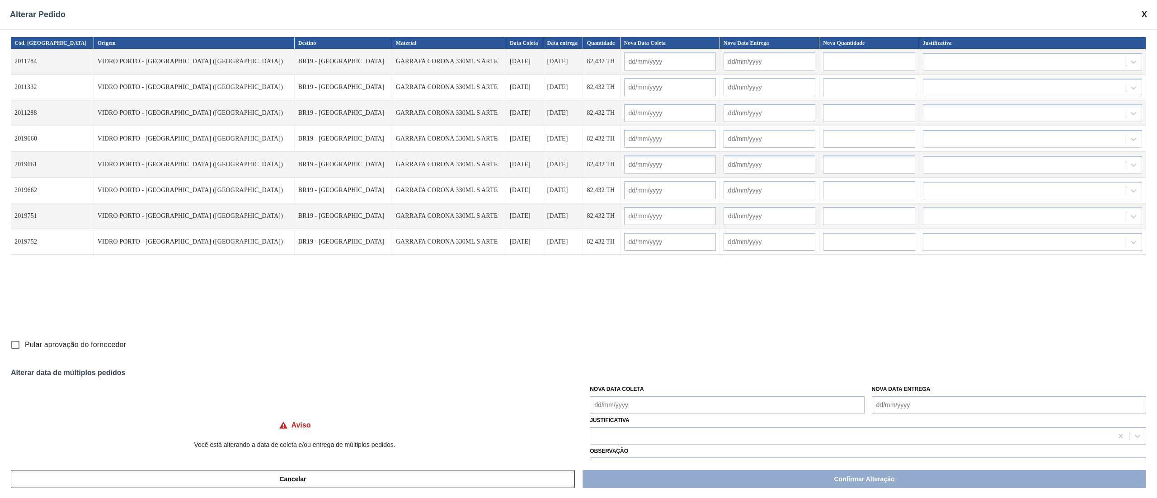
click at [602, 373] on Coleta "Nova Data Coleta" at bounding box center [727, 405] width 274 height 18
click at [601, 334] on div "7" at bounding box center [600, 335] width 12 height 12
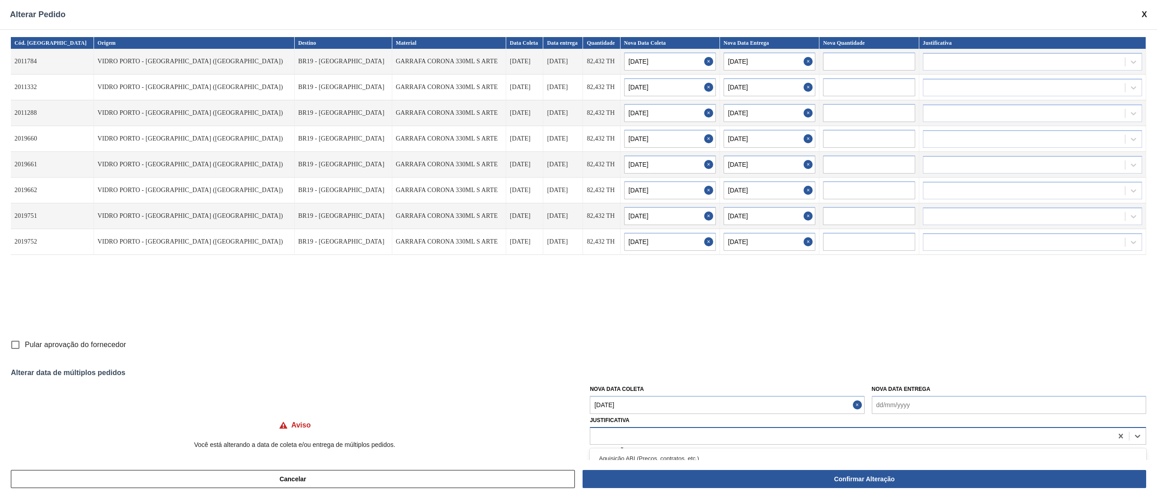
click at [606, 373] on div at bounding box center [851, 435] width 522 height 13
click at [611, 373] on div "Outro" at bounding box center [868, 458] width 556 height 17
click at [12, 342] on input "Pular aprovação do fornecedor" at bounding box center [15, 344] width 19 height 19
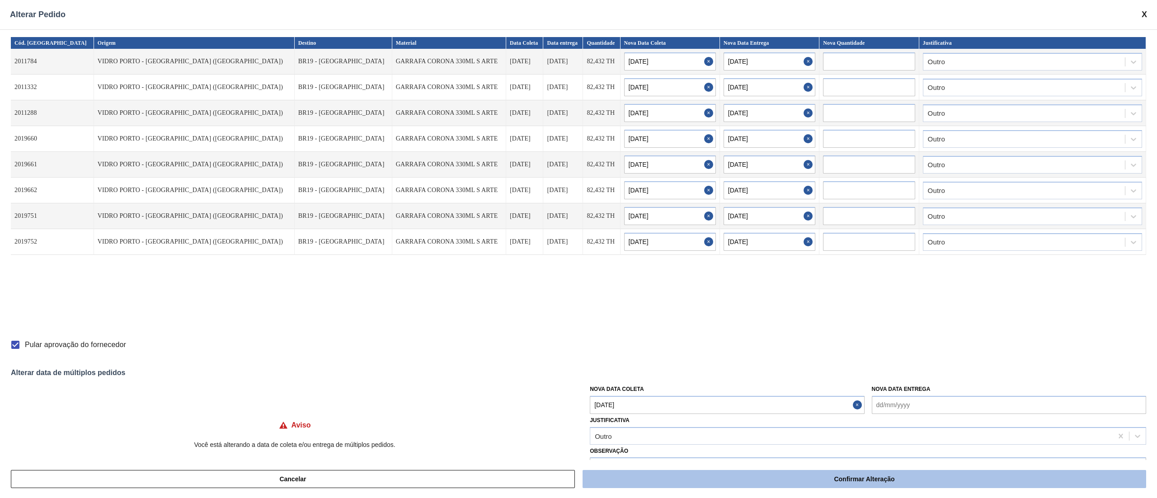
click at [855, 373] on button "Confirmar Alteração" at bounding box center [865, 479] width 564 height 18
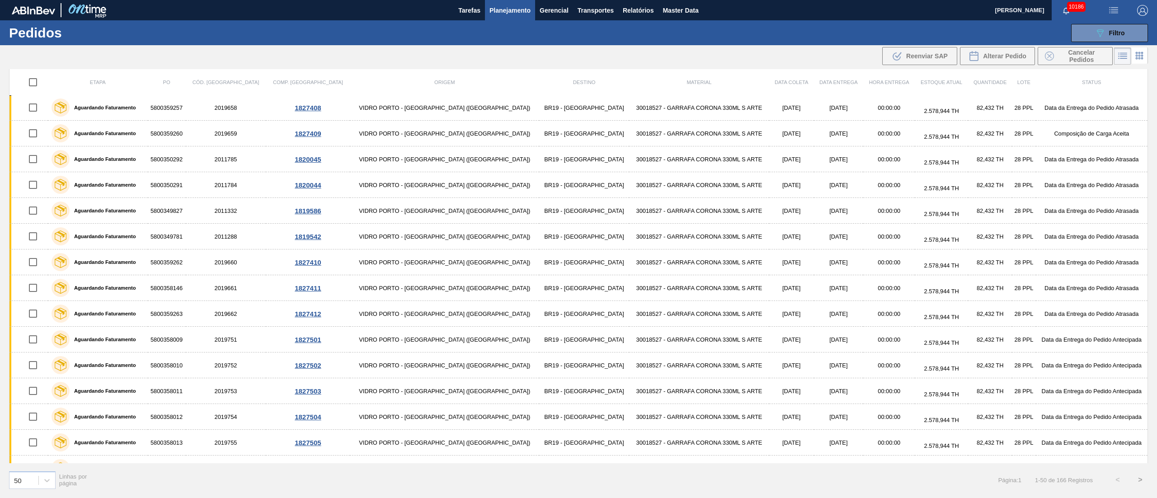
click at [629, 326] on td "30018527 - GARRAFA CORONA 330ML S ARTE" at bounding box center [699, 314] width 140 height 26
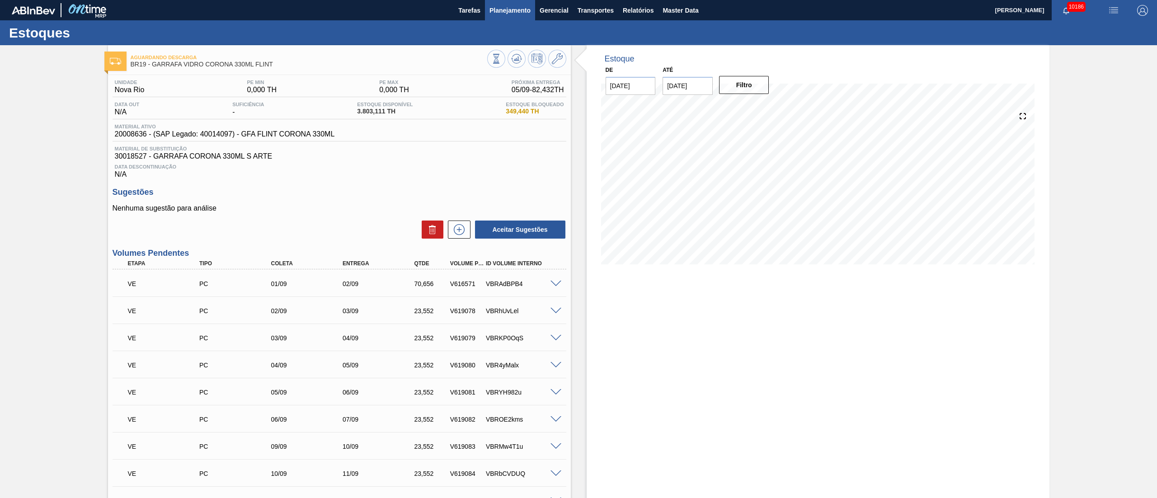
click at [496, 11] on span "Planejamento" at bounding box center [509, 10] width 41 height 11
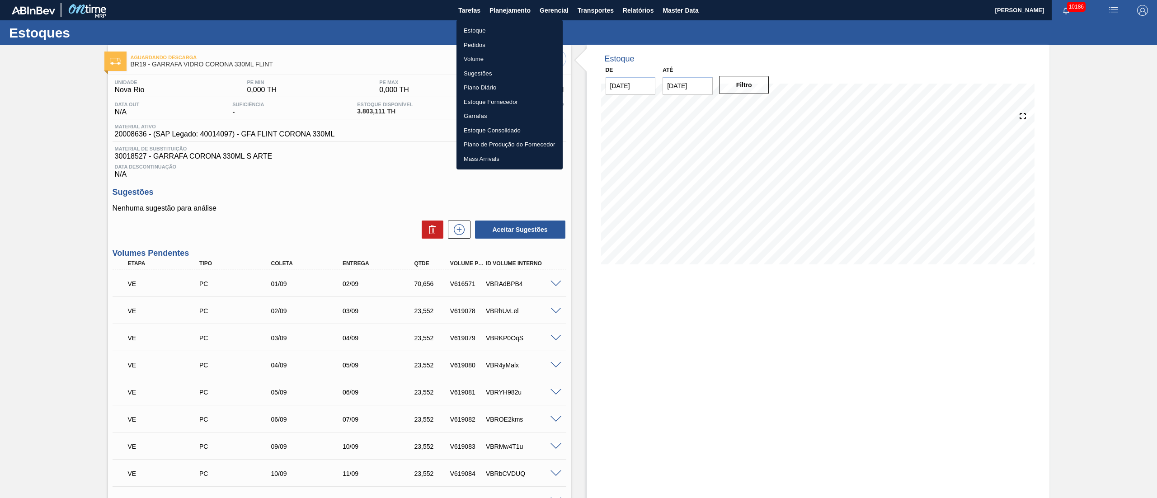
click at [478, 44] on li "Pedidos" at bounding box center [509, 45] width 106 height 14
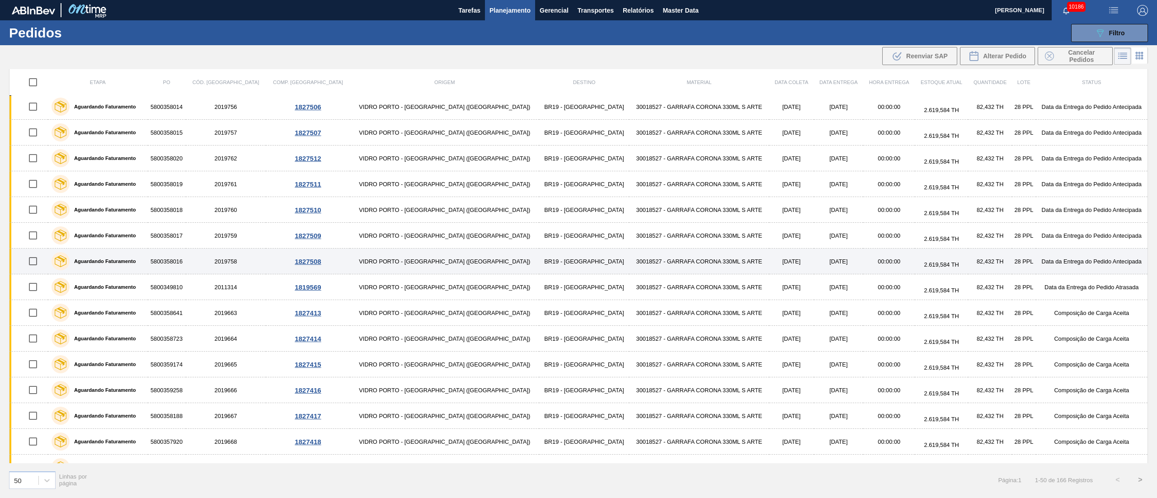
scroll to position [928, 0]
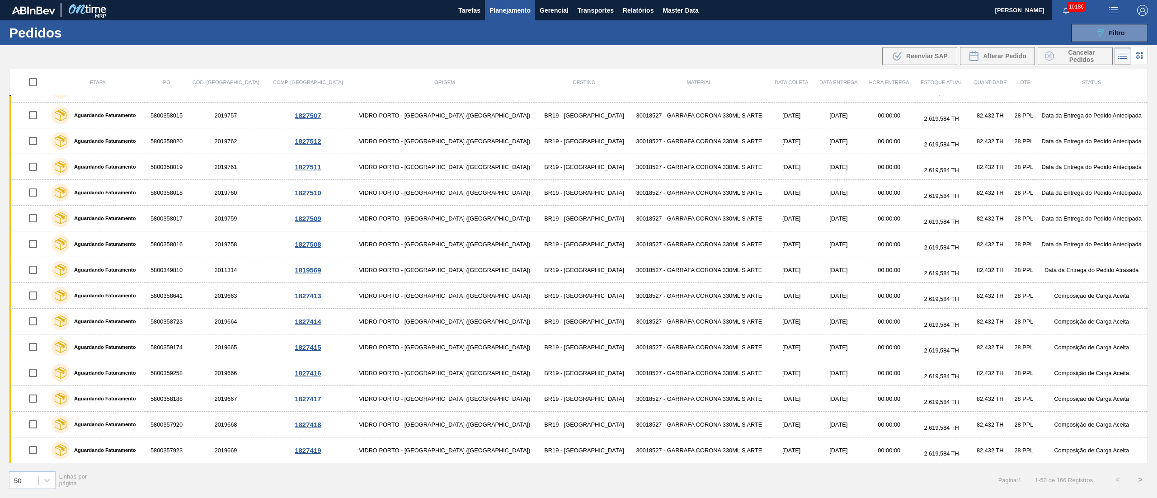
click at [867, 373] on button ">" at bounding box center [1140, 480] width 23 height 23
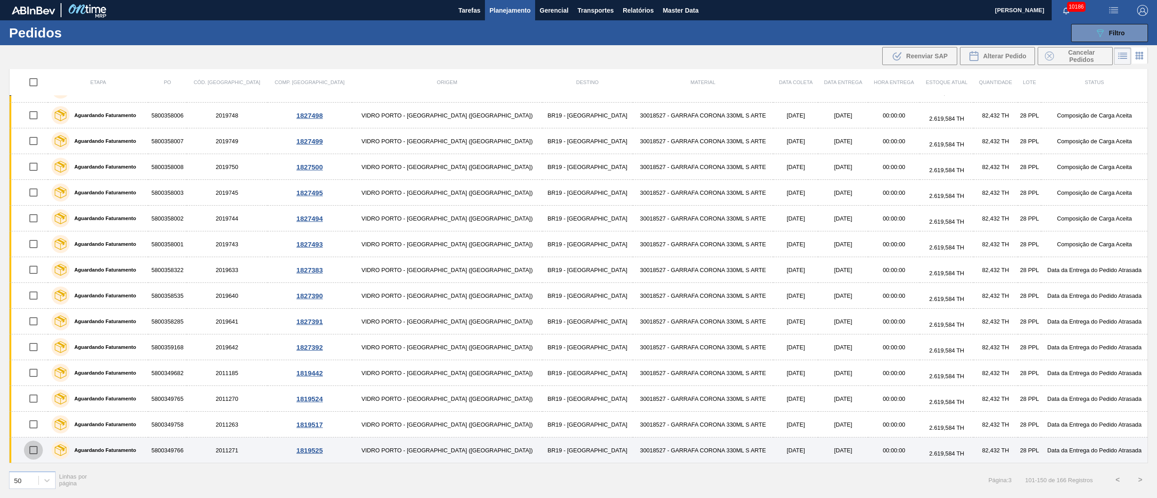
click at [40, 373] on input "checkbox" at bounding box center [33, 450] width 19 height 19
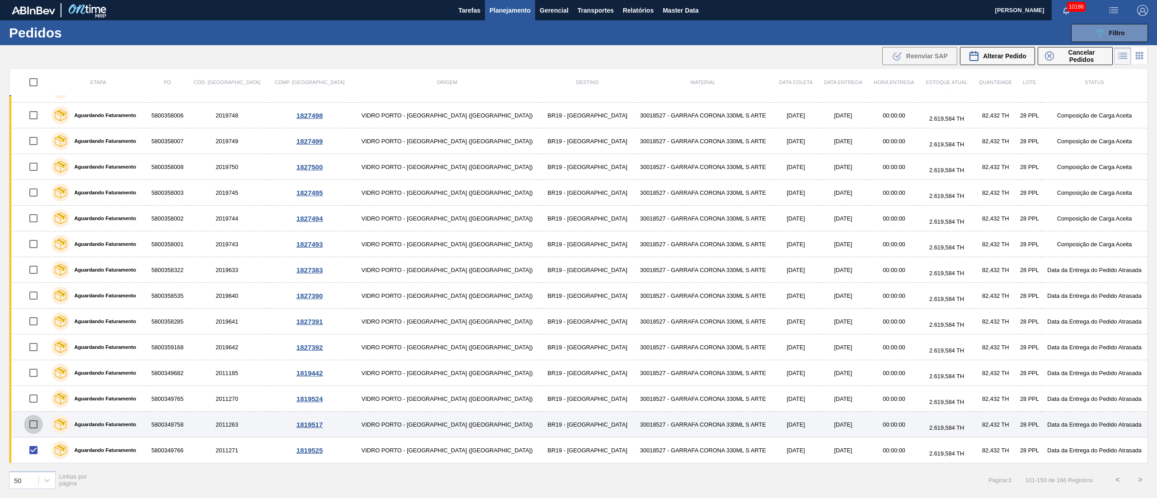
click at [36, 373] on input "checkbox" at bounding box center [33, 424] width 19 height 19
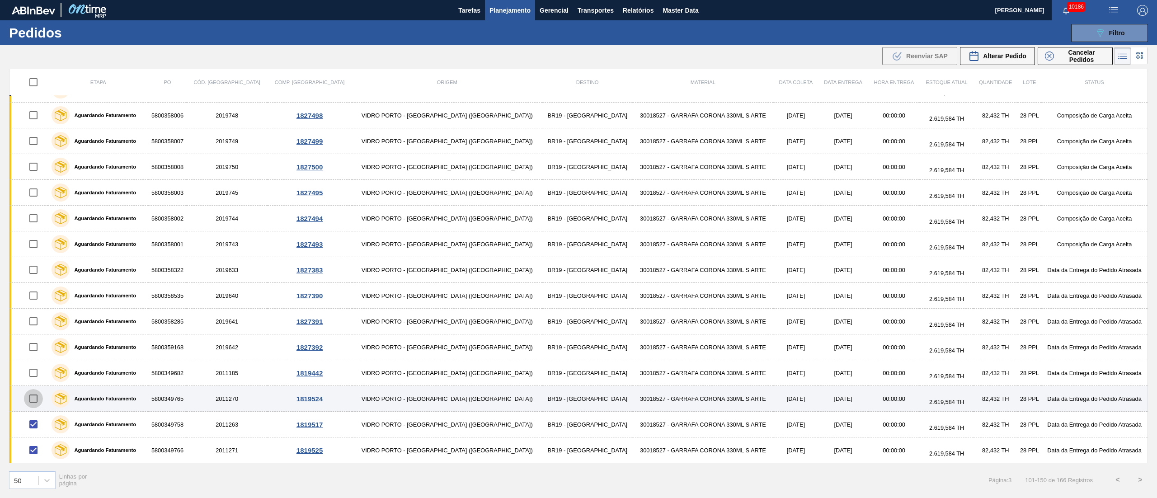
click at [37, 373] on input "checkbox" at bounding box center [33, 398] width 19 height 19
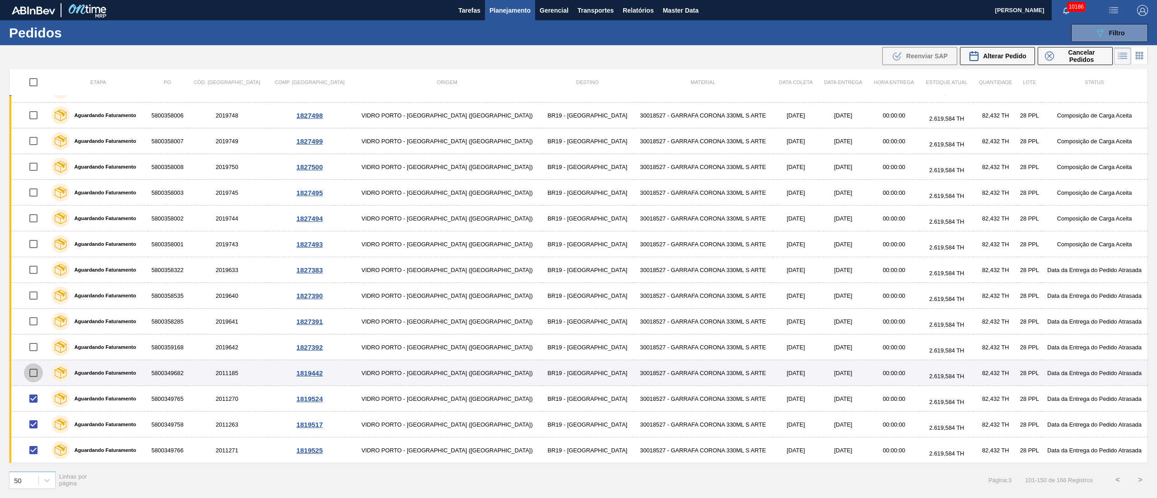
click at [35, 372] on input "checkbox" at bounding box center [33, 372] width 19 height 19
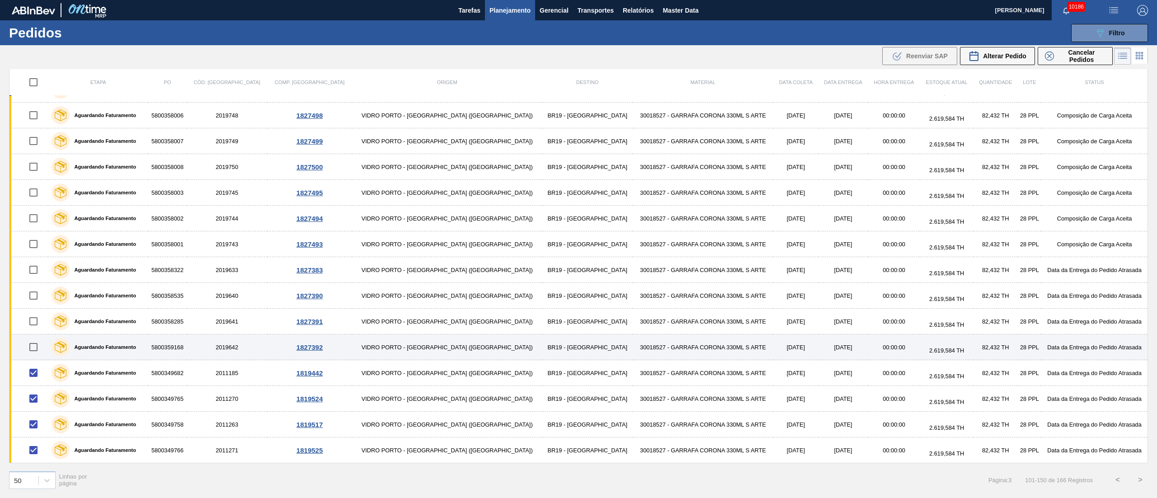
click at [37, 346] on input "checkbox" at bounding box center [33, 347] width 19 height 19
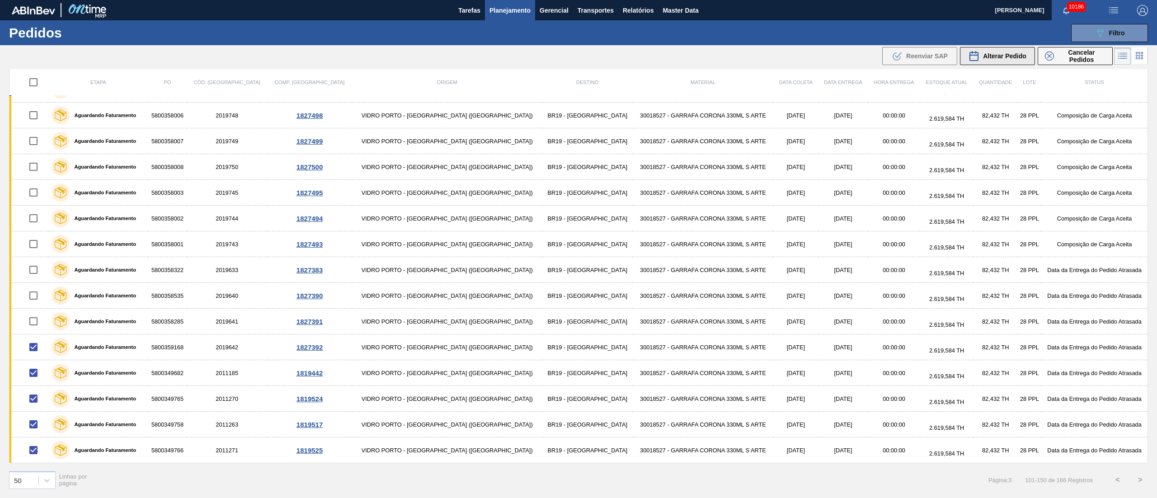
click at [867, 52] on span "Alterar Pedido" at bounding box center [1004, 55] width 43 height 7
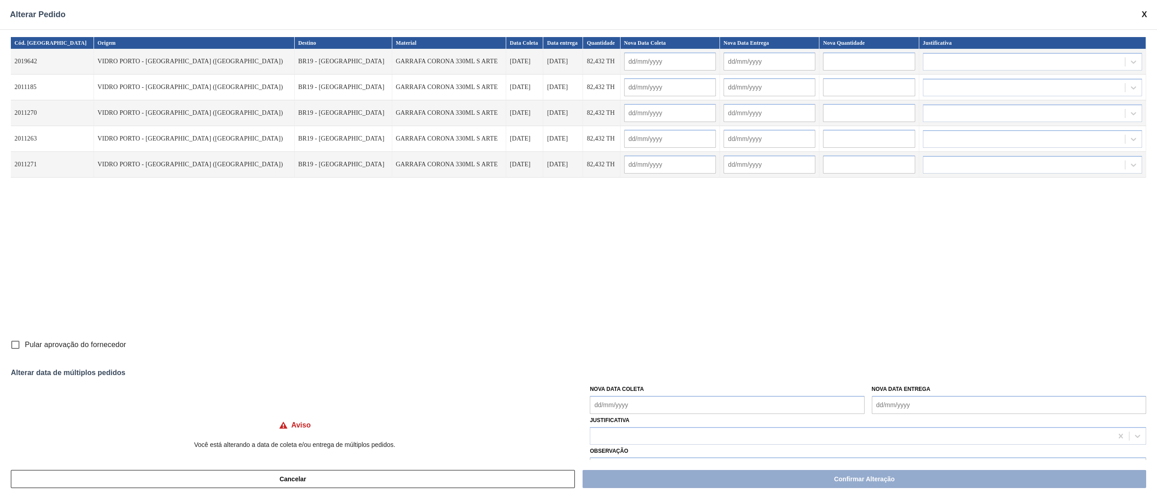
click at [622, 373] on Coleta "Nova Data Coleta" at bounding box center [727, 405] width 274 height 18
click at [674, 318] on div "5" at bounding box center [674, 320] width 12 height 12
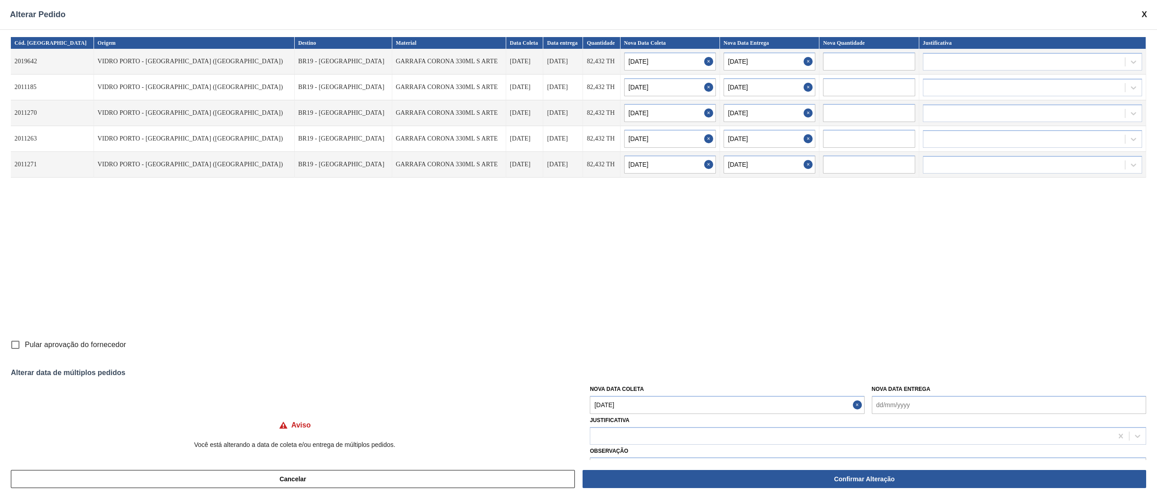
click at [651, 373] on Coleta "[DATE]" at bounding box center [727, 405] width 274 height 18
click at [689, 321] on div "6" at bounding box center [688, 320] width 12 height 12
click at [9, 343] on input "Pular aprovação do fornecedor" at bounding box center [15, 344] width 19 height 19
click at [669, 373] on div at bounding box center [851, 435] width 522 height 13
click at [648, 373] on div "Outro" at bounding box center [868, 458] width 556 height 17
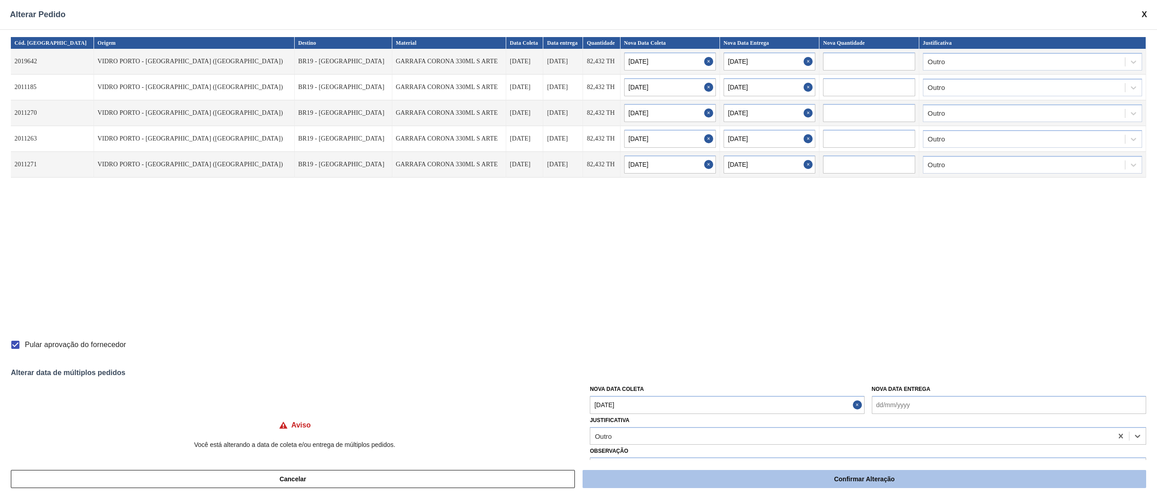
click at [650, 373] on button "Confirmar Alteração" at bounding box center [865, 479] width 564 height 18
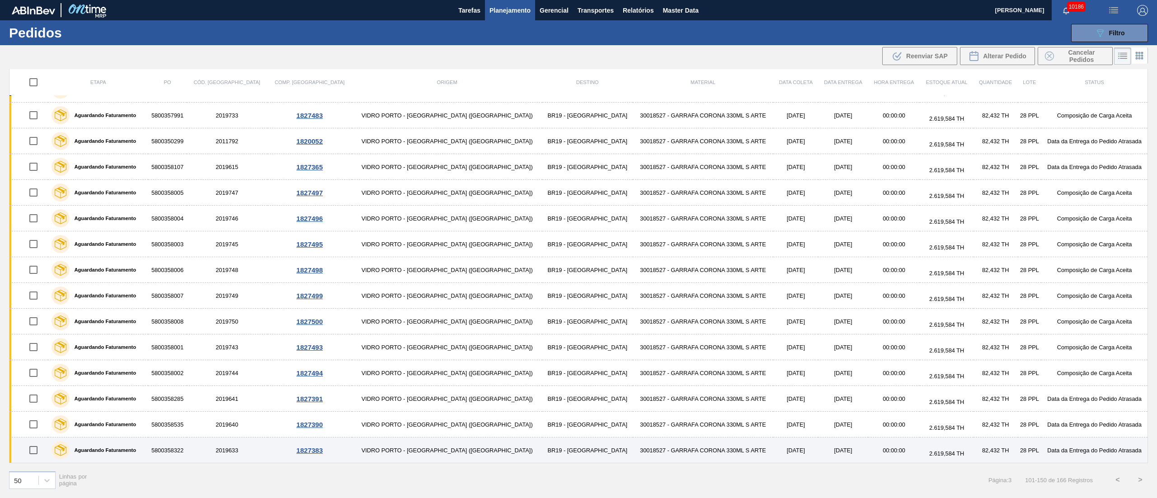
drag, startPoint x: 742, startPoint y: 274, endPoint x: 40, endPoint y: 448, distance: 723.6
click at [40, 373] on input "checkbox" at bounding box center [33, 450] width 19 height 19
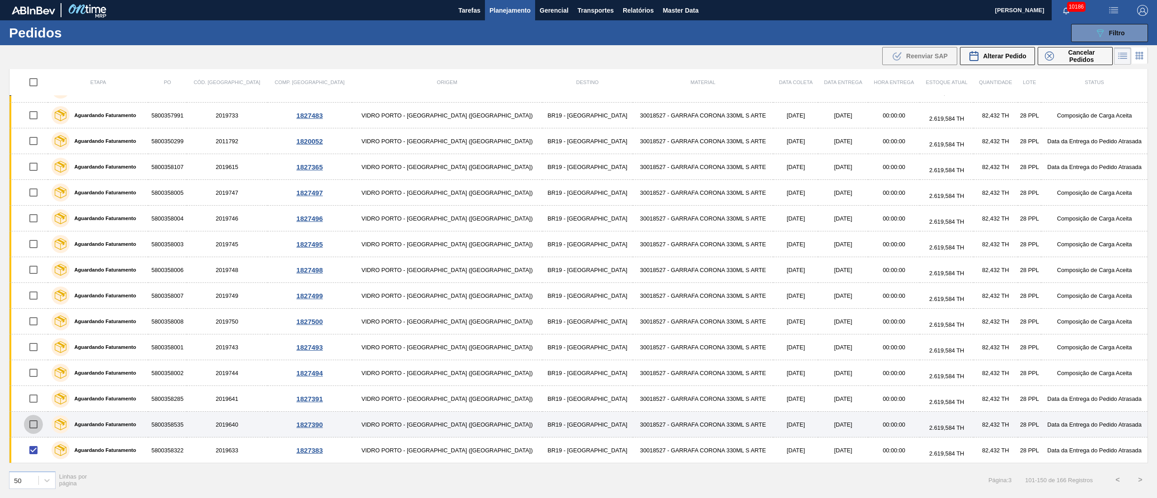
click at [41, 373] on input "checkbox" at bounding box center [33, 424] width 19 height 19
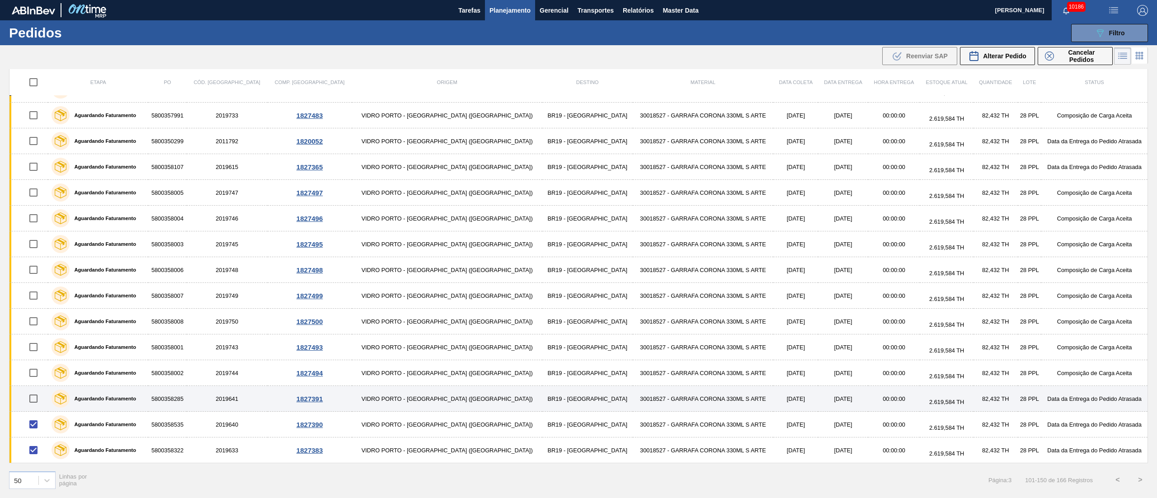
click at [37, 373] on input "checkbox" at bounding box center [33, 398] width 19 height 19
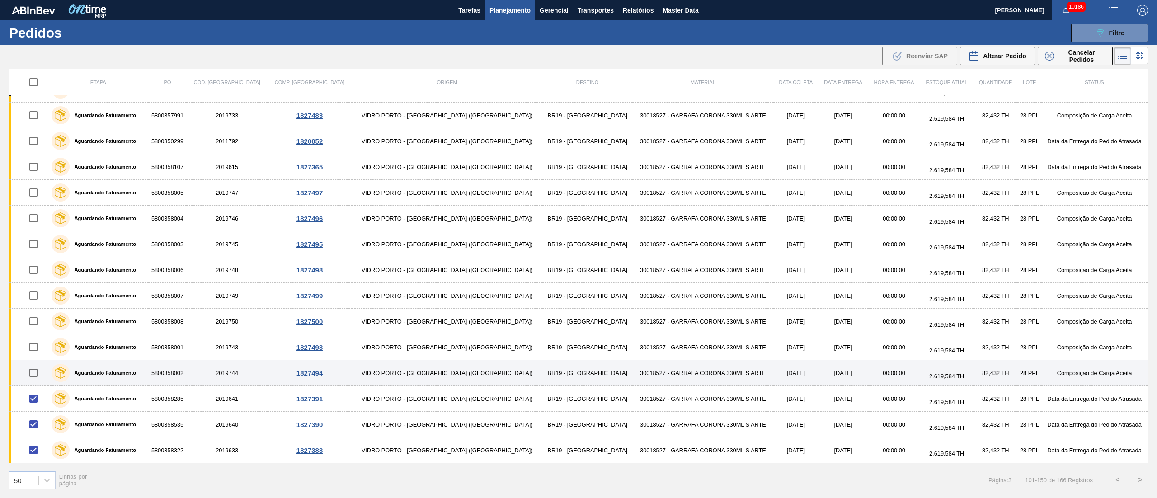
click at [41, 373] on input "checkbox" at bounding box center [33, 372] width 19 height 19
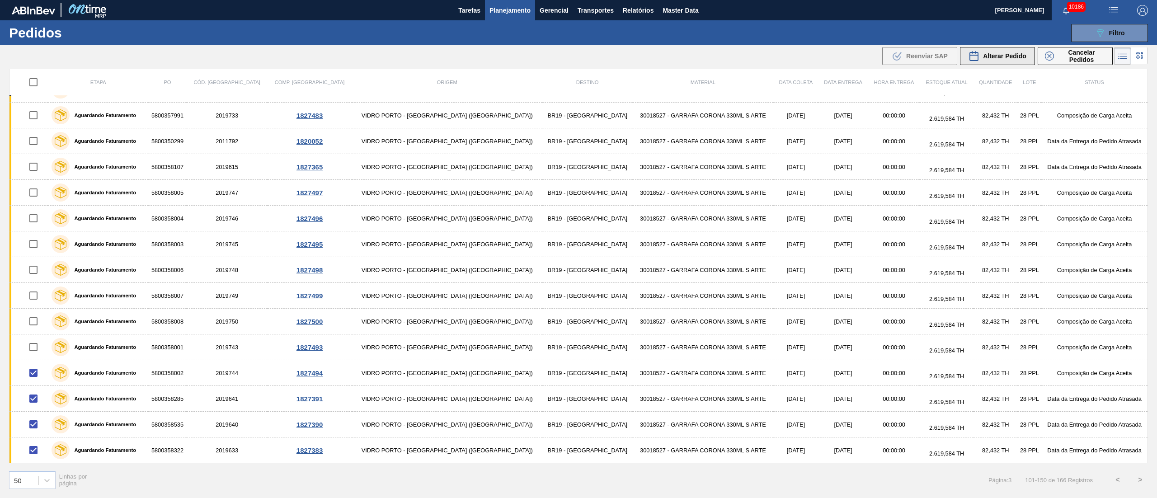
click at [867, 54] on span "Alterar Pedido" at bounding box center [1004, 55] width 43 height 7
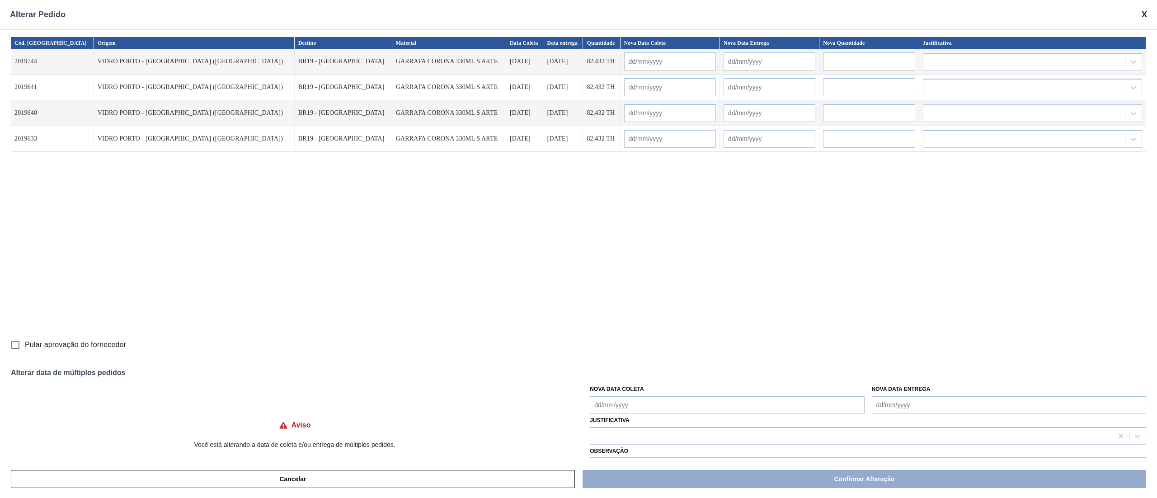
drag, startPoint x: 653, startPoint y: 401, endPoint x: 651, endPoint y: 395, distance: 6.9
click at [653, 373] on Coleta "Nova Data Coleta" at bounding box center [727, 405] width 274 height 18
click at [671, 322] on div "5" at bounding box center [674, 320] width 12 height 12
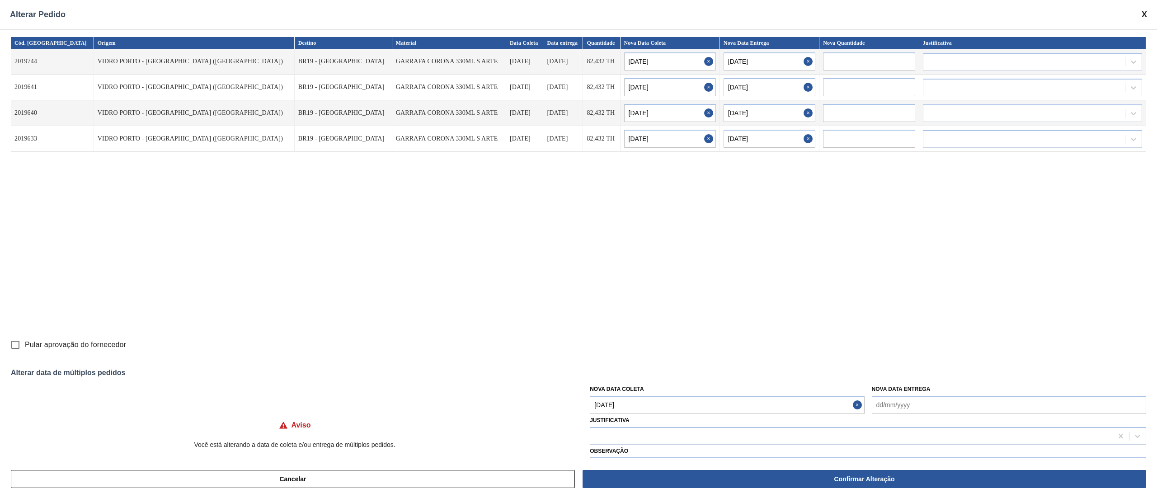
click at [643, 373] on Coleta "[DATE]" at bounding box center [727, 405] width 274 height 18
click at [626, 338] on div "9" at bounding box center [630, 335] width 12 height 12
click at [11, 346] on input "Pular aprovação do fornecedor" at bounding box center [15, 344] width 19 height 19
click at [669, 373] on div at bounding box center [851, 435] width 522 height 13
click at [647, 373] on div "Outro" at bounding box center [868, 458] width 556 height 17
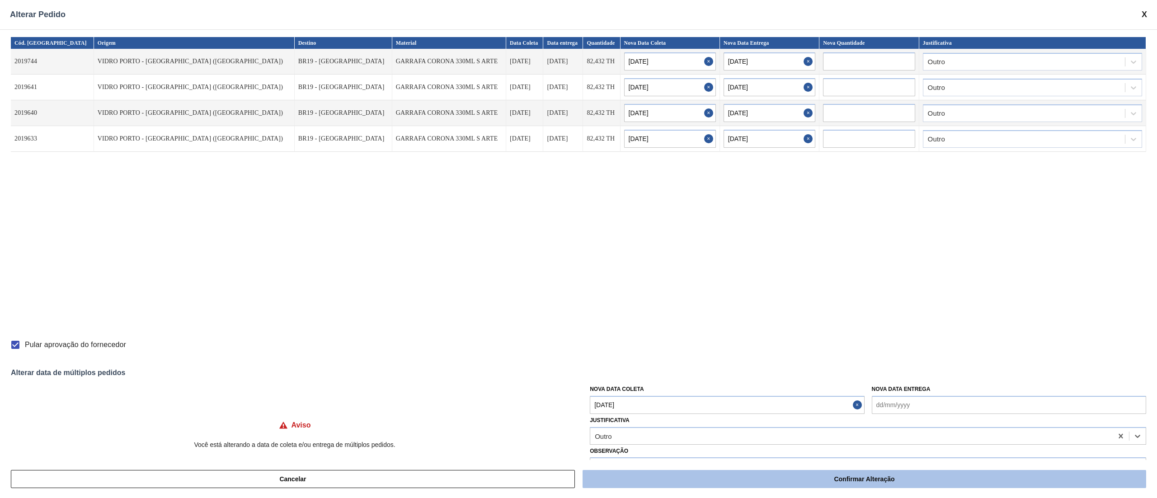
click at [680, 373] on button "Confirmar Alteração" at bounding box center [865, 479] width 564 height 18
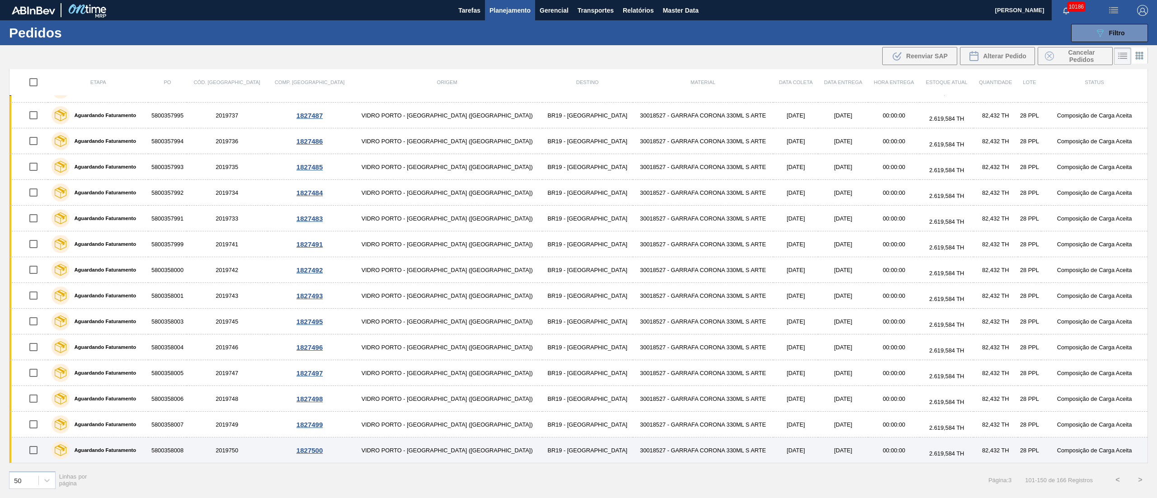
click at [42, 373] on input "checkbox" at bounding box center [33, 450] width 19 height 19
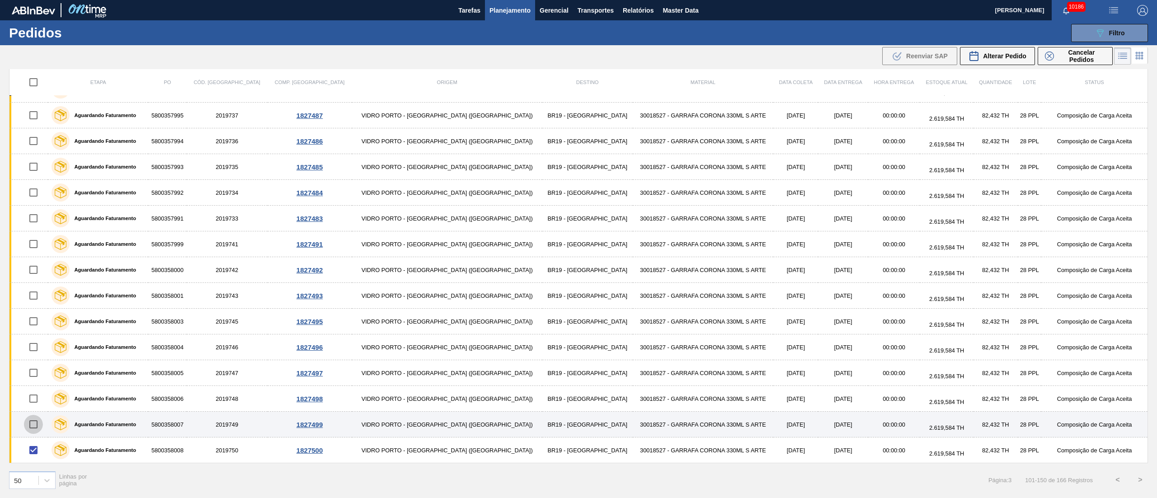
click at [42, 373] on input "checkbox" at bounding box center [33, 424] width 19 height 19
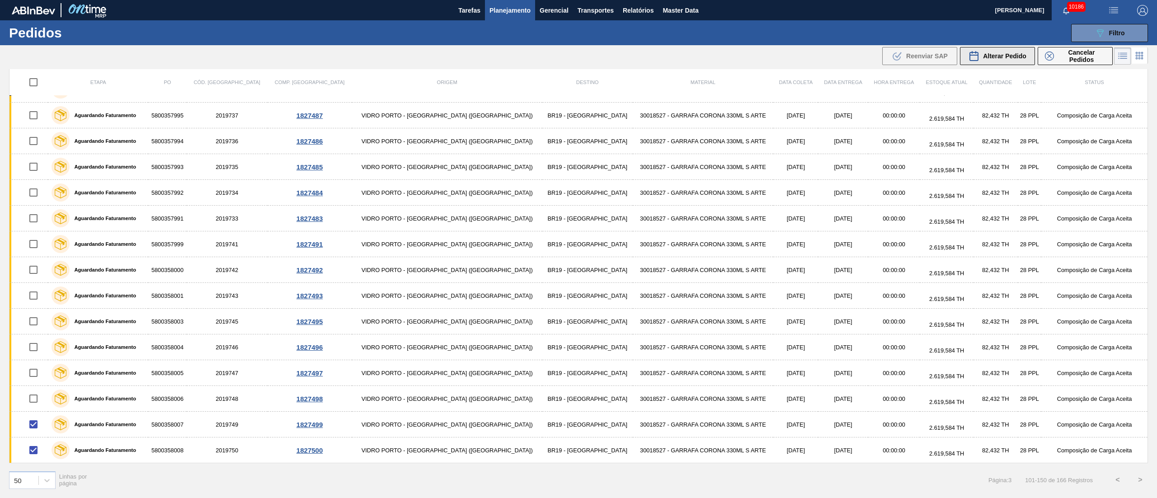
click at [867, 56] on span "Alterar Pedido" at bounding box center [1004, 55] width 43 height 7
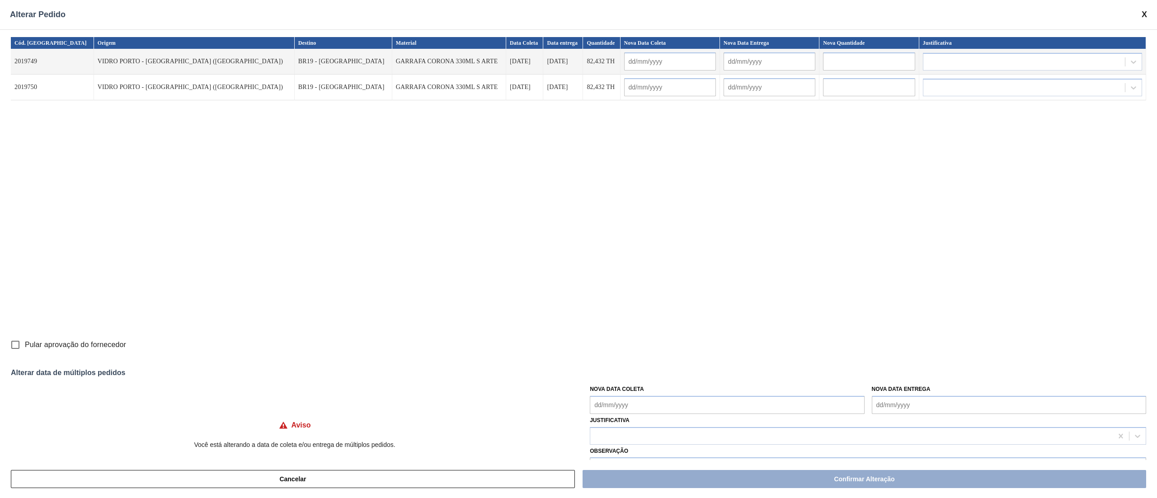
click at [675, 373] on Coleta "Nova Data Coleta" at bounding box center [727, 405] width 274 height 18
click at [646, 336] on div "10" at bounding box center [645, 335] width 12 height 12
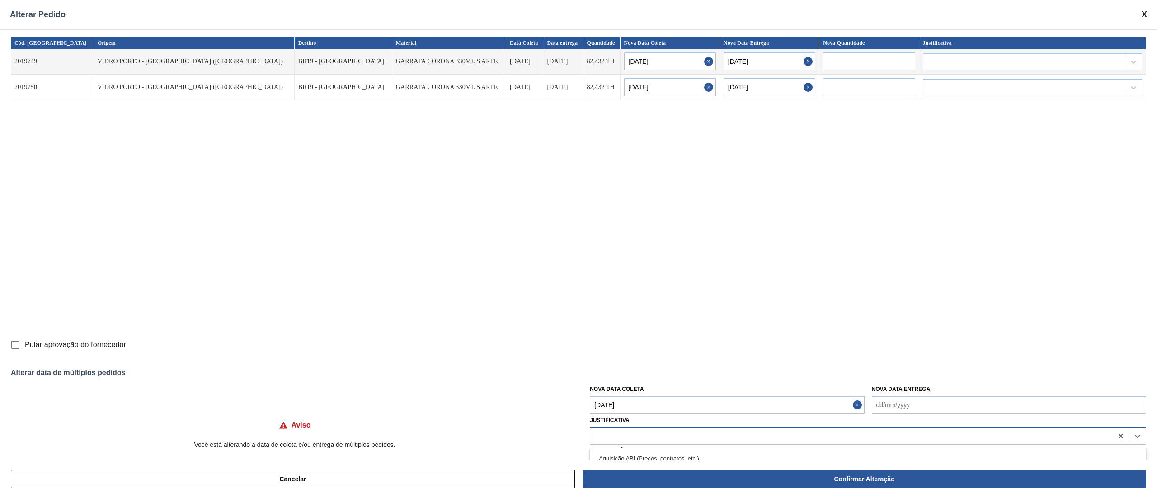
click at [622, 373] on div at bounding box center [851, 435] width 522 height 13
click at [621, 373] on div "Cancelar Confirmar Alteração" at bounding box center [578, 479] width 1157 height 38
click at [616, 373] on div at bounding box center [851, 435] width 522 height 13
click at [611, 373] on div "Outro" at bounding box center [868, 458] width 556 height 17
click at [17, 345] on input "Pular aprovação do fornecedor" at bounding box center [15, 344] width 19 height 19
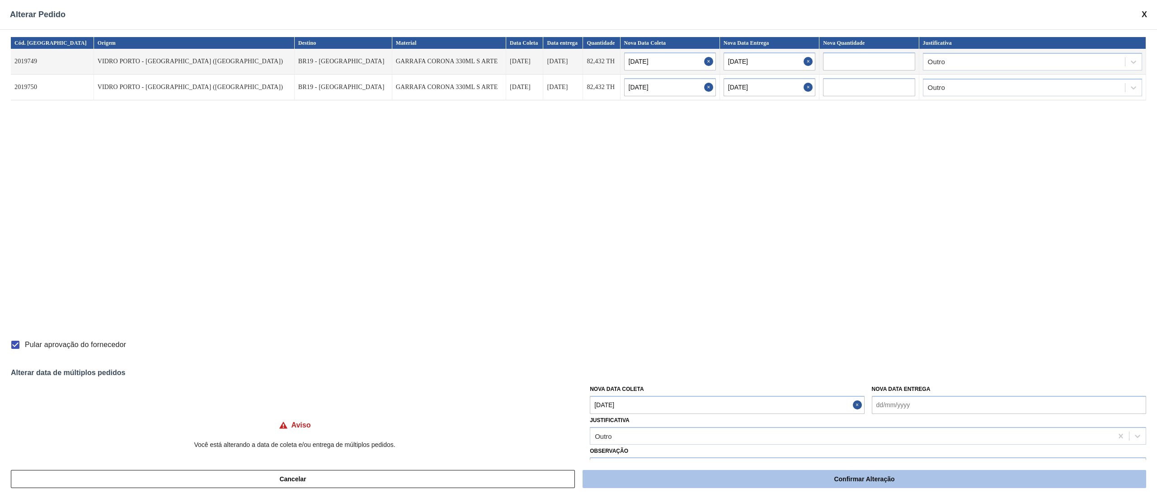
click at [733, 373] on button "Confirmar Alteração" at bounding box center [865, 479] width 564 height 18
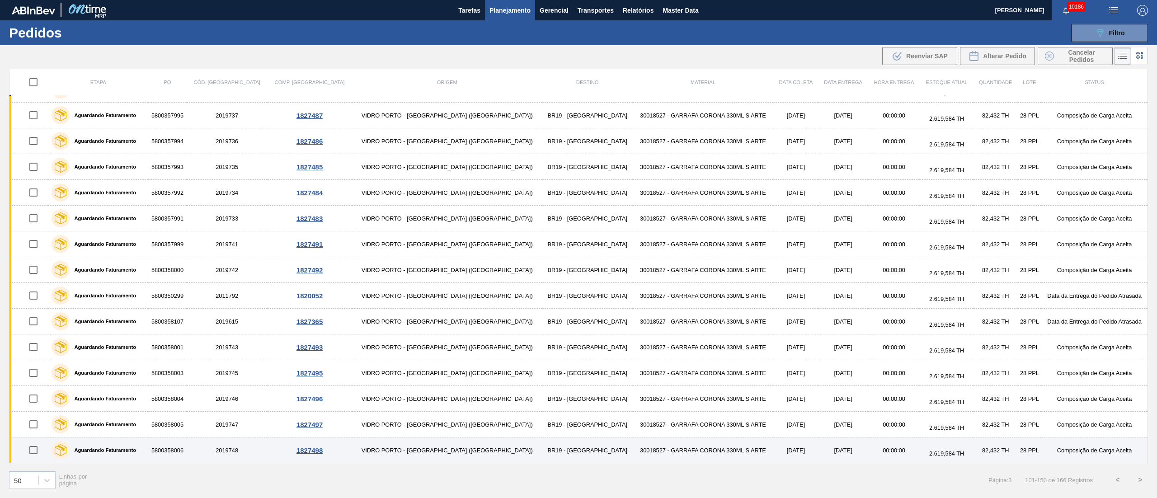
click at [40, 373] on input "checkbox" at bounding box center [33, 450] width 19 height 19
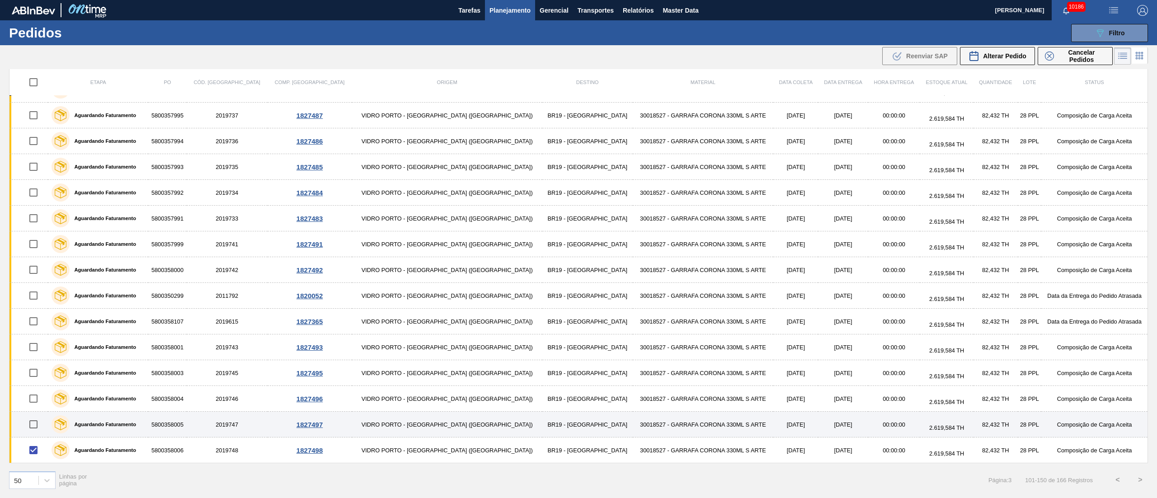
click at [38, 373] on input "checkbox" at bounding box center [33, 424] width 19 height 19
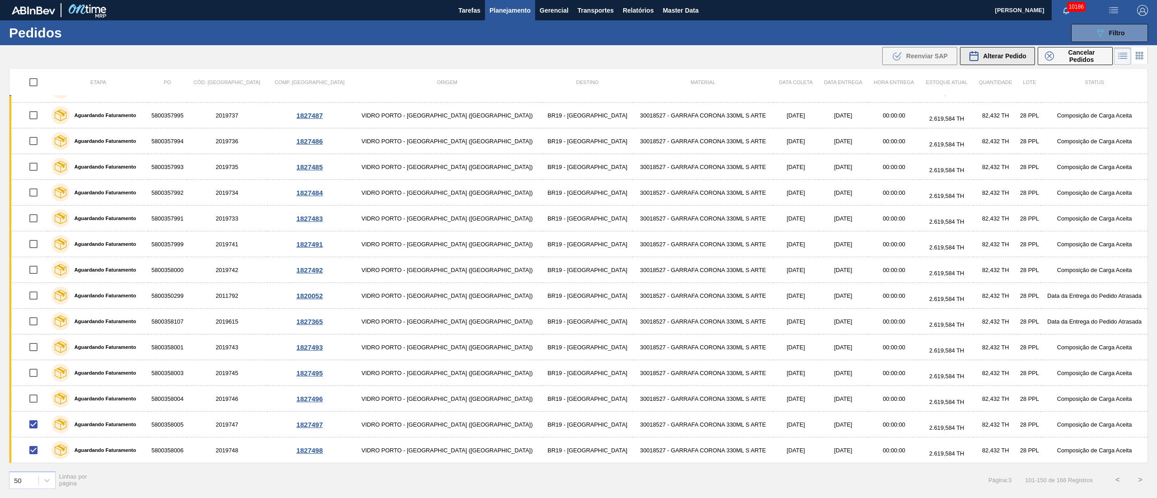
click at [867, 55] on span "Alterar Pedido" at bounding box center [1004, 55] width 43 height 7
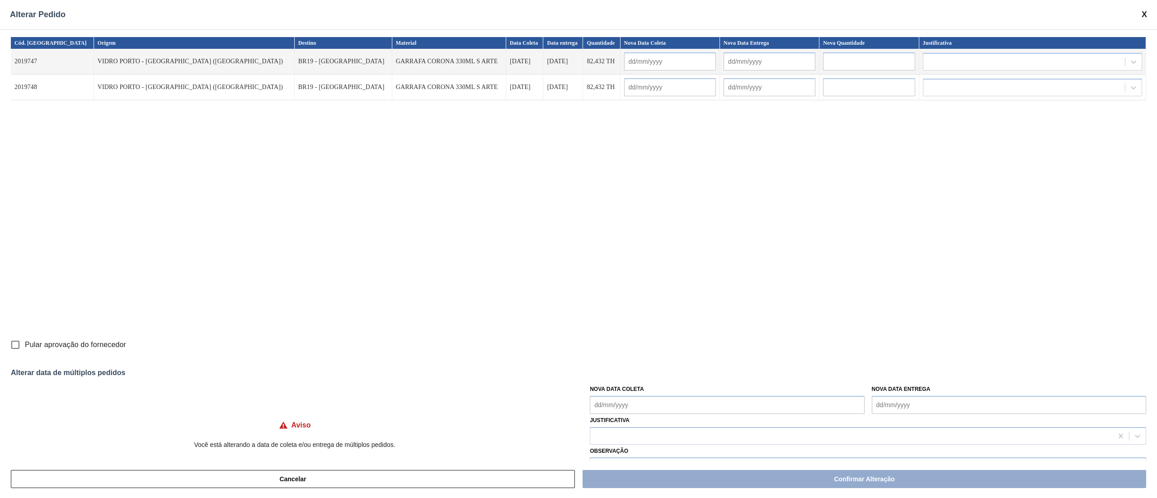
click at [16, 345] on input "Pular aprovação do fornecedor" at bounding box center [15, 344] width 19 height 19
click at [622, 373] on Coleta "Nova Data Coleta" at bounding box center [727, 405] width 274 height 18
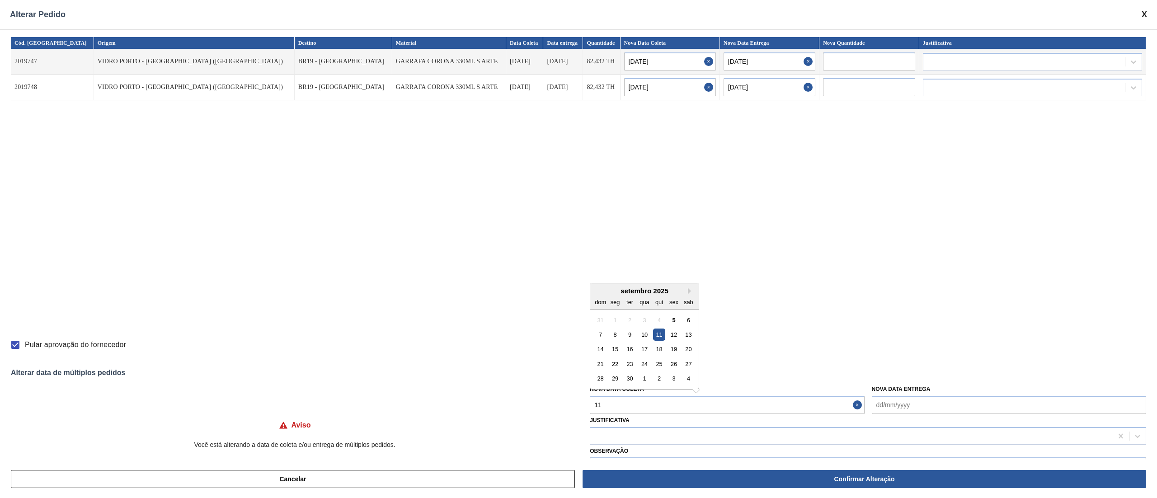
click at [658, 336] on div "11" at bounding box center [659, 335] width 12 height 12
click at [636, 373] on div at bounding box center [851, 435] width 522 height 13
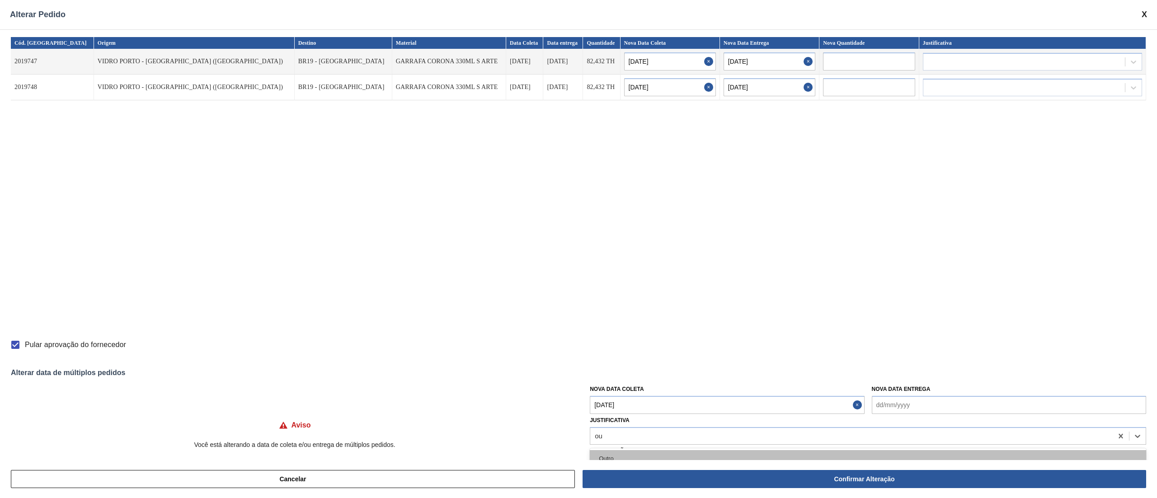
click at [634, 373] on div "Outro" at bounding box center [868, 458] width 556 height 17
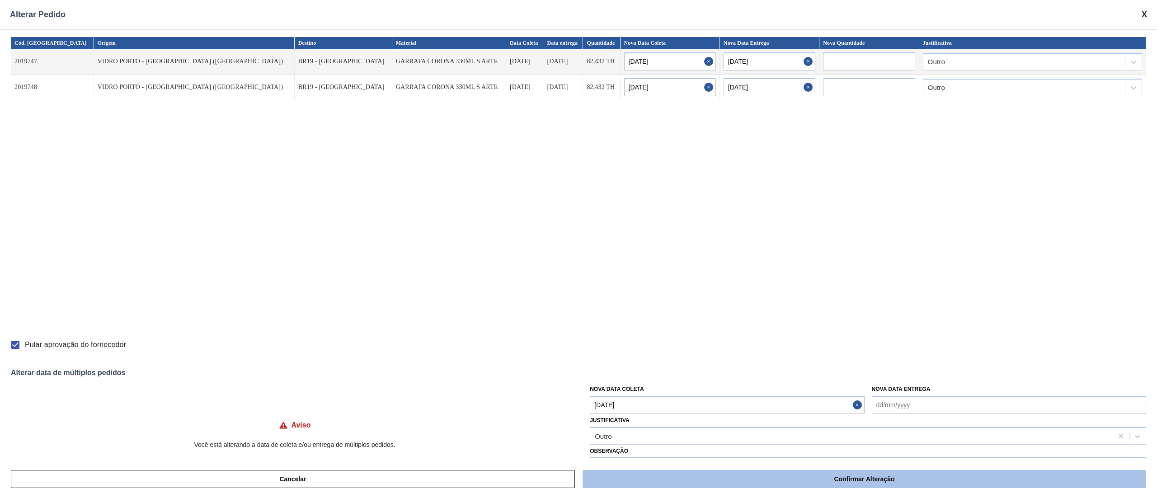
click at [792, 373] on button "Confirmar Alteração" at bounding box center [865, 479] width 564 height 18
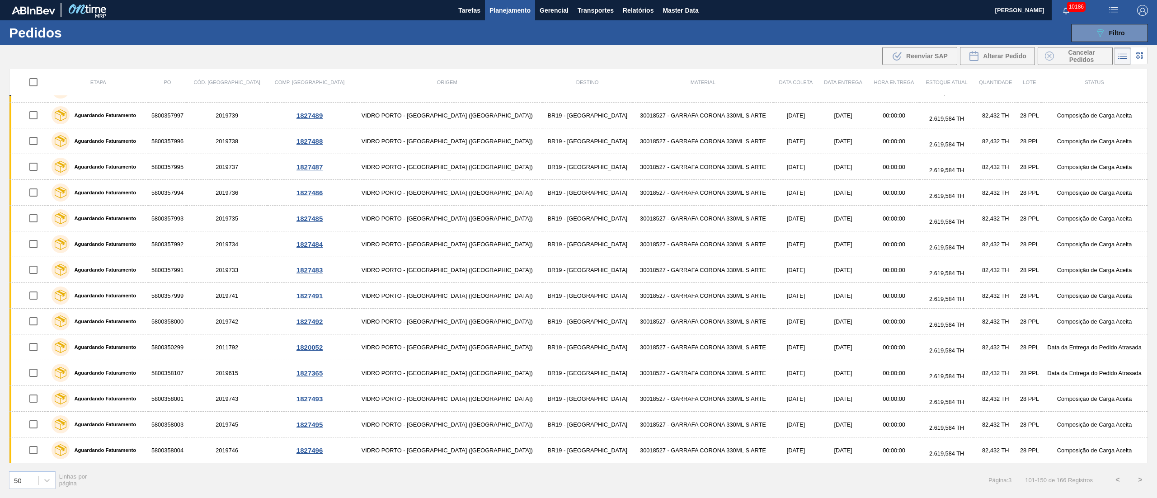
click at [504, 13] on span "Planejamento" at bounding box center [509, 10] width 41 height 11
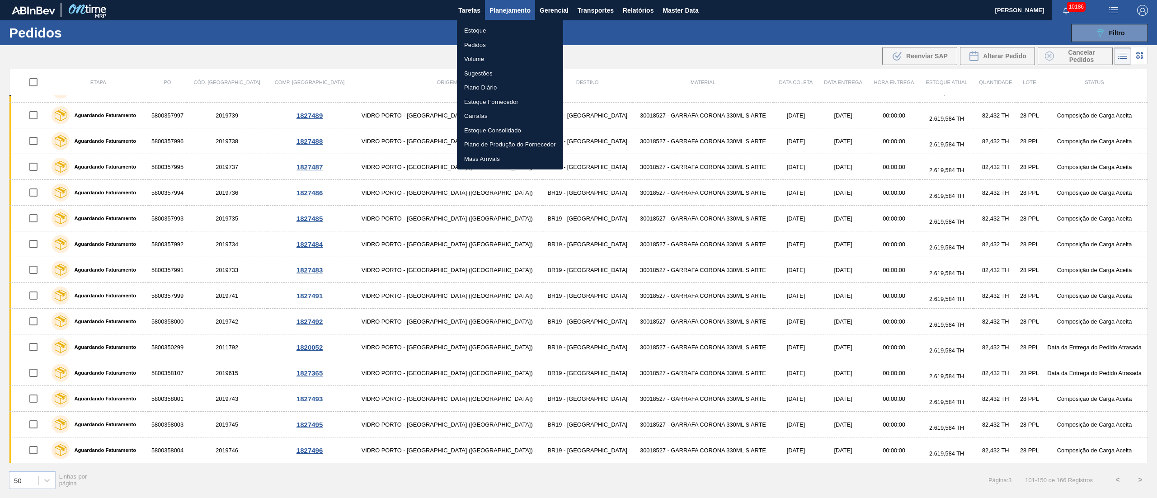
click at [471, 38] on li "Pedidos" at bounding box center [510, 45] width 106 height 14
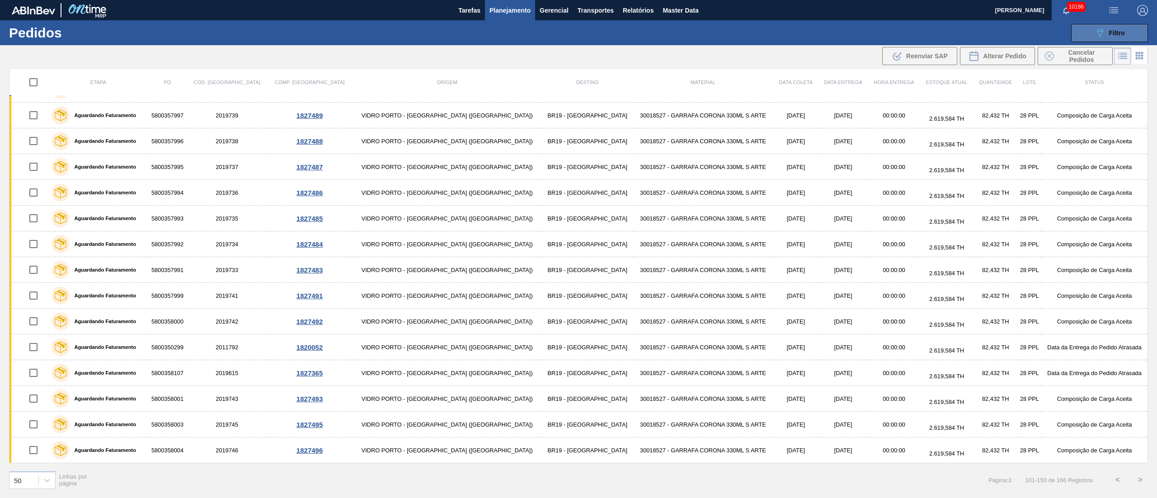
click at [867, 34] on icon "089F7B8B-B2A5-4AFE-B5C0-19BA573D28AC" at bounding box center [1100, 33] width 11 height 11
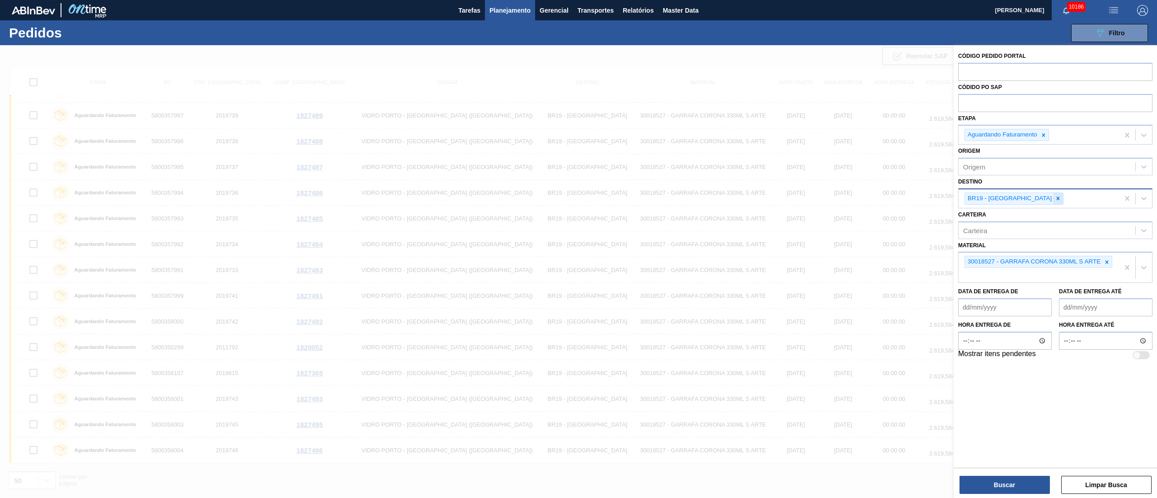
click at [867, 194] on div at bounding box center [1058, 198] width 10 height 11
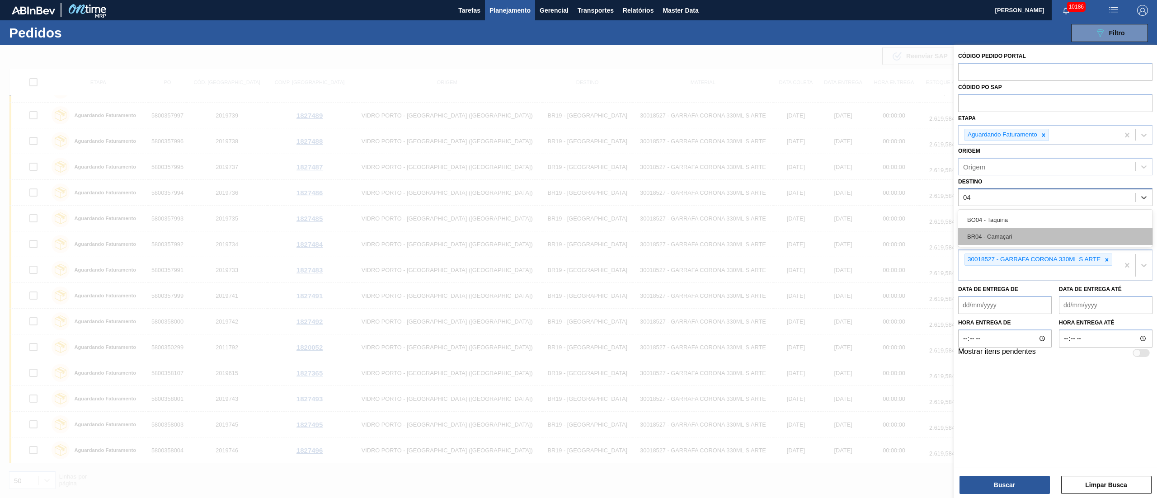
click at [867, 233] on div "BR04 - Camaçari" at bounding box center [1055, 236] width 194 height 17
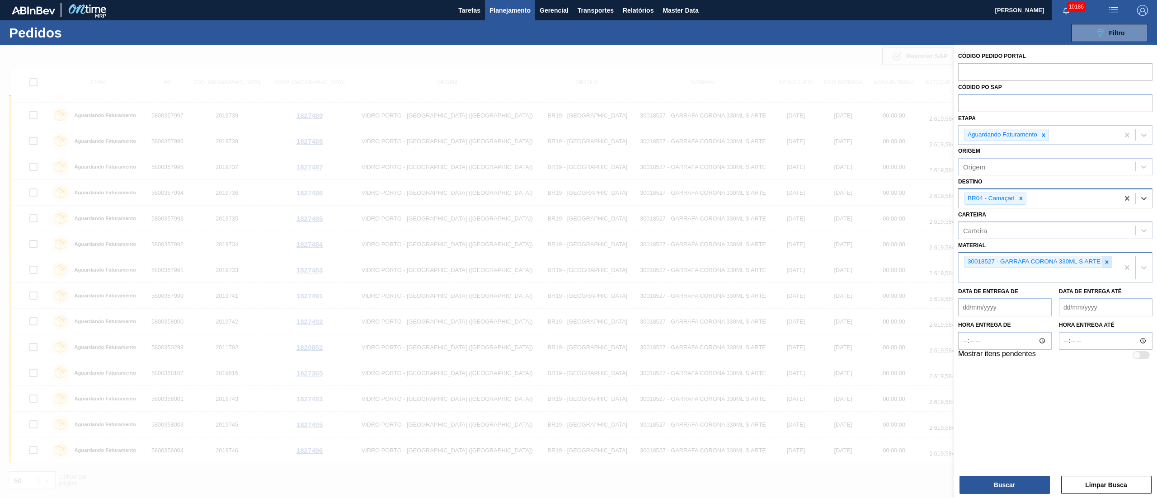
click at [867, 262] on icon at bounding box center [1107, 262] width 6 height 6
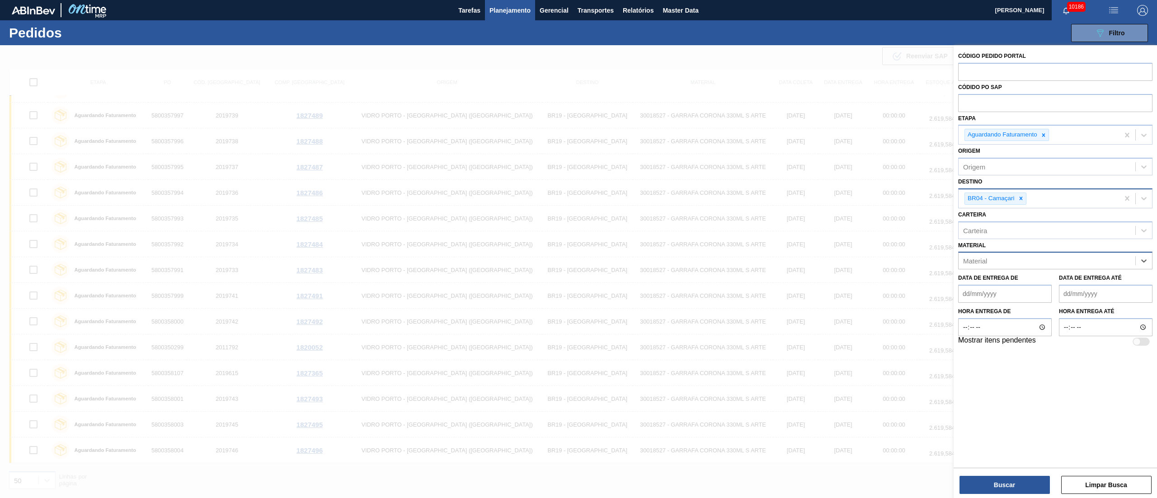
paste input "20002580"
click at [867, 284] on div "20002580 - GARRAFA AMBAR 300 ML NNPB 12C" at bounding box center [1055, 283] width 194 height 17
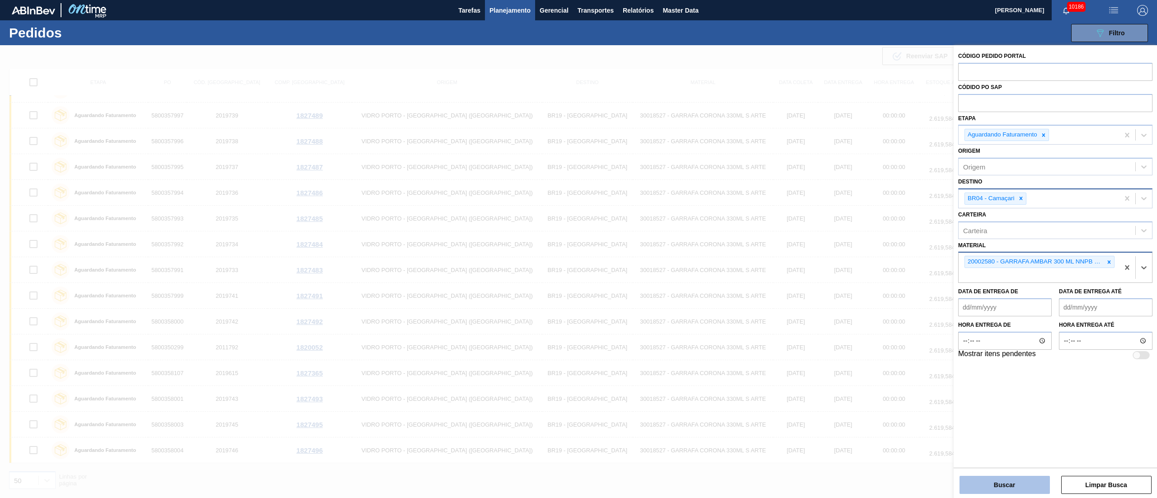
click at [867, 373] on button "Buscar" at bounding box center [1004, 485] width 90 height 18
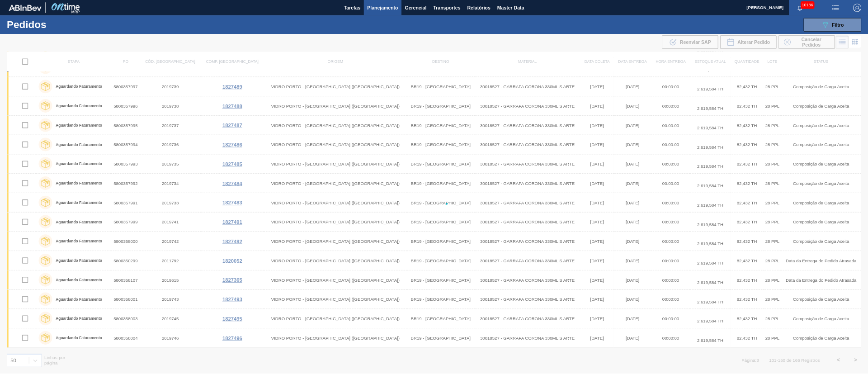
scroll to position [0, 0]
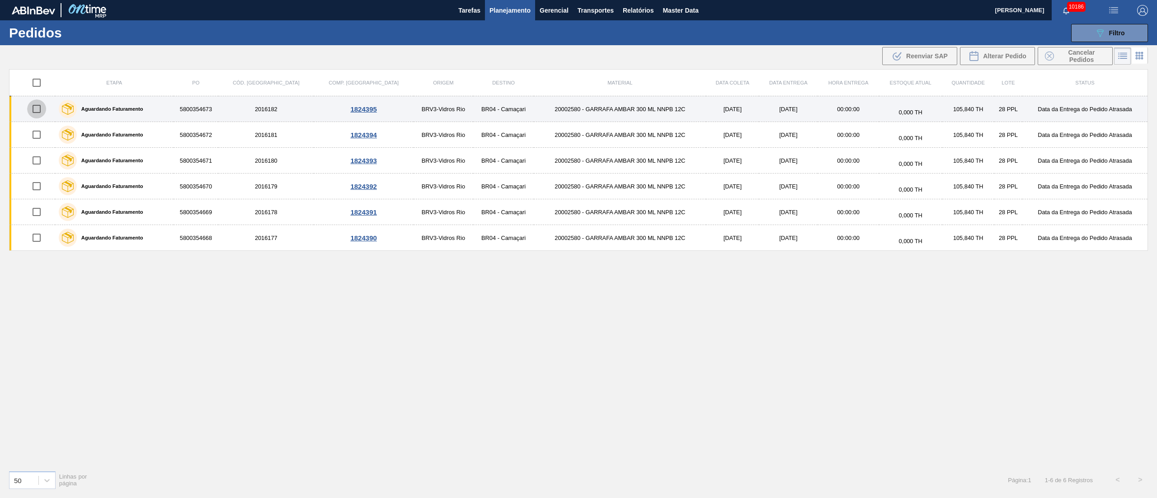
click at [42, 114] on input "checkbox" at bounding box center [36, 108] width 19 height 19
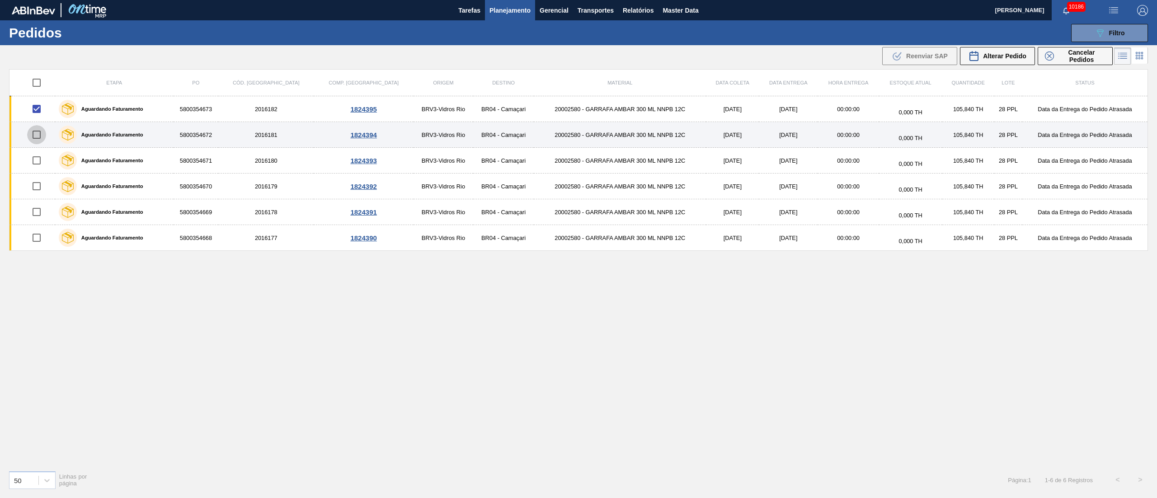
click at [37, 140] on input "checkbox" at bounding box center [36, 134] width 19 height 19
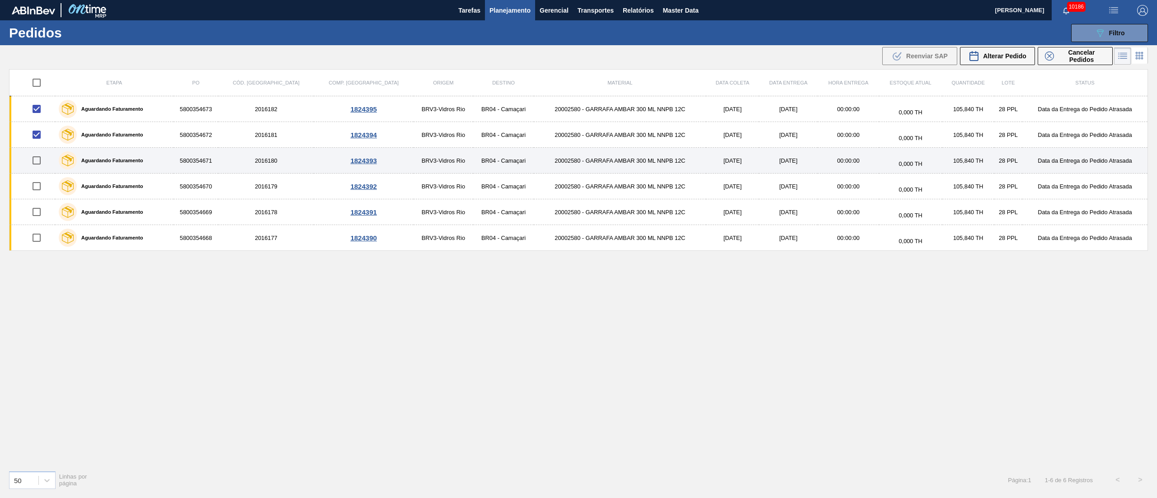
click at [37, 163] on input "checkbox" at bounding box center [36, 160] width 19 height 19
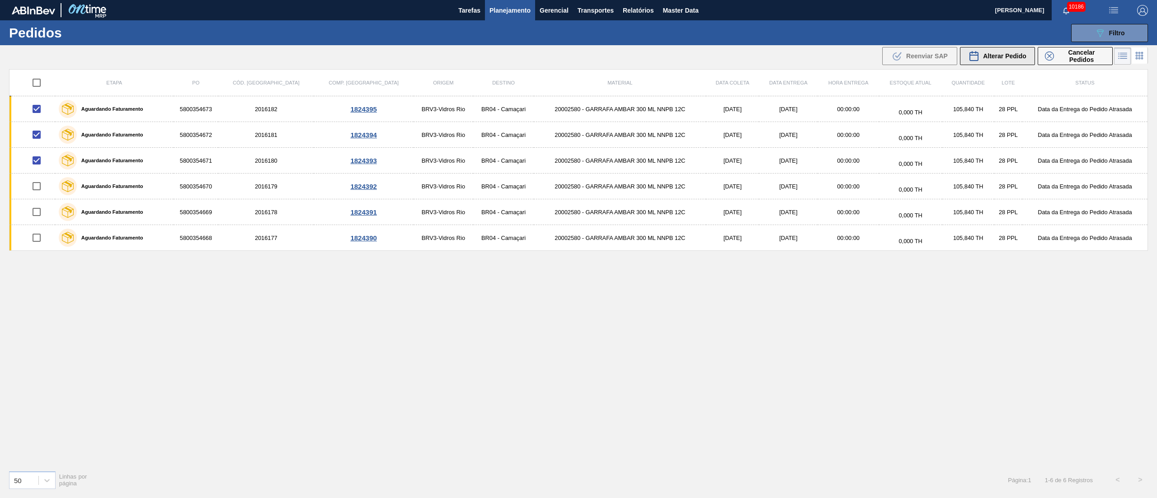
click at [867, 54] on span "Alterar Pedido" at bounding box center [1004, 55] width 43 height 7
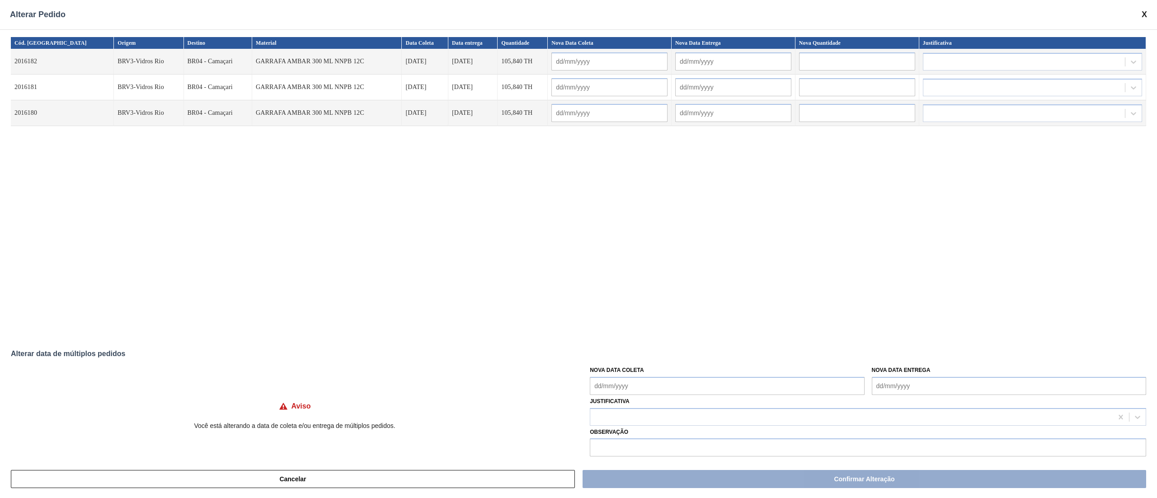
click at [682, 373] on div "Nova Data Coleta" at bounding box center [727, 379] width 274 height 31
click at [653, 373] on Coleta "Nova Data Coleta" at bounding box center [727, 386] width 274 height 18
click at [617, 315] on div "8" at bounding box center [615, 316] width 12 height 12
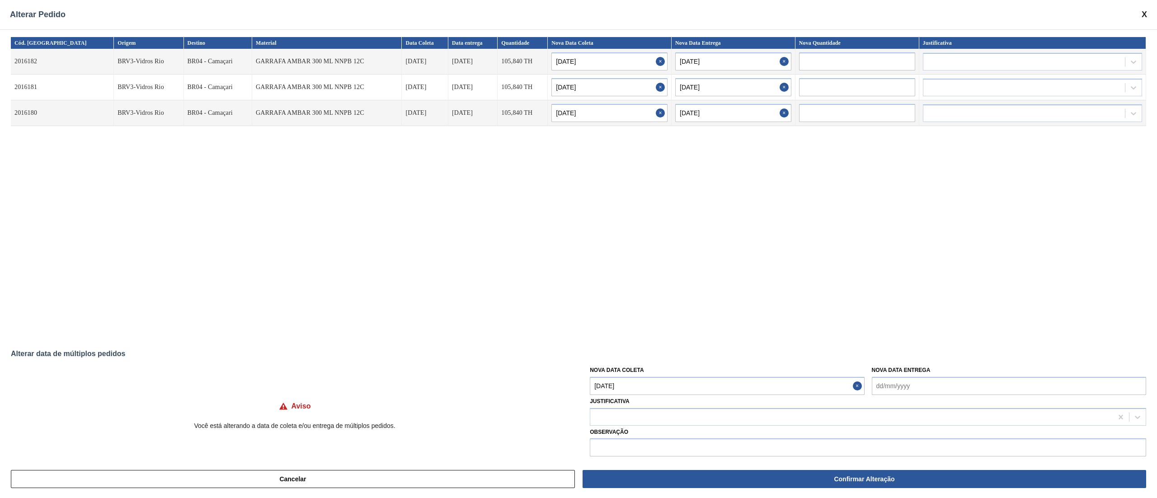
click at [624, 373] on Coleta "[DATE]" at bounding box center [727, 386] width 274 height 18
click at [689, 305] on div "6" at bounding box center [688, 301] width 12 height 12
click at [652, 373] on div at bounding box center [868, 417] width 556 height 18
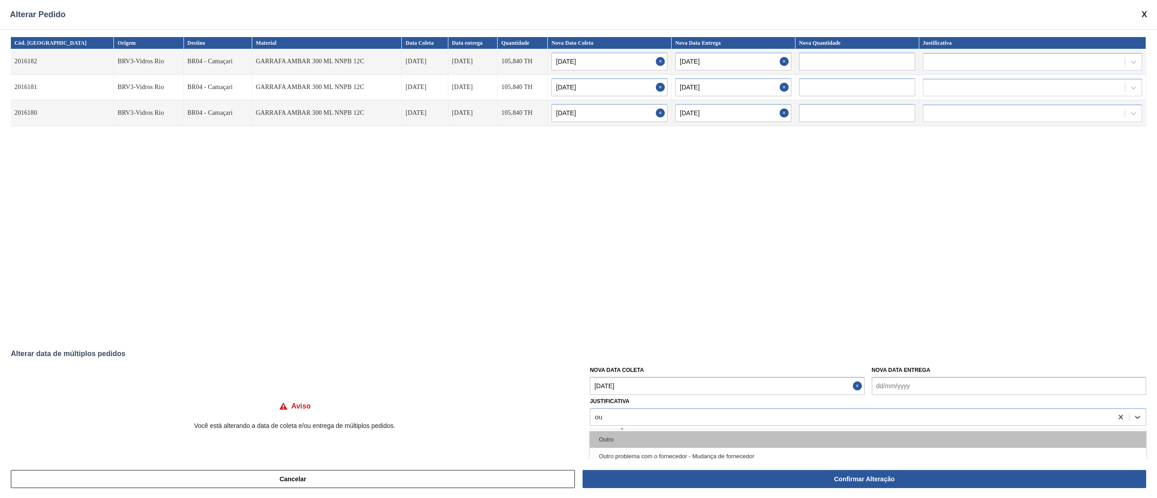
click at [638, 373] on div "Outro" at bounding box center [868, 439] width 556 height 17
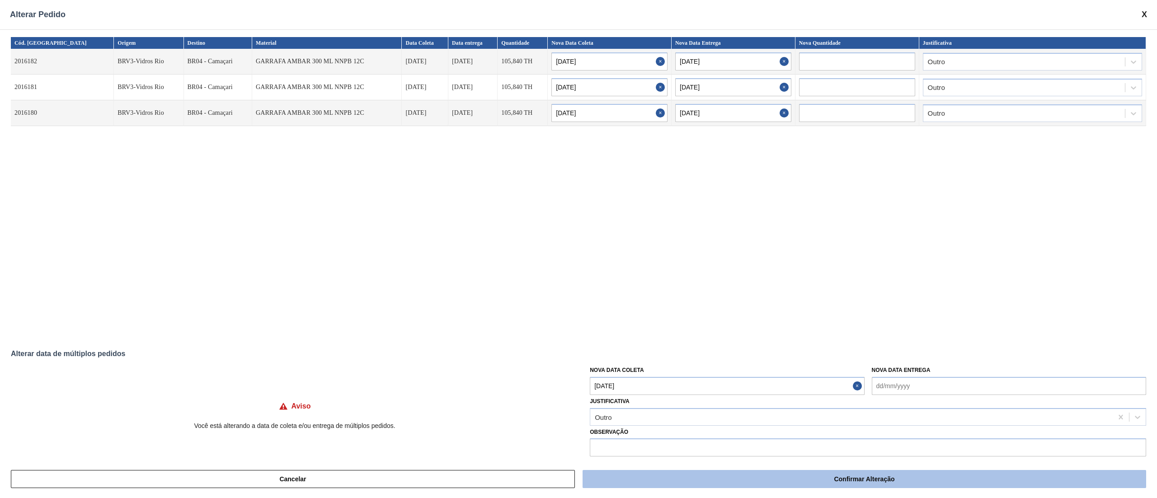
click at [713, 373] on button "Confirmar Alteração" at bounding box center [865, 479] width 564 height 18
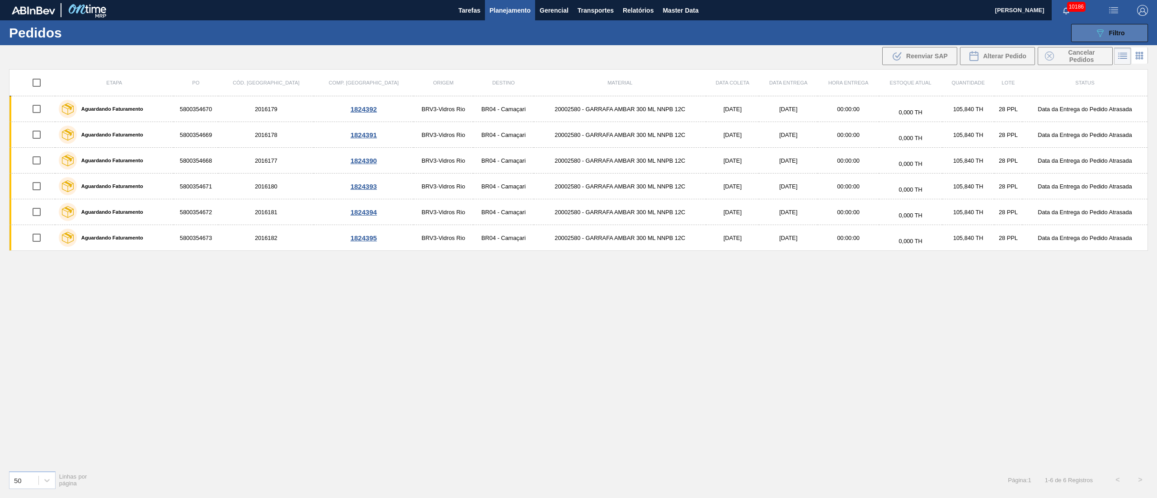
click at [867, 40] on button "089F7B8B-B2A5-4AFE-B5C0-19BA573D28AC Filtro" at bounding box center [1109, 33] width 77 height 18
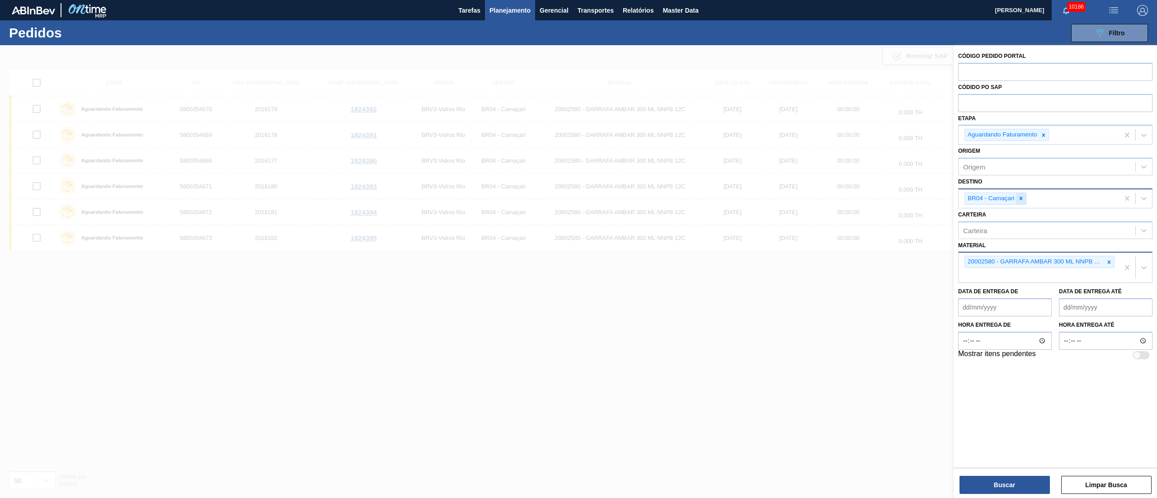
click at [867, 201] on icon at bounding box center [1021, 198] width 6 height 6
drag, startPoint x: 1016, startPoint y: 211, endPoint x: 1115, endPoint y: 265, distance: 112.6
click at [867, 212] on div "BR18 - [GEOGRAPHIC_DATA]" at bounding box center [1055, 220] width 194 height 17
click at [867, 262] on icon at bounding box center [1109, 262] width 6 height 6
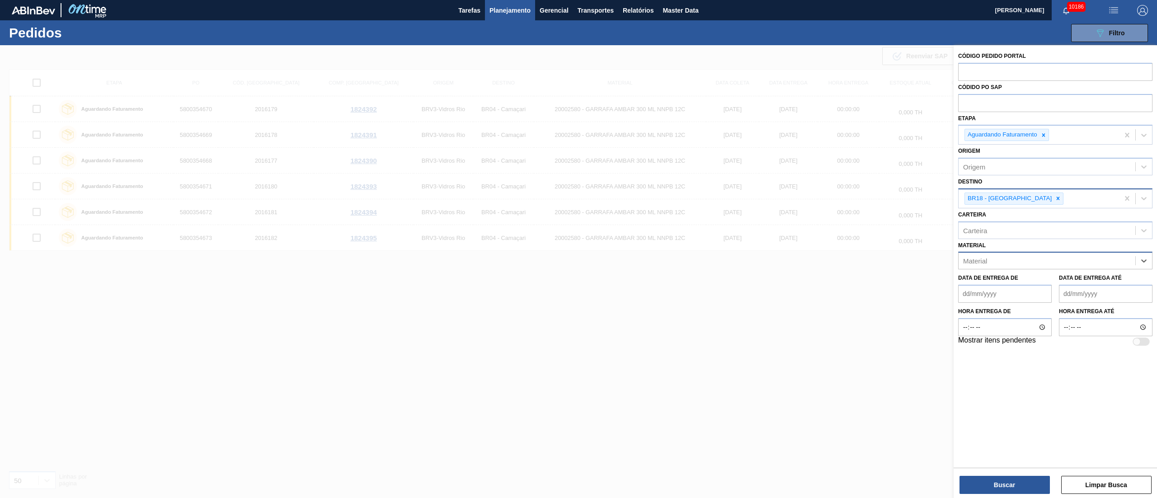
paste input "30008247"
click at [867, 287] on div "30008247 - GARRAFA BUD OW 330ML" at bounding box center [1055, 283] width 194 height 17
click at [867, 373] on button "Buscar" at bounding box center [1004, 485] width 90 height 18
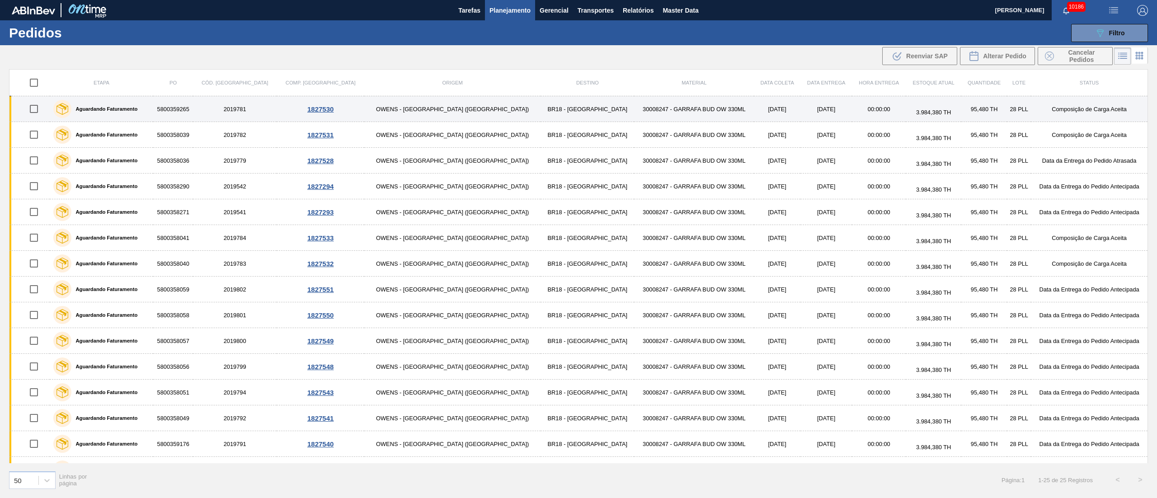
click at [36, 111] on input "checkbox" at bounding box center [33, 108] width 19 height 19
click at [40, 111] on input "checkbox" at bounding box center [33, 108] width 19 height 19
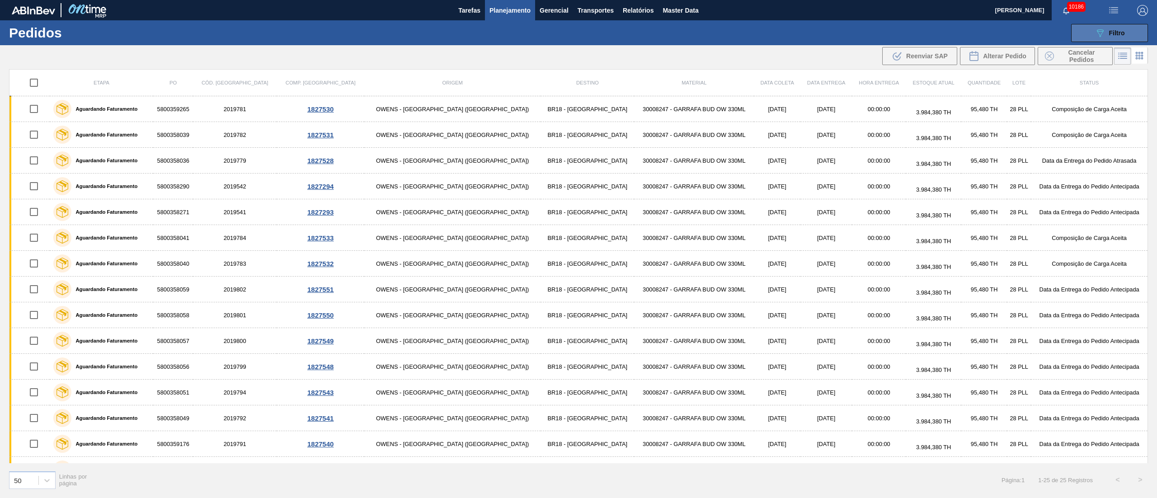
click at [867, 39] on button "089F7B8B-B2A5-4AFE-B5C0-19BA573D28AC Filtro" at bounding box center [1109, 33] width 77 height 18
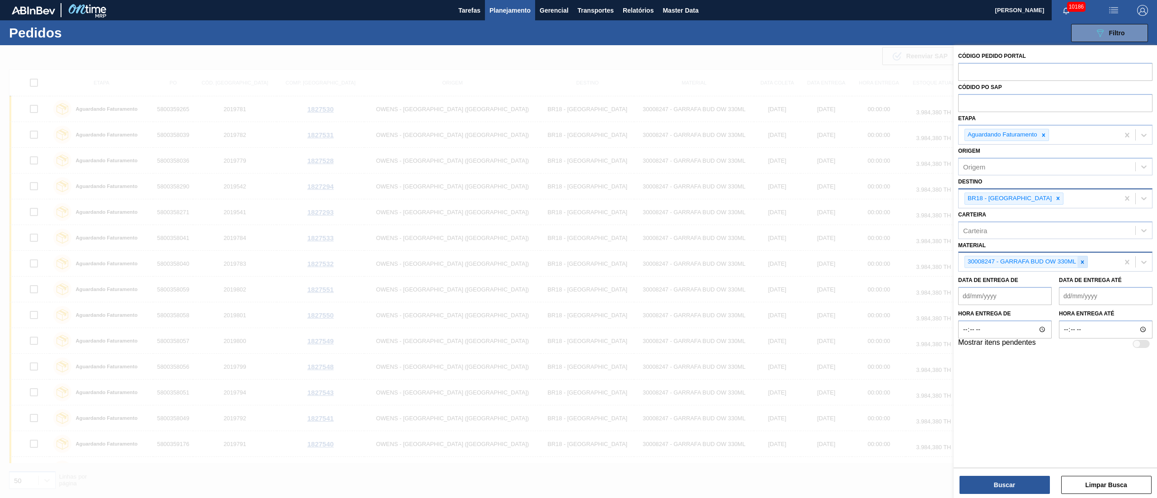
click at [867, 264] on icon at bounding box center [1082, 262] width 6 height 6
paste input "30005327"
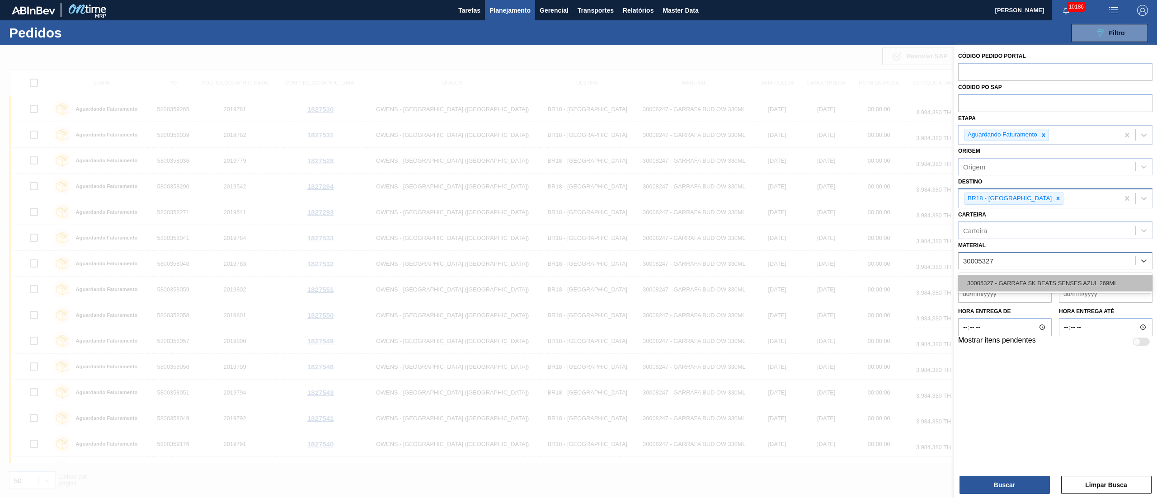
click at [867, 280] on div "30005327 - GARRAFA SK BEATS SENSES AZUL 269ML" at bounding box center [1055, 283] width 194 height 17
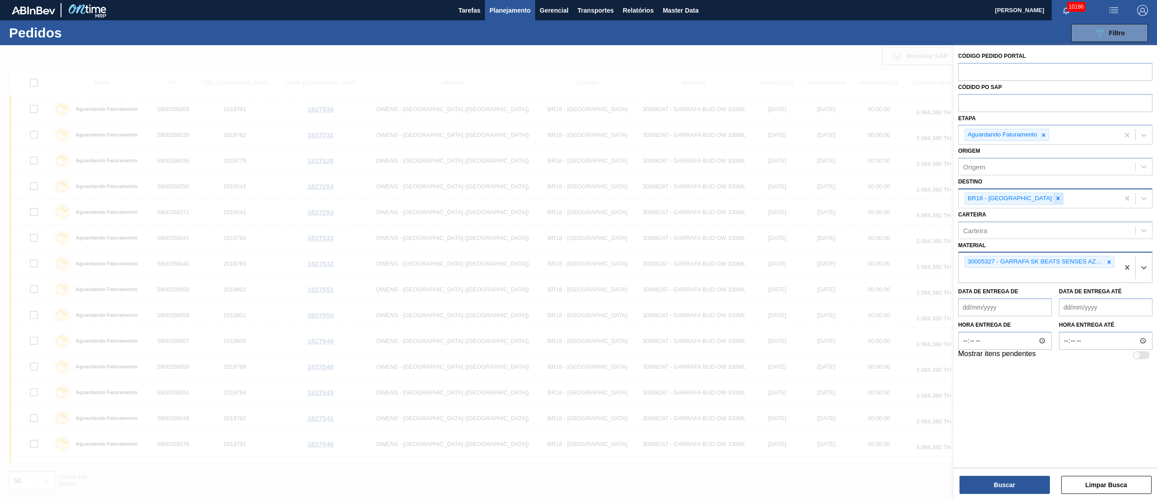
click at [867, 197] on div at bounding box center [1058, 198] width 10 height 11
click at [867, 220] on div "BR16 - Jacareí" at bounding box center [1055, 220] width 194 height 17
click at [867, 373] on button "Buscar" at bounding box center [1004, 485] width 90 height 18
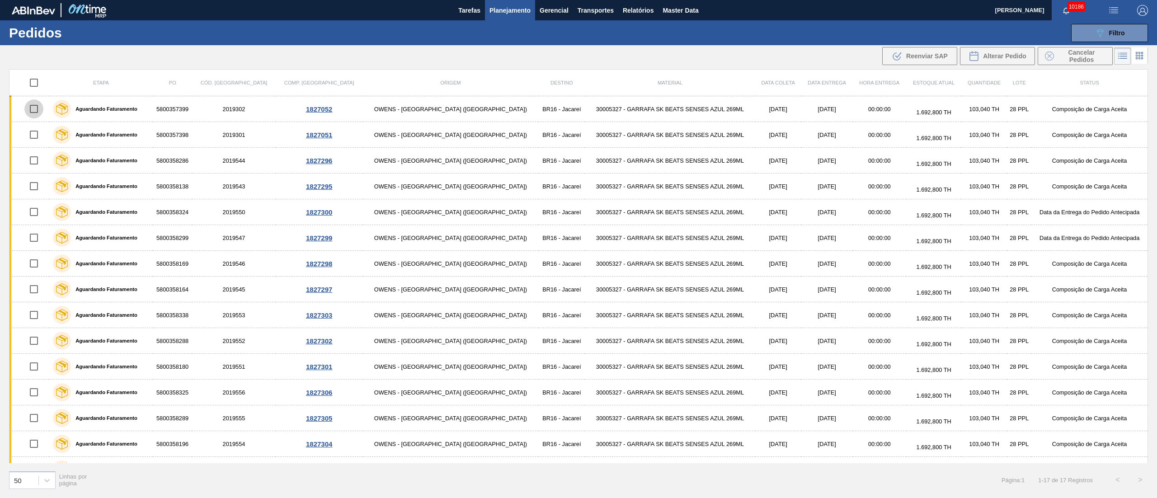
click at [37, 110] on input "checkbox" at bounding box center [33, 108] width 19 height 19
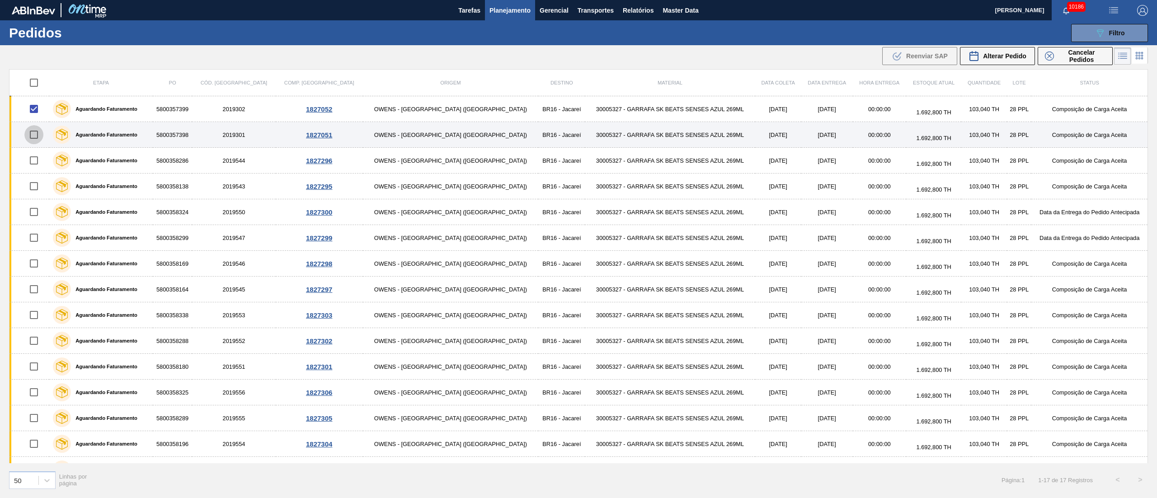
click at [38, 136] on input "checkbox" at bounding box center [33, 134] width 19 height 19
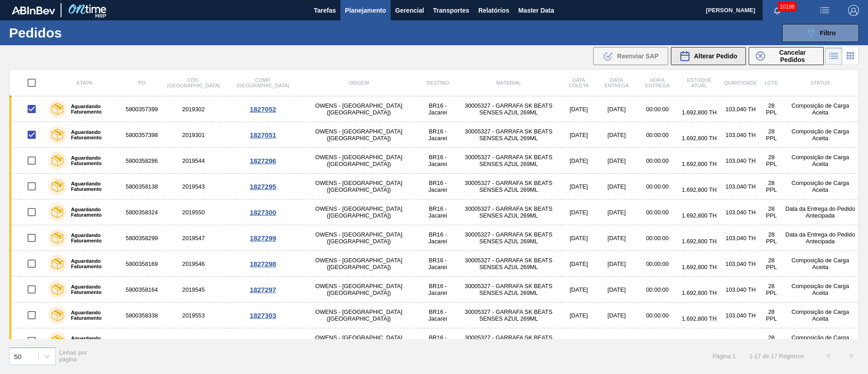
click at [715, 55] on span "Alterar Pedido" at bounding box center [715, 55] width 43 height 7
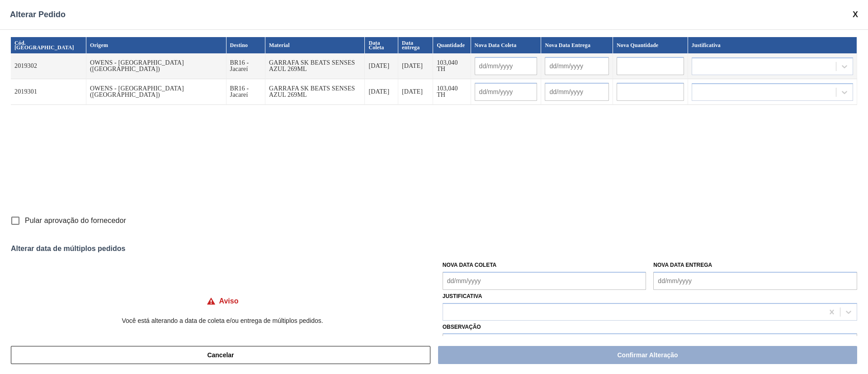
click at [472, 278] on Coleta "Nova Data Coleta" at bounding box center [544, 281] width 204 height 18
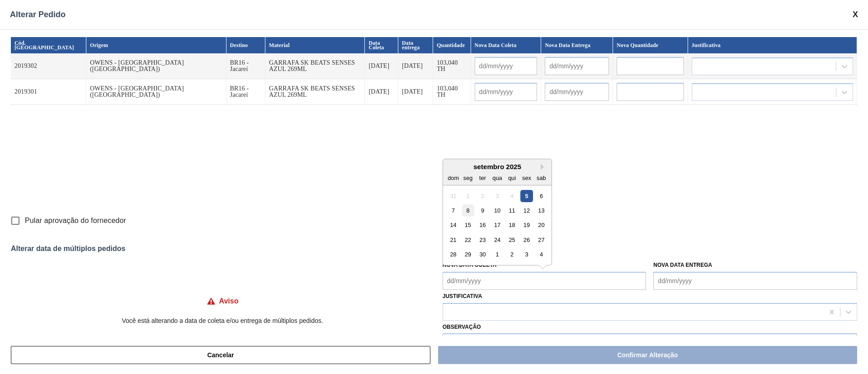
click at [467, 210] on div "8" at bounding box center [467, 210] width 12 height 12
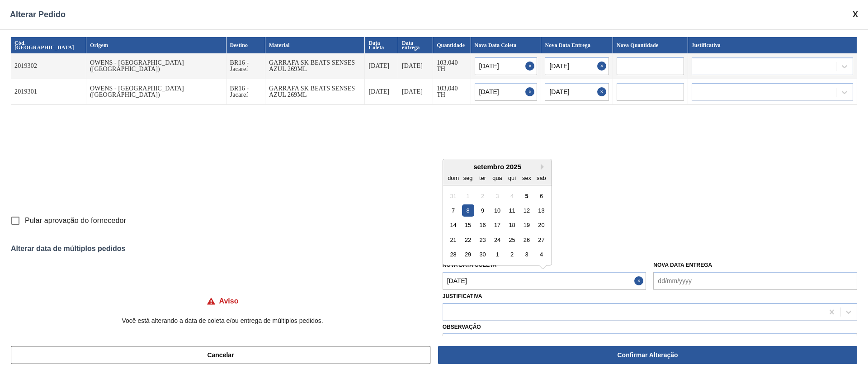
click at [478, 283] on Coleta "[DATE]" at bounding box center [544, 281] width 204 height 18
click at [542, 196] on div "6" at bounding box center [541, 195] width 12 height 12
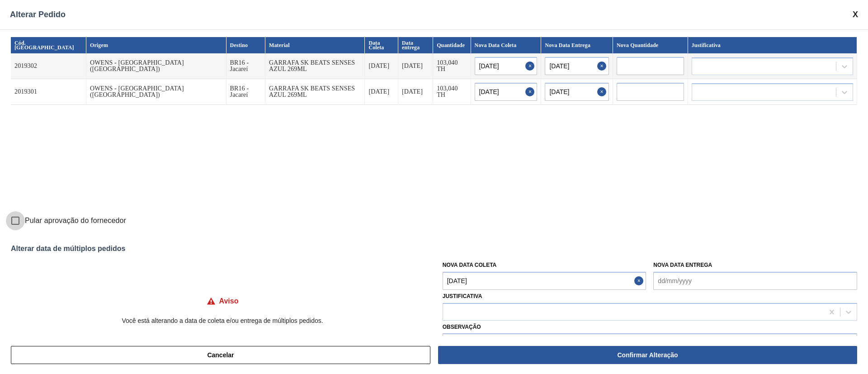
click at [17, 218] on input "Pular aprovação do fornecedor" at bounding box center [15, 220] width 19 height 19
click at [481, 313] on div at bounding box center [633, 311] width 381 height 13
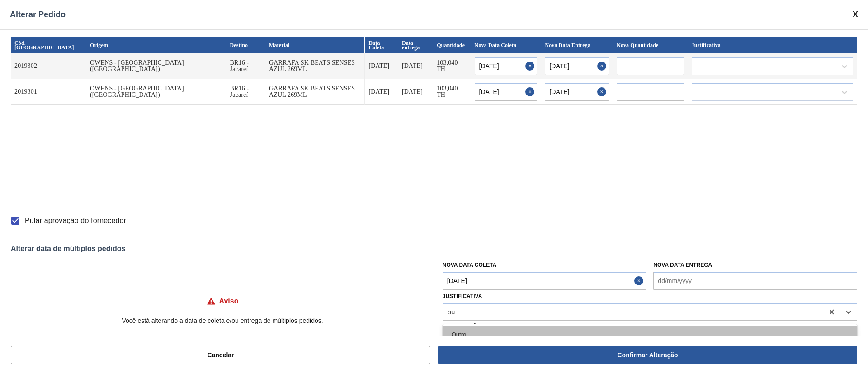
click at [474, 326] on div "Outro" at bounding box center [649, 334] width 414 height 17
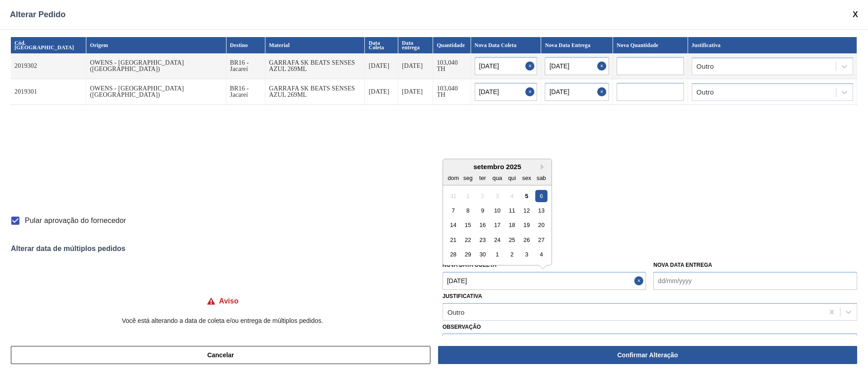
click at [520, 282] on Coleta "[DATE]" at bounding box center [544, 281] width 204 height 18
drag, startPoint x: 469, startPoint y: 209, endPoint x: 477, endPoint y: 238, distance: 30.0
click at [469, 210] on div "8" at bounding box center [467, 210] width 12 height 12
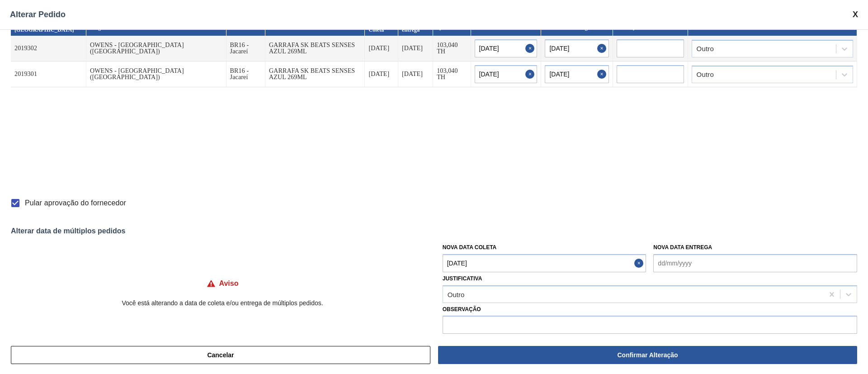
scroll to position [26, 0]
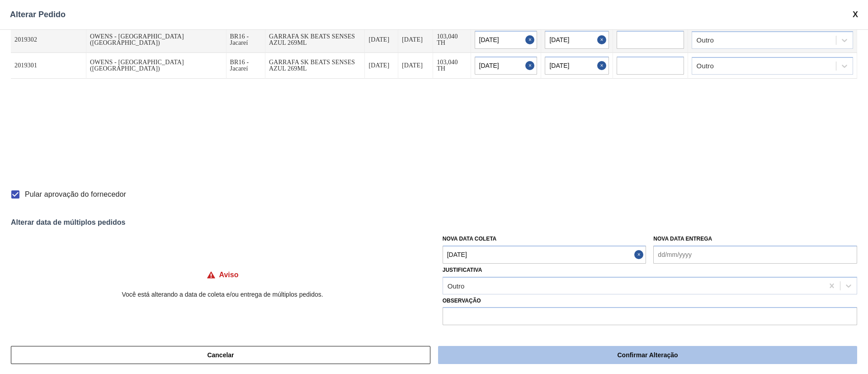
click at [542, 356] on button "Confirmar Alteração" at bounding box center [647, 355] width 419 height 18
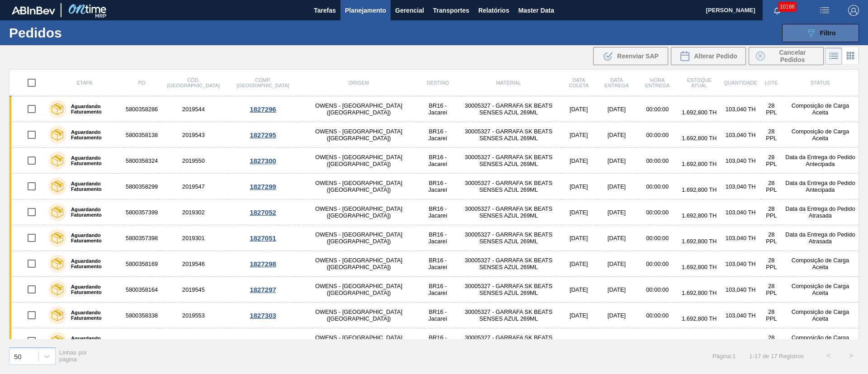
click at [810, 35] on icon at bounding box center [811, 33] width 7 height 8
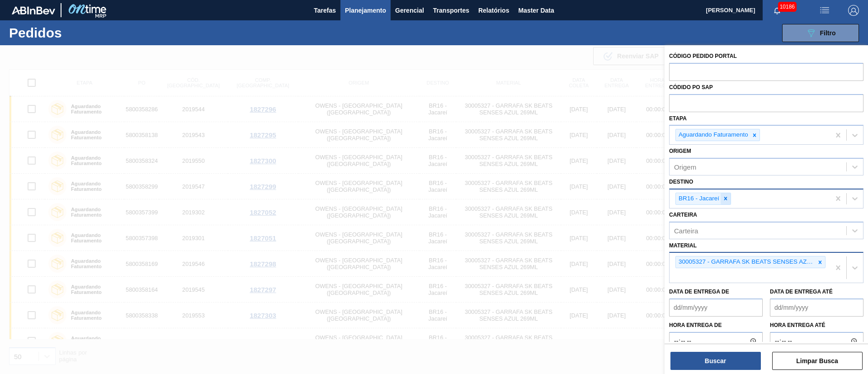
click at [723, 198] on icon at bounding box center [725, 198] width 6 height 6
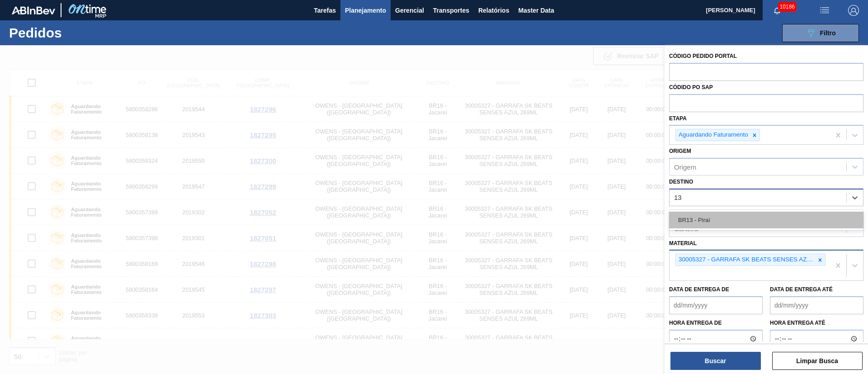
click at [709, 224] on div "BR13 - Piraí" at bounding box center [766, 220] width 194 height 17
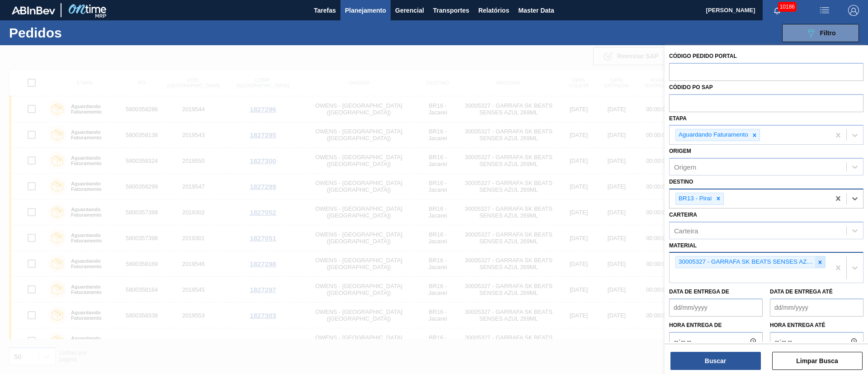
click at [818, 261] on icon at bounding box center [820, 262] width 6 height 6
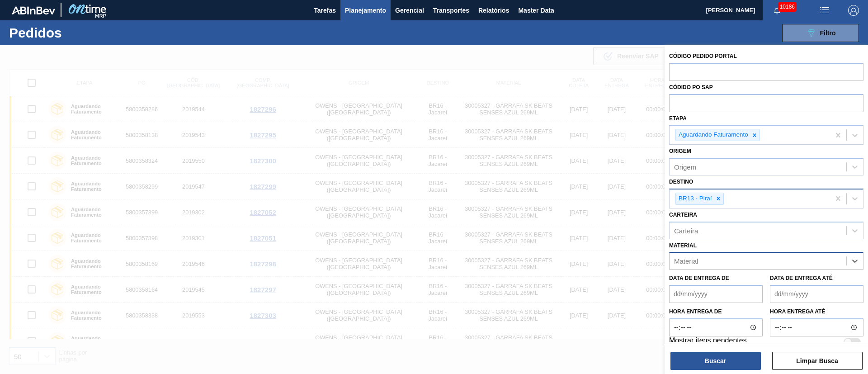
paste input "30029424"
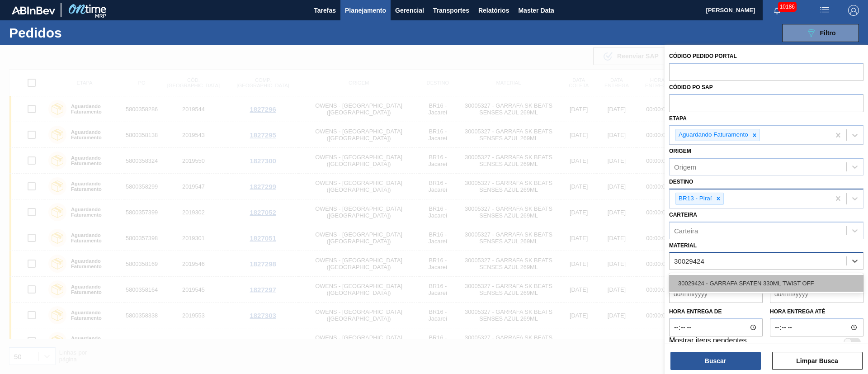
click at [744, 280] on div "30029424 - GARRAFA SPATEN 330ML TWIST OFF" at bounding box center [766, 283] width 194 height 17
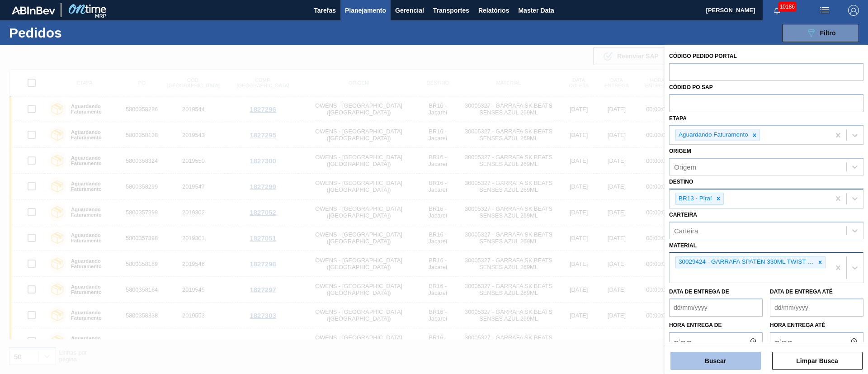
click at [718, 360] on button "Buscar" at bounding box center [715, 361] width 90 height 18
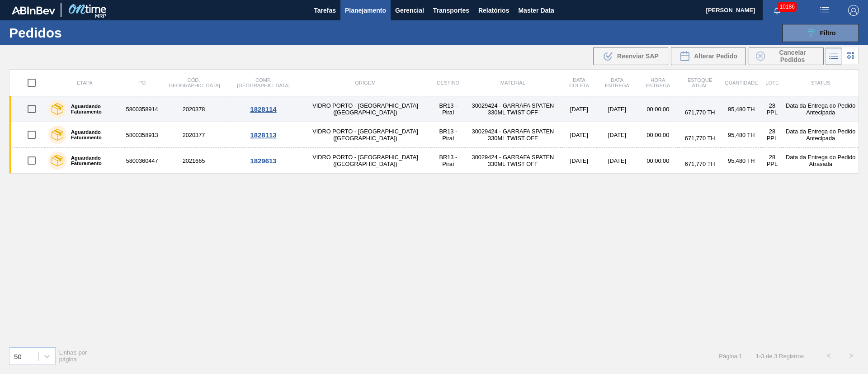
click at [33, 108] on input "checkbox" at bounding box center [31, 108] width 19 height 19
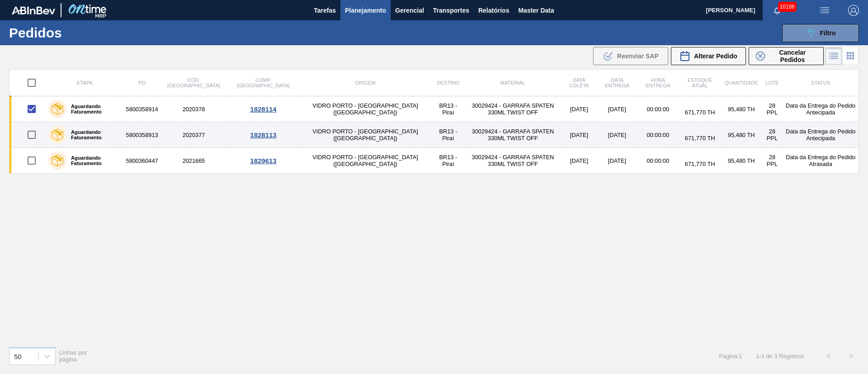
click at [35, 136] on input "checkbox" at bounding box center [31, 134] width 19 height 19
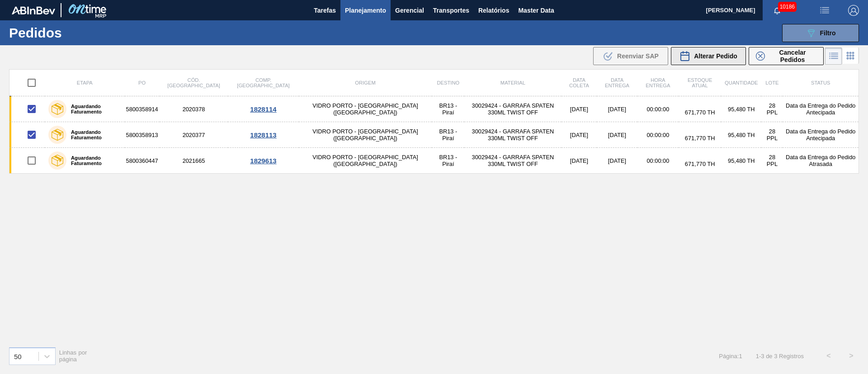
click at [720, 57] on span "Alterar Pedido" at bounding box center [715, 55] width 43 height 7
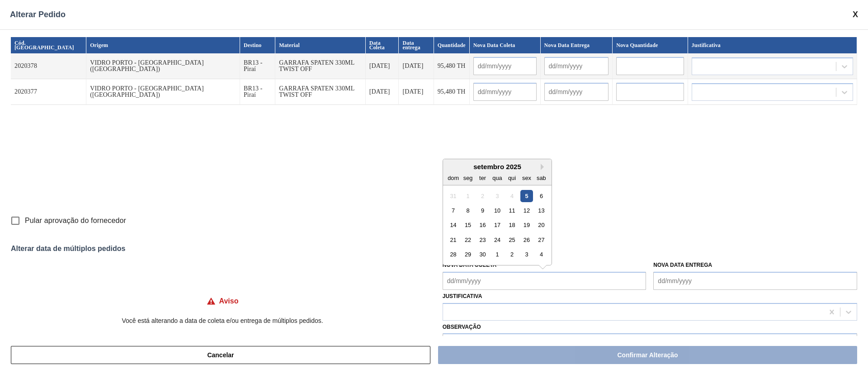
click at [527, 281] on Coleta "Nova Data Coleta" at bounding box center [544, 281] width 204 height 18
click at [481, 211] on div "9" at bounding box center [482, 210] width 12 height 12
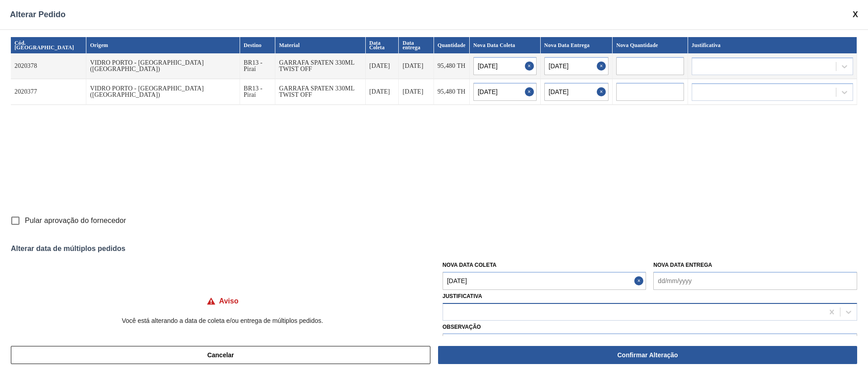
click at [479, 314] on div at bounding box center [633, 311] width 381 height 13
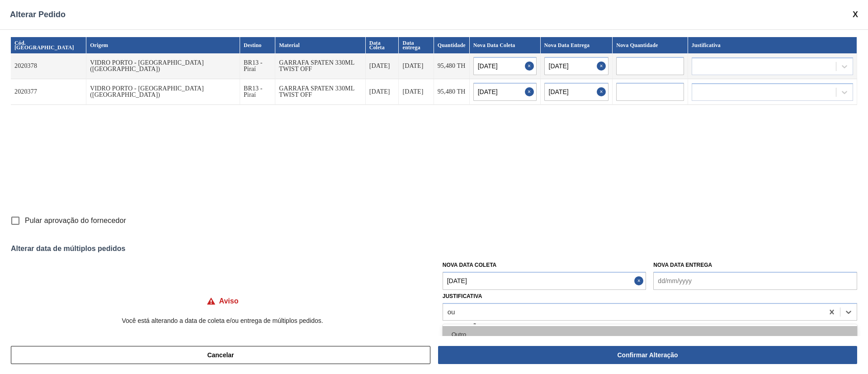
click at [476, 335] on div "Outro" at bounding box center [649, 334] width 414 height 17
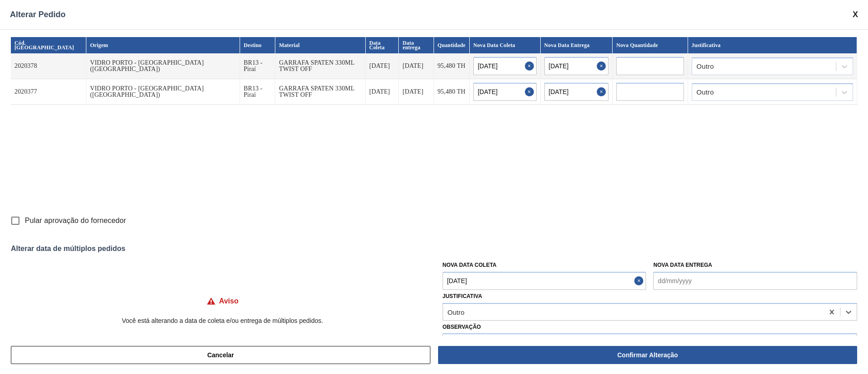
click at [493, 278] on Coleta "[DATE]" at bounding box center [544, 281] width 204 height 18
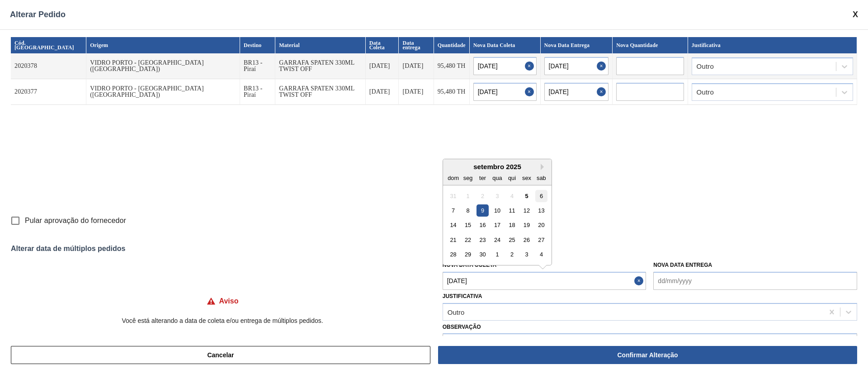
click at [543, 196] on div "6" at bounding box center [541, 195] width 12 height 12
click at [485, 274] on Coleta "[DATE]" at bounding box center [544, 281] width 204 height 18
click at [522, 194] on div "5" at bounding box center [526, 195] width 12 height 12
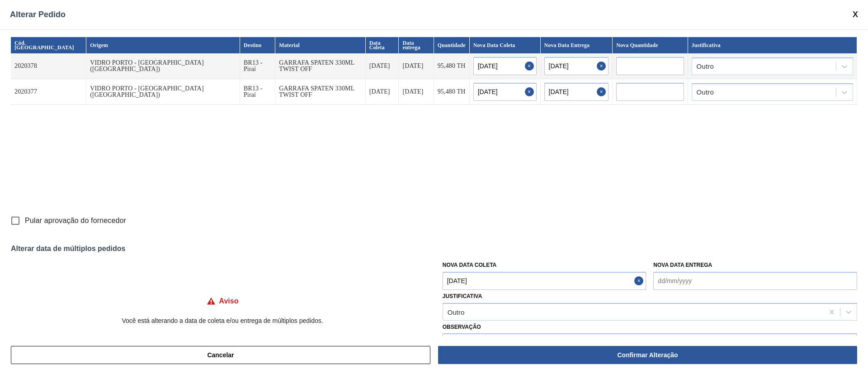
click at [17, 220] on input "Pular aprovação do fornecedor" at bounding box center [15, 220] width 19 height 19
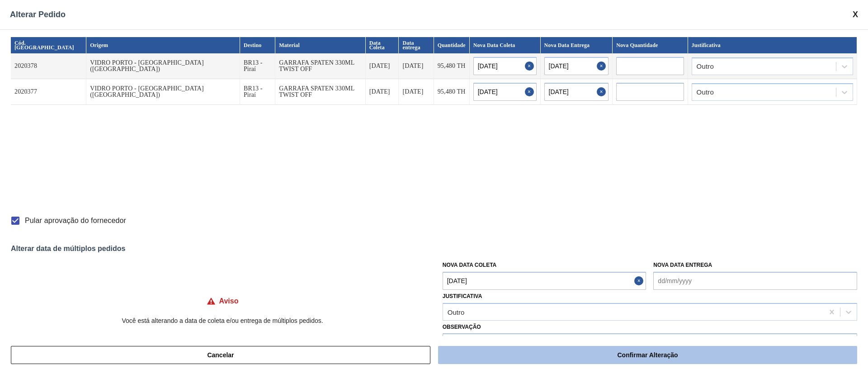
click at [583, 350] on button "Confirmar Alteração" at bounding box center [647, 355] width 419 height 18
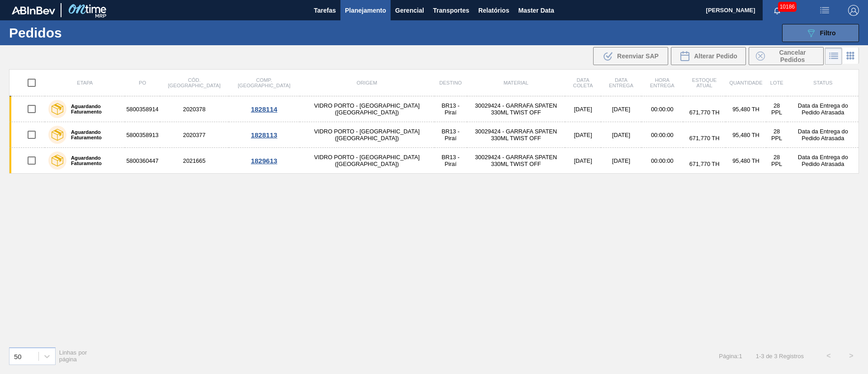
click at [813, 33] on icon "089F7B8B-B2A5-4AFE-B5C0-19BA573D28AC" at bounding box center [810, 33] width 11 height 11
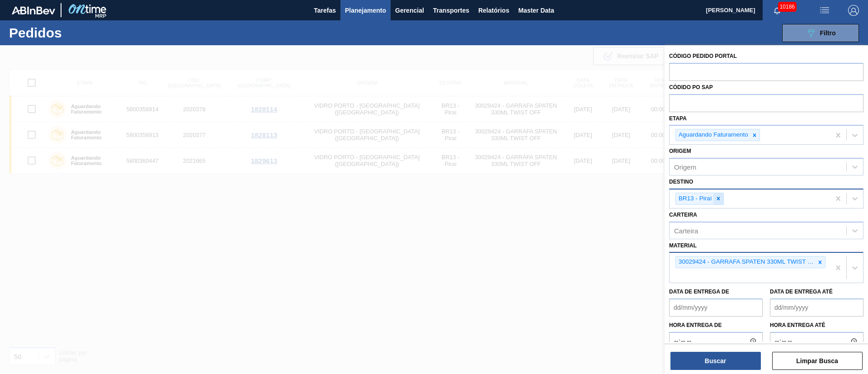
click at [720, 196] on icon at bounding box center [718, 198] width 6 height 6
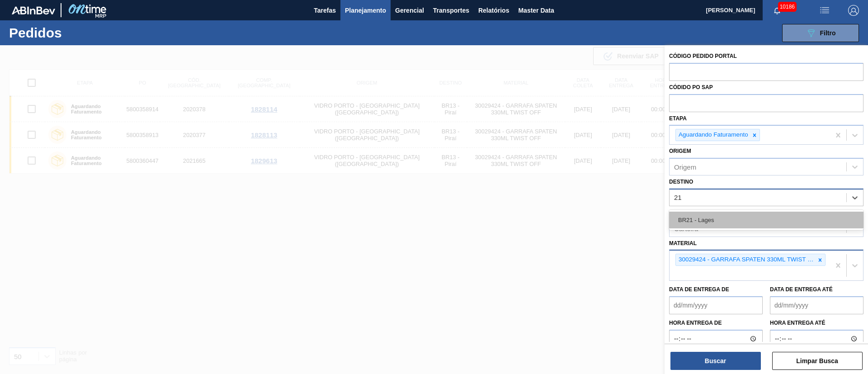
click at [710, 223] on div "BR21 - Lages" at bounding box center [766, 220] width 194 height 17
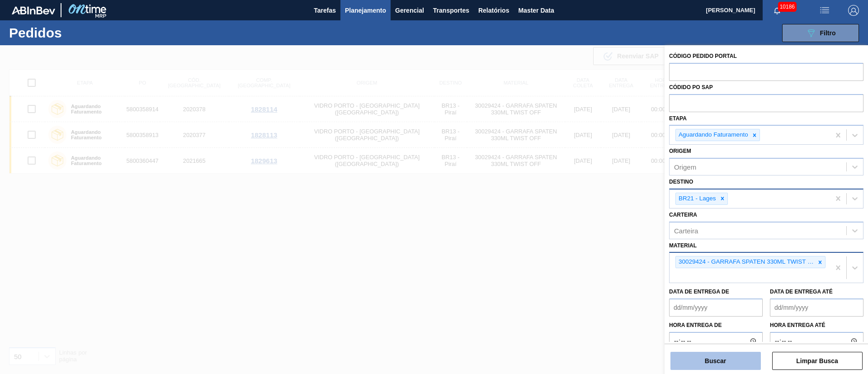
click at [716, 358] on button "Buscar" at bounding box center [715, 361] width 90 height 18
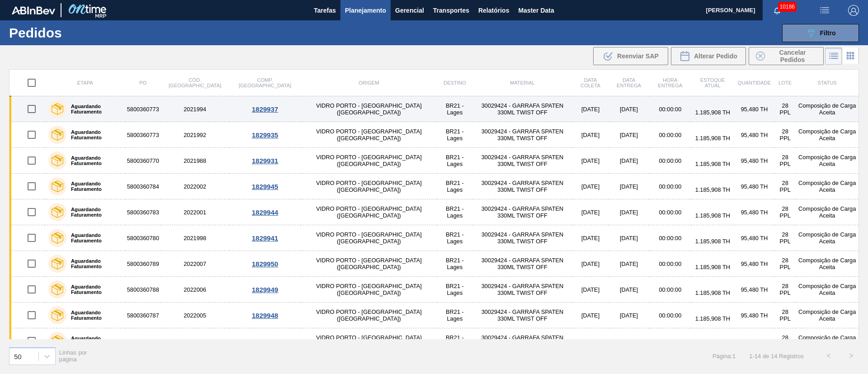
click at [36, 106] on input "checkbox" at bounding box center [31, 108] width 19 height 19
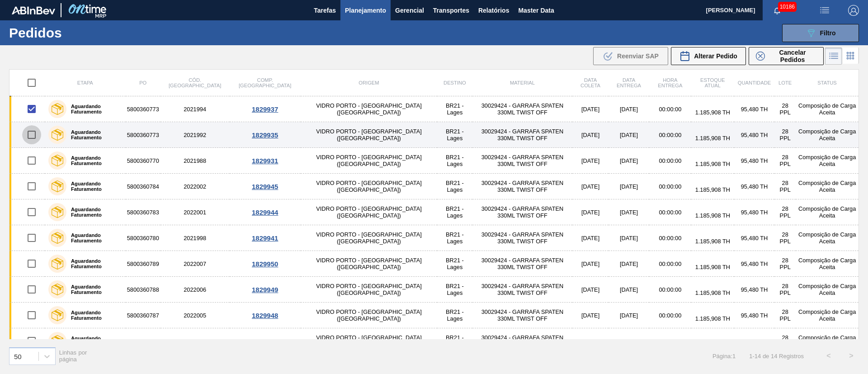
click at [29, 132] on input "checkbox" at bounding box center [31, 134] width 19 height 19
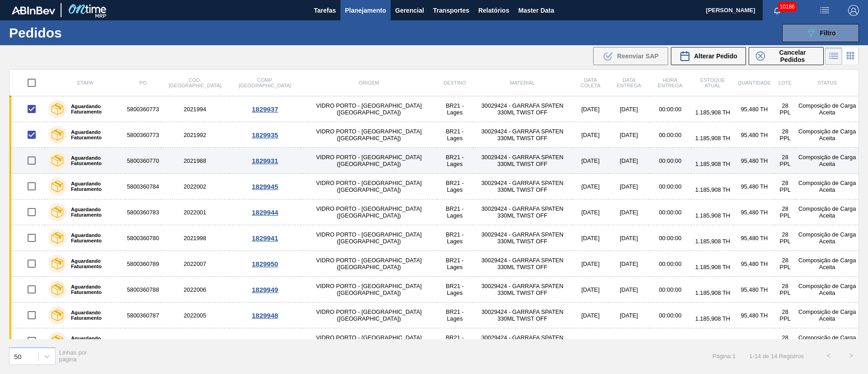
click at [30, 158] on input "checkbox" at bounding box center [31, 160] width 19 height 19
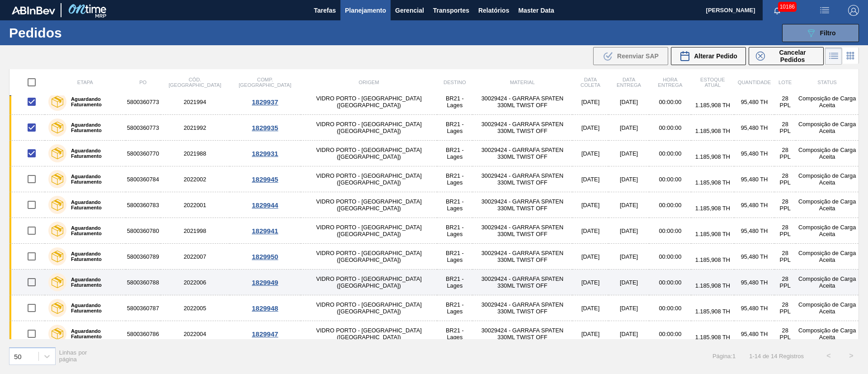
scroll to position [0, 0]
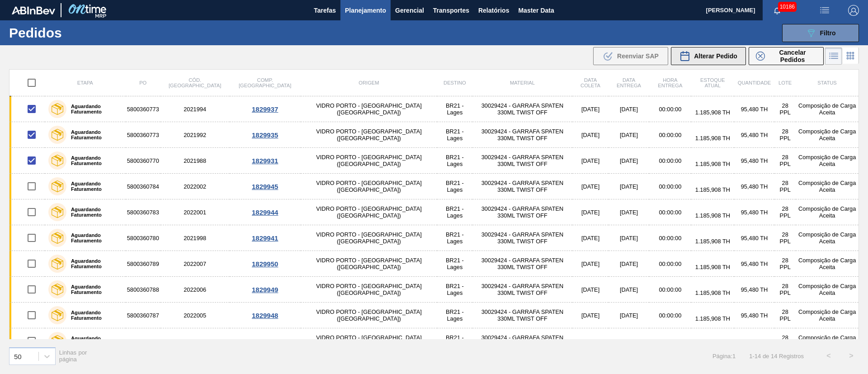
click at [705, 58] on span "Alterar Pedido" at bounding box center [715, 55] width 43 height 7
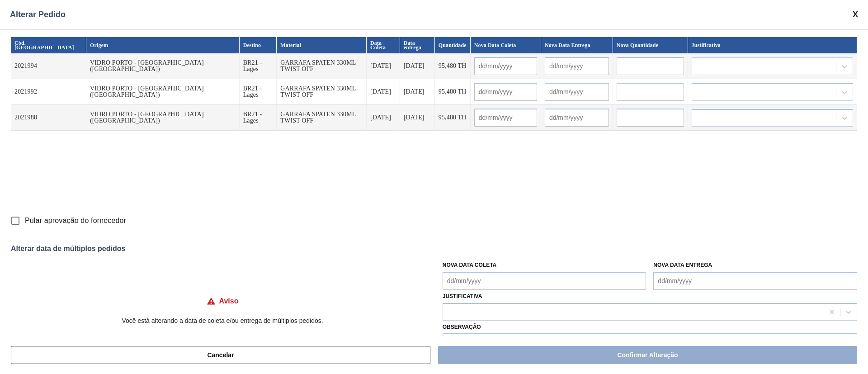
click at [466, 277] on Coleta "Nova Data Coleta" at bounding box center [544, 281] width 204 height 18
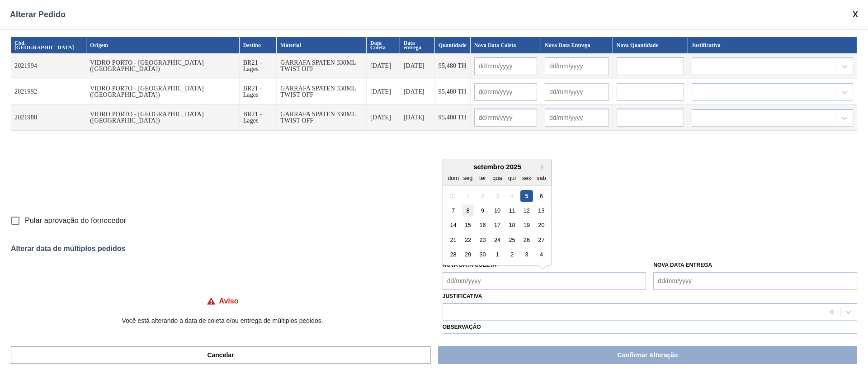
click at [466, 211] on div "8" at bounding box center [467, 210] width 12 height 12
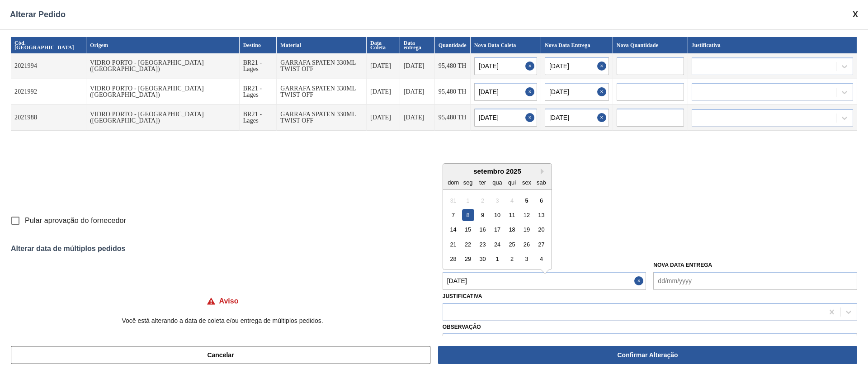
click at [472, 282] on Coleta "[DATE]" at bounding box center [544, 281] width 204 height 18
click at [523, 197] on div "5" at bounding box center [526, 195] width 12 height 12
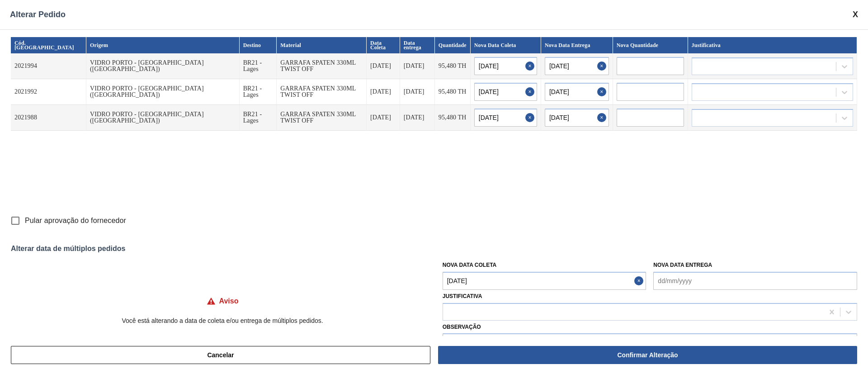
click at [17, 218] on input "Pular aprovação do fornecedor" at bounding box center [15, 220] width 19 height 19
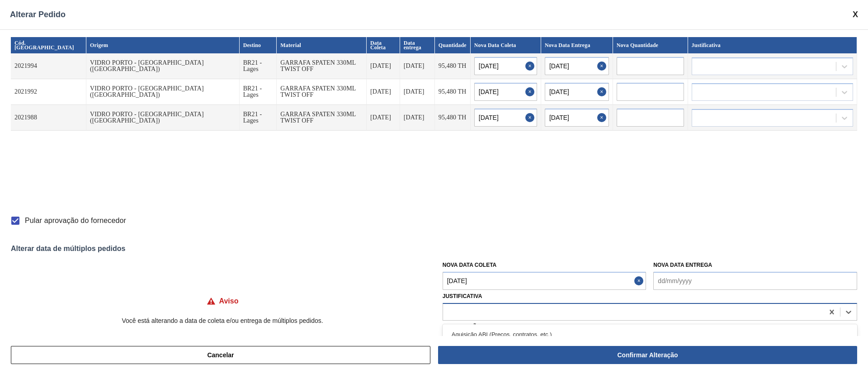
click at [506, 306] on div at bounding box center [633, 311] width 381 height 13
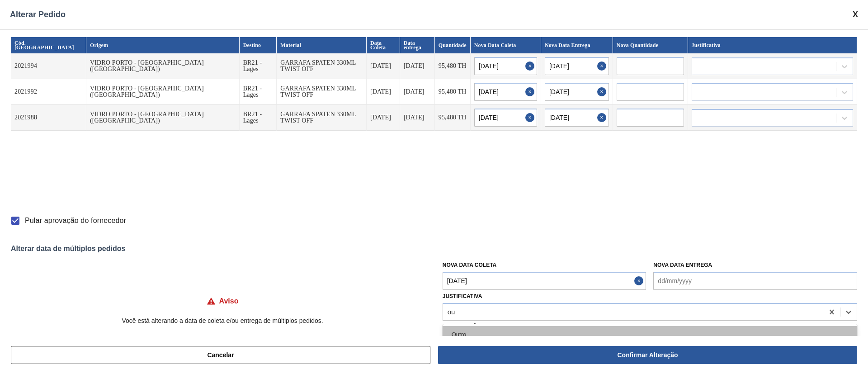
click at [492, 330] on div "Outro" at bounding box center [649, 334] width 414 height 17
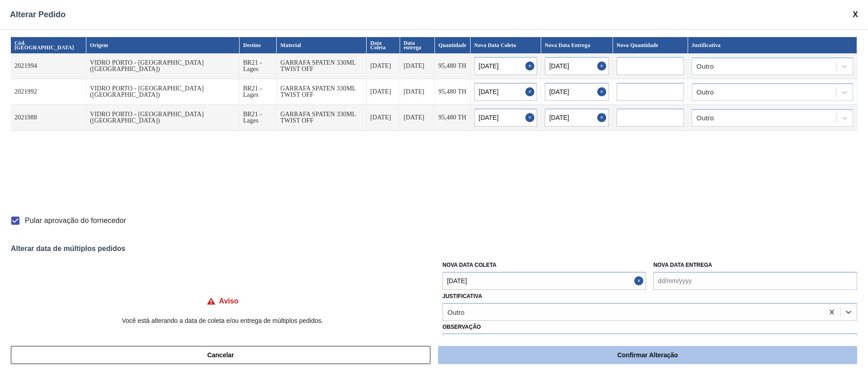
click at [503, 358] on button "Confirmar Alteração" at bounding box center [647, 355] width 419 height 18
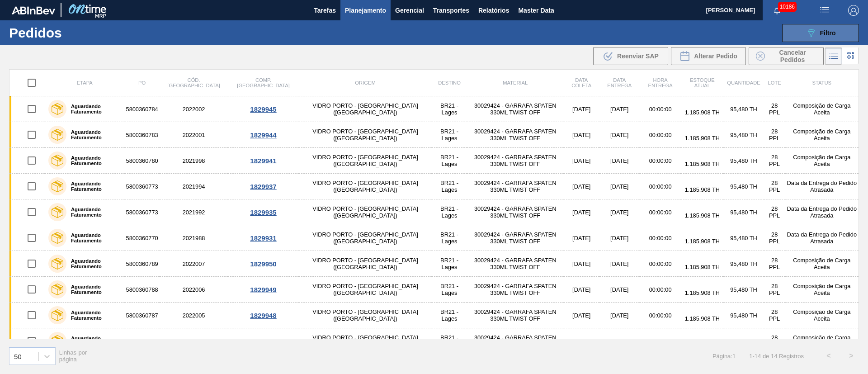
click at [823, 33] on span "Filtro" at bounding box center [828, 32] width 16 height 7
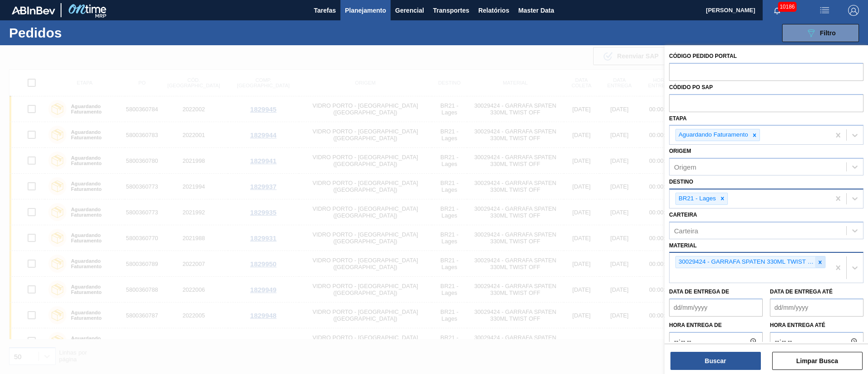
click at [819, 261] on icon at bounding box center [819, 261] width 3 height 3
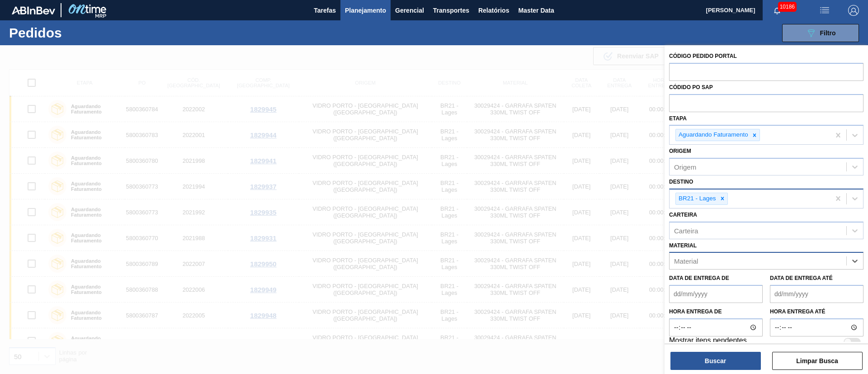
paste input "30007587"
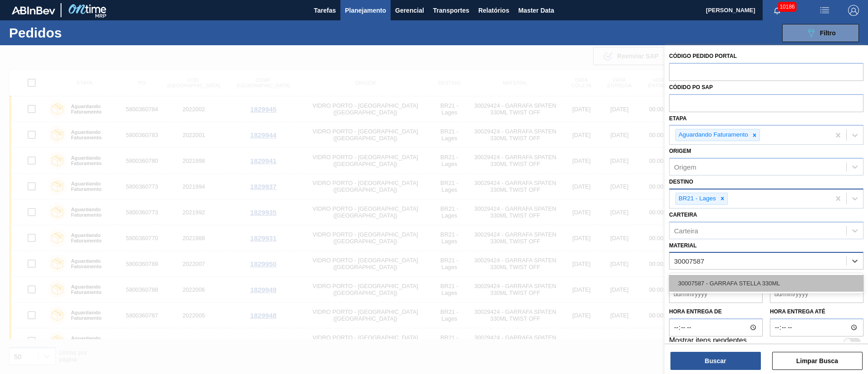
click at [772, 285] on div "30007587 - GARRAFA STELLA 330ML" at bounding box center [766, 283] width 194 height 17
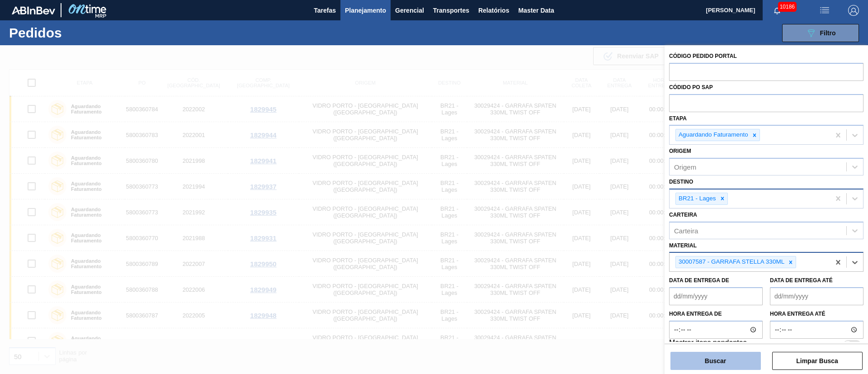
click at [719, 359] on button "Buscar" at bounding box center [715, 361] width 90 height 18
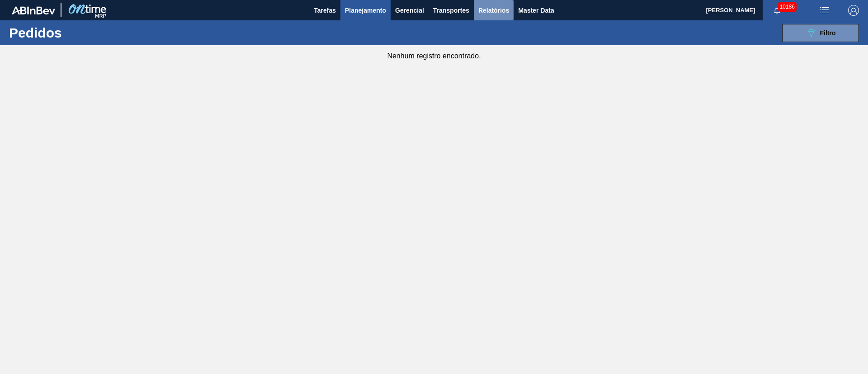
click at [496, 9] on span "Relatórios" at bounding box center [493, 10] width 31 height 11
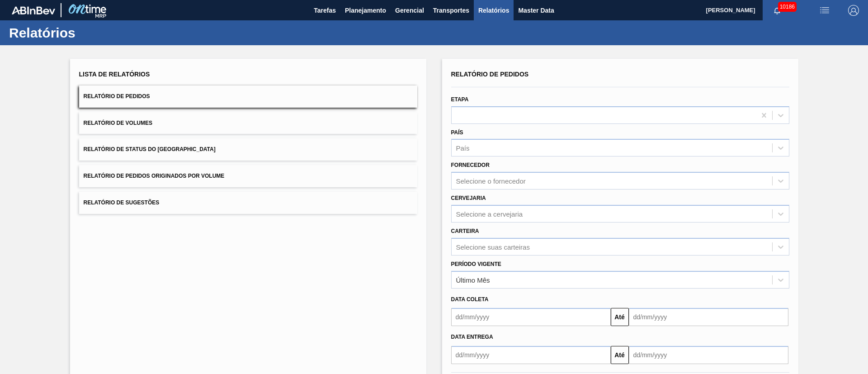
click at [217, 170] on button "Relatório de Pedidos Originados por Volume" at bounding box center [248, 176] width 338 height 22
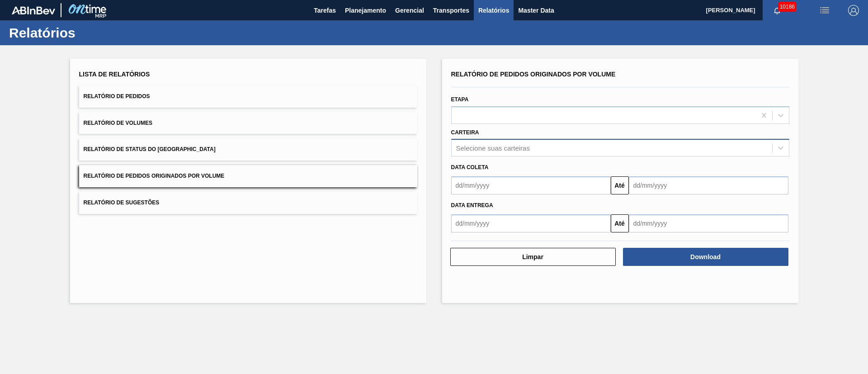
click at [502, 147] on div "Selecione suas carteiras" at bounding box center [493, 148] width 74 height 8
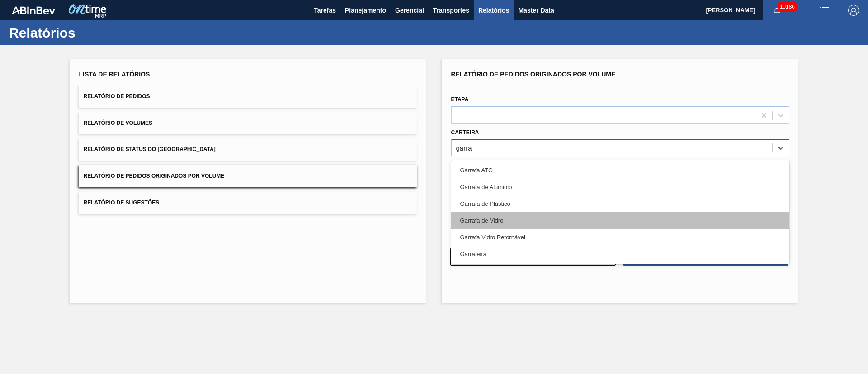
click at [491, 218] on div "Garrafa de Vidro" at bounding box center [620, 220] width 338 height 17
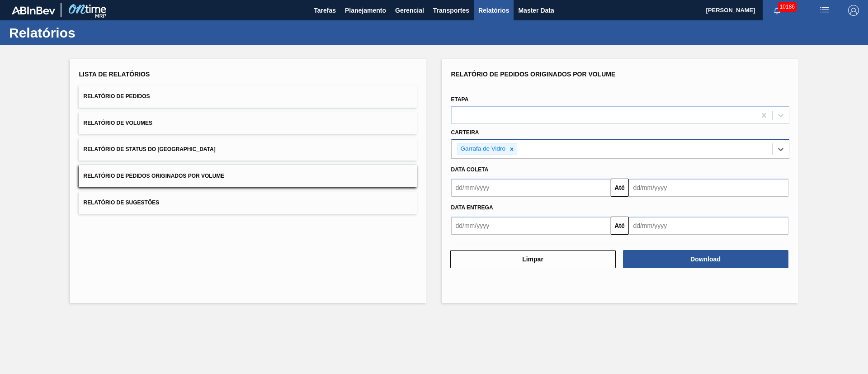
click at [484, 184] on input "text" at bounding box center [531, 188] width 160 height 18
drag, startPoint x: 476, startPoint y: 238, endPoint x: 491, endPoint y: 239, distance: 14.9
click at [476, 238] on div "1" at bounding box center [476, 238] width 12 height 12
click at [681, 188] on input "text" at bounding box center [709, 188] width 160 height 18
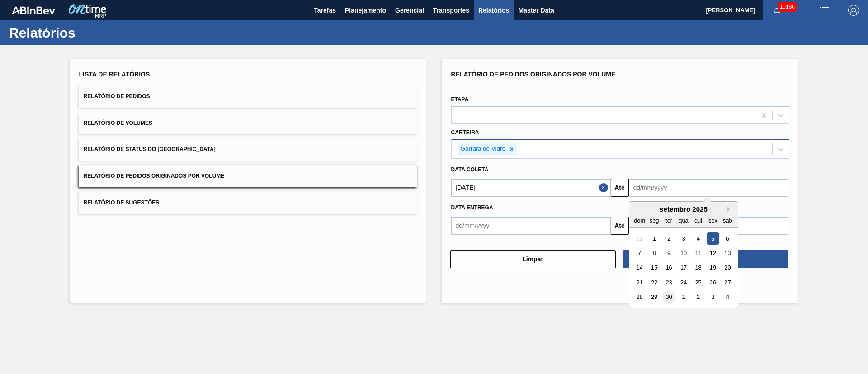
click at [667, 301] on div "30" at bounding box center [668, 297] width 12 height 12
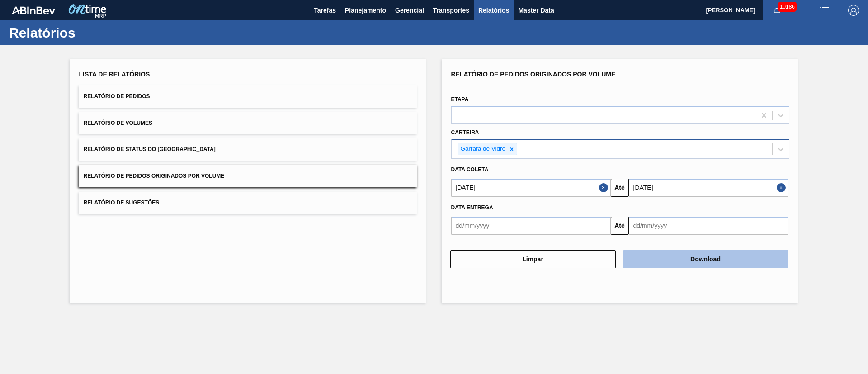
click at [717, 259] on button "Download" at bounding box center [705, 259] width 165 height 18
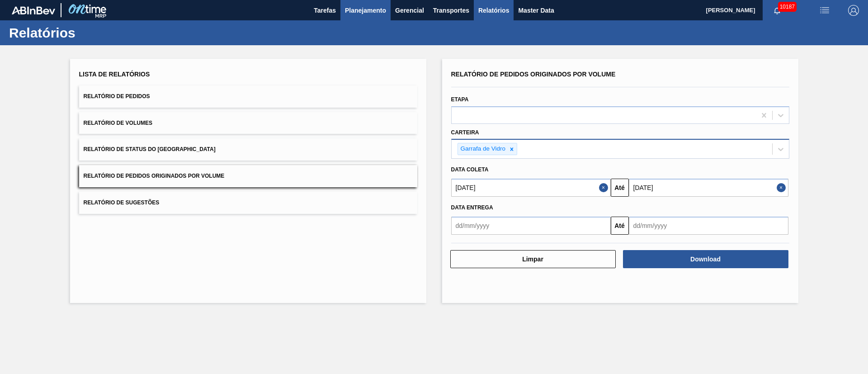
click at [358, 12] on span "Planejamento" at bounding box center [365, 10] width 41 height 11
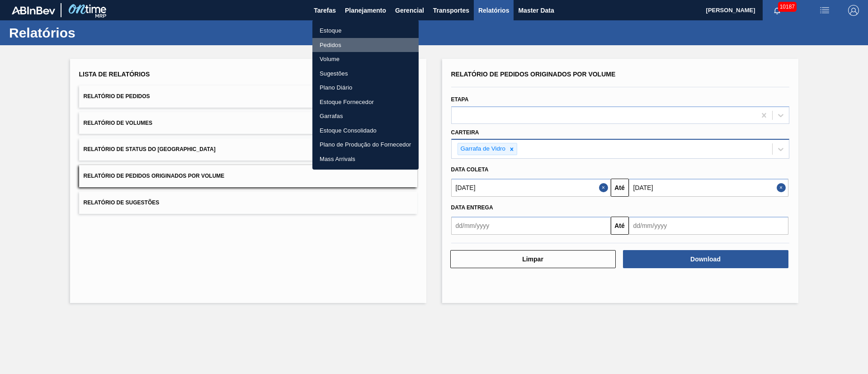
click at [338, 43] on li "Pedidos" at bounding box center [365, 45] width 106 height 14
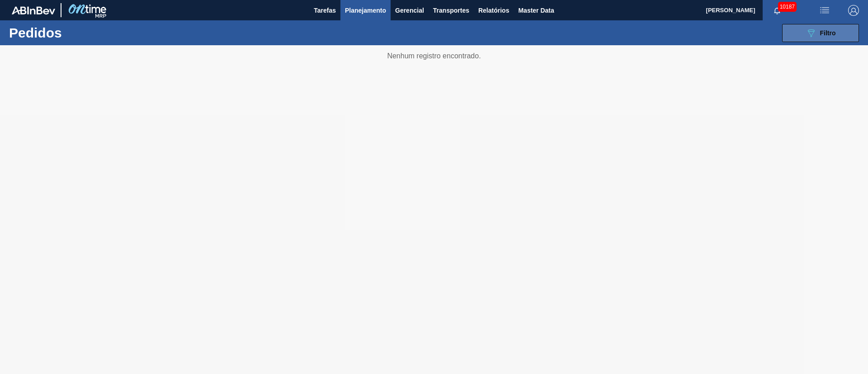
click at [828, 36] on span "Filtro" at bounding box center [828, 32] width 16 height 7
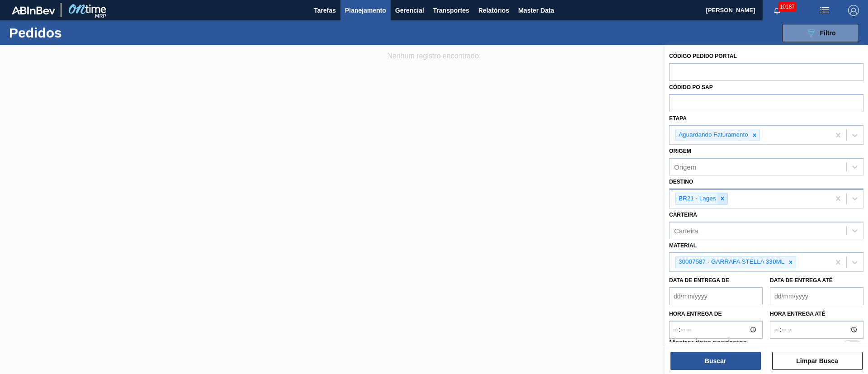
click at [725, 197] on icon at bounding box center [722, 198] width 6 height 6
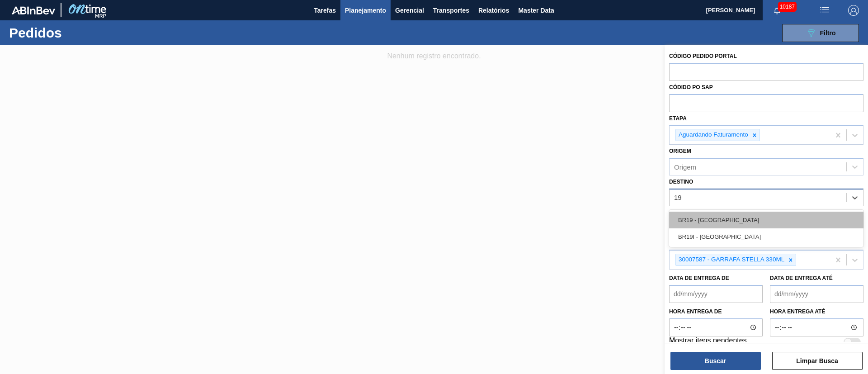
click at [699, 226] on div "BR19 - [GEOGRAPHIC_DATA]" at bounding box center [766, 220] width 194 height 17
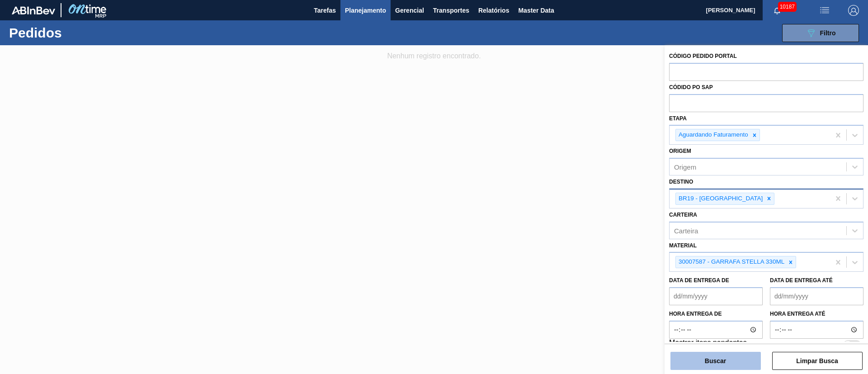
click at [725, 356] on button "Buscar" at bounding box center [715, 361] width 90 height 18
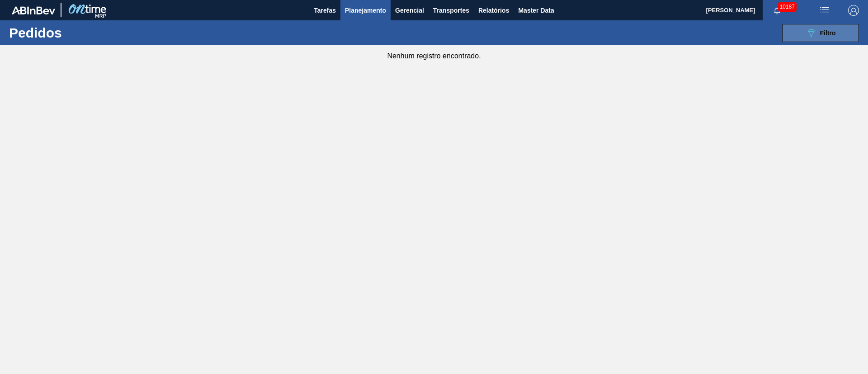
click at [833, 33] on span "Filtro" at bounding box center [828, 32] width 16 height 7
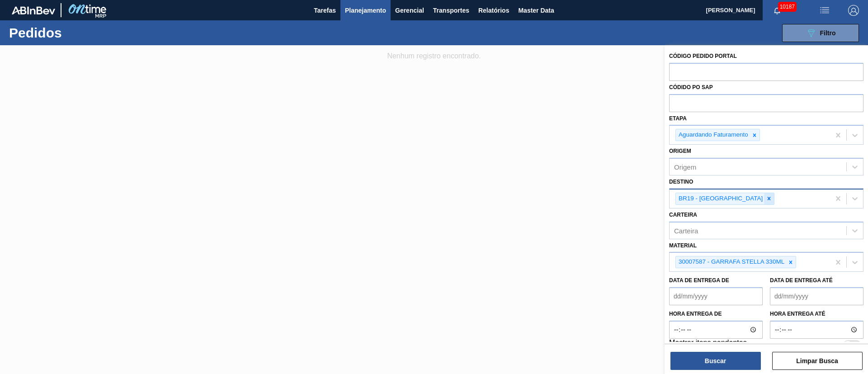
click at [764, 202] on div at bounding box center [769, 198] width 10 height 11
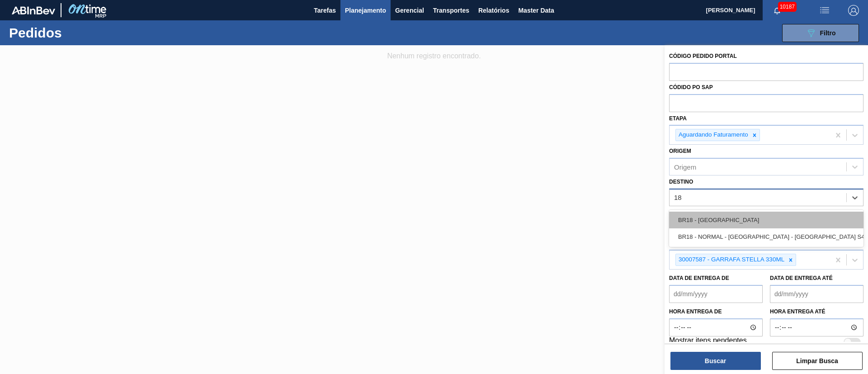
click at [705, 225] on div "BR18 - [GEOGRAPHIC_DATA]" at bounding box center [766, 220] width 194 height 17
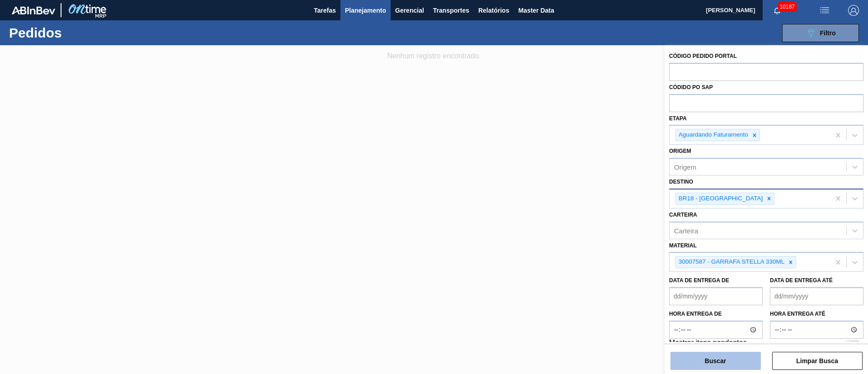
click at [714, 366] on button "Buscar" at bounding box center [715, 361] width 90 height 18
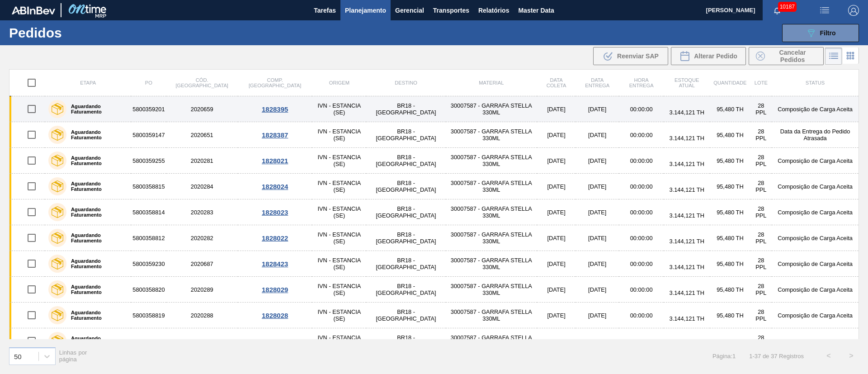
click at [32, 109] on input "checkbox" at bounding box center [31, 108] width 19 height 19
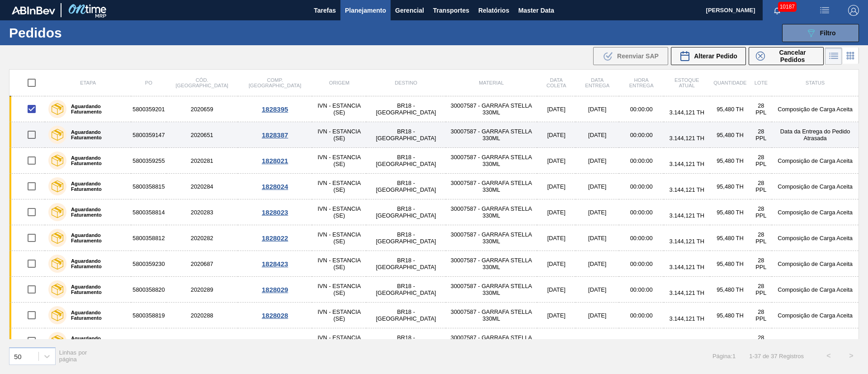
click at [35, 136] on input "checkbox" at bounding box center [31, 134] width 19 height 19
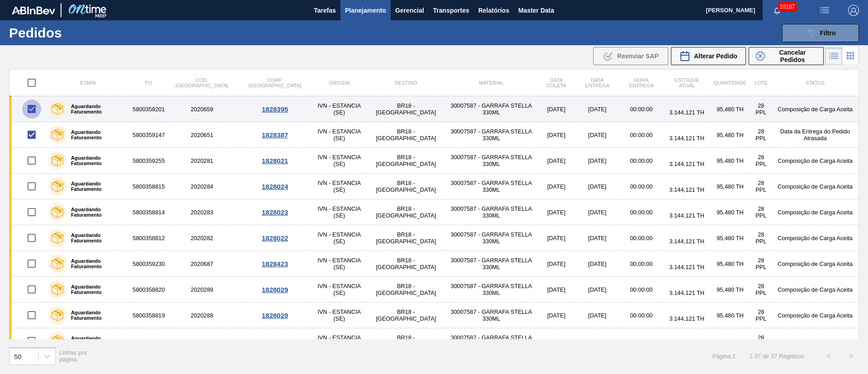
click at [33, 110] on input "checkbox" at bounding box center [31, 108] width 19 height 19
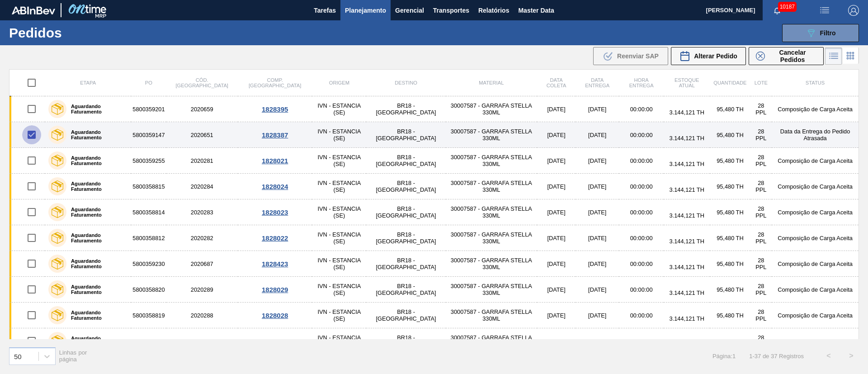
click at [40, 141] on input "checkbox" at bounding box center [31, 134] width 19 height 19
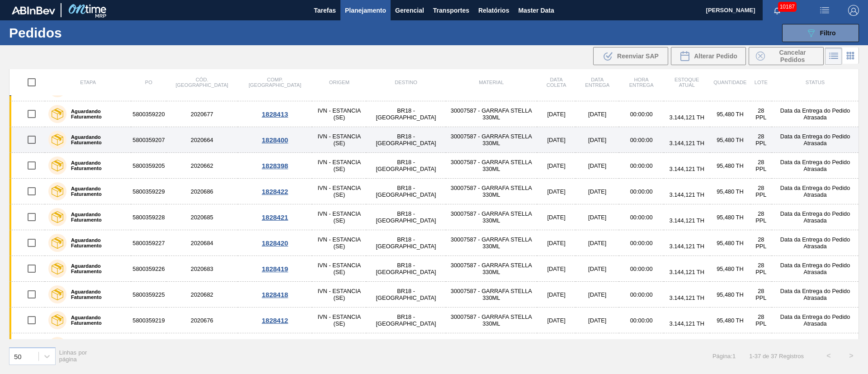
scroll to position [710, 0]
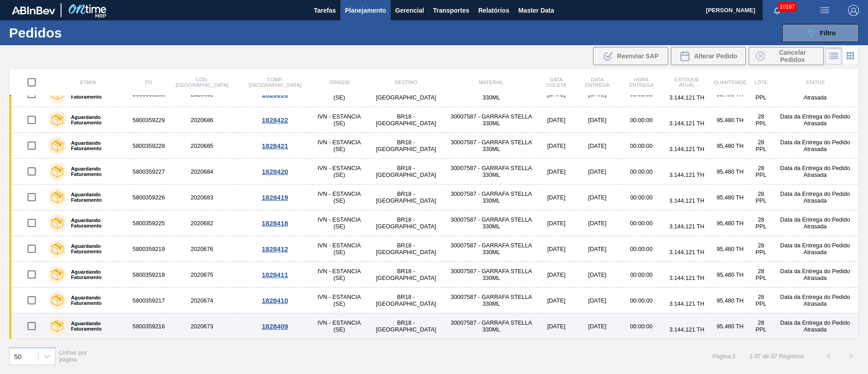
click at [32, 321] on input "checkbox" at bounding box center [31, 325] width 19 height 19
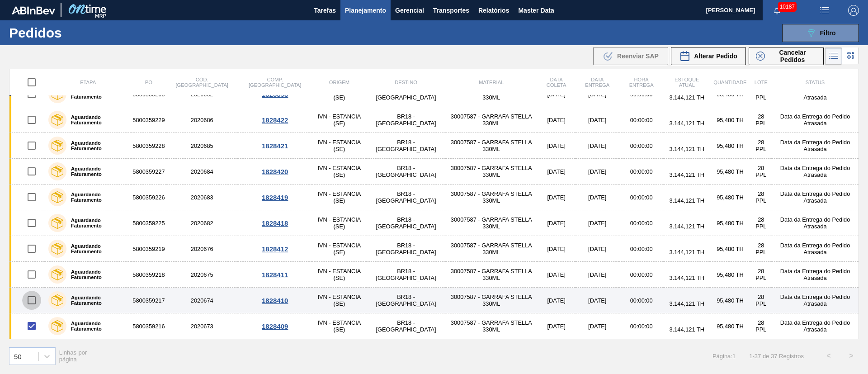
click at [32, 298] on input "checkbox" at bounding box center [31, 300] width 19 height 19
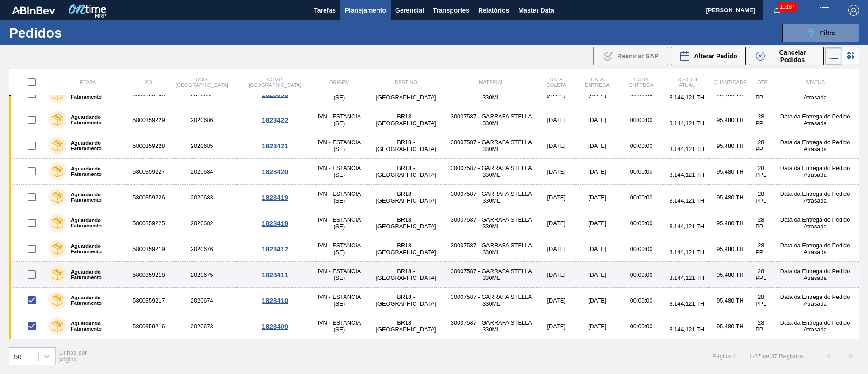
click at [31, 275] on input "checkbox" at bounding box center [31, 274] width 19 height 19
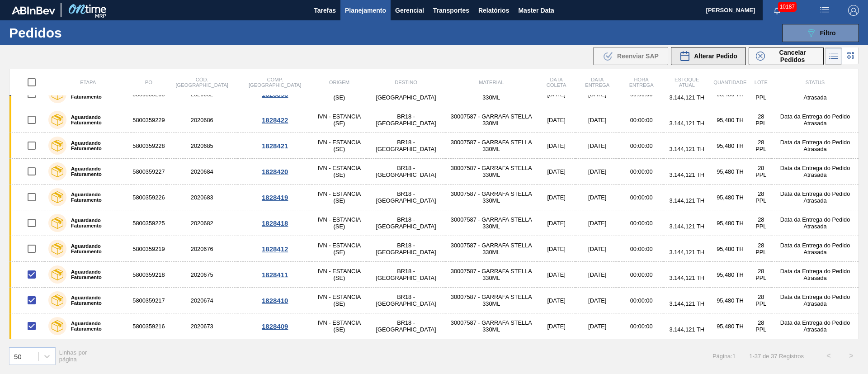
click at [710, 56] on span "Alterar Pedido" at bounding box center [715, 55] width 43 height 7
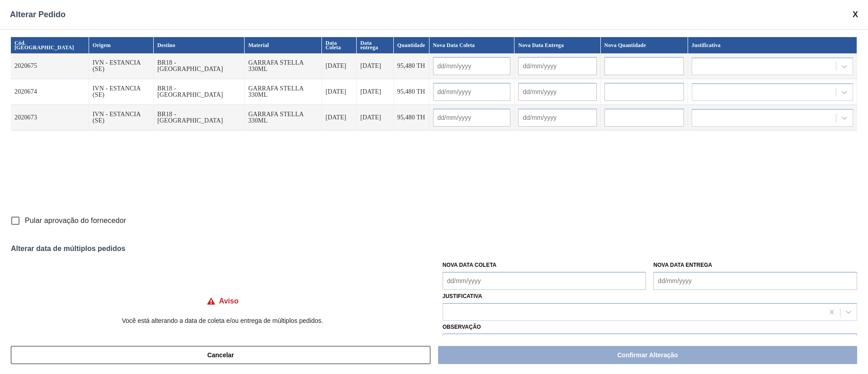
click at [459, 286] on Coleta "Nova Data Coleta" at bounding box center [544, 281] width 204 height 18
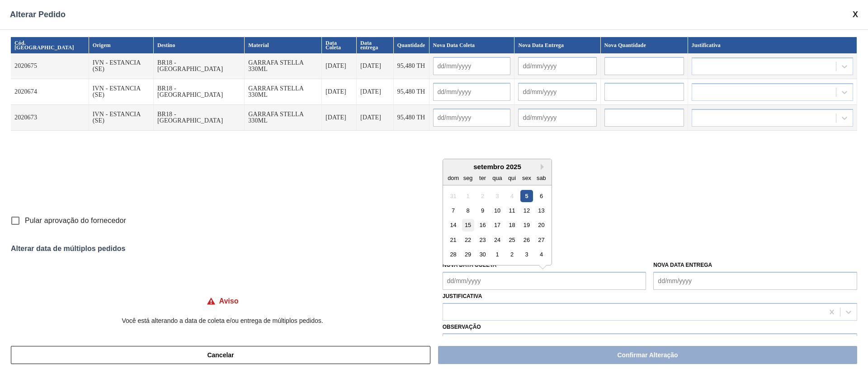
click at [468, 224] on div "15" at bounding box center [467, 225] width 12 height 12
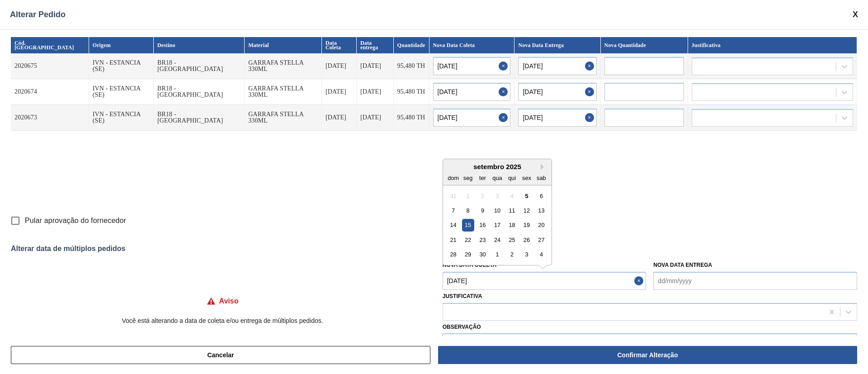
click at [472, 282] on Coleta "[DATE]" at bounding box center [544, 281] width 204 height 18
click at [525, 212] on div "12" at bounding box center [526, 210] width 12 height 12
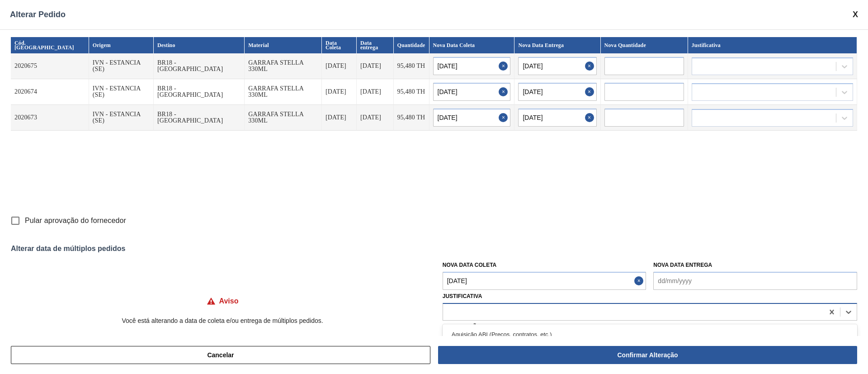
click at [497, 310] on div at bounding box center [633, 311] width 381 height 13
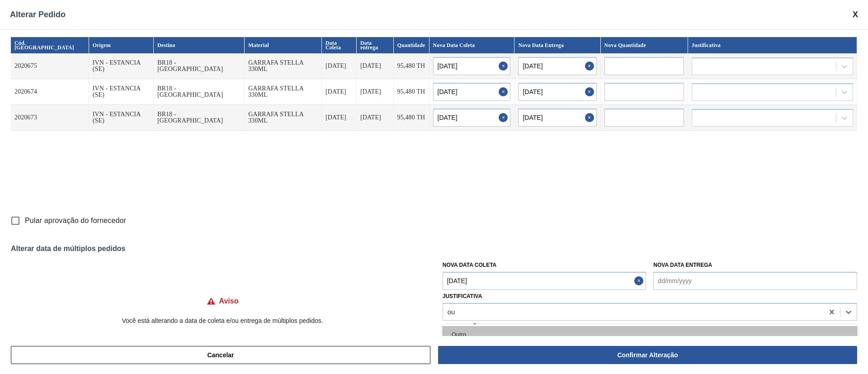
click at [476, 329] on div "Outro" at bounding box center [649, 334] width 414 height 17
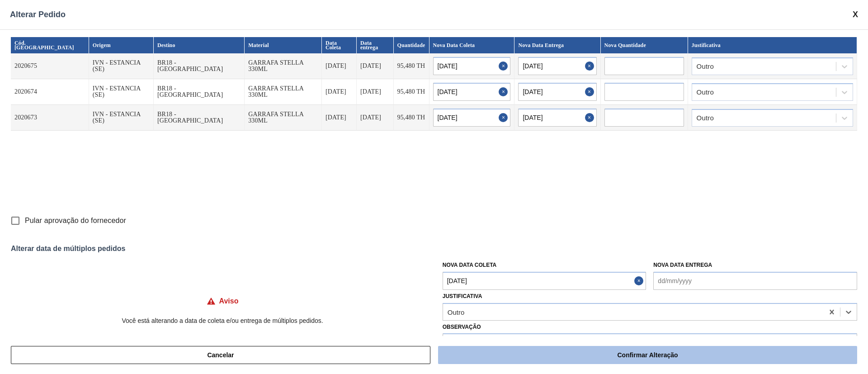
click at [537, 356] on button "Confirmar Alteração" at bounding box center [647, 355] width 419 height 18
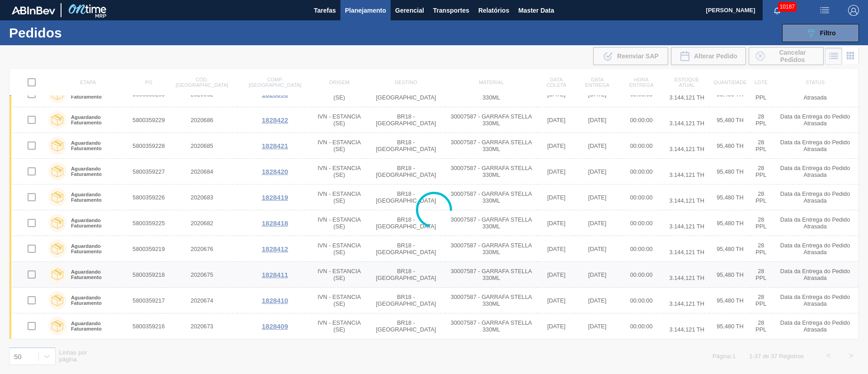
scroll to position [633, 0]
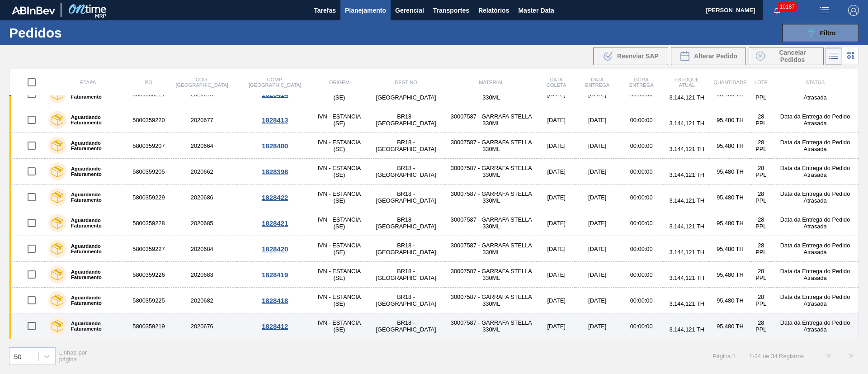
click at [30, 331] on input "checkbox" at bounding box center [31, 325] width 19 height 19
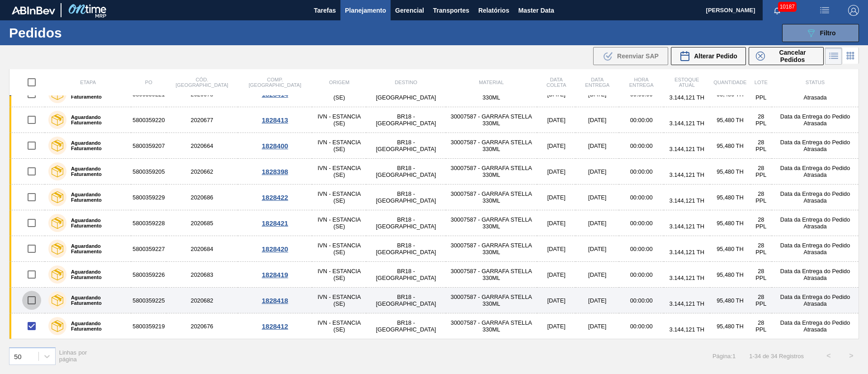
click at [32, 301] on input "checkbox" at bounding box center [31, 300] width 19 height 19
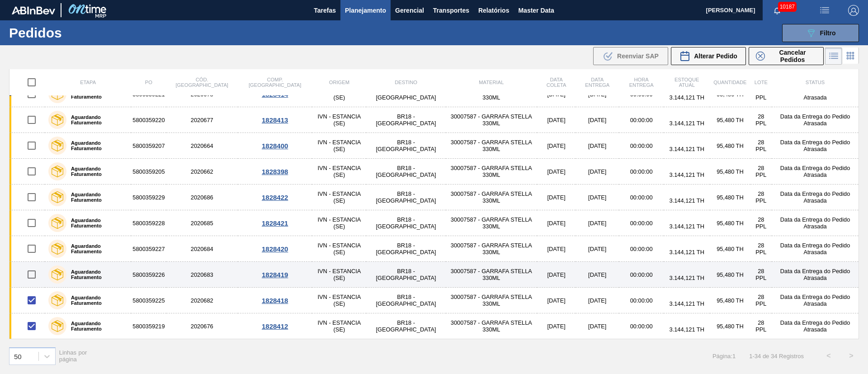
click at [36, 272] on input "checkbox" at bounding box center [31, 274] width 19 height 19
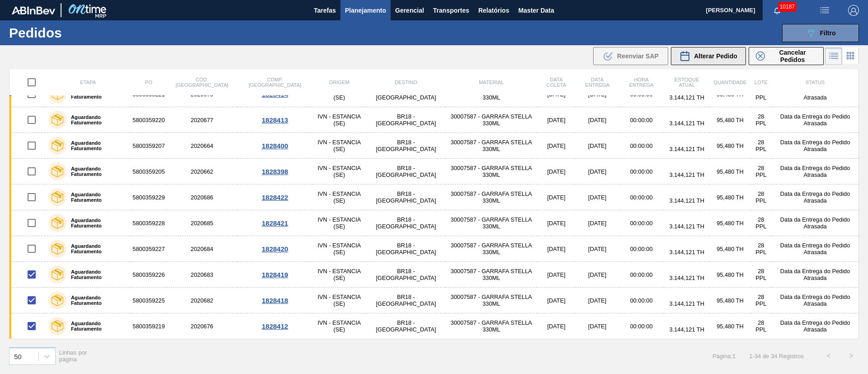
click at [724, 54] on span "Alterar Pedido" at bounding box center [715, 55] width 43 height 7
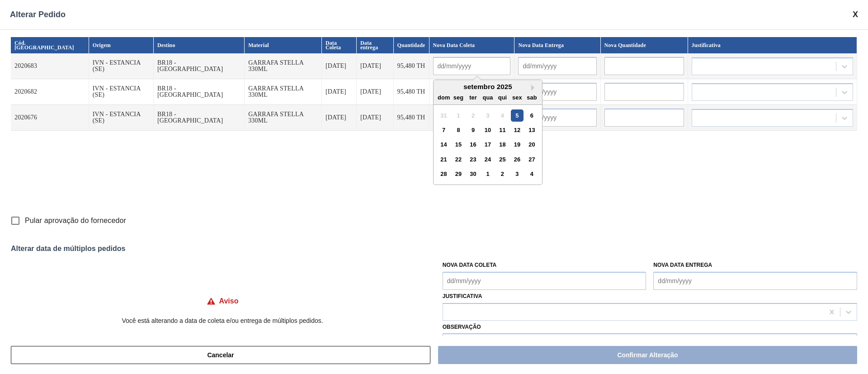
click at [433, 64] on input "text" at bounding box center [472, 66] width 78 height 18
click at [16, 216] on input "Pular aprovação do fornecedor" at bounding box center [15, 220] width 19 height 19
click at [433, 67] on input "text" at bounding box center [472, 66] width 78 height 18
click at [452, 140] on div "15" at bounding box center [458, 144] width 12 height 12
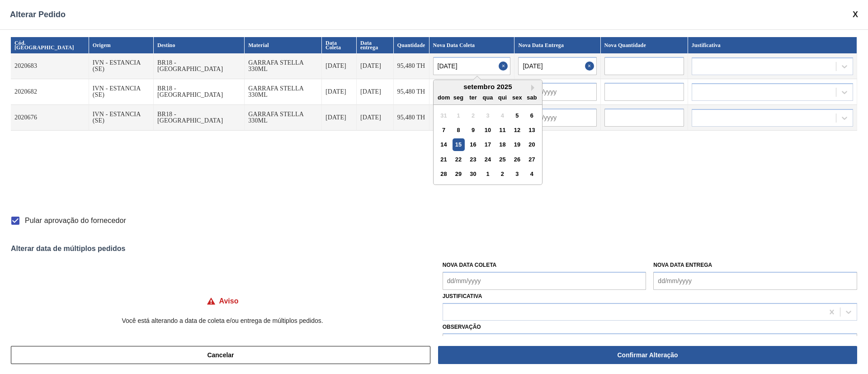
click at [459, 64] on input "[DATE]" at bounding box center [472, 66] width 78 height 18
click at [496, 126] on div "11" at bounding box center [502, 130] width 12 height 12
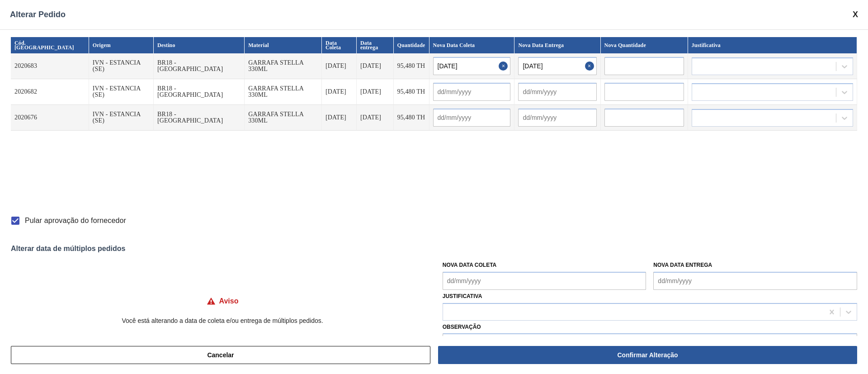
click at [459, 284] on Coleta "Nova Data Coleta" at bounding box center [544, 281] width 204 height 18
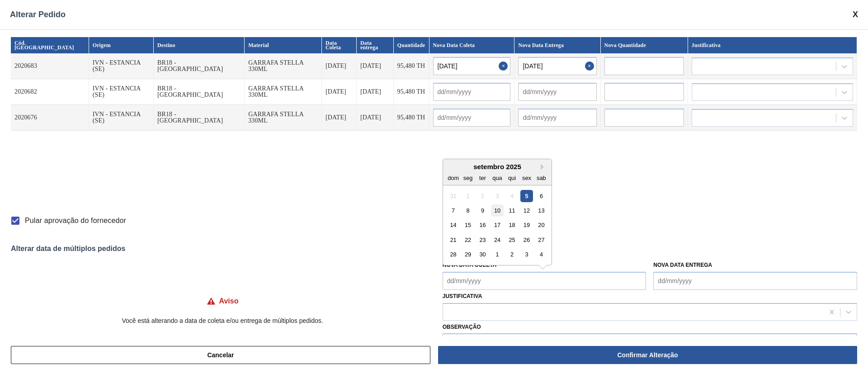
click at [497, 215] on div "10" at bounding box center [497, 210] width 12 height 12
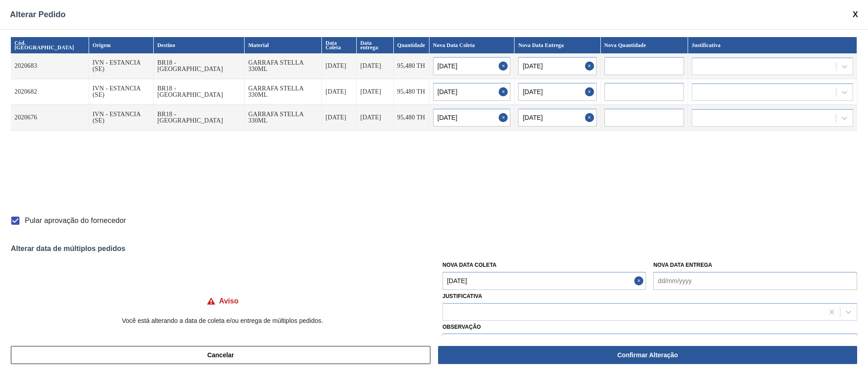
click at [481, 280] on Coleta "[DATE]" at bounding box center [544, 281] width 204 height 18
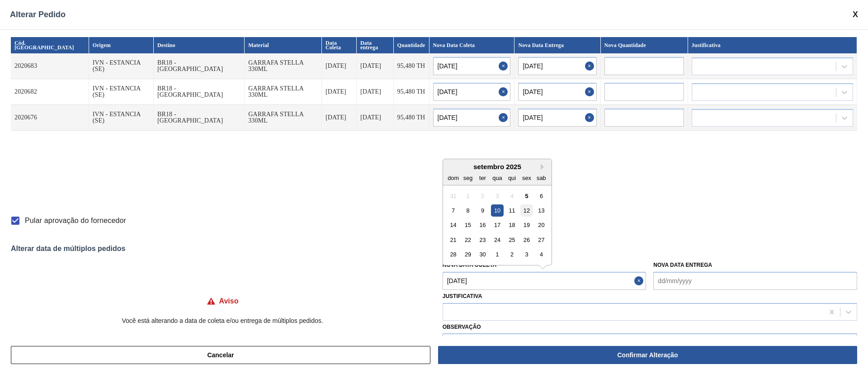
click at [526, 212] on div "12" at bounding box center [526, 210] width 12 height 12
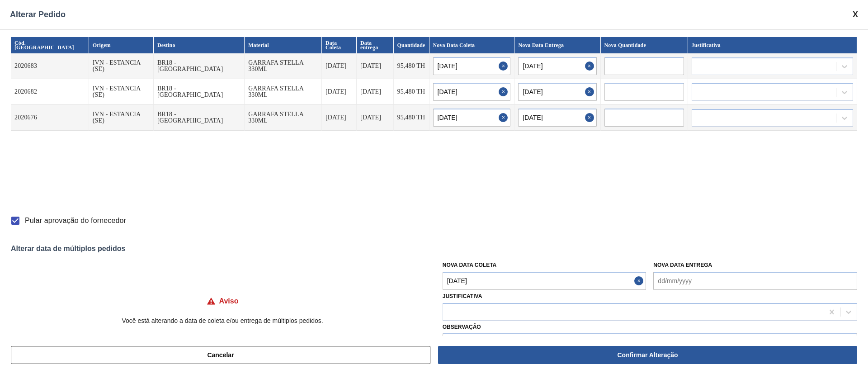
click at [507, 276] on Coleta "[DATE]" at bounding box center [544, 281] width 204 height 18
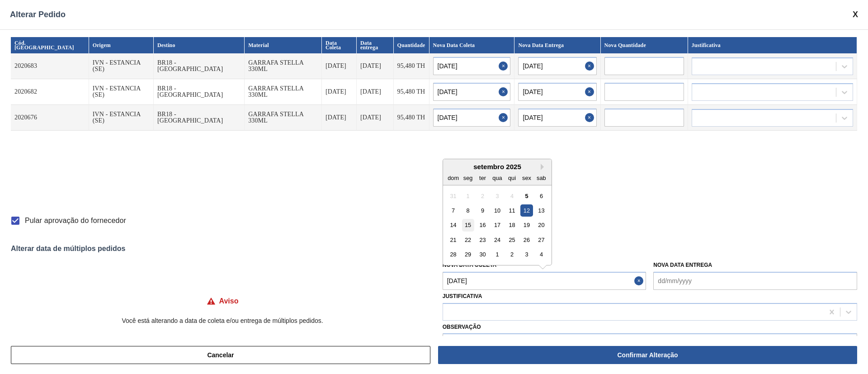
click at [471, 225] on div "15" at bounding box center [467, 225] width 12 height 12
click at [485, 277] on Coleta "[DATE]" at bounding box center [544, 281] width 204 height 18
click at [507, 207] on div "11" at bounding box center [512, 210] width 12 height 12
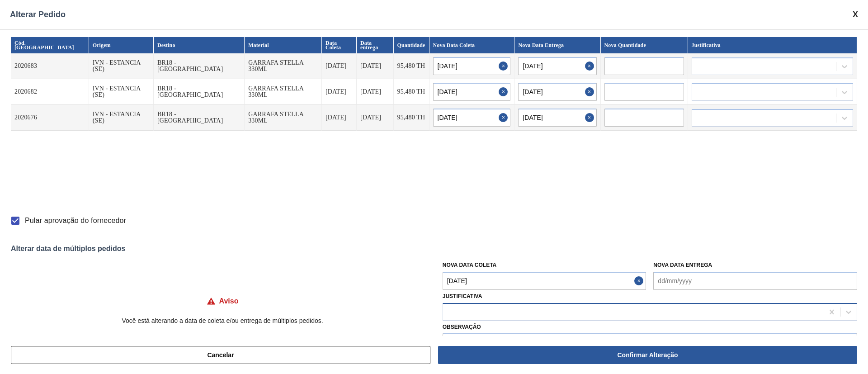
click at [491, 306] on div at bounding box center [633, 311] width 381 height 13
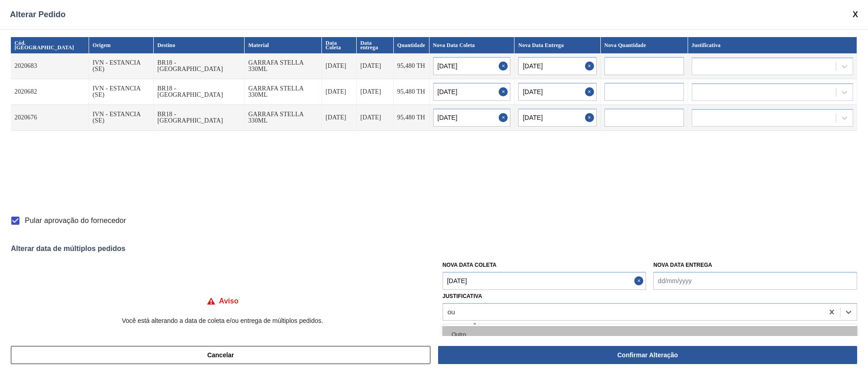
click at [479, 334] on div "Outro" at bounding box center [649, 334] width 414 height 17
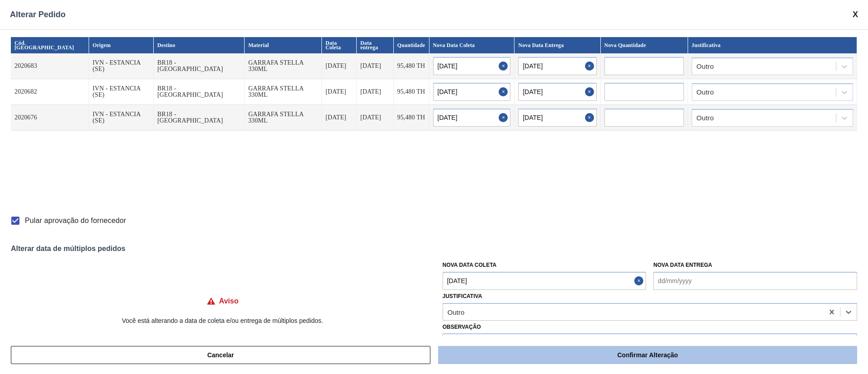
click at [543, 352] on button "Confirmar Alteração" at bounding box center [647, 355] width 419 height 18
